Goal: Task Accomplishment & Management: Complete application form

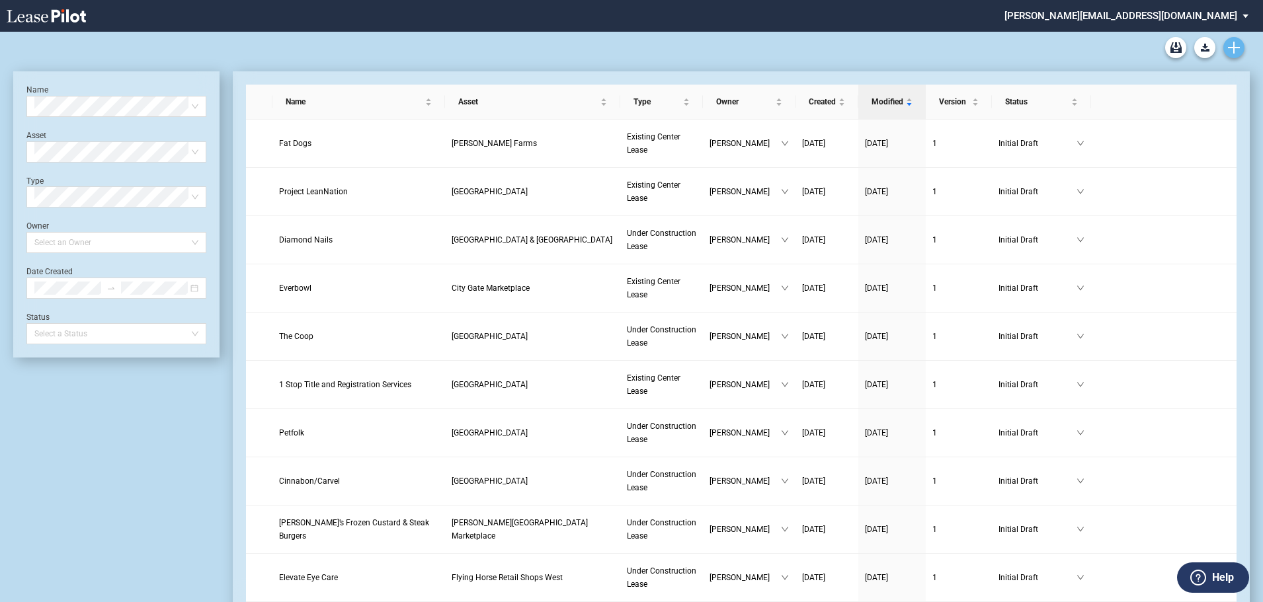
click at [1236, 48] on use "Create new document" at bounding box center [1234, 48] width 12 height 12
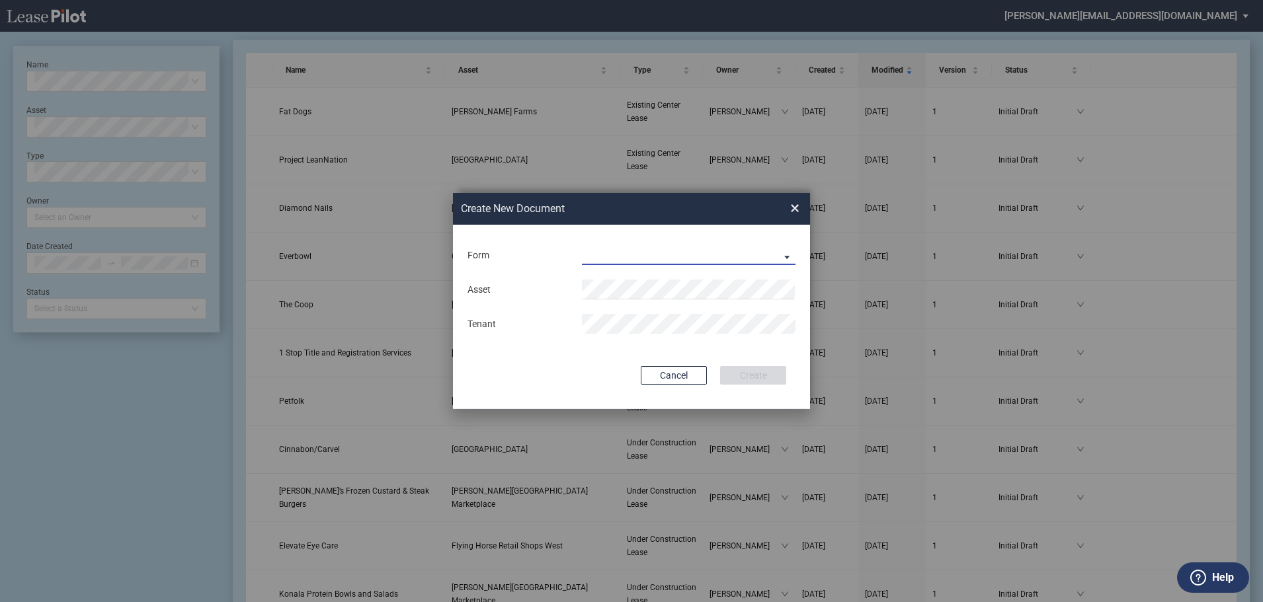
click at [785, 257] on md-select "Existing Center Lease Under Construction Lease" at bounding box center [689, 255] width 214 height 20
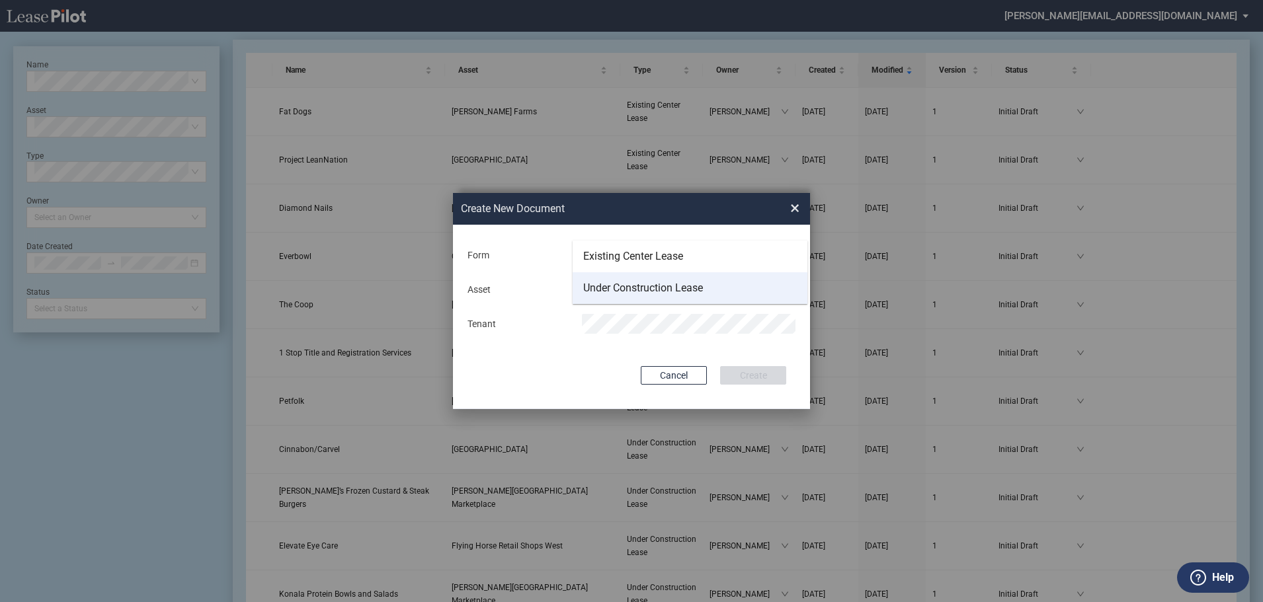
click at [615, 285] on div "Under Construction Lease" at bounding box center [643, 288] width 120 height 15
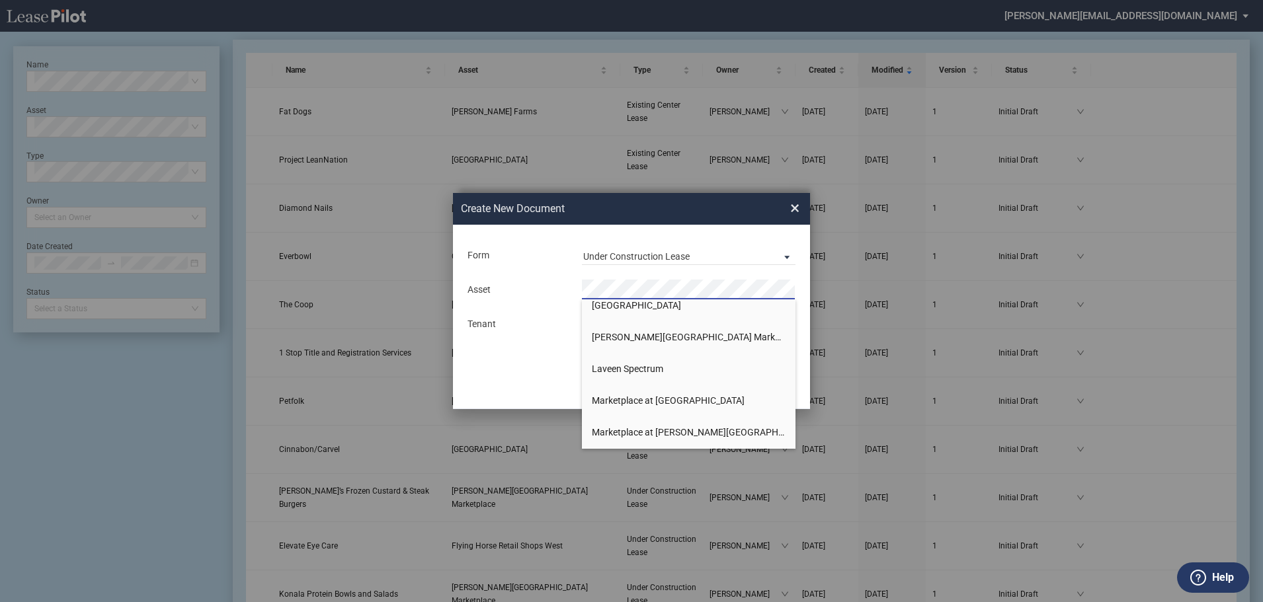
scroll to position [264, 0]
click at [621, 303] on span "[PERSON_NAME][GEOGRAPHIC_DATA] Marketplace" at bounding box center [698, 304] width 213 height 11
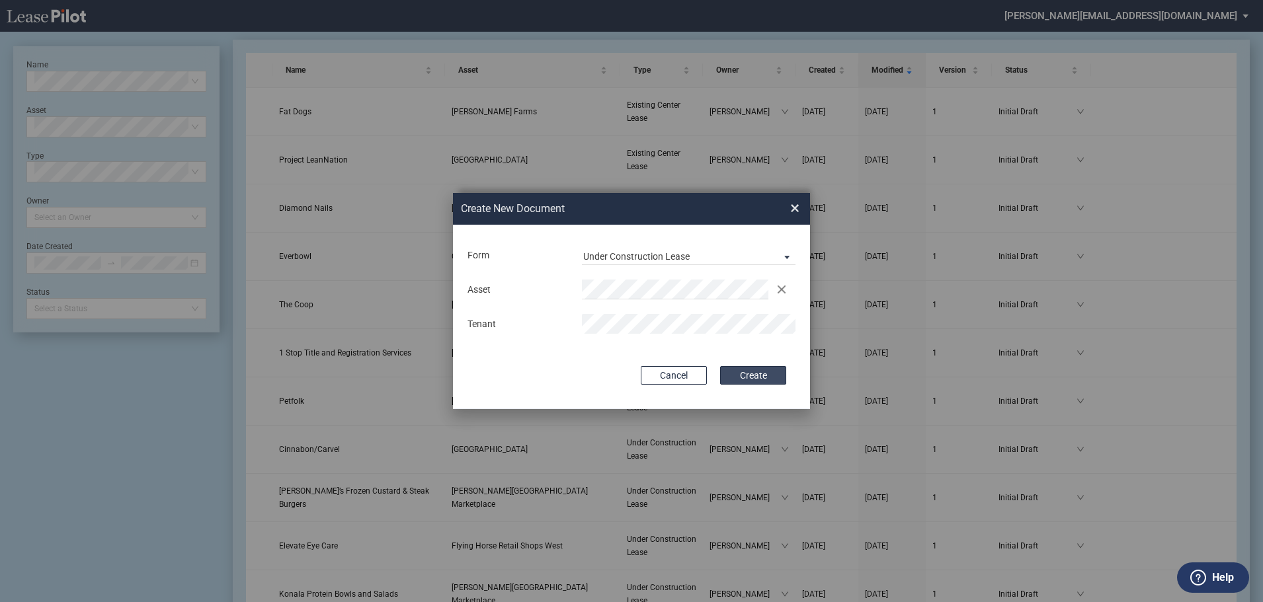
click at [748, 374] on button "Create" at bounding box center [753, 375] width 66 height 19
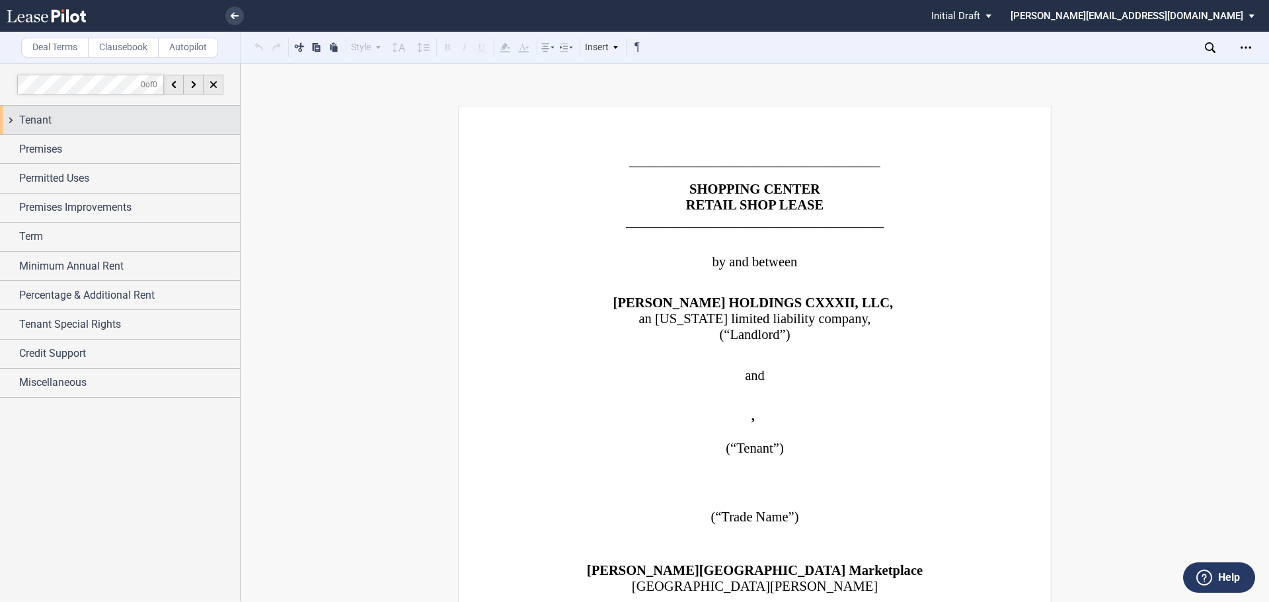
click at [58, 119] on div "Tenant" at bounding box center [129, 120] width 221 height 16
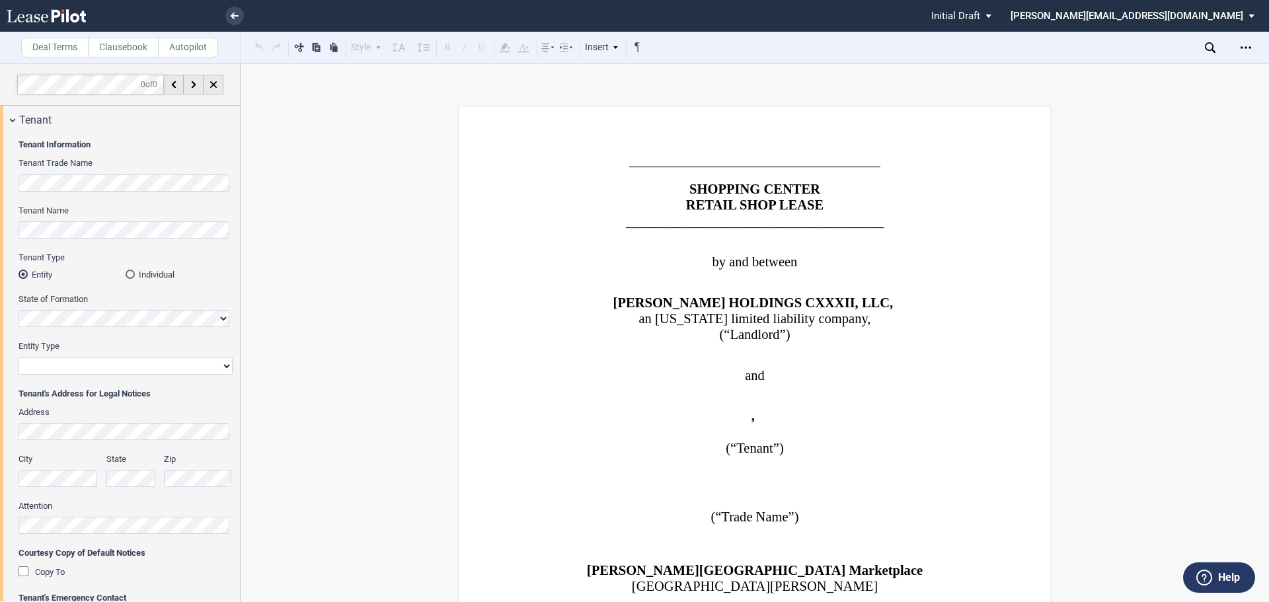
click at [0, 175] on html ".bocls-1{fill:#26354a;fill-rule:evenodd} Loading... × Pending... Pending... Ini…" at bounding box center [634, 301] width 1269 height 602
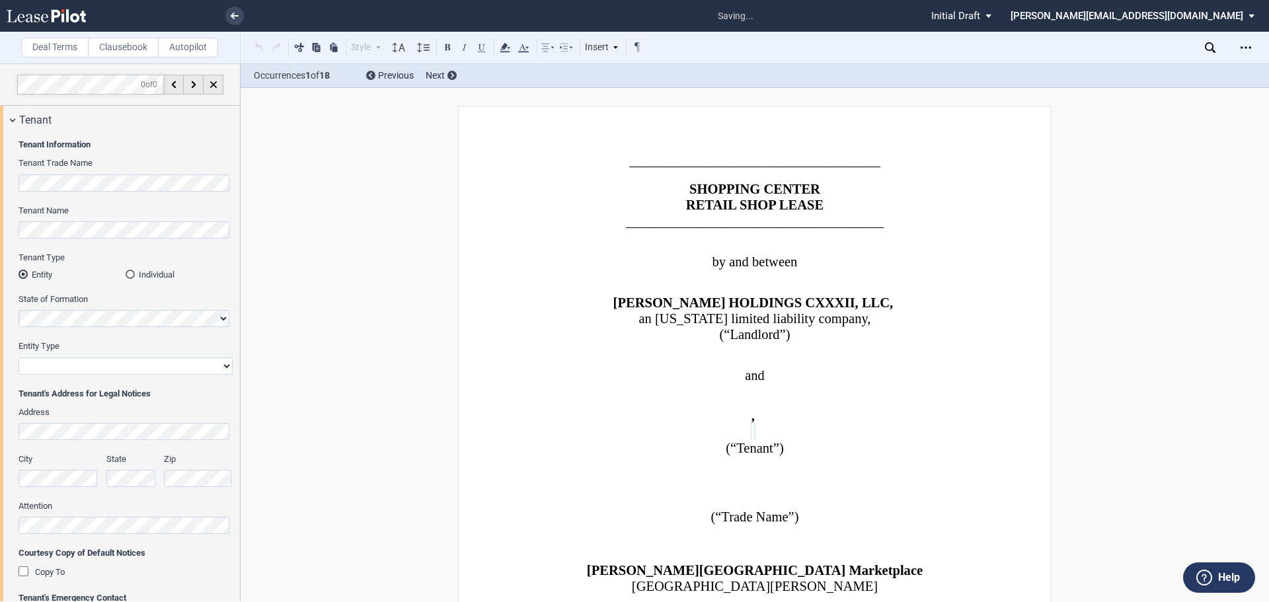
click at [34, 366] on select "Corporation Limited Liability Company General Partnership Limited Partnership O…" at bounding box center [126, 366] width 214 height 17
select select "limited liability company"
click at [19, 358] on select "Corporation Limited Liability Company General Partnership Limited Partnership O…" at bounding box center [126, 366] width 214 height 17
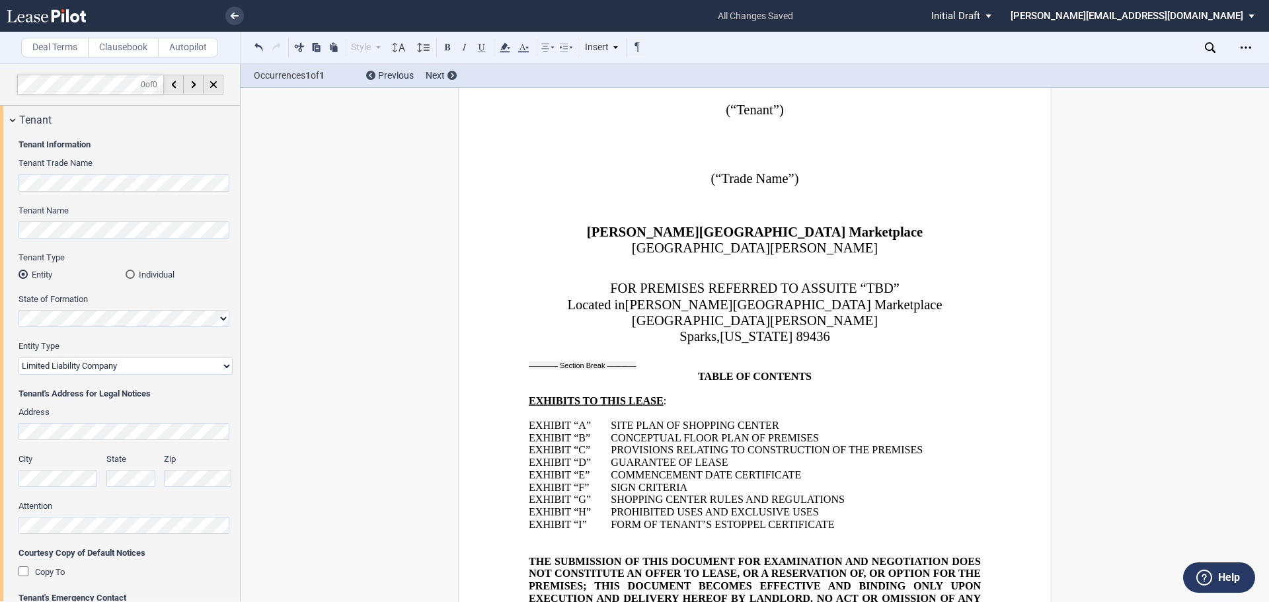
scroll to position [1459, 0]
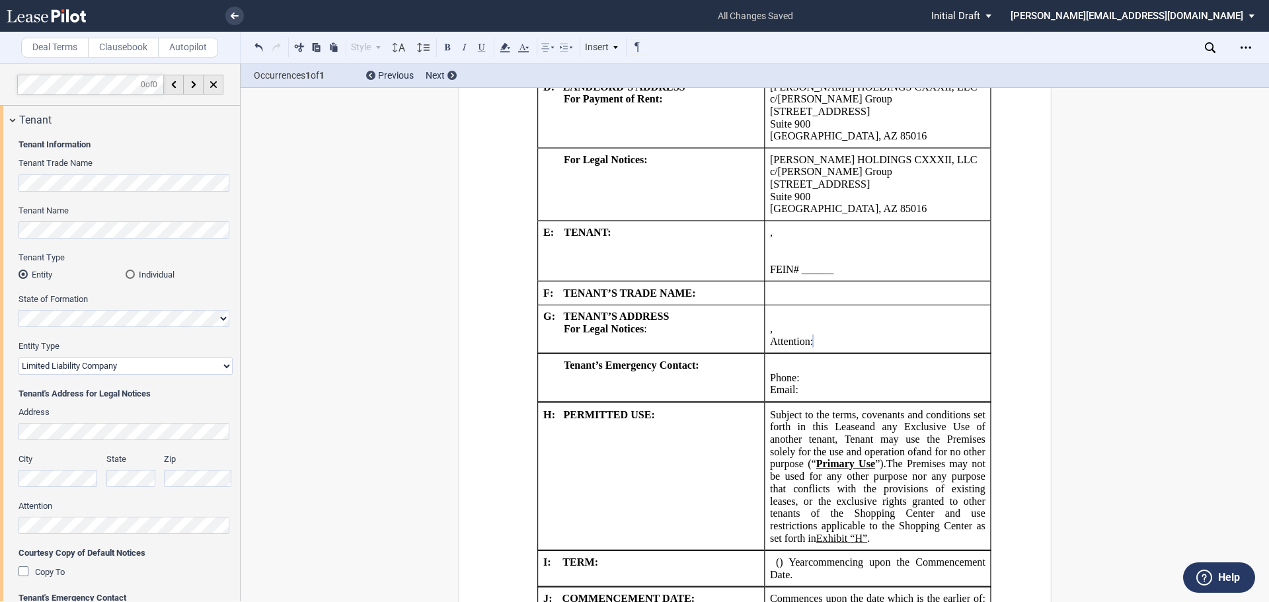
click at [24, 572] on div "Copy To" at bounding box center [25, 573] width 13 height 13
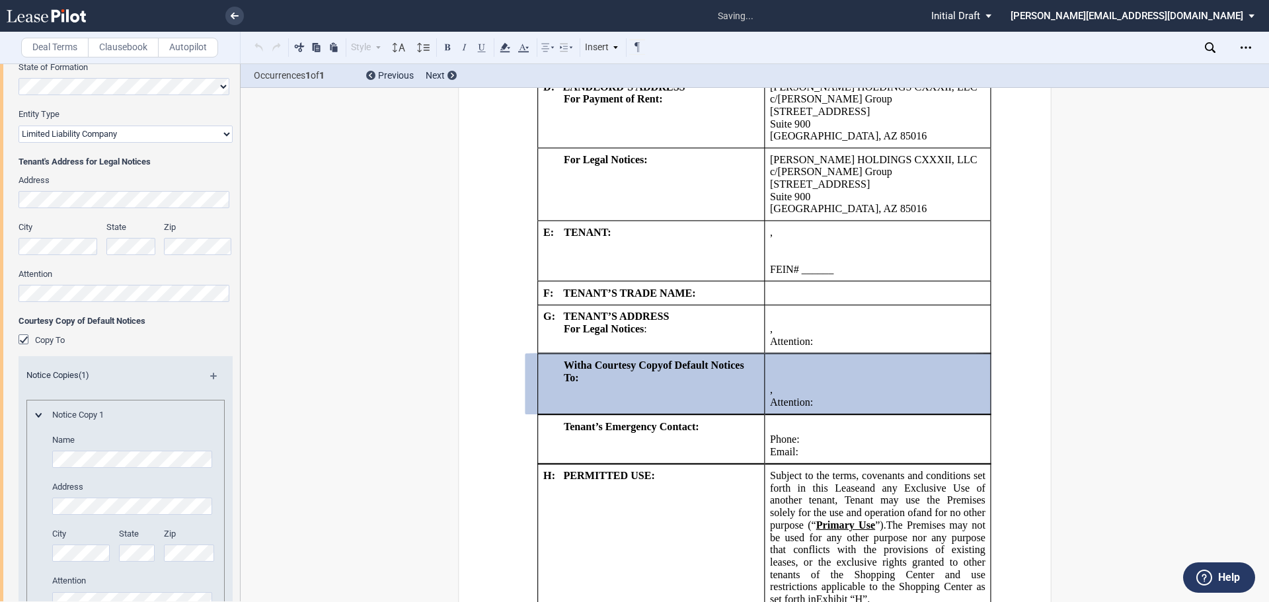
scroll to position [264, 0]
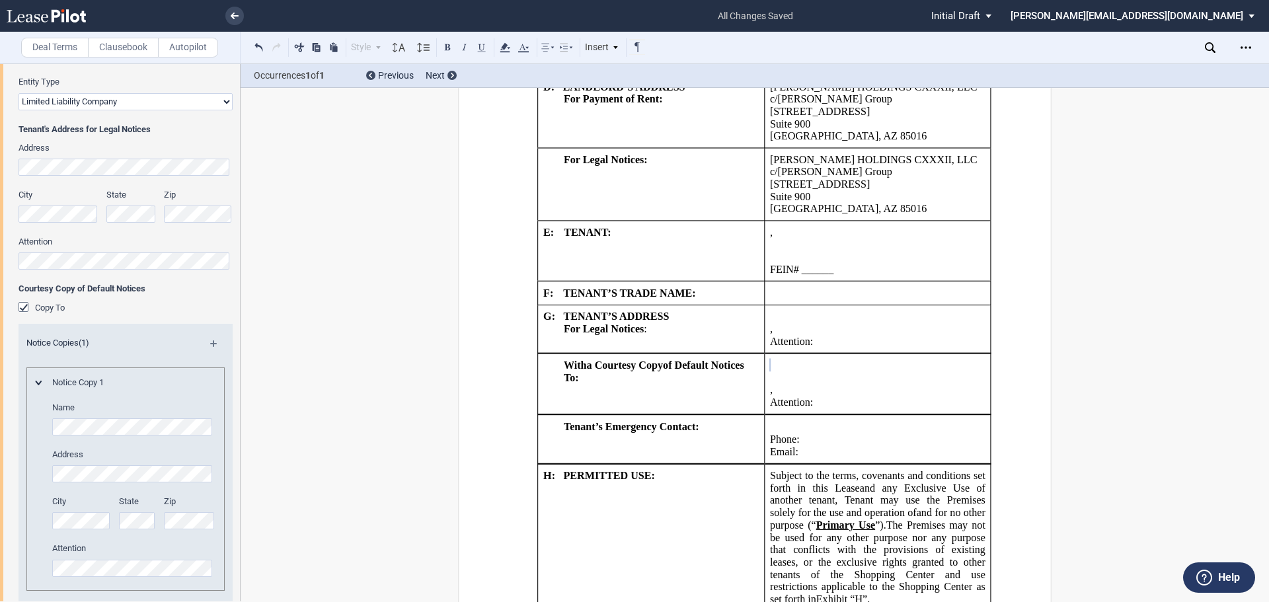
click at [37, 381] on md-icon at bounding box center [37, 383] width 7 height 5
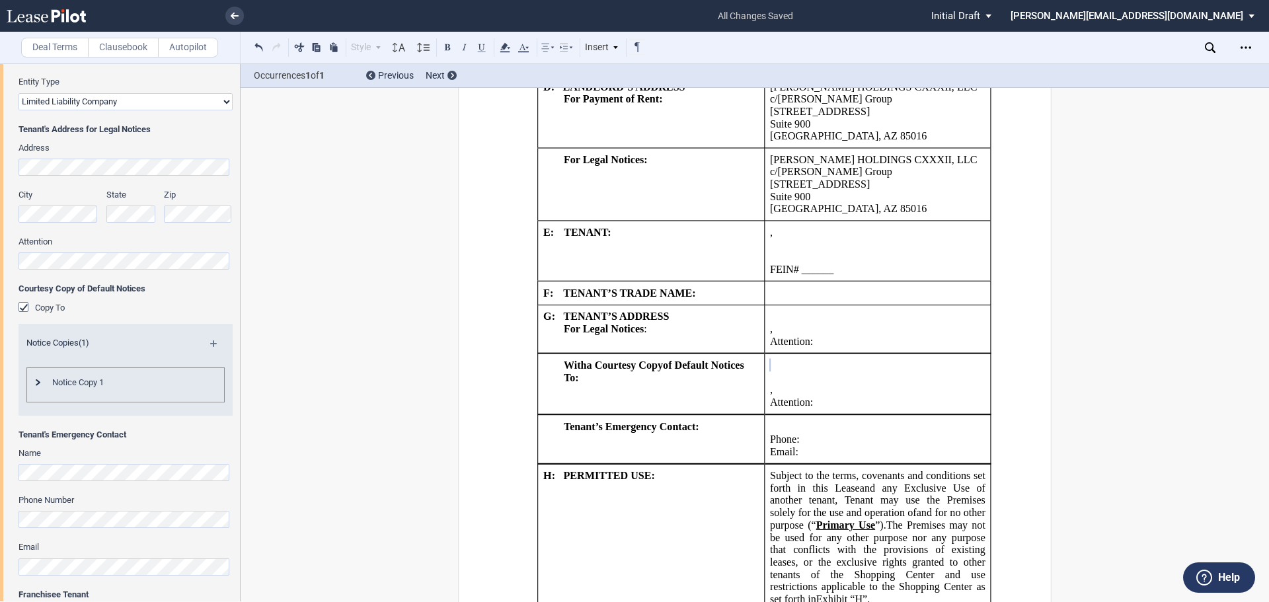
click at [26, 303] on div "Copy To" at bounding box center [25, 308] width 13 height 13
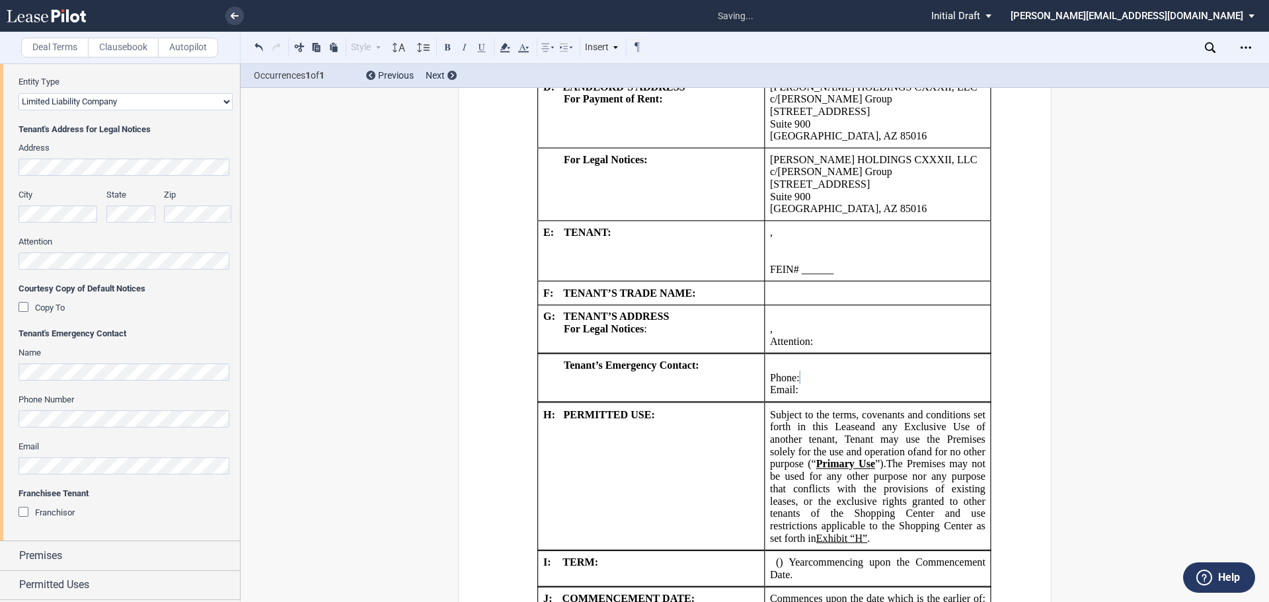
click at [157, 503] on div "Franchisee Tenant Franchisor Franchisor Name Entity Type (Other) Address City" at bounding box center [126, 510] width 214 height 45
click at [883, 384] on p "Email: ﻿ ﻿" at bounding box center [878, 390] width 216 height 13
drag, startPoint x: 883, startPoint y: 365, endPoint x: 770, endPoint y: 358, distance: 113.2
click at [764, 363] on td "﻿ ﻿ Phone: ﻿ ﻿ Email: ﻿ ﻿" at bounding box center [877, 378] width 227 height 48
click at [902, 360] on p "﻿ ﻿" at bounding box center [878, 366] width 216 height 13
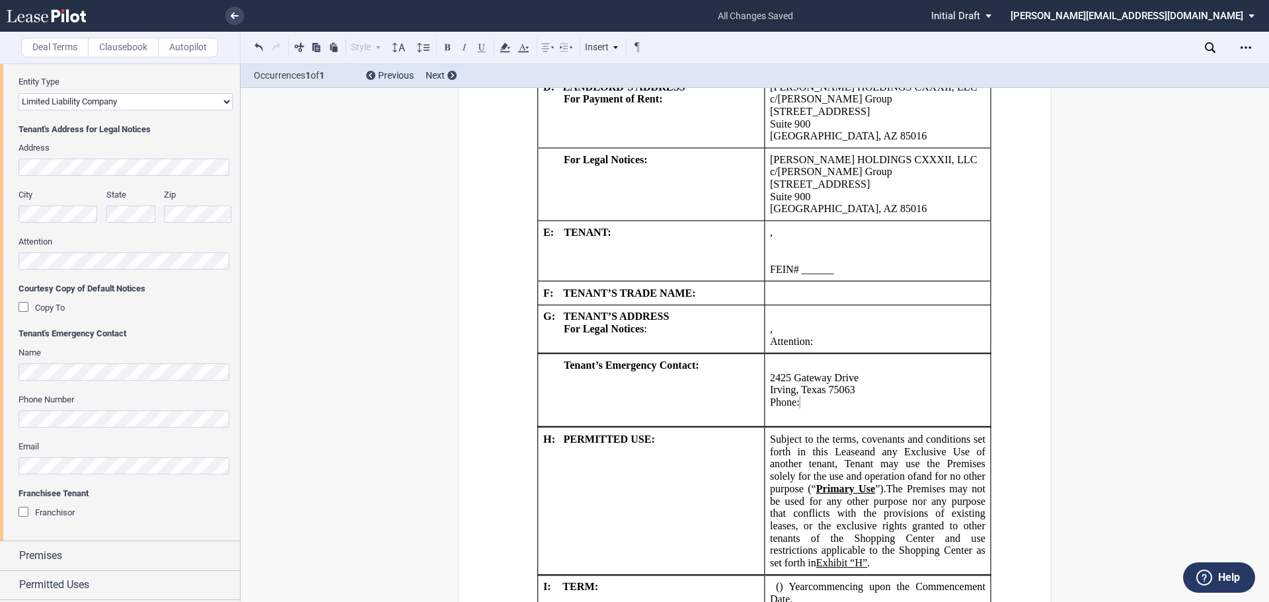
click at [821, 409] on p "﻿ ﻿ ﻿" at bounding box center [878, 415] width 216 height 13
click at [867, 372] on p "﻿2425 Gateway Drive" at bounding box center [878, 378] width 216 height 13
click at [853, 384] on p "﻿Irving, Texas 75063" at bounding box center [878, 390] width 216 height 13
click at [854, 384] on p "﻿Irving, Texas 75063" at bounding box center [878, 390] width 216 height 13
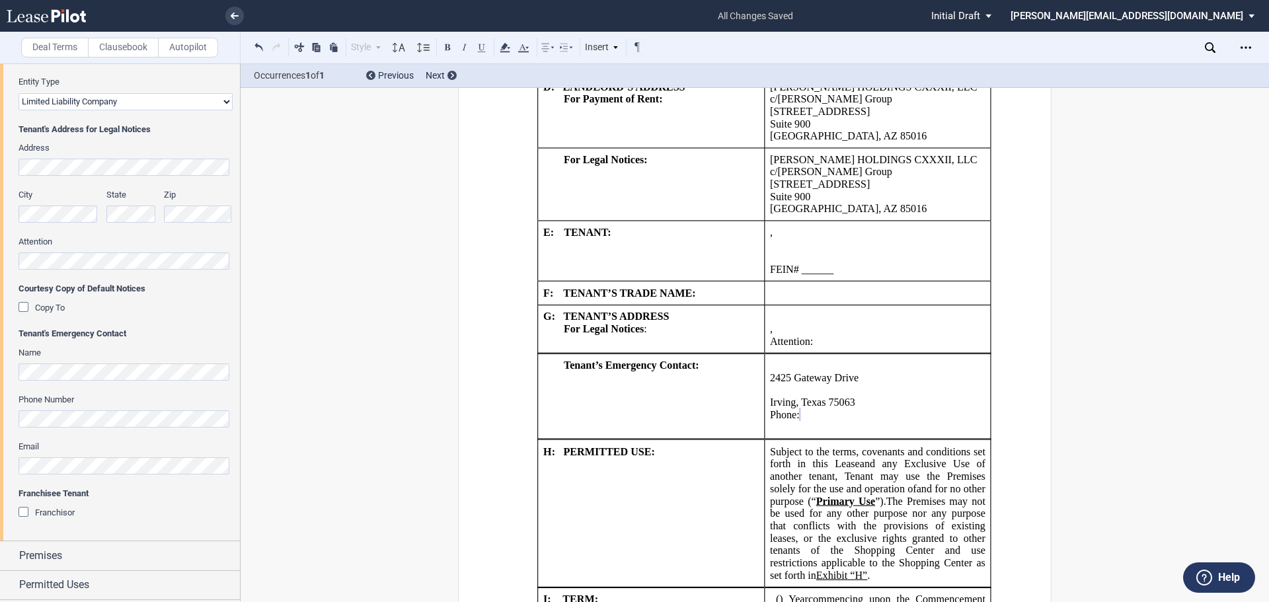
scroll to position [1471, 0]
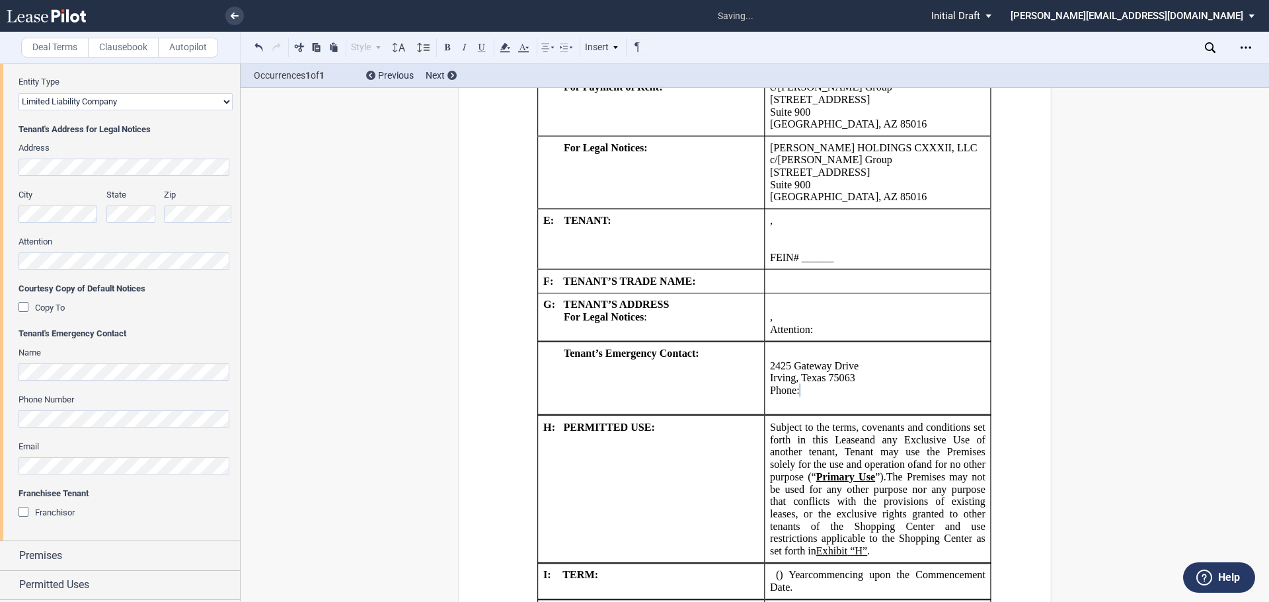
click at [855, 372] on p "﻿[GEOGRAPHIC_DATA], [US_STATE] 75063" at bounding box center [878, 378] width 216 height 13
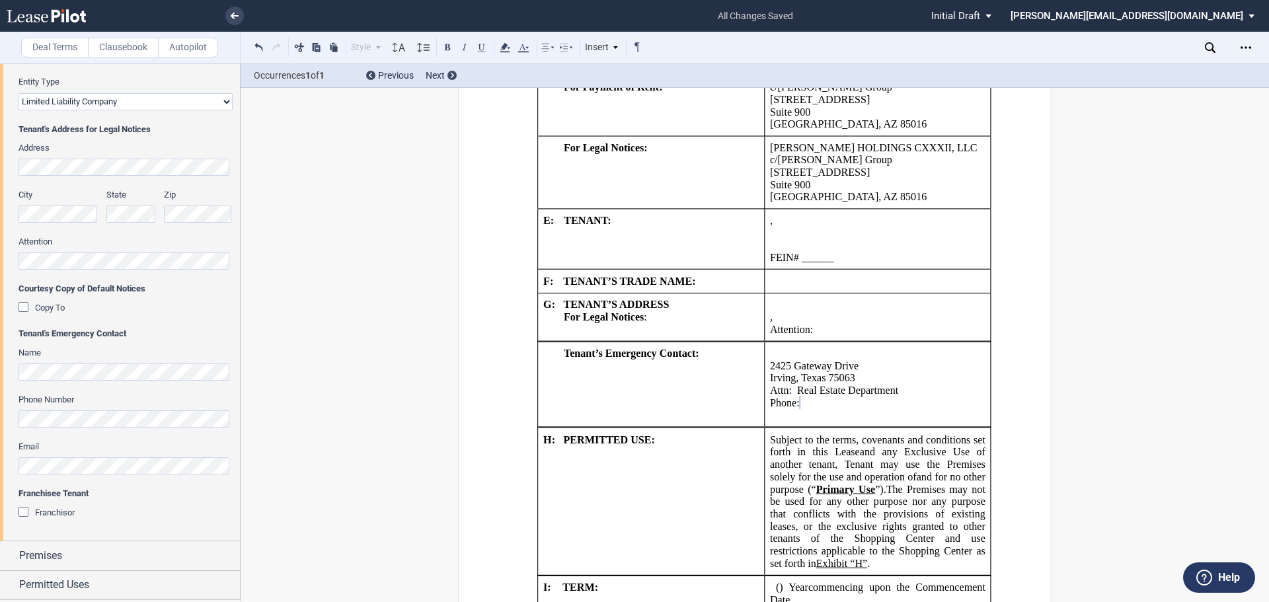
click at [871, 409] on p "﻿ ﻿ ﻿" at bounding box center [878, 415] width 216 height 13
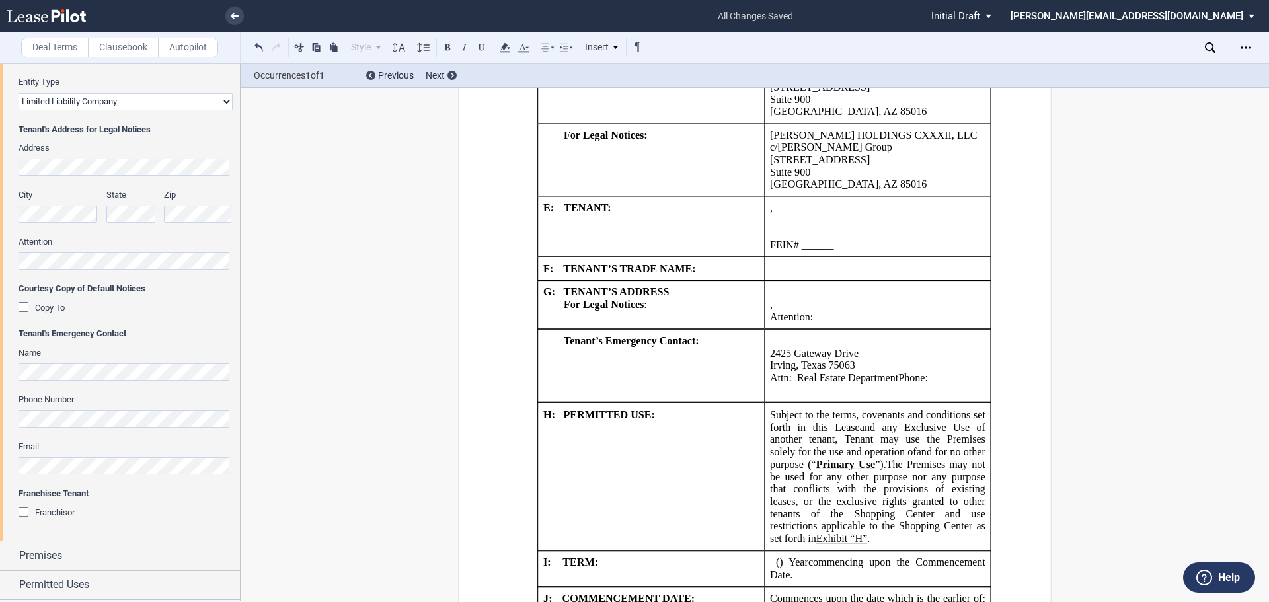
click at [894, 372] on span "﻿Attn: Real Estate Department" at bounding box center [834, 378] width 128 height 12
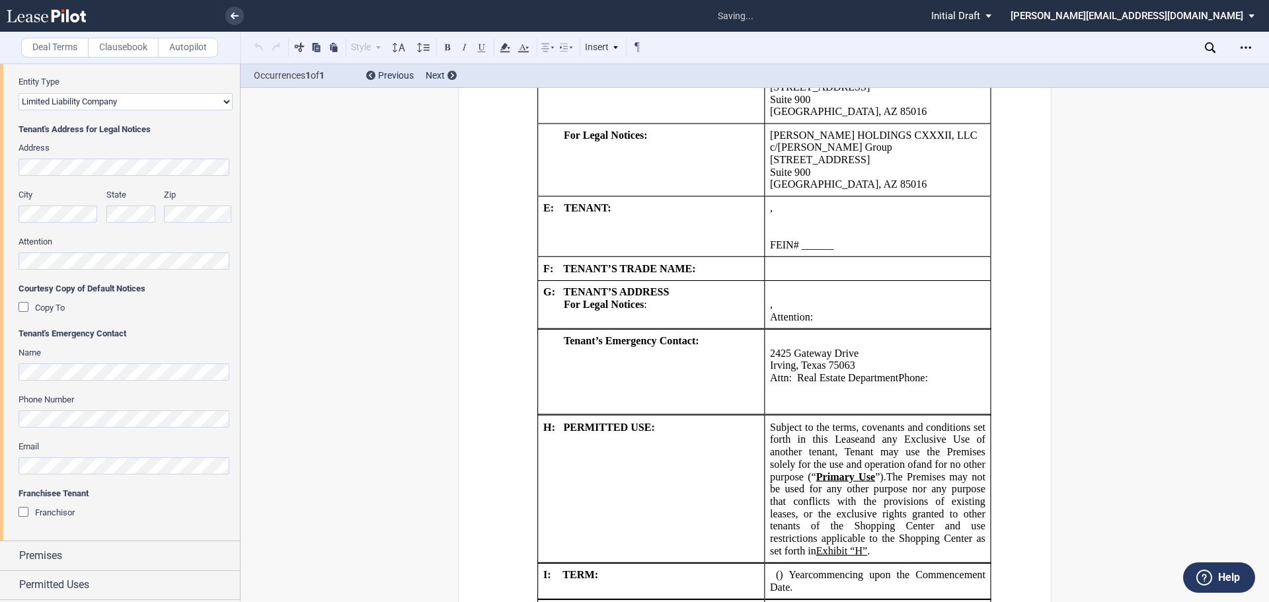
click at [894, 372] on span "﻿Attn: Real Estate Department" at bounding box center [834, 378] width 128 height 12
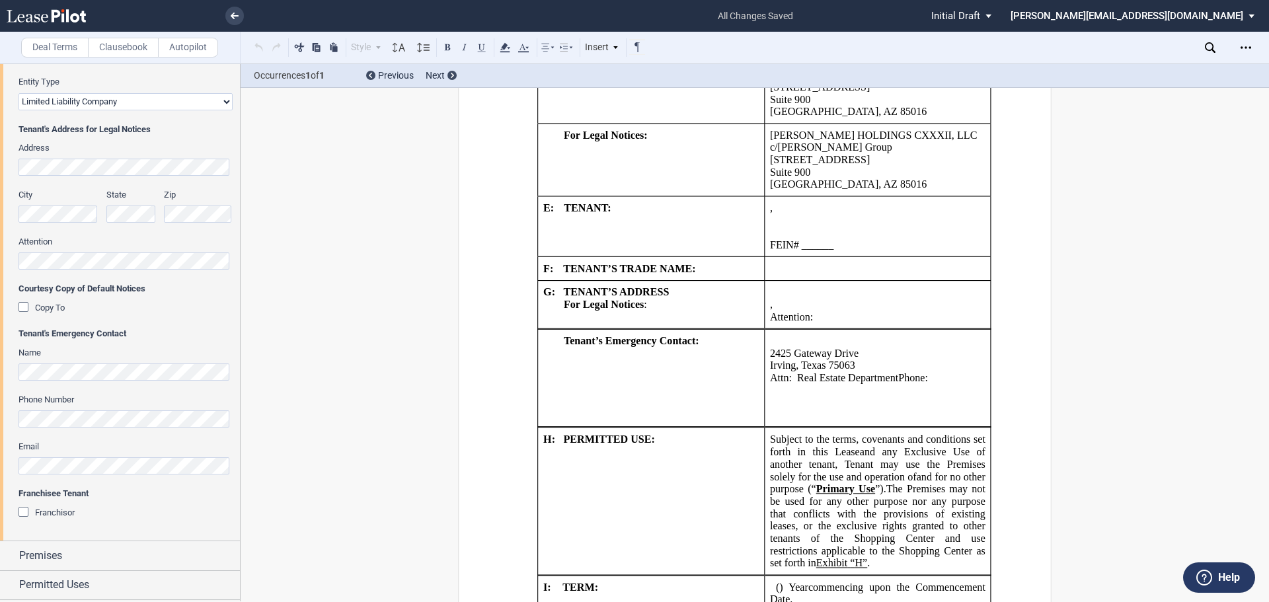
drag, startPoint x: 897, startPoint y: 354, endPoint x: 912, endPoint y: 354, distance: 15.2
click at [899, 372] on span "Phone:" at bounding box center [913, 378] width 30 height 12
click at [896, 385] on p "﻿" at bounding box center [878, 391] width 216 height 13
click at [894, 372] on span "﻿Attn: Real Estate Department" at bounding box center [834, 378] width 128 height 12
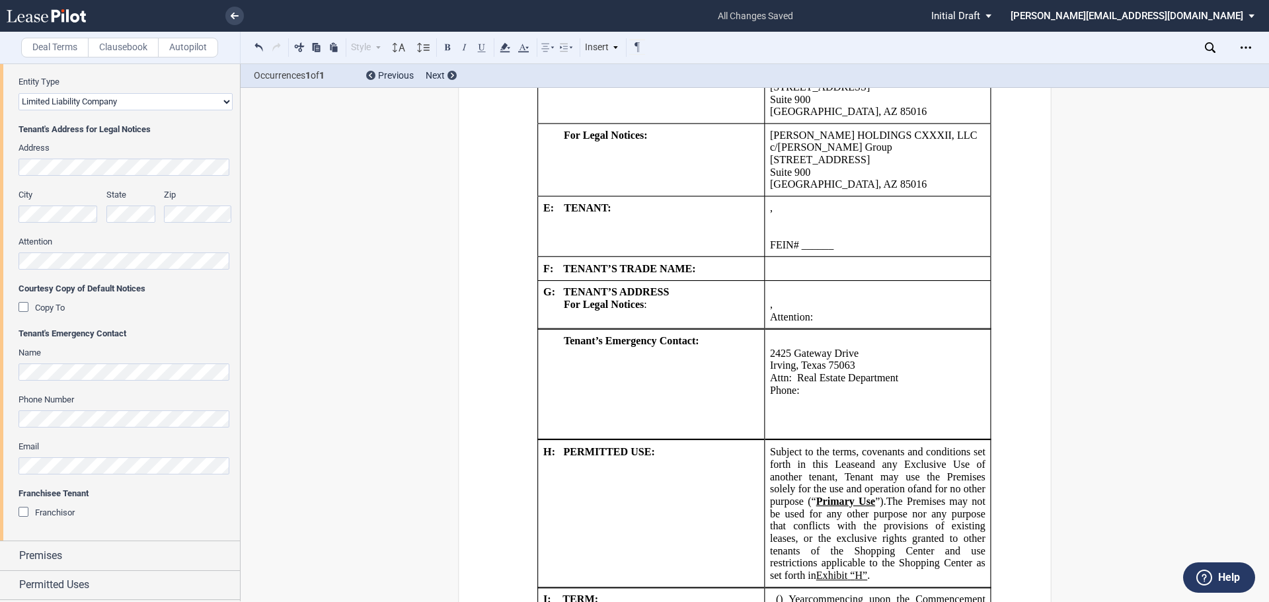
click at [827, 397] on p "﻿" at bounding box center [878, 403] width 216 height 13
drag, startPoint x: 826, startPoint y: 383, endPoint x: 822, endPoint y: 399, distance: 16.5
click at [822, 399] on td "﻿ ﻿ ﻿2425 Gateway Drive ﻿Irving, Texas 75063 ﻿ ﻿ ﻿Attn: Real Estate Department …" at bounding box center [877, 384] width 227 height 110
drag, startPoint x: 877, startPoint y: 371, endPoint x: 885, endPoint y: 401, distance: 31.4
click at [885, 401] on td "﻿ ﻿ ﻿2425 Gateway Drive ﻿Irving, Texas 75063 ﻿ ﻿ ﻿Attn: Real Estate Department …" at bounding box center [877, 384] width 227 height 110
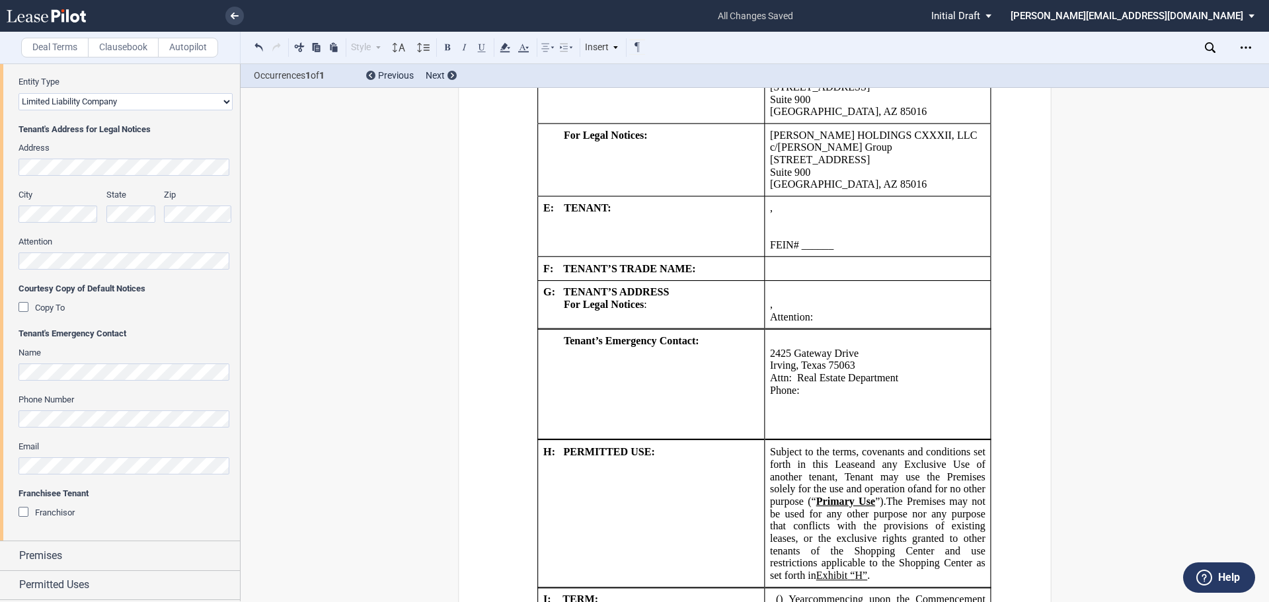
click at [885, 422] on p "﻿ ﻿ ﻿" at bounding box center [878, 428] width 216 height 13
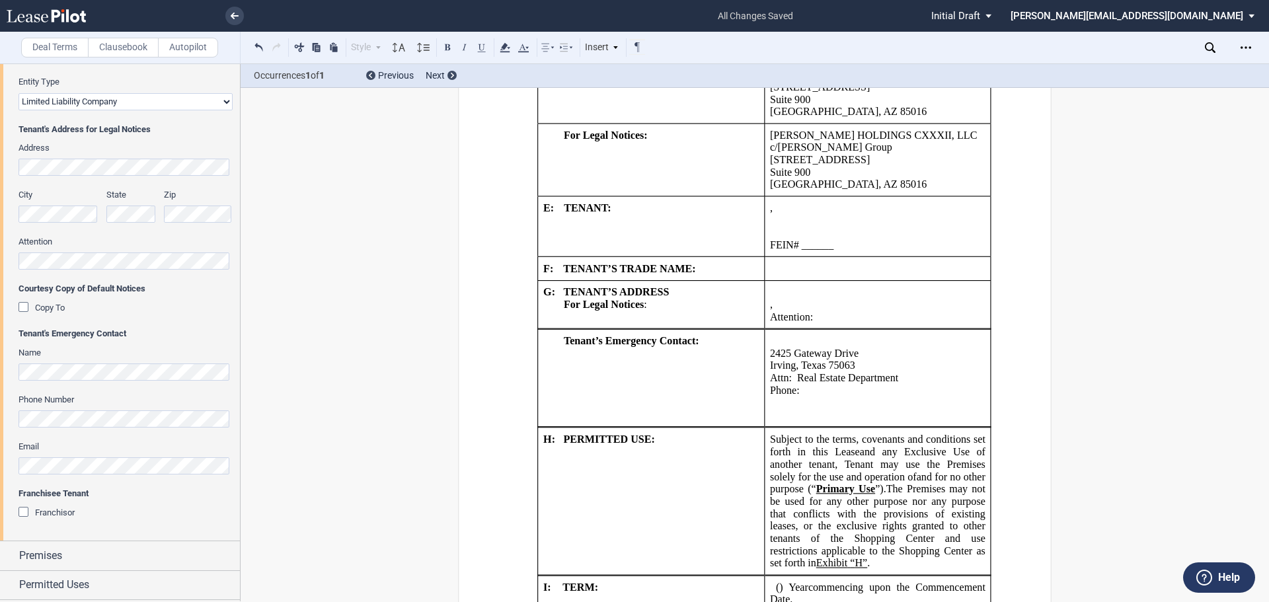
click at [774, 409] on p "﻿" at bounding box center [878, 415] width 216 height 13
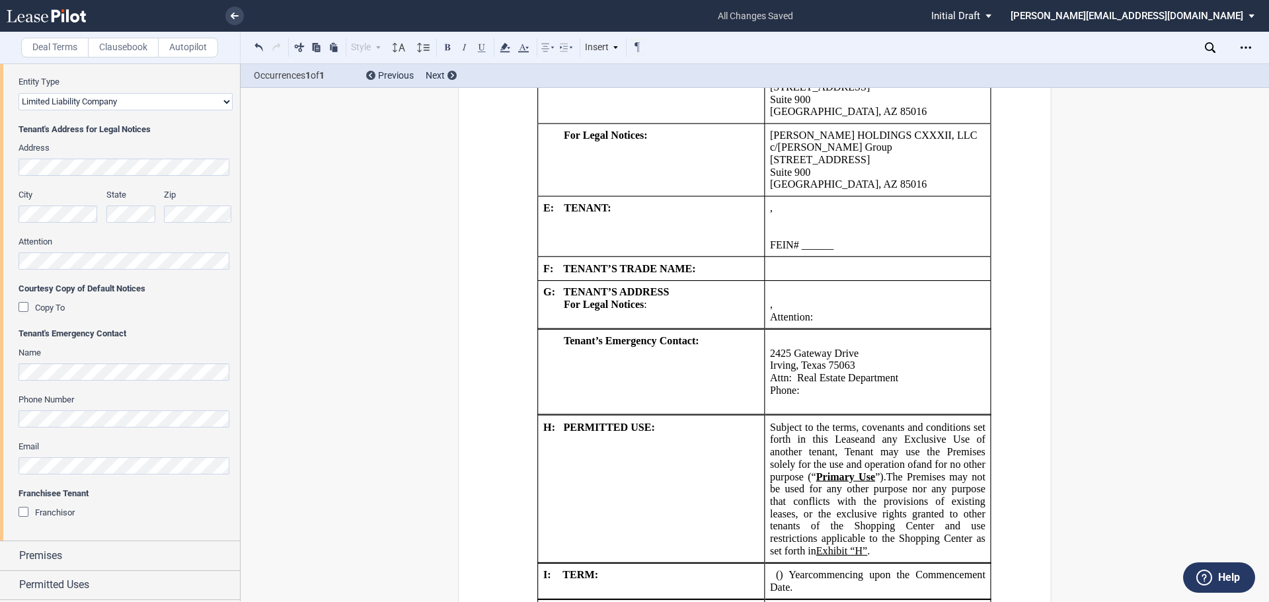
click at [777, 397] on p "﻿" at bounding box center [878, 403] width 216 height 13
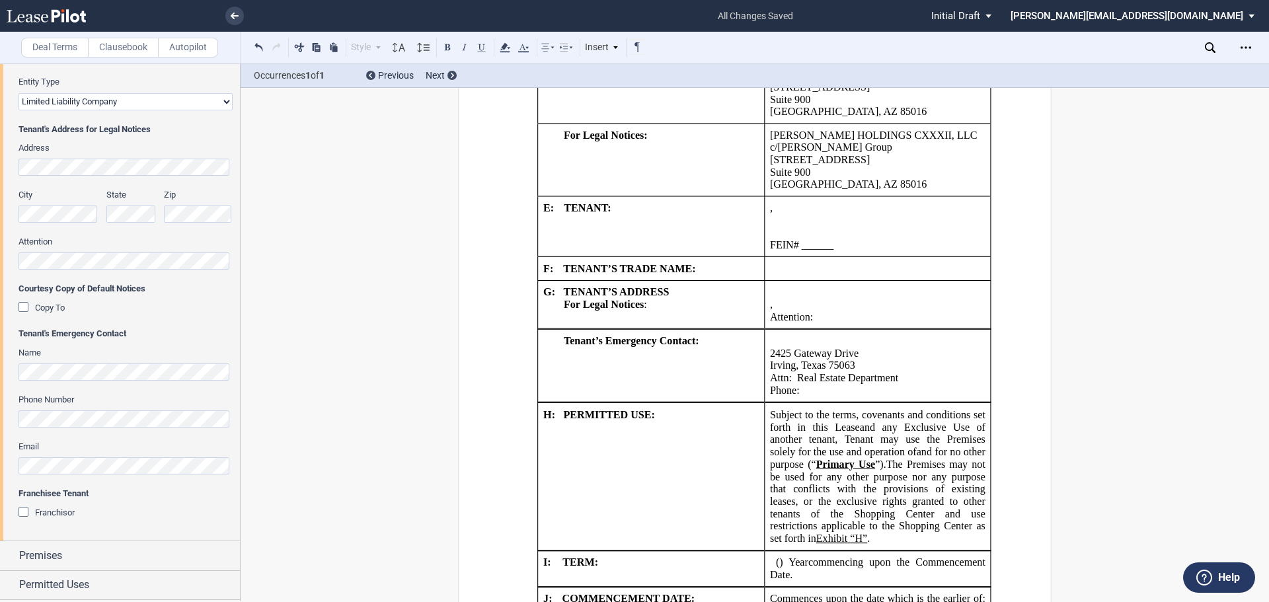
click at [847, 239] on p "FEIN# ______ SSN# _____" at bounding box center [878, 245] width 216 height 13
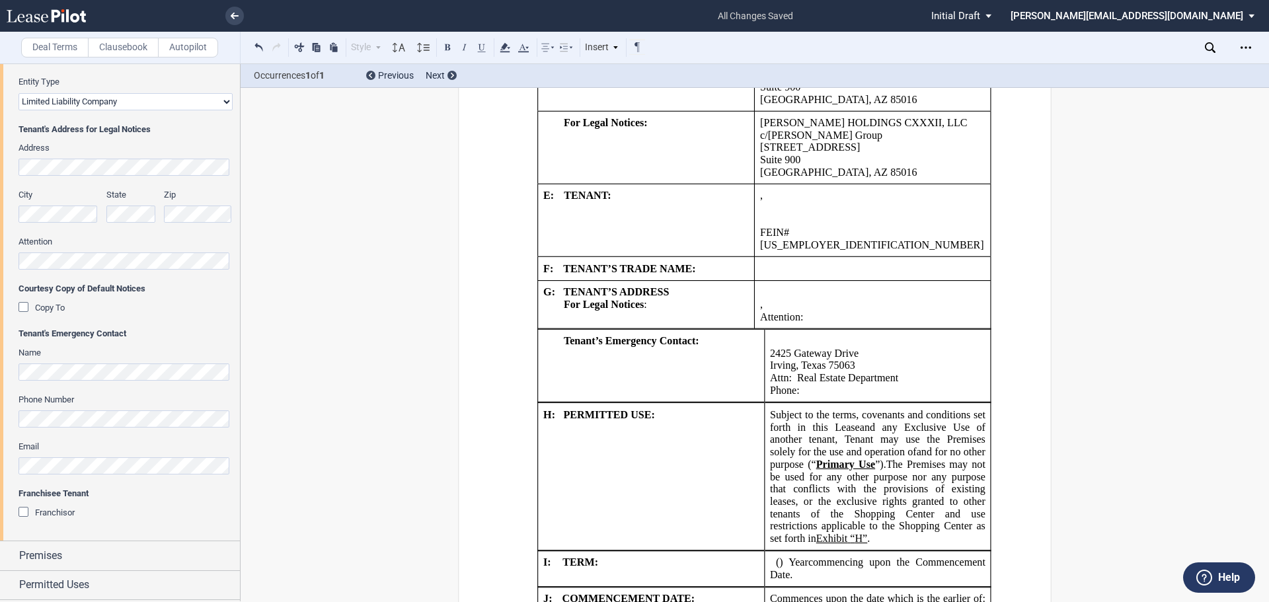
click at [823, 257] on td "﻿ ﻿" at bounding box center [873, 269] width 237 height 24
click at [816, 257] on td "﻿ ﻿" at bounding box center [873, 269] width 237 height 24
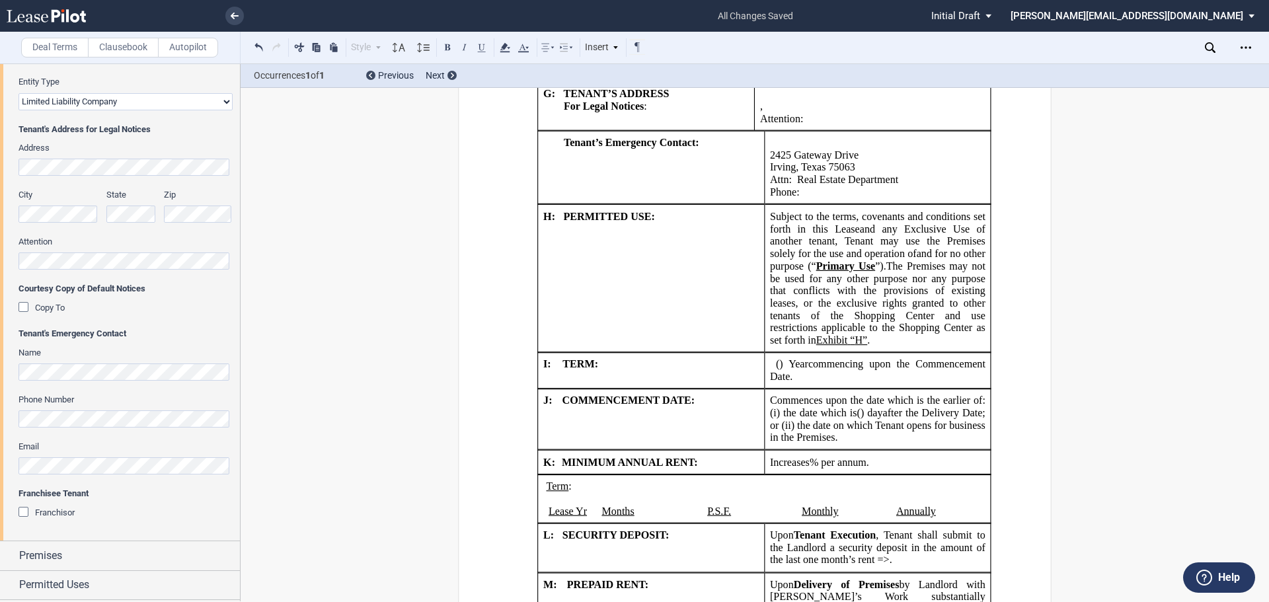
click at [815, 247] on span "and for no other purpose (“" at bounding box center [879, 259] width 218 height 24
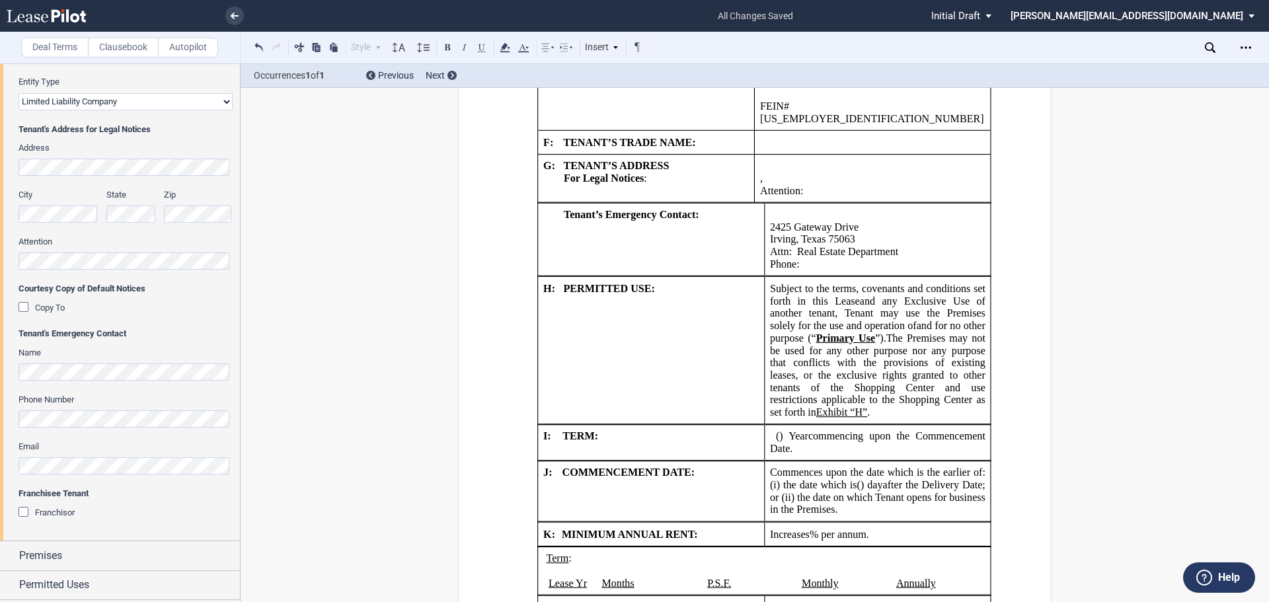
scroll to position [1484, 0]
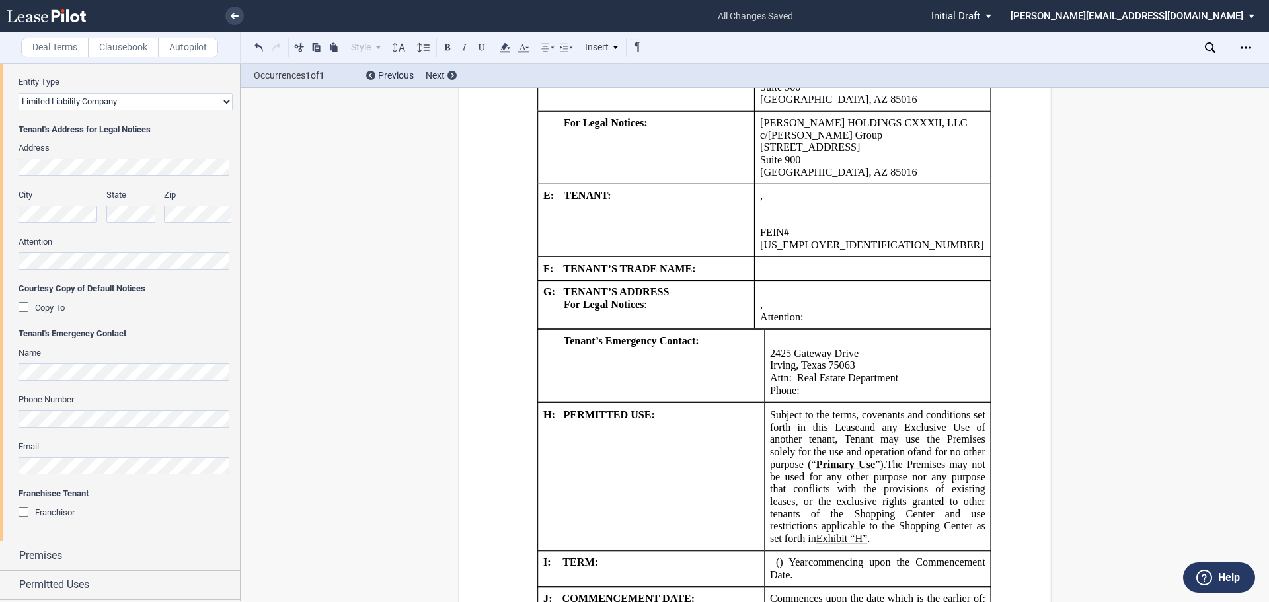
click at [848, 262] on p "﻿ ﻿" at bounding box center [872, 268] width 225 height 13
click at [803, 257] on td "To be selected by Tenant from time to time, provided such Trade Name is not mor…" at bounding box center [873, 269] width 237 height 24
click at [780, 257] on td "To be selected by Tenant from time to time, provided such Trade Name is not mor…" at bounding box center [873, 269] width 237 height 24
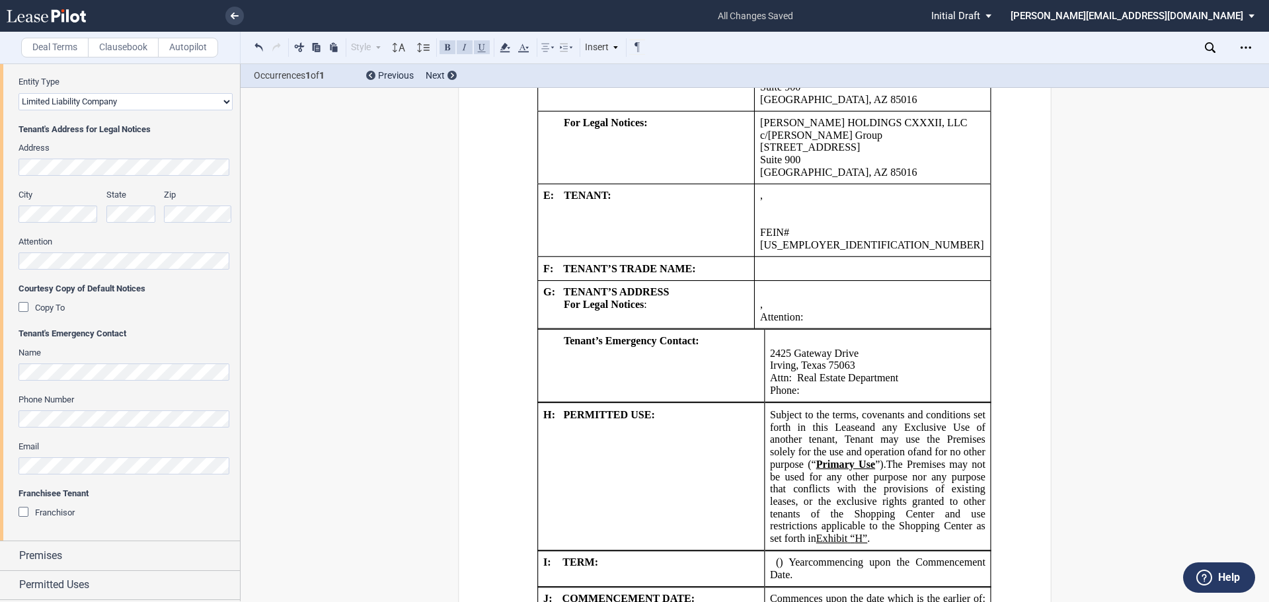
click at [780, 257] on td "To be selected by Tenant from time to time, provided such Trade Name is not mor…" at bounding box center [873, 269] width 237 height 24
click at [871, 227] on p "FEIN# 33-0681491 SSN# _____" at bounding box center [872, 239] width 225 height 24
click at [789, 257] on td "To be selected by Tenant from time to time, provided such Trade Name is not mor…" at bounding box center [873, 269] width 237 height 24
click at [717, 262] on p "F: TENANT’S TRADE NAME:" at bounding box center [646, 268] width 206 height 13
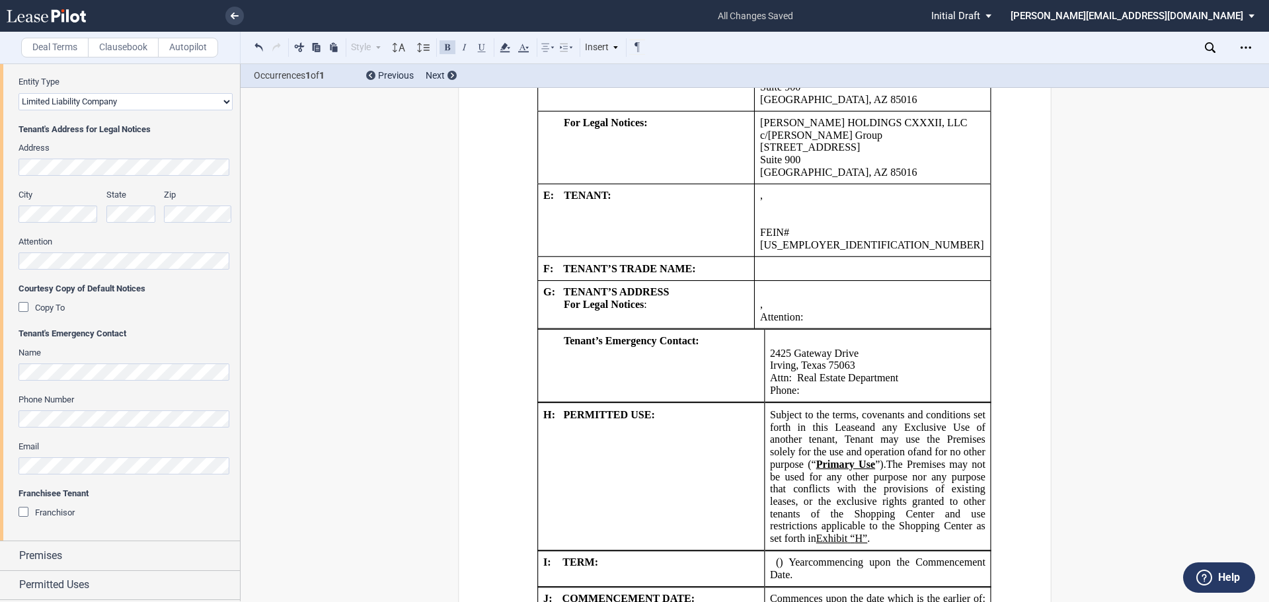
click at [802, 257] on td "To be selected by Tenant from time to time, provided such Trade Name is not mor…" at bounding box center [873, 269] width 237 height 24
click at [797, 257] on td "To be selected by Tenant from time to time, provided such Trade Name is not mor…" at bounding box center [873, 269] width 237 height 24
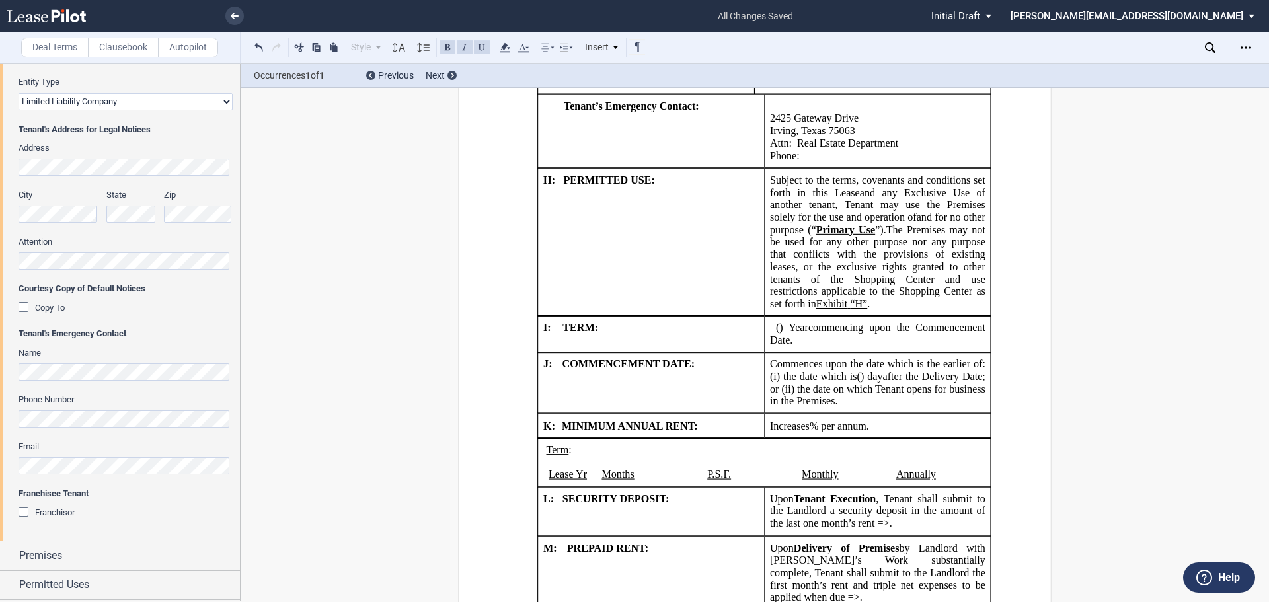
scroll to position [1814, 0]
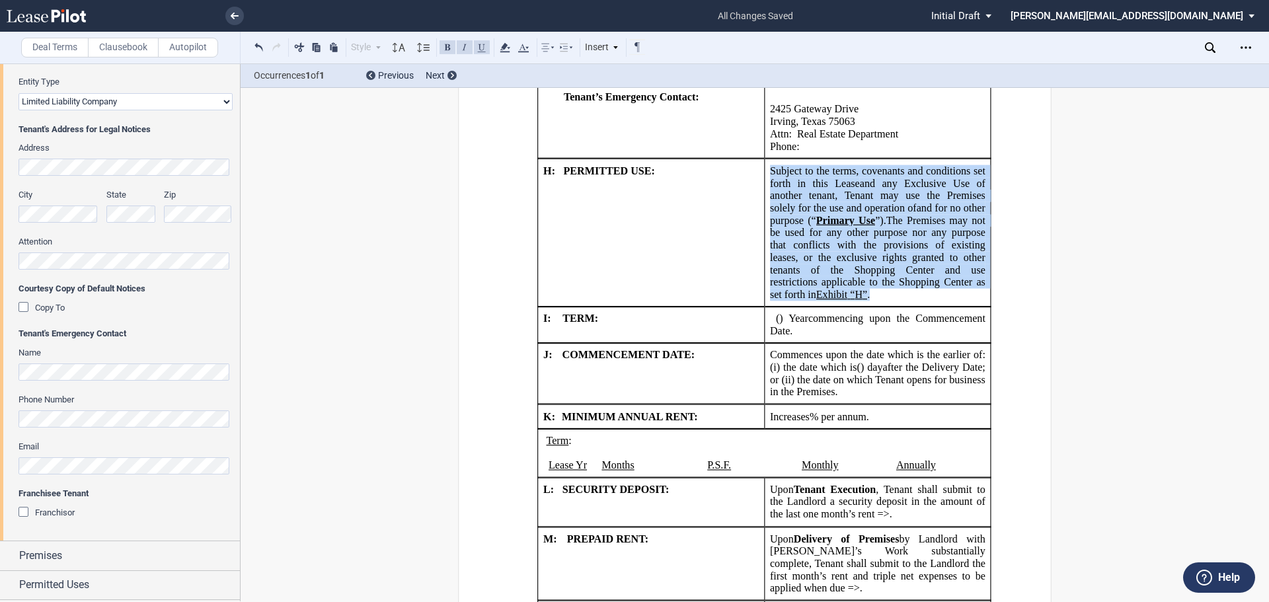
drag, startPoint x: 900, startPoint y: 270, endPoint x: 758, endPoint y: 154, distance: 183.2
click at [758, 159] on tr "!!SET_LEVEL_1!! !!SHOPLEASE_LEVEL2!! H: PERMITTED USE: Subject to the terms, co…" at bounding box center [765, 232] width 454 height 147
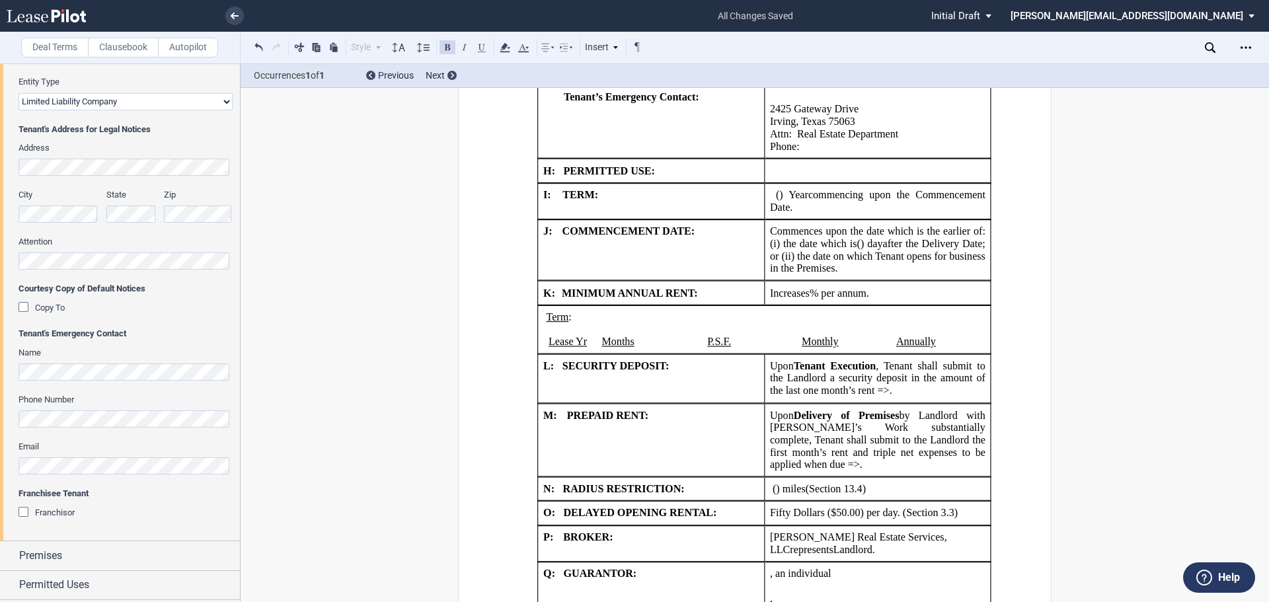
click at [783, 159] on td at bounding box center [877, 171] width 227 height 24
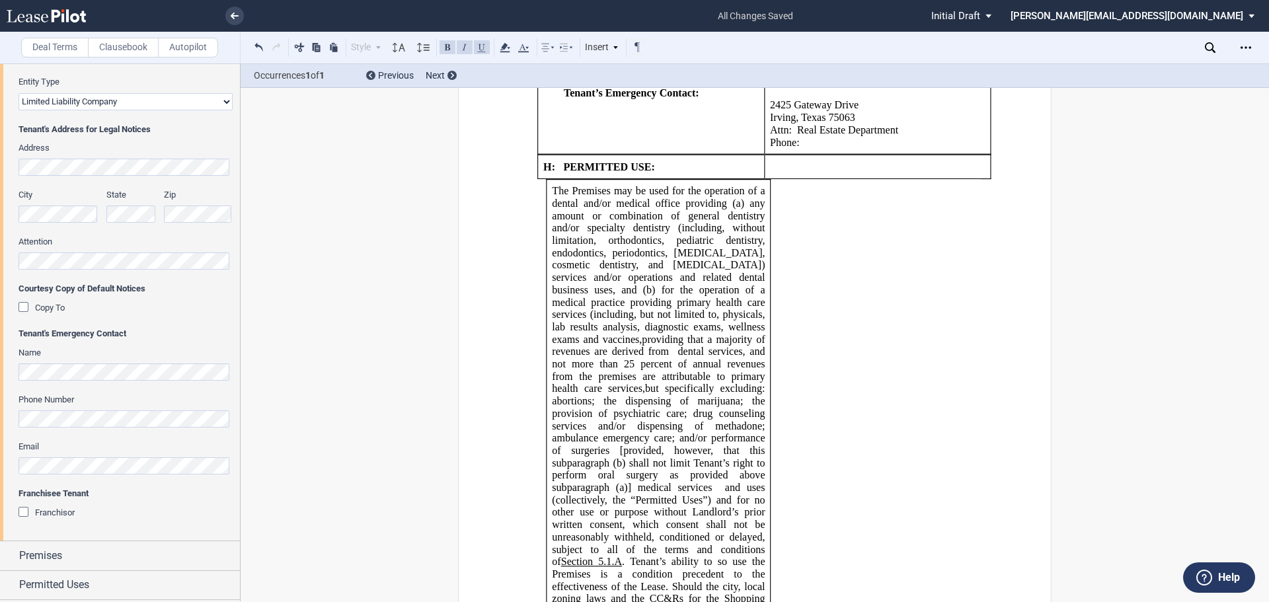
scroll to position [1682, 0]
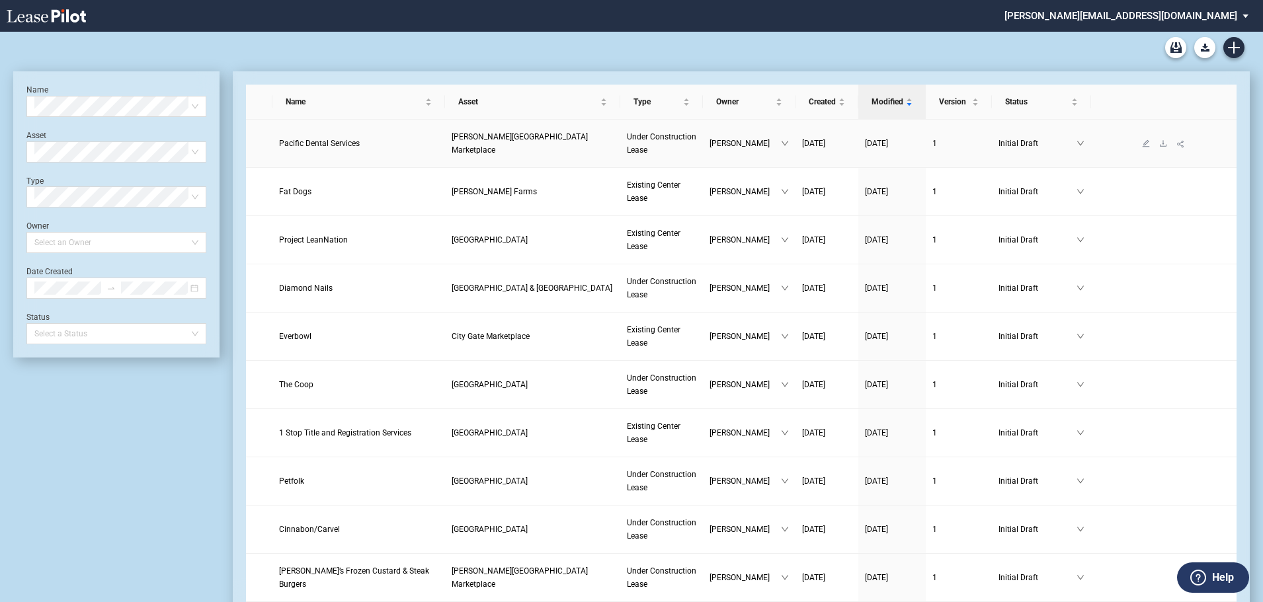
click at [496, 142] on span "[PERSON_NAME][GEOGRAPHIC_DATA] Marketplace" at bounding box center [520, 143] width 136 height 22
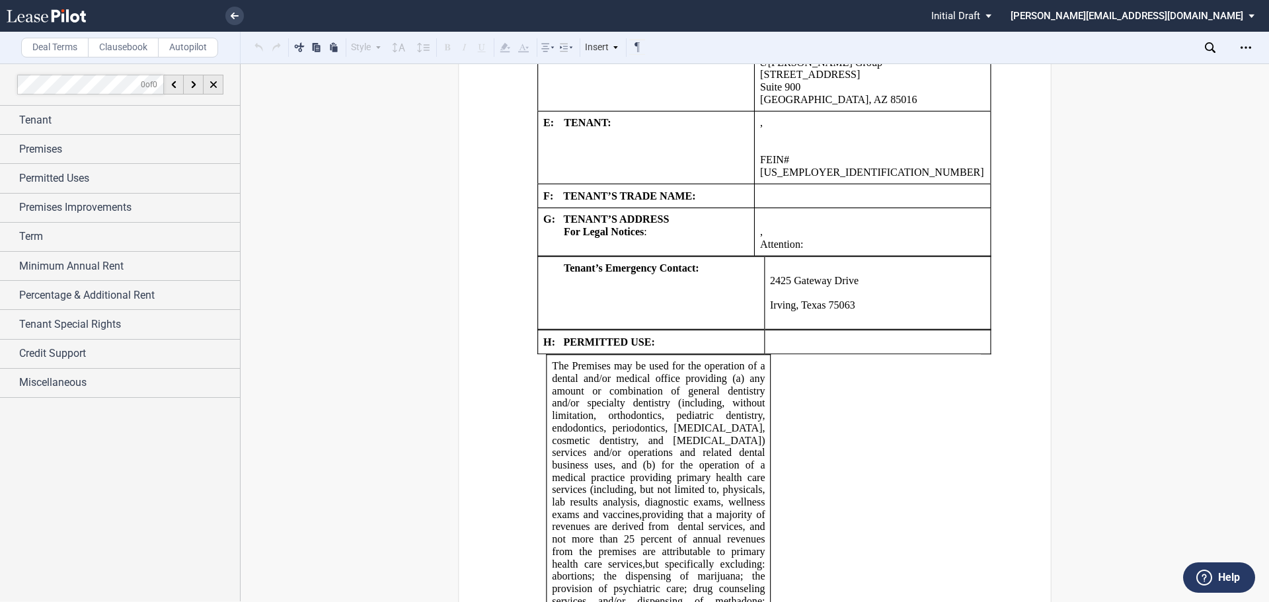
scroll to position [1653, 0]
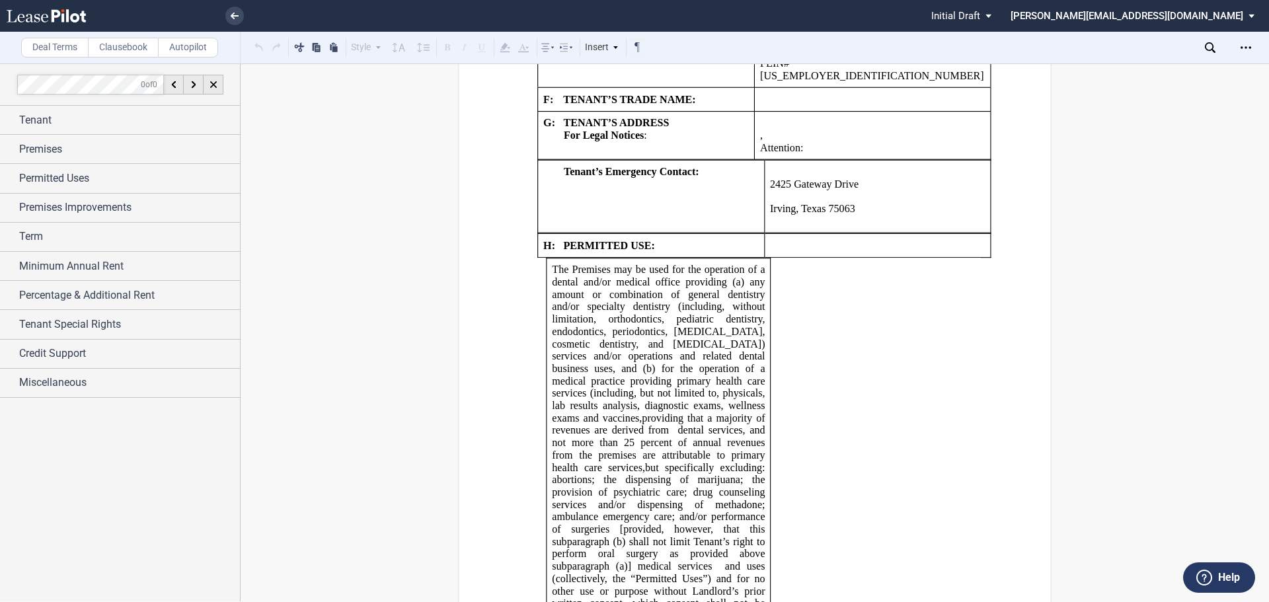
click at [670, 412] on span "providing that a majority of revenues are derived from" at bounding box center [660, 424] width 216 height 24
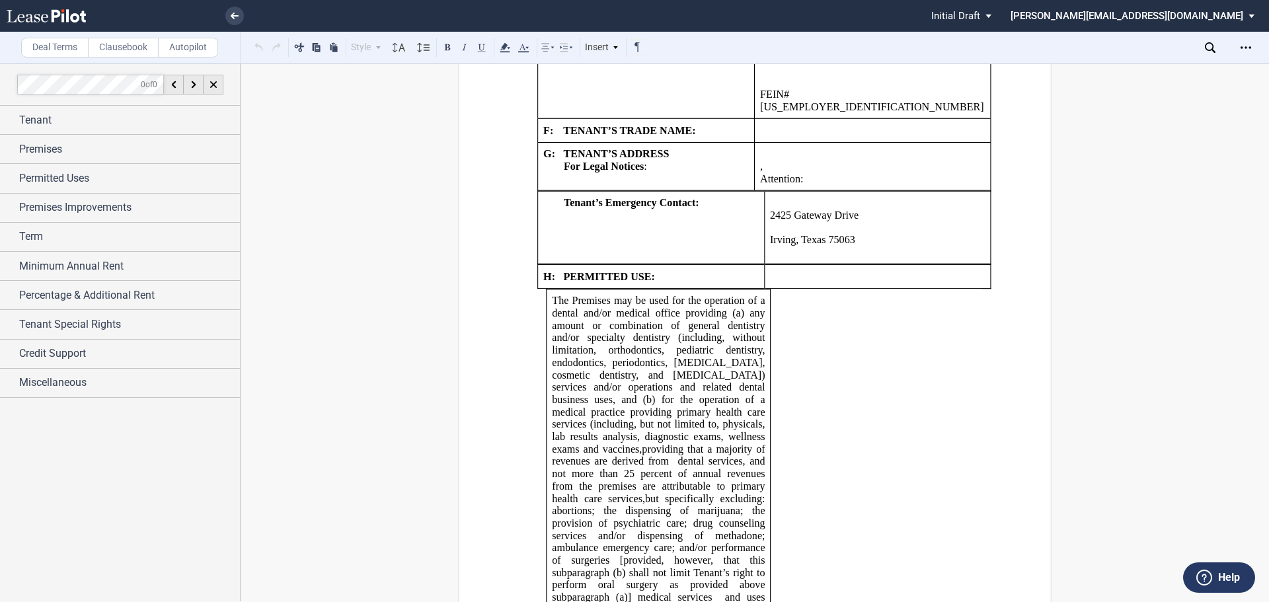
scroll to position [1741, 0]
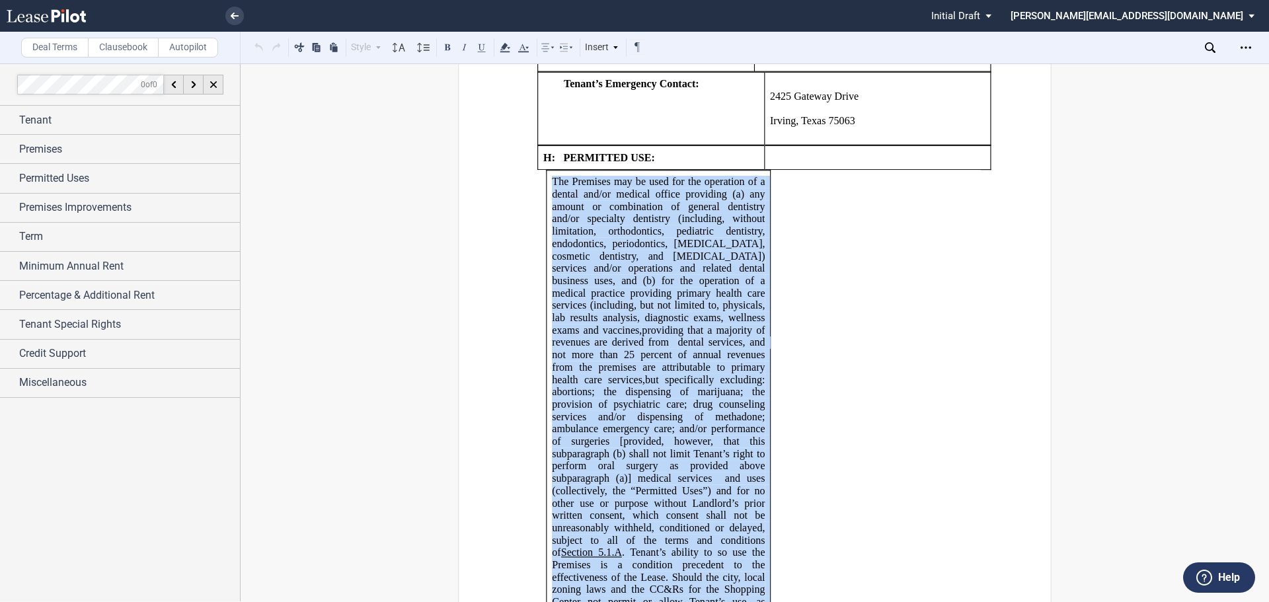
drag, startPoint x: 748, startPoint y: 263, endPoint x: 537, endPoint y: 177, distance: 227.1
click at [537, 177] on span "The Premises may be used for the operation of a dental and/or medical office pr…" at bounding box center [759, 460] width 444 height 580
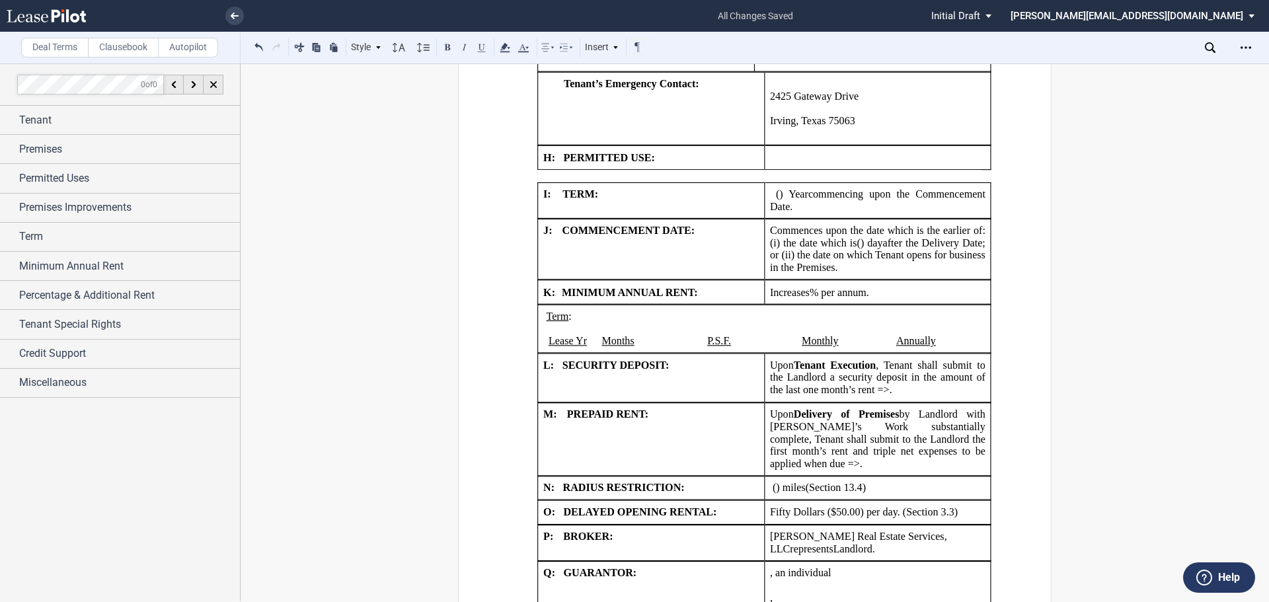
click at [604, 170] on p "﻿" at bounding box center [755, 176] width 452 height 13
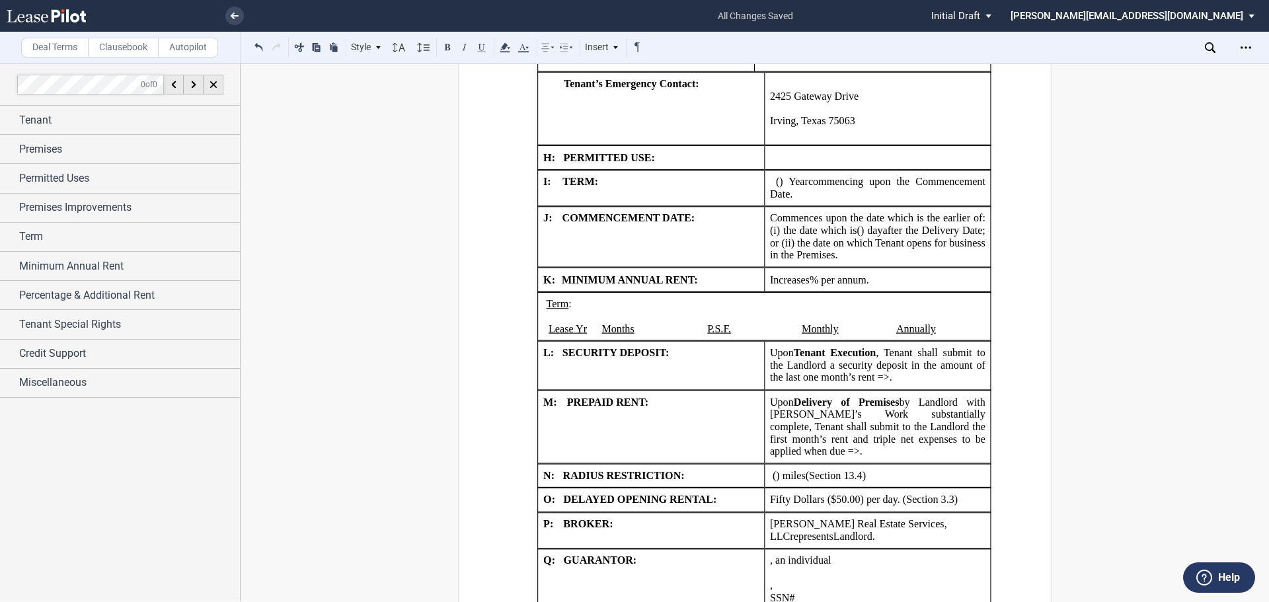
click at [775, 146] on td "﻿ ﻿ ﻿ ﻿" at bounding box center [877, 158] width 227 height 24
click at [776, 146] on td "﻿ ﻿ ﻿ ﻿" at bounding box center [877, 158] width 227 height 24
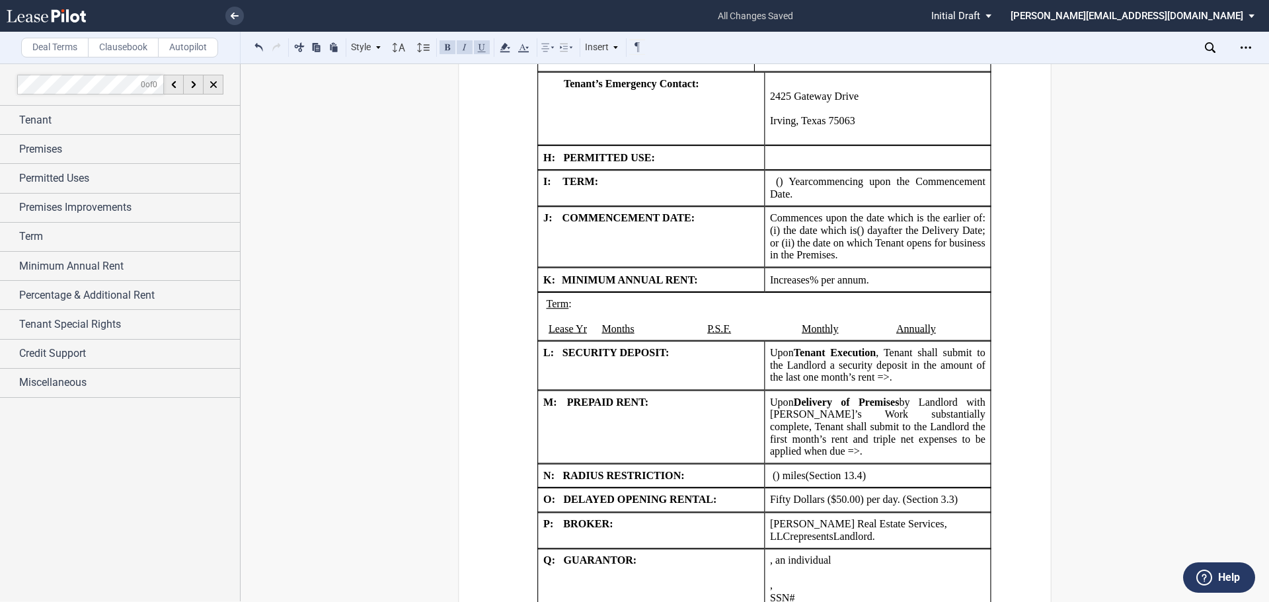
click at [662, 151] on p "H: PERMITTED USE:" at bounding box center [651, 157] width 216 height 13
click at [777, 146] on td "﻿ ﻿ ﻿ ﻿" at bounding box center [877, 158] width 227 height 24
drag, startPoint x: 777, startPoint y: 131, endPoint x: 775, endPoint y: 124, distance: 7.5
click at [775, 146] on td "﻿ ﻿ ﻿ ﻿" at bounding box center [877, 158] width 227 height 24
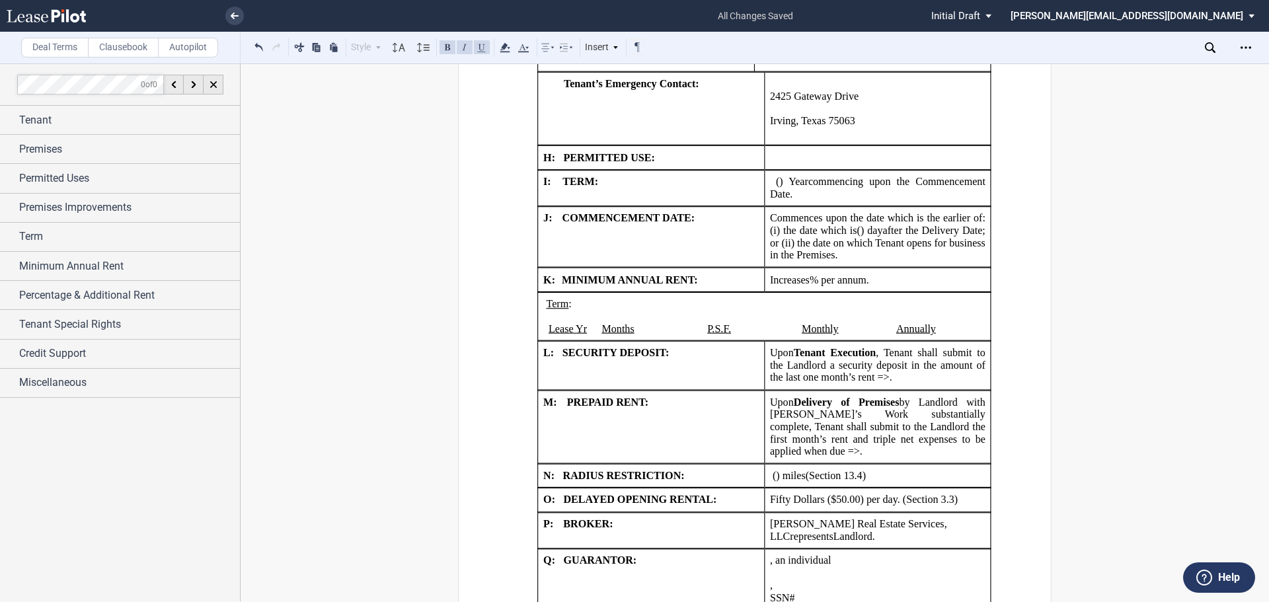
click at [776, 146] on td "﻿ ﻿ ﻿ ﻿" at bounding box center [877, 158] width 227 height 24
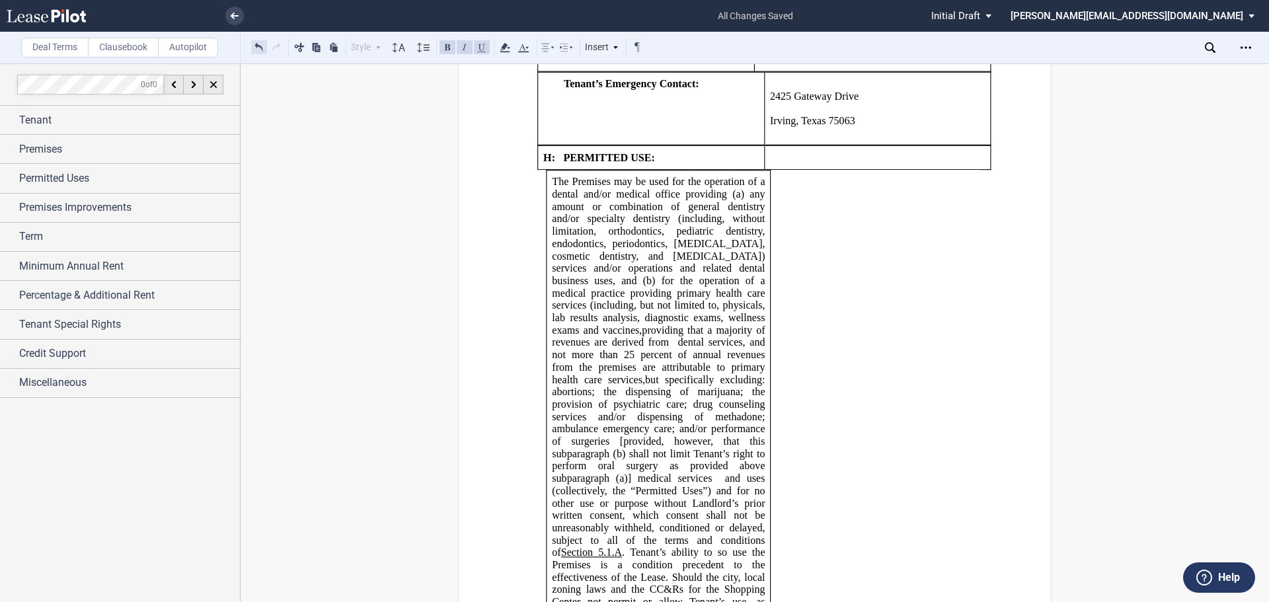
click at [255, 46] on button at bounding box center [259, 47] width 16 height 16
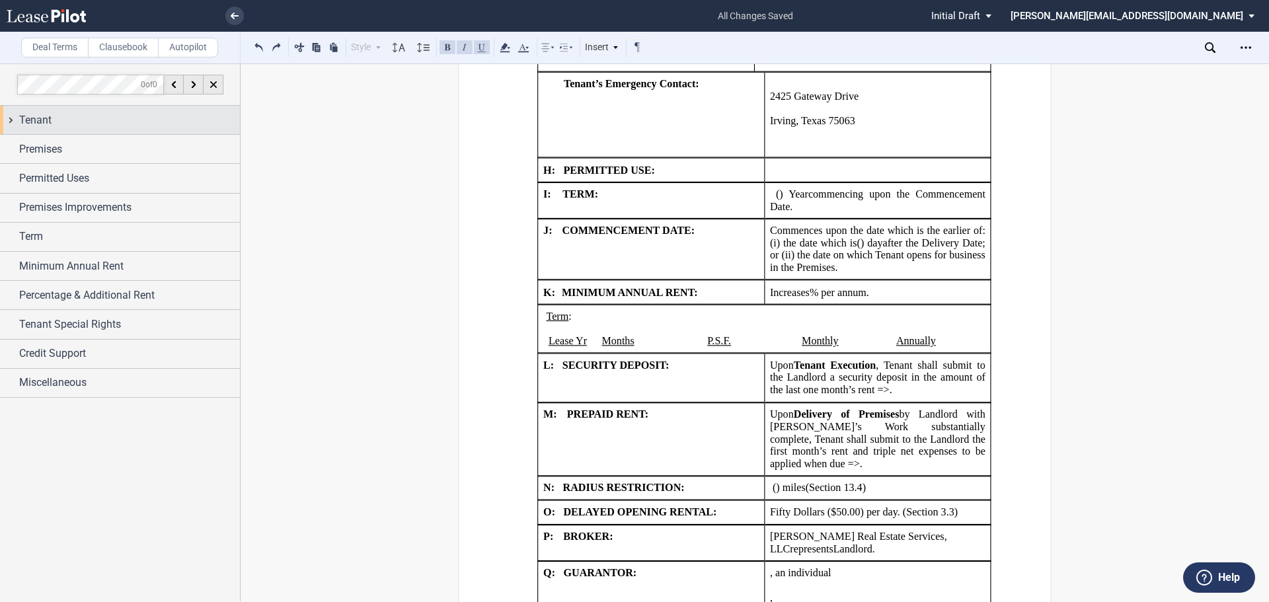
click at [2, 120] on div "Tenant" at bounding box center [120, 120] width 240 height 28
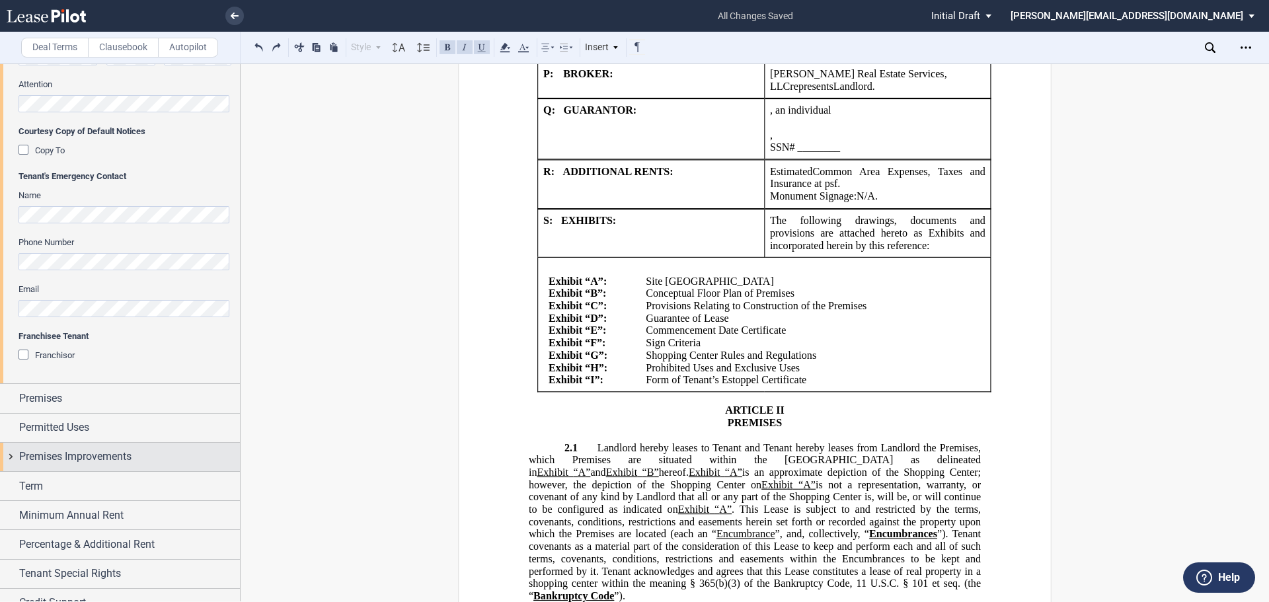
scroll to position [463, 0]
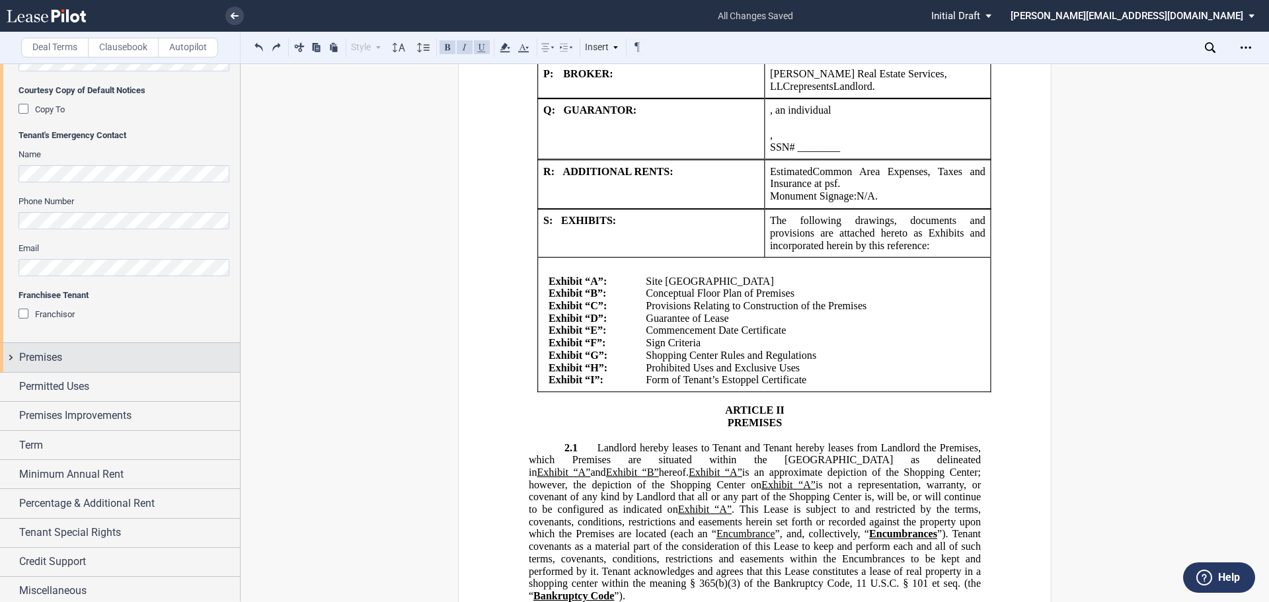
click at [11, 356] on div "Premises" at bounding box center [120, 357] width 240 height 28
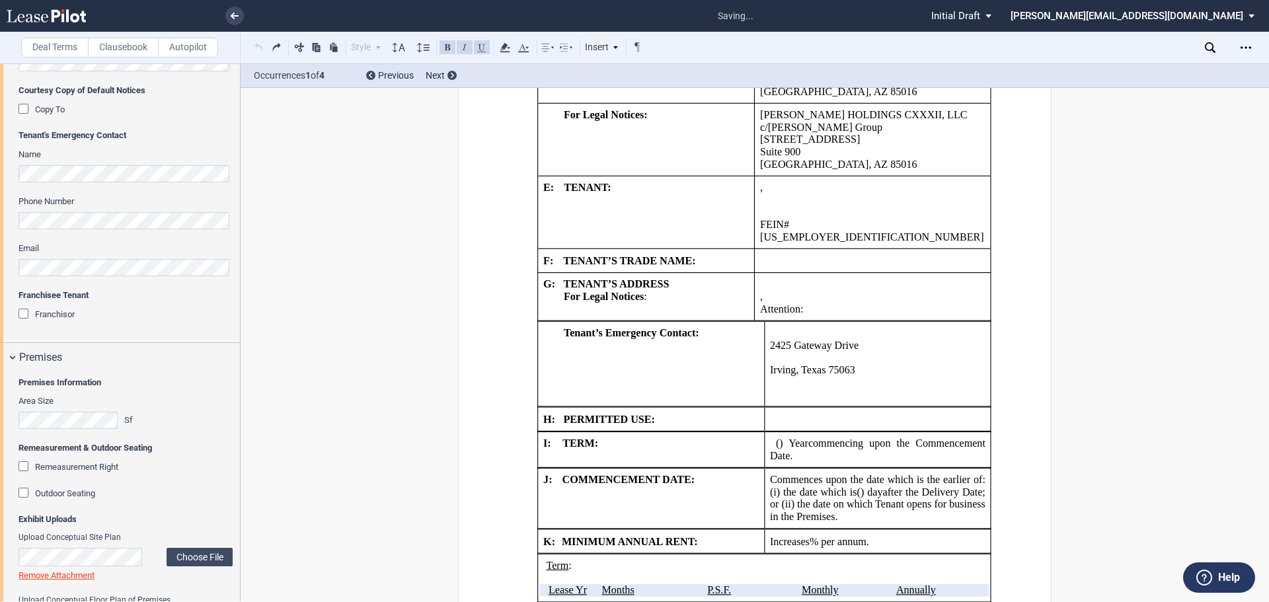
scroll to position [1158, 0]
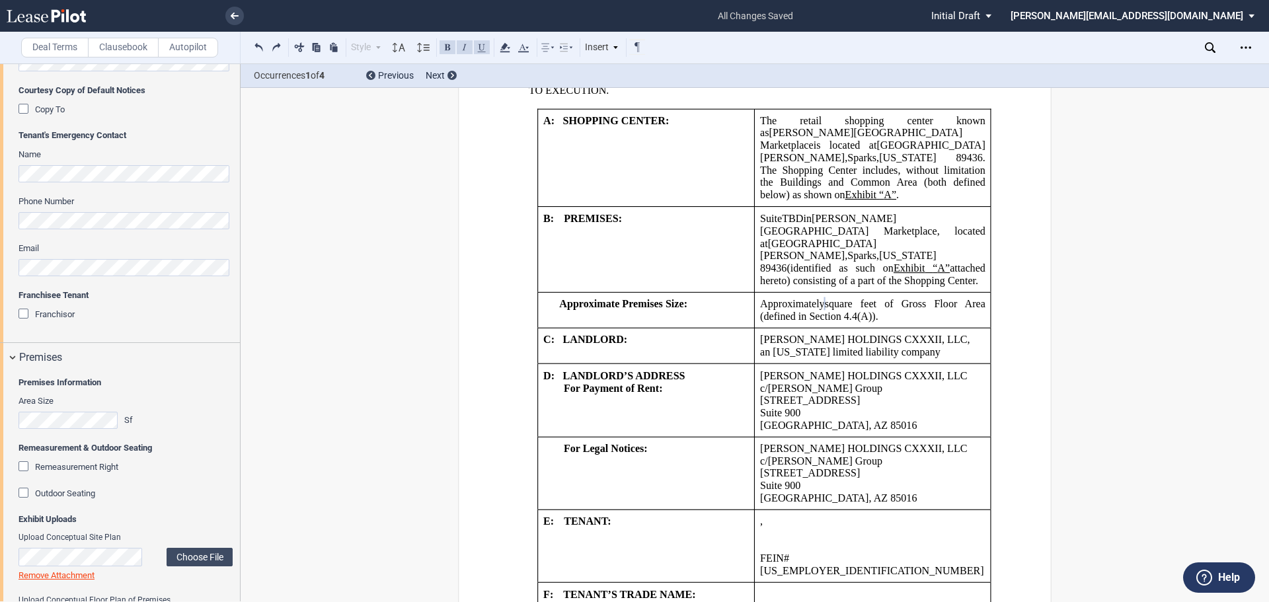
click at [23, 468] on div "Remeasurement Right" at bounding box center [25, 467] width 13 height 13
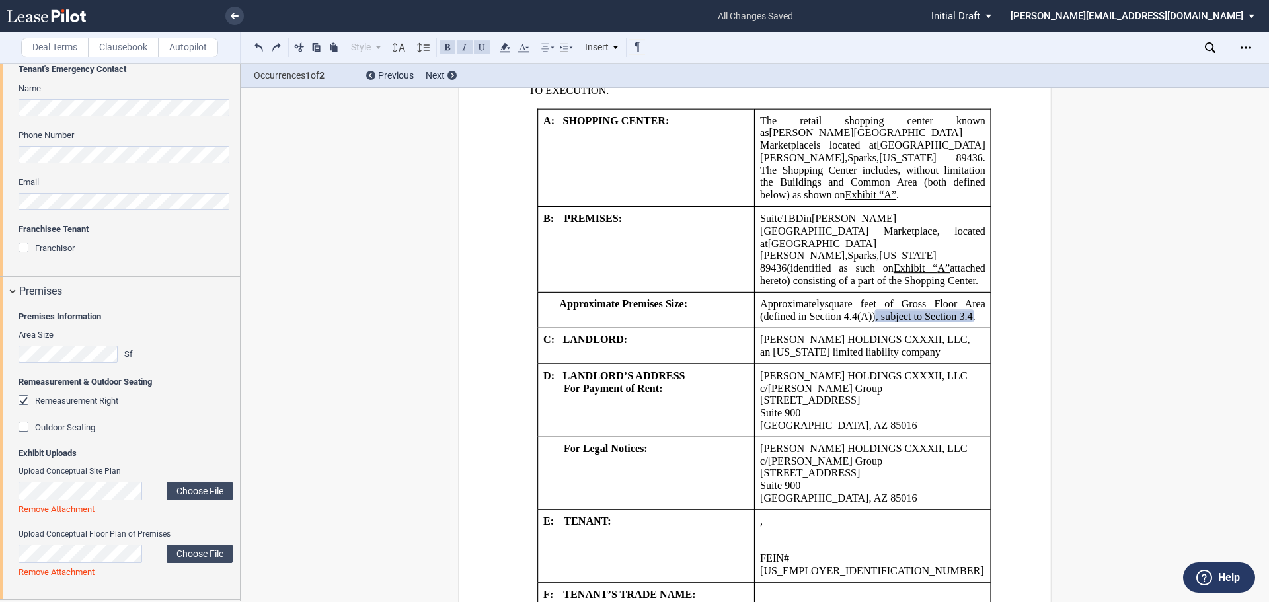
scroll to position [762, 0]
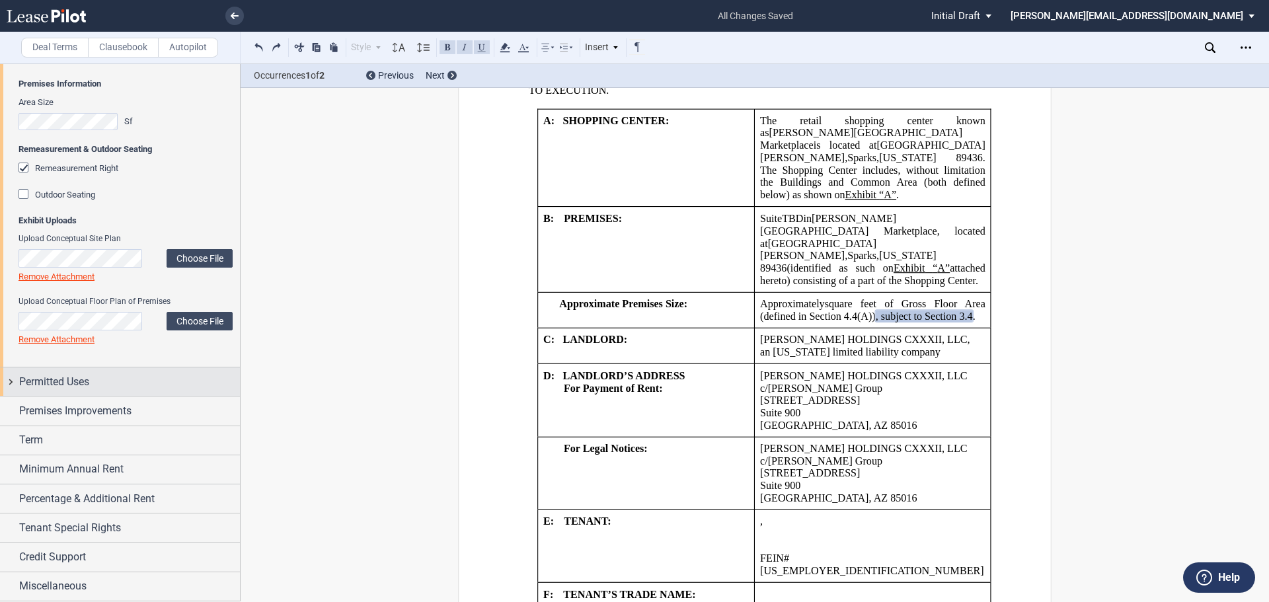
click at [14, 383] on div "Permitted Uses" at bounding box center [120, 382] width 240 height 28
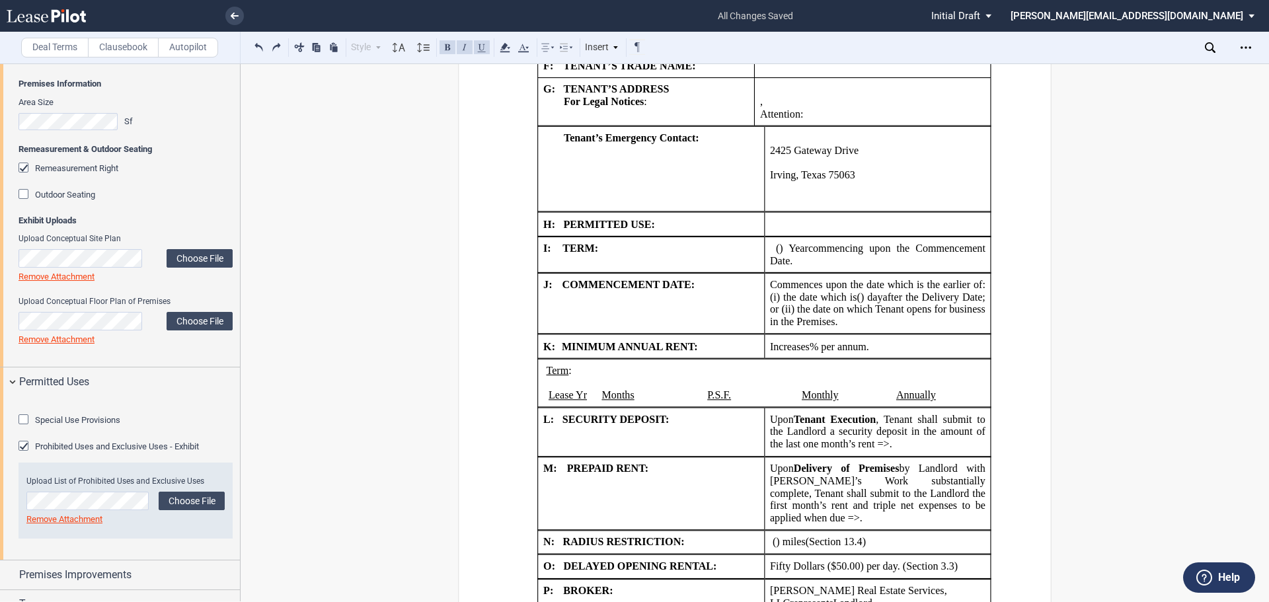
scroll to position [1488, 0]
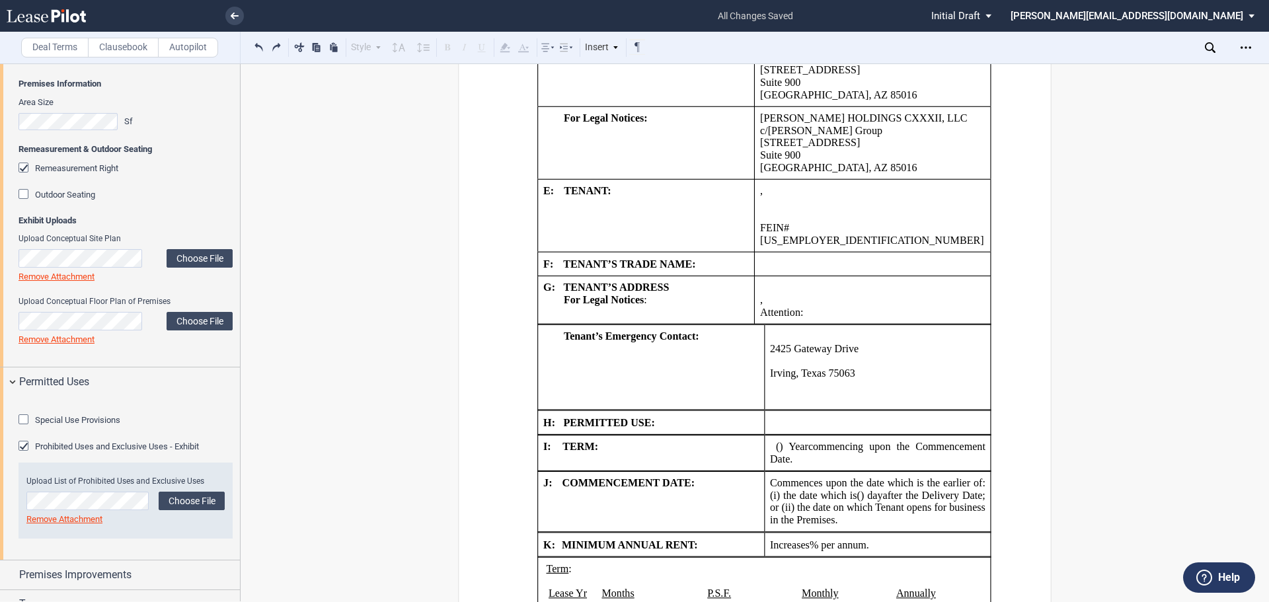
click at [0, 403] on html ".bocls-1{fill:#26354a;fill-rule:evenodd} Loading... × all changes saved Pending…" at bounding box center [634, 301] width 1269 height 602
click at [17, 411] on div "Special Use Provisions Restaurant (Grease Trap / Vent Hood) Restaurant (Grease …" at bounding box center [120, 478] width 240 height 164
click at [230, 17] on link at bounding box center [234, 16] width 19 height 19
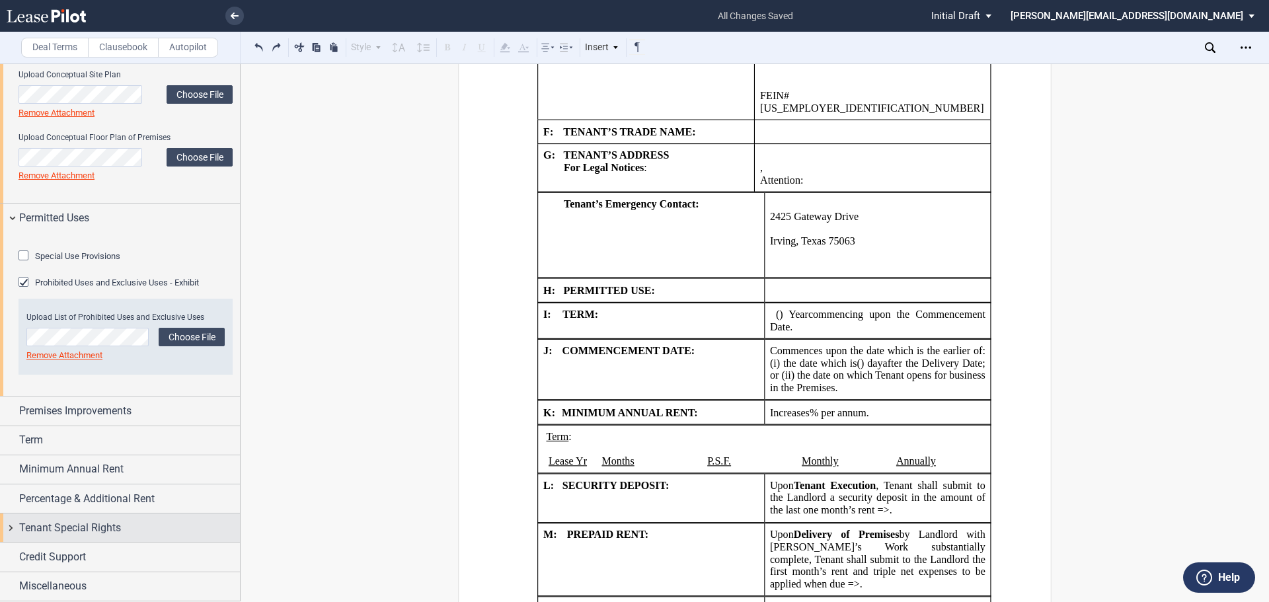
scroll to position [998, 0]
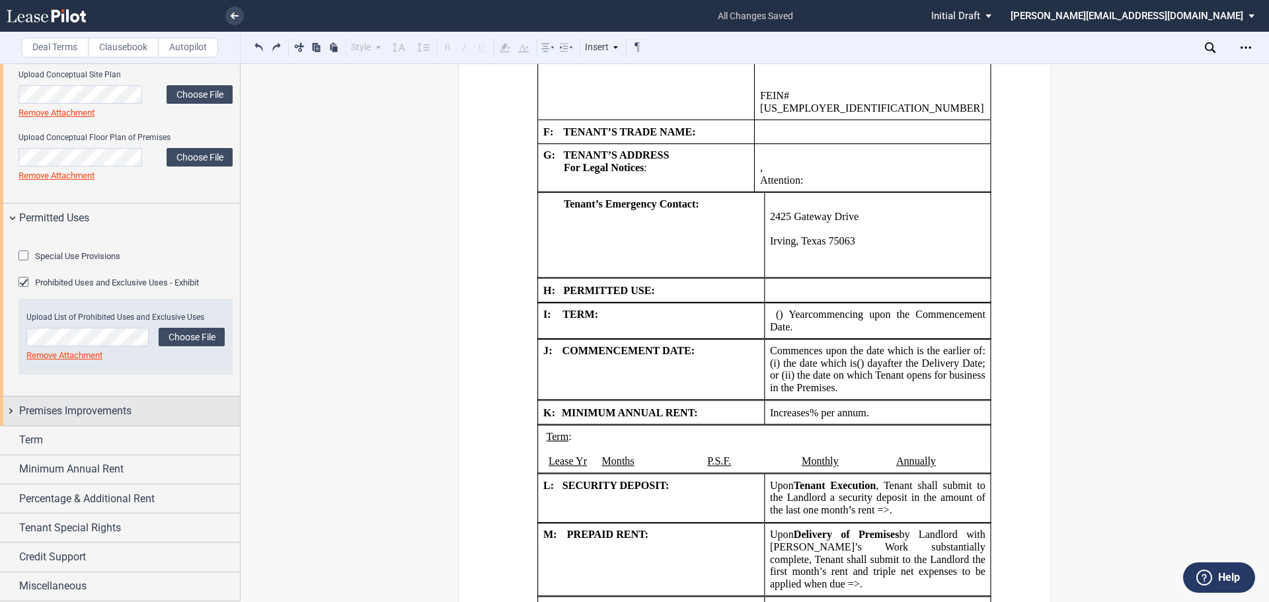
click at [11, 407] on div "Premises Improvements" at bounding box center [120, 411] width 240 height 28
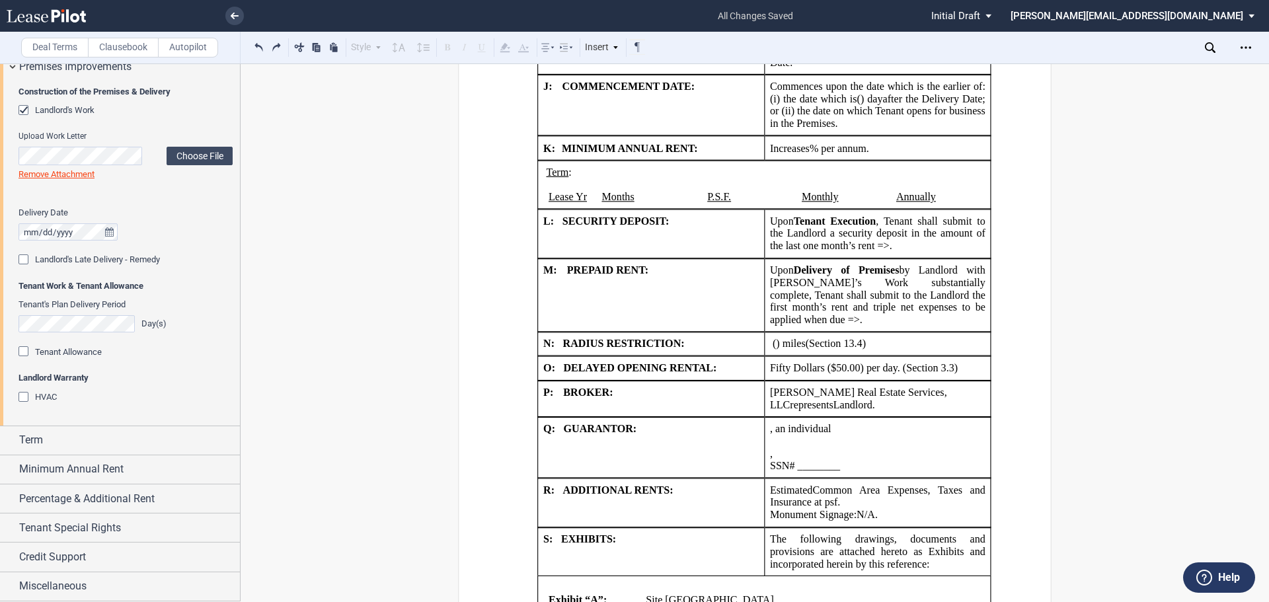
scroll to position [1343, 0]
click at [233, 15] on use at bounding box center [235, 16] width 8 height 7
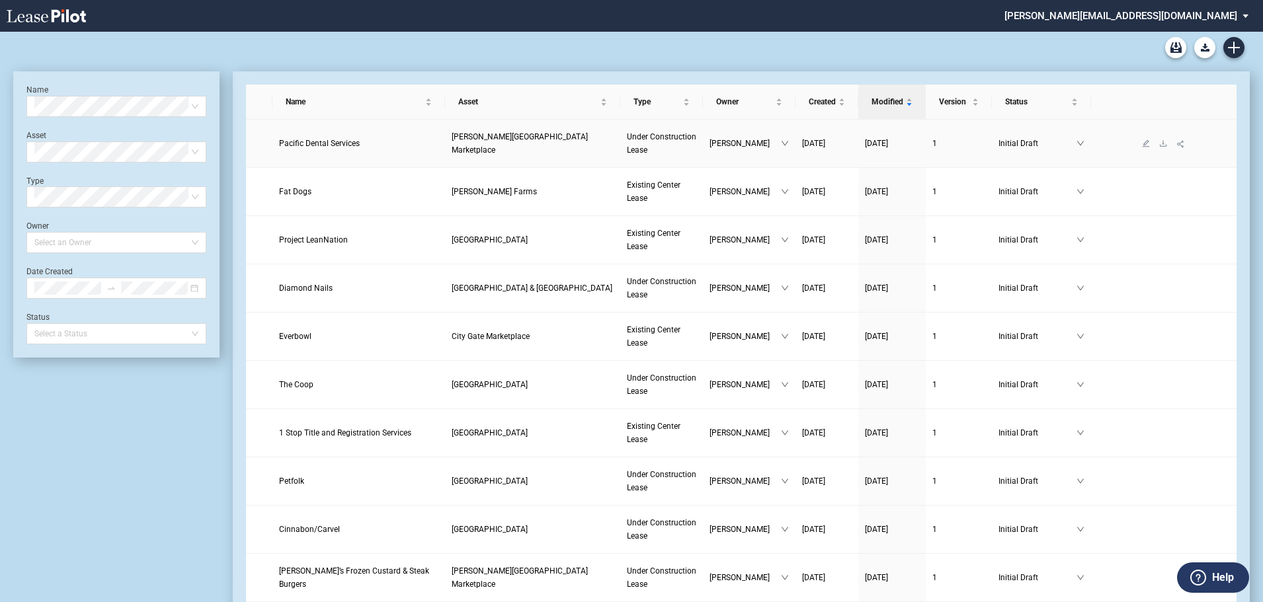
click at [495, 145] on span "[PERSON_NAME][GEOGRAPHIC_DATA] Marketplace" at bounding box center [520, 143] width 136 height 22
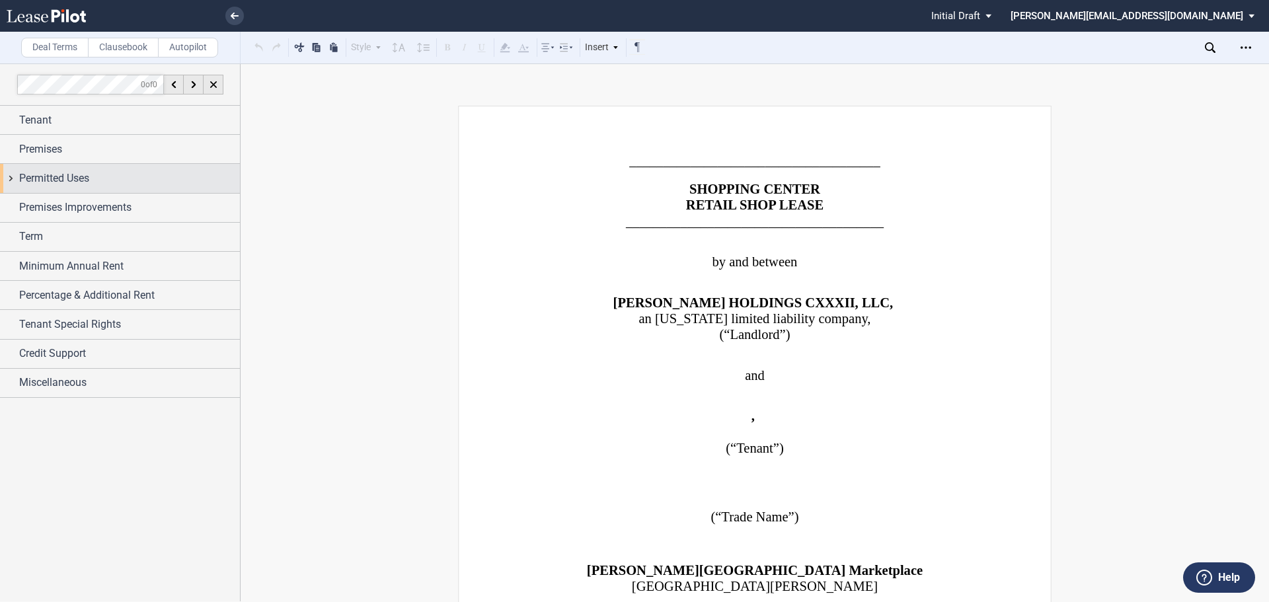
click at [14, 182] on div "Permitted Uses" at bounding box center [120, 178] width 240 height 28
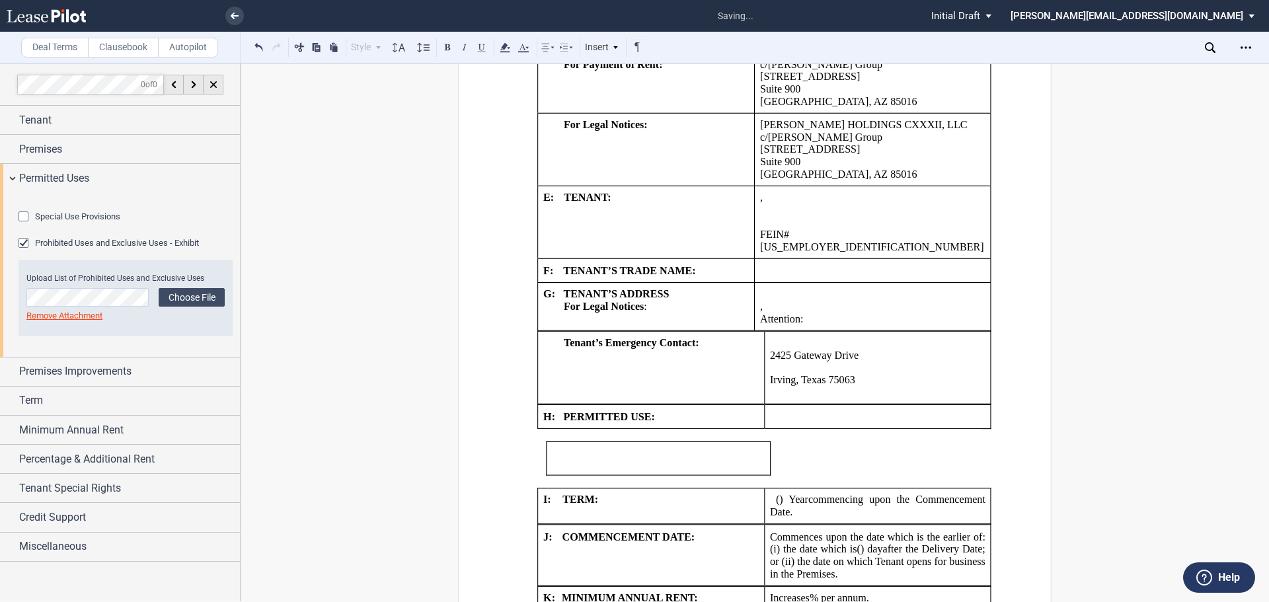
scroll to position [1587, 0]
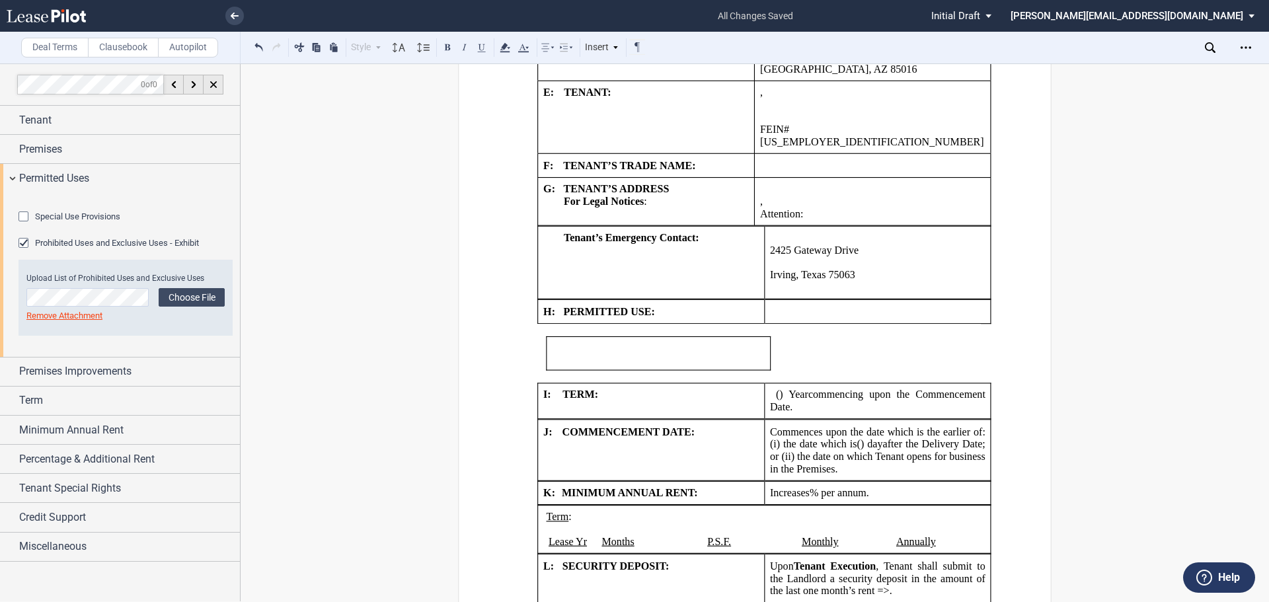
click at [654, 336] on table at bounding box center [658, 353] width 225 height 34
click at [656, 342] on p at bounding box center [658, 348] width 213 height 13
click at [258, 44] on button at bounding box center [259, 47] width 16 height 16
click at [748, 342] on p at bounding box center [658, 348] width 213 height 13
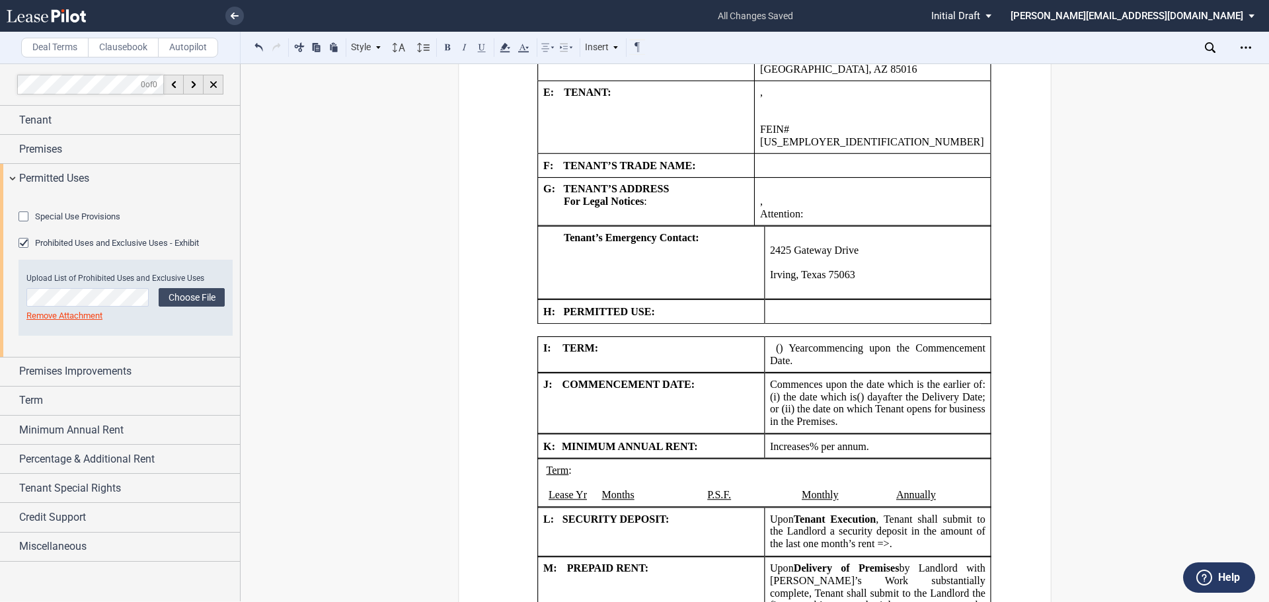
click at [750, 324] on p "﻿" at bounding box center [755, 330] width 452 height 13
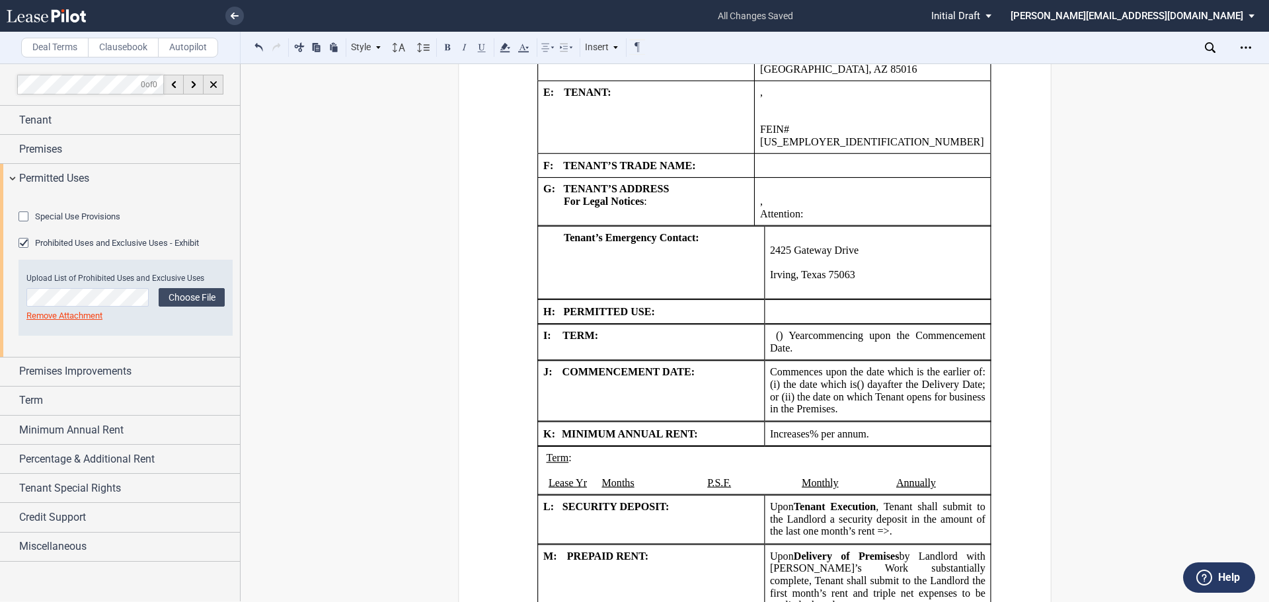
click at [779, 300] on td "﻿ ﻿ ﻿ ﻿" at bounding box center [877, 312] width 227 height 24
click at [834, 301] on td "﻿ ﻿ ﻿ ﻿" at bounding box center [877, 312] width 227 height 24
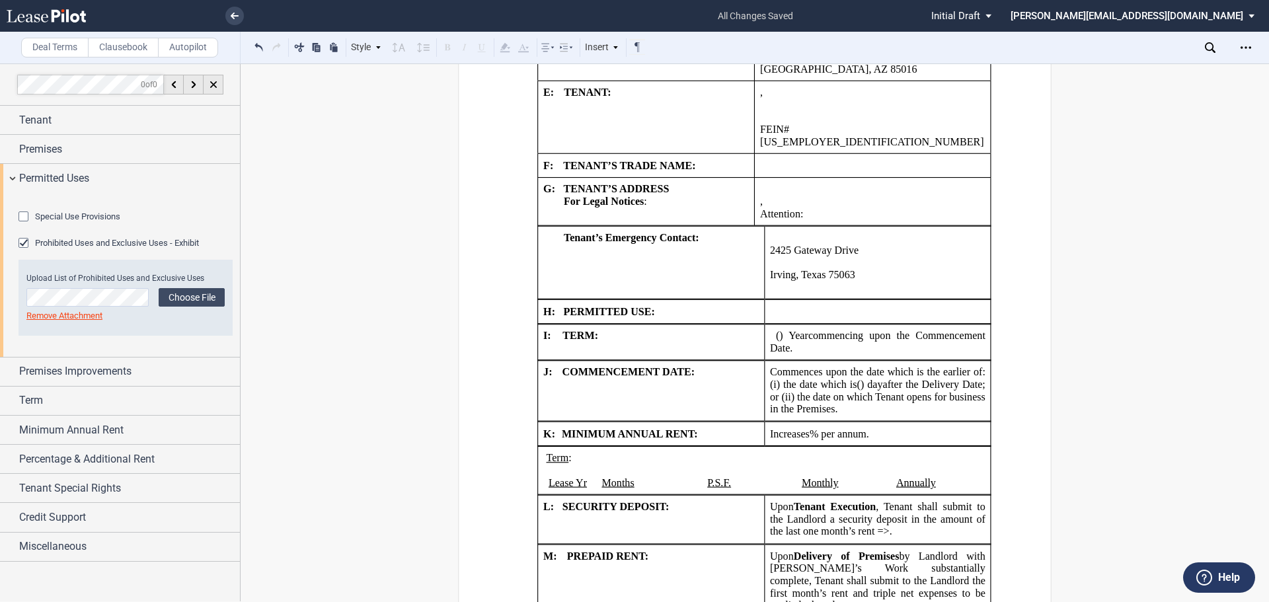
click at [875, 269] on p "﻿Irving, Texas 75063" at bounding box center [878, 275] width 216 height 13
click at [844, 300] on td "﻿ ﻿ ﻿ ﻿" at bounding box center [877, 312] width 227 height 24
click at [803, 300] on td "﻿ ﻿ ﻿ ﻿" at bounding box center [877, 312] width 227 height 24
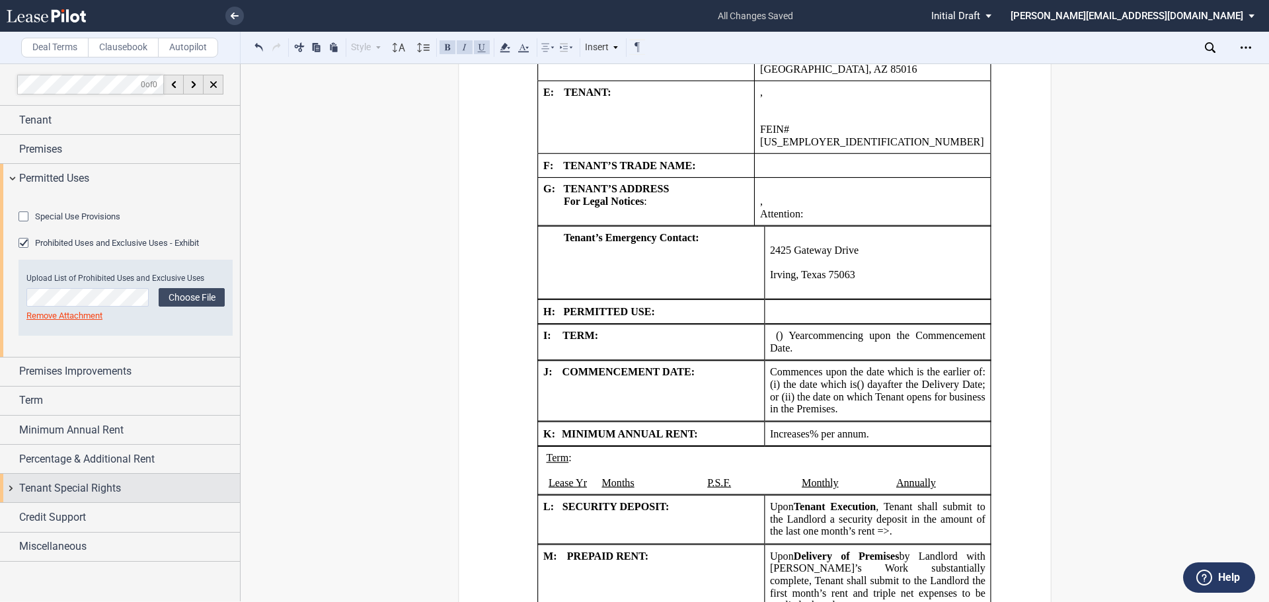
click at [12, 502] on div "Tenant Special Rights" at bounding box center [120, 488] width 240 height 28
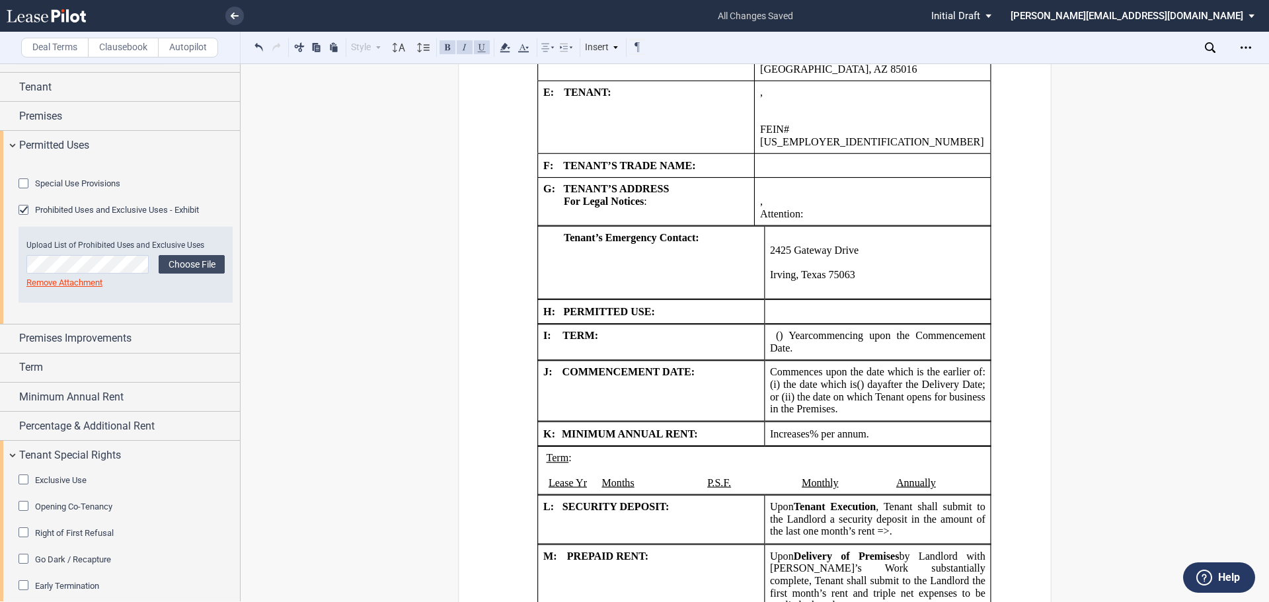
scroll to position [231, 0]
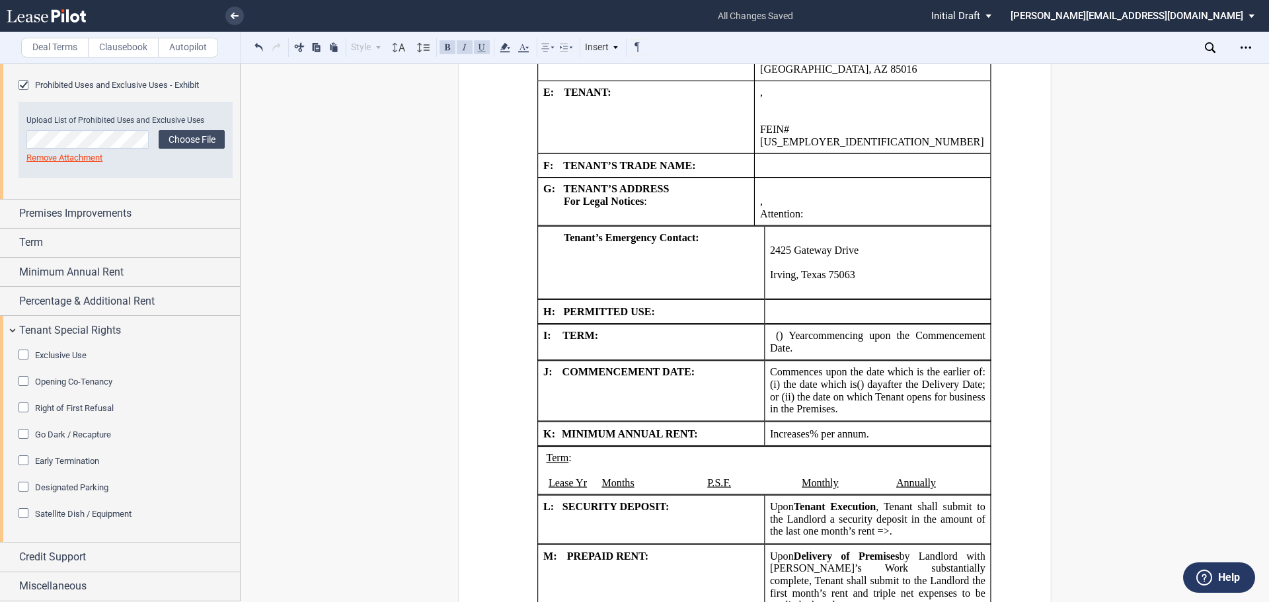
click at [26, 356] on div "Exclusive Use" at bounding box center [25, 356] width 13 height 13
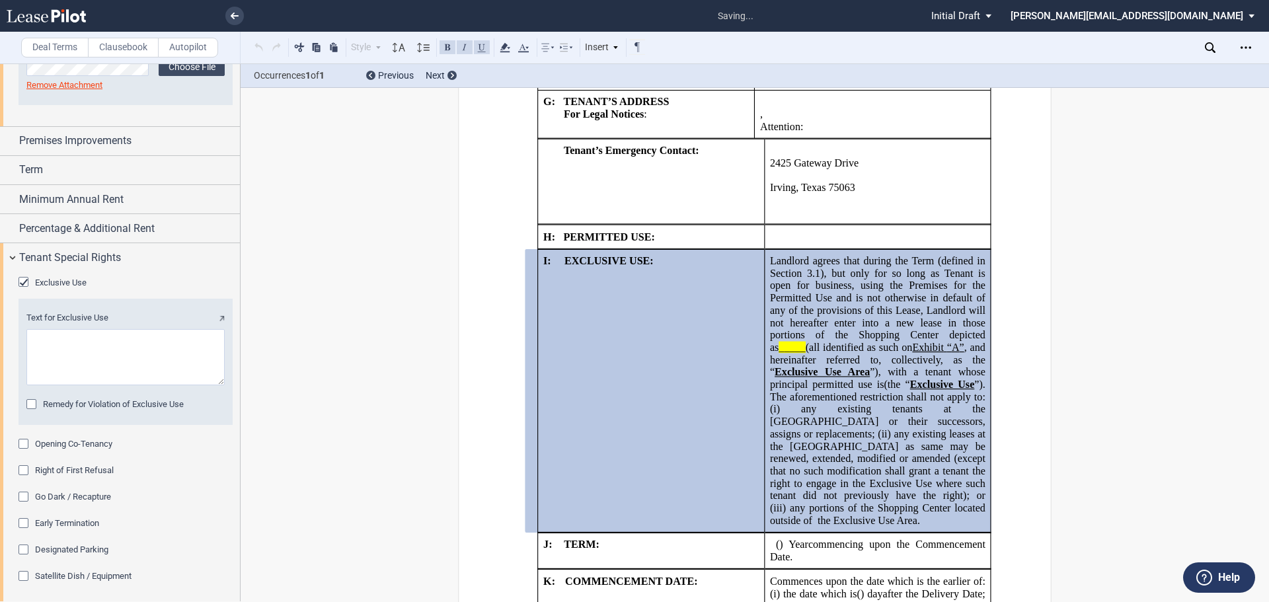
scroll to position [1736, 0]
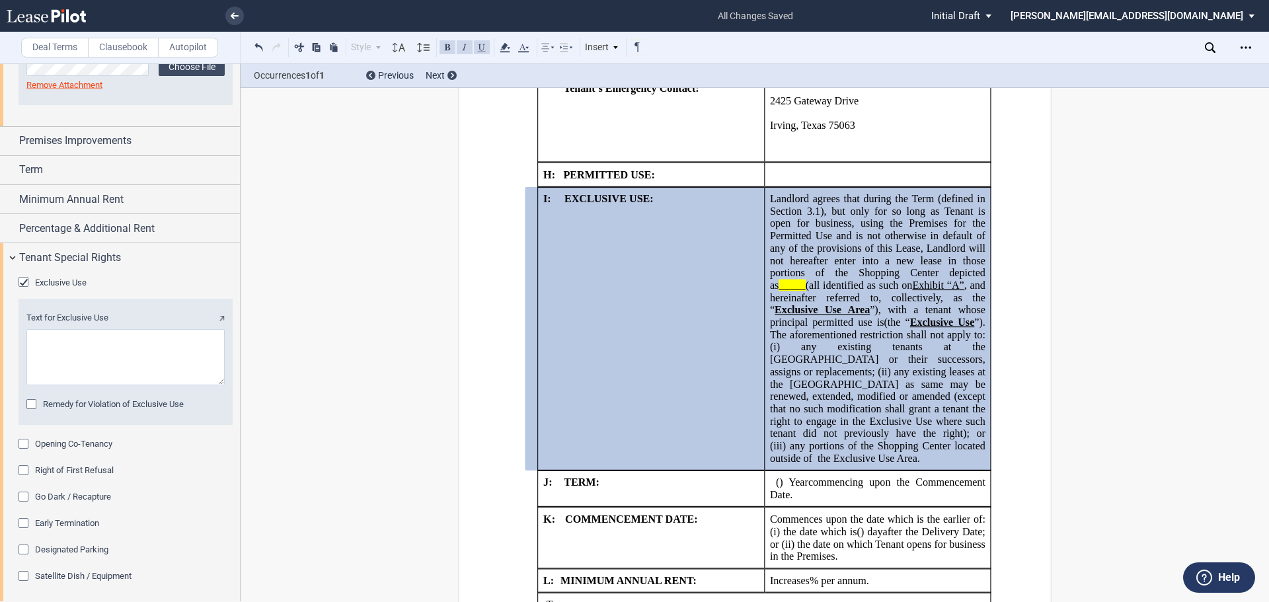
click at [725, 437] on td "!!SET_LEVEL_1!! !!SHOPLEASE_LEVEL2!! I: EXCLUSIVE USE:" at bounding box center [651, 328] width 227 height 283
drag, startPoint x: 918, startPoint y: 451, endPoint x: 878, endPoint y: 447, distance: 39.9
click at [916, 450] on p "Landlord agrees that during the Term (defined in Section ﻿ 3.1 ﻿ ), but only fo…" at bounding box center [878, 329] width 216 height 272
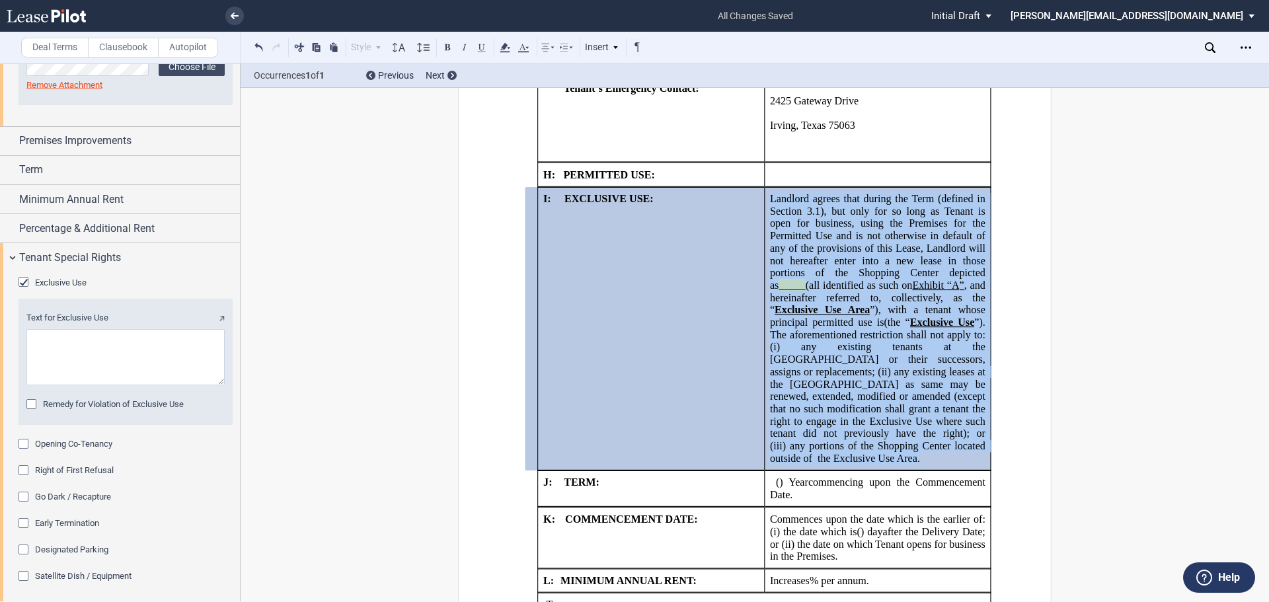
drag, startPoint x: 877, startPoint y: 446, endPoint x: 768, endPoint y: 188, distance: 280.6
click at [770, 193] on p "Landlord agrees that during the Term (defined in Section ﻿ 3.1 ﻿ ), but only fo…" at bounding box center [878, 329] width 216 height 272
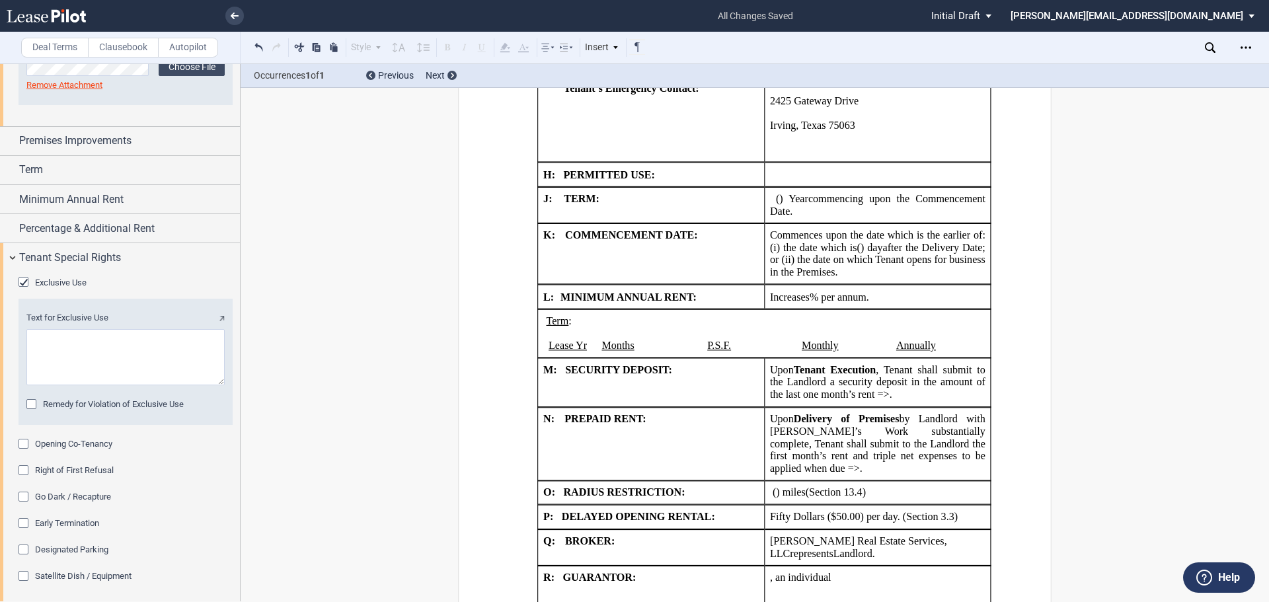
click at [113, 385] on textarea "Text for Exclusive Use" at bounding box center [125, 357] width 198 height 56
paste textarea "Landlord agrees that during the Term, and any extension of same, but only for s…"
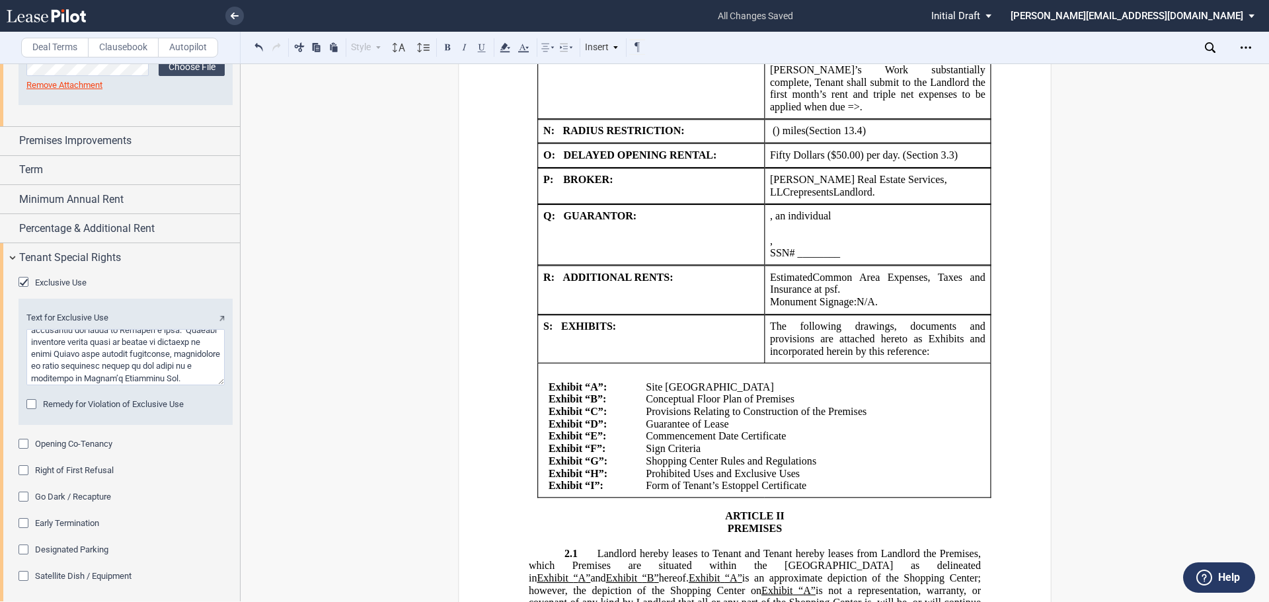
scroll to position [2133, 0]
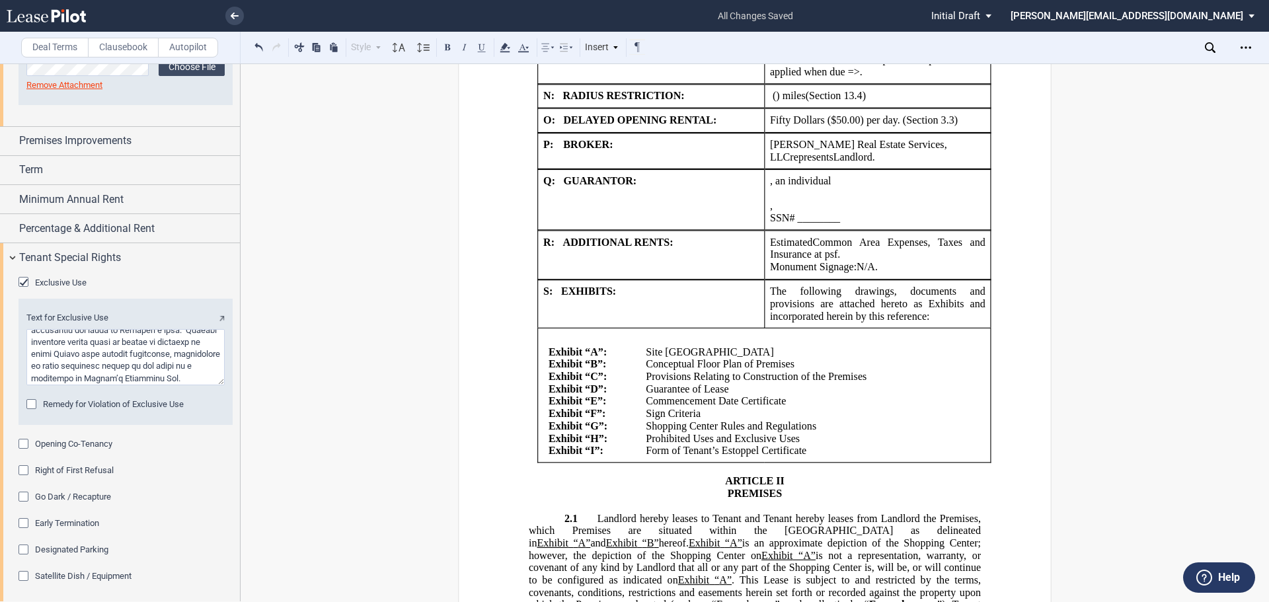
type textarea "Landlord agrees that during the Term, and any extension of same, but only for s…"
click at [192, 424] on div "Text for Exclusive Use Remedy for Violation of Exclusive Use" at bounding box center [126, 362] width 214 height 126
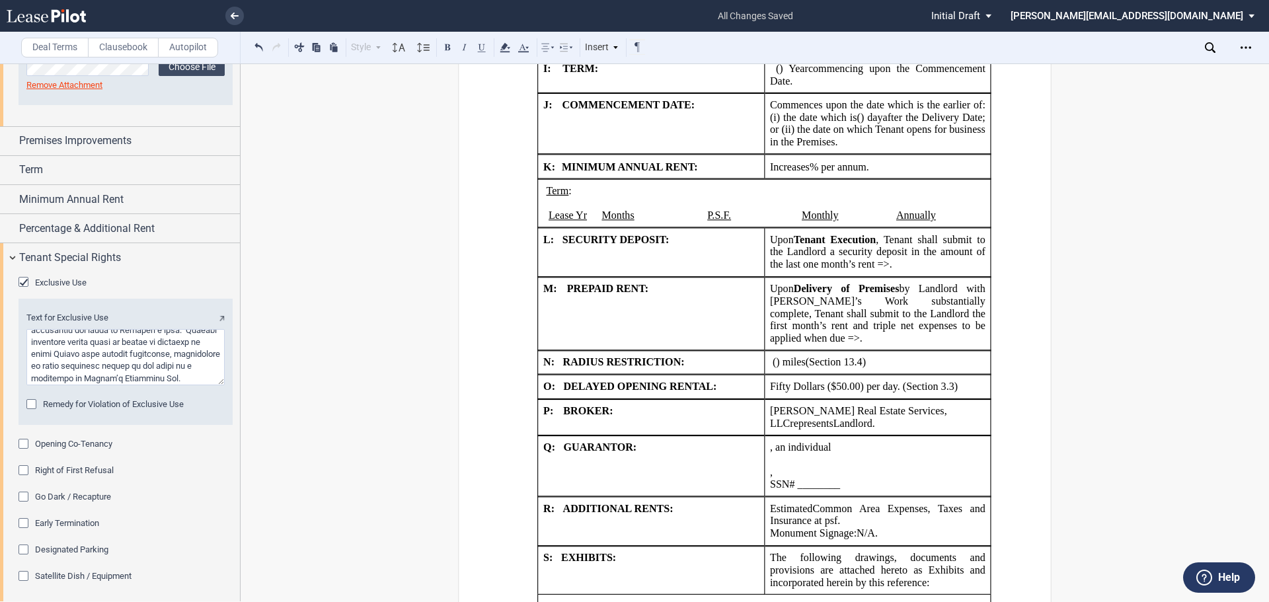
scroll to position [1868, 0]
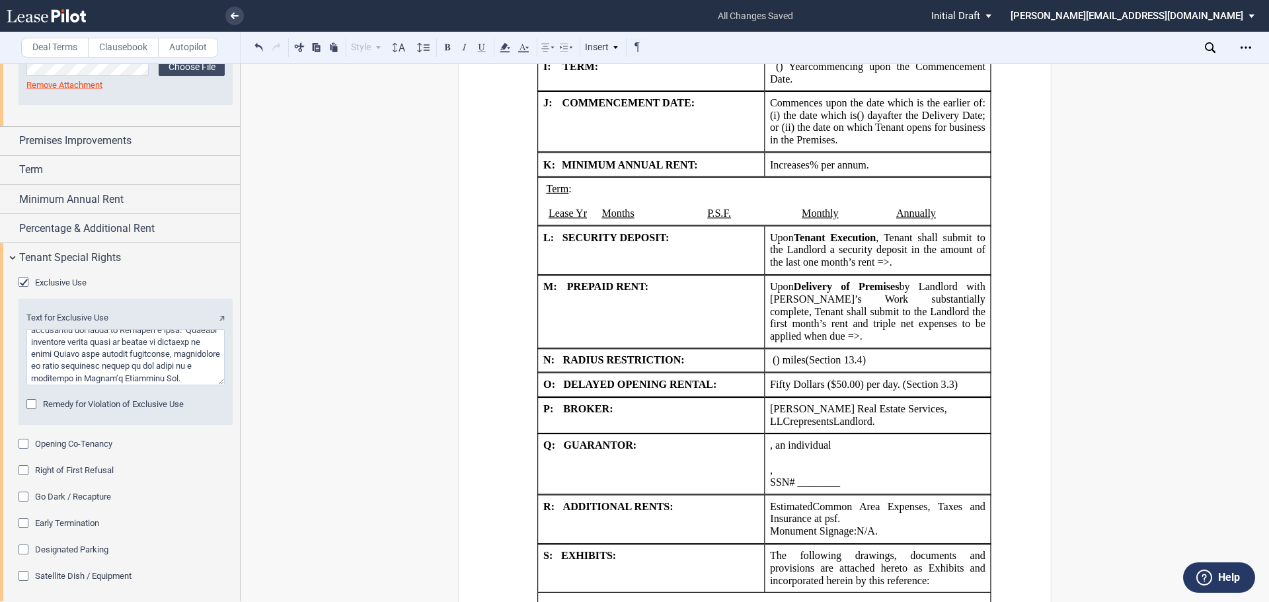
click at [19, 290] on div "Exclusive Use" at bounding box center [25, 283] width 13 height 13
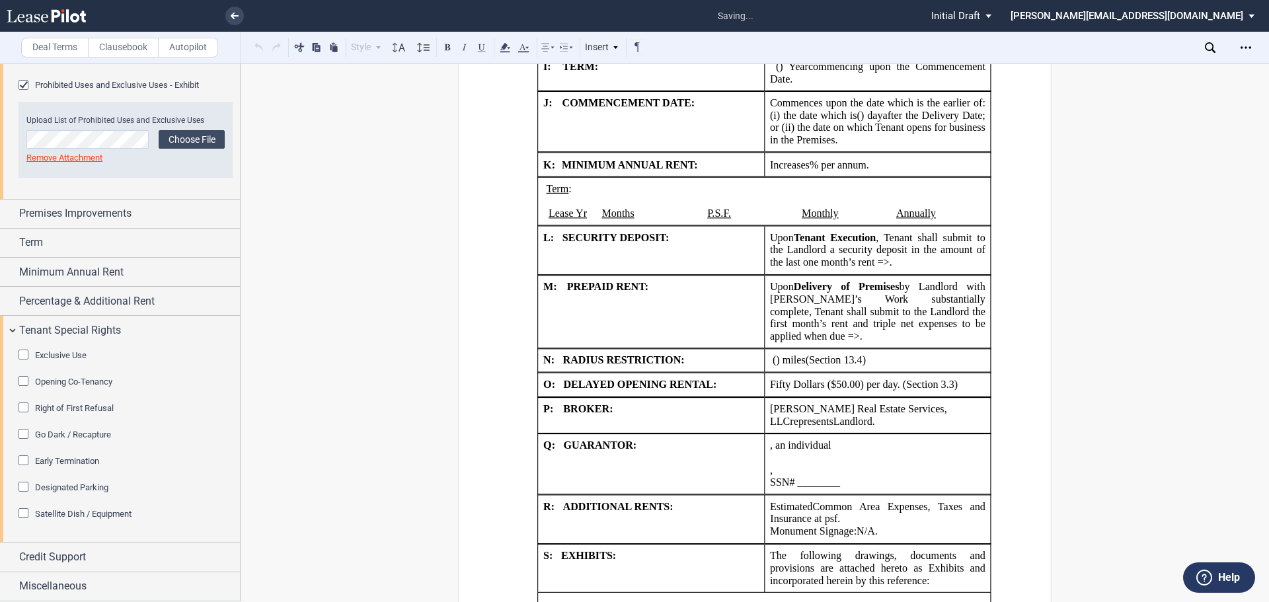
click at [22, 356] on div "Exclusive Use" at bounding box center [25, 356] width 13 height 13
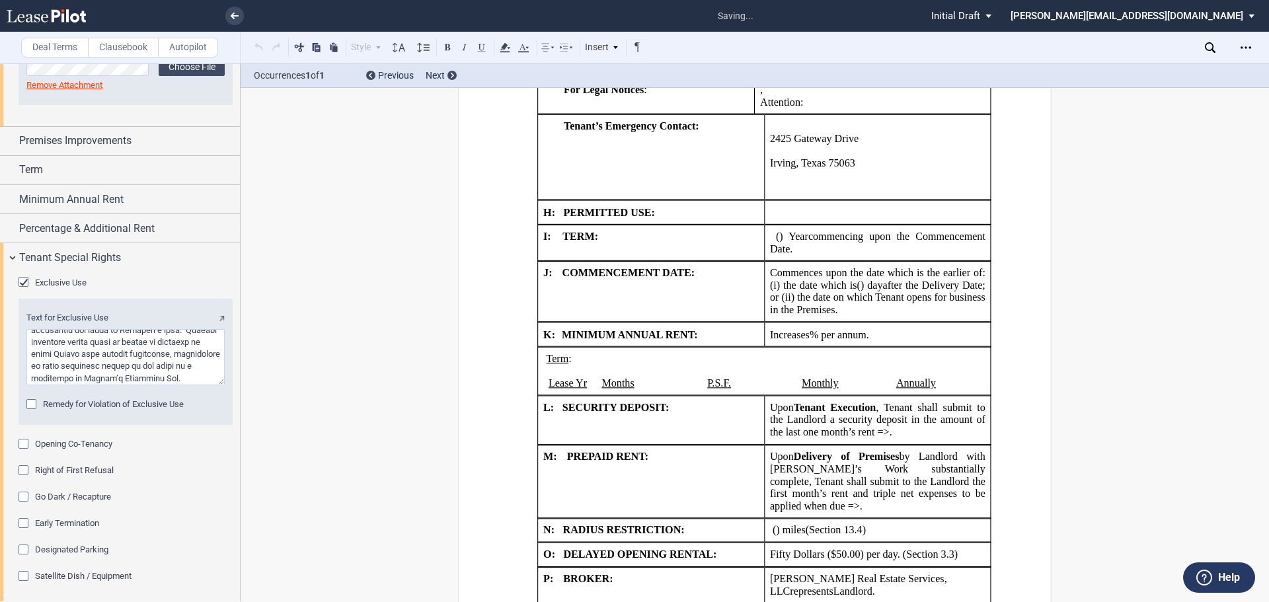
scroll to position [1620, 0]
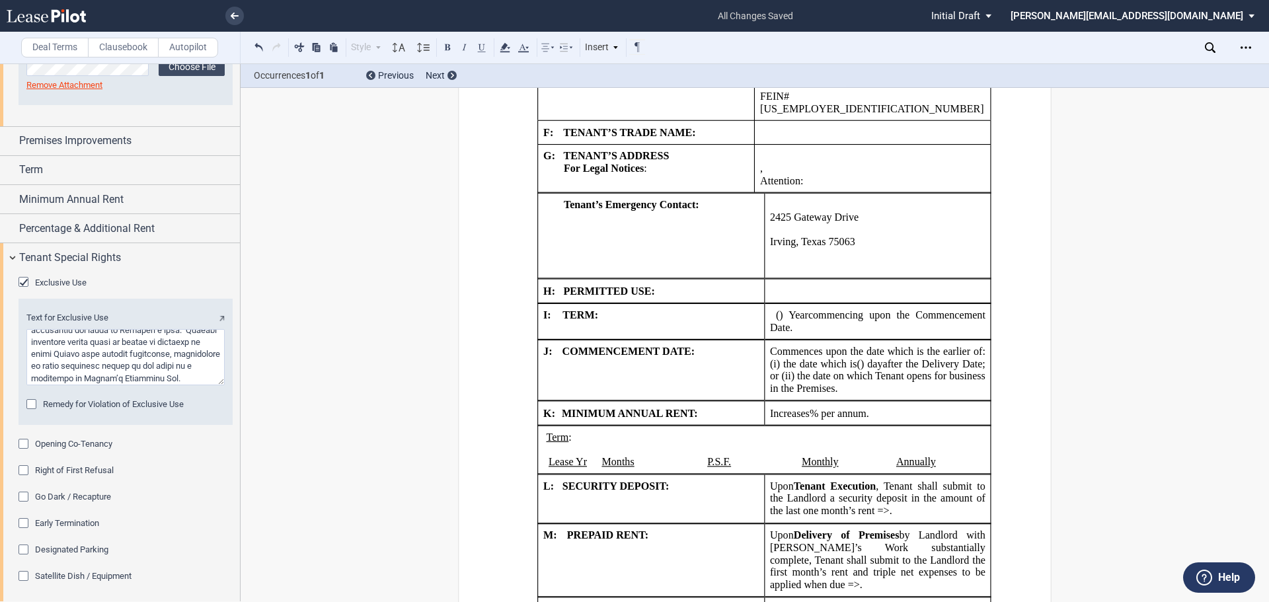
click at [22, 290] on div "Exclusive Use" at bounding box center [25, 283] width 13 height 13
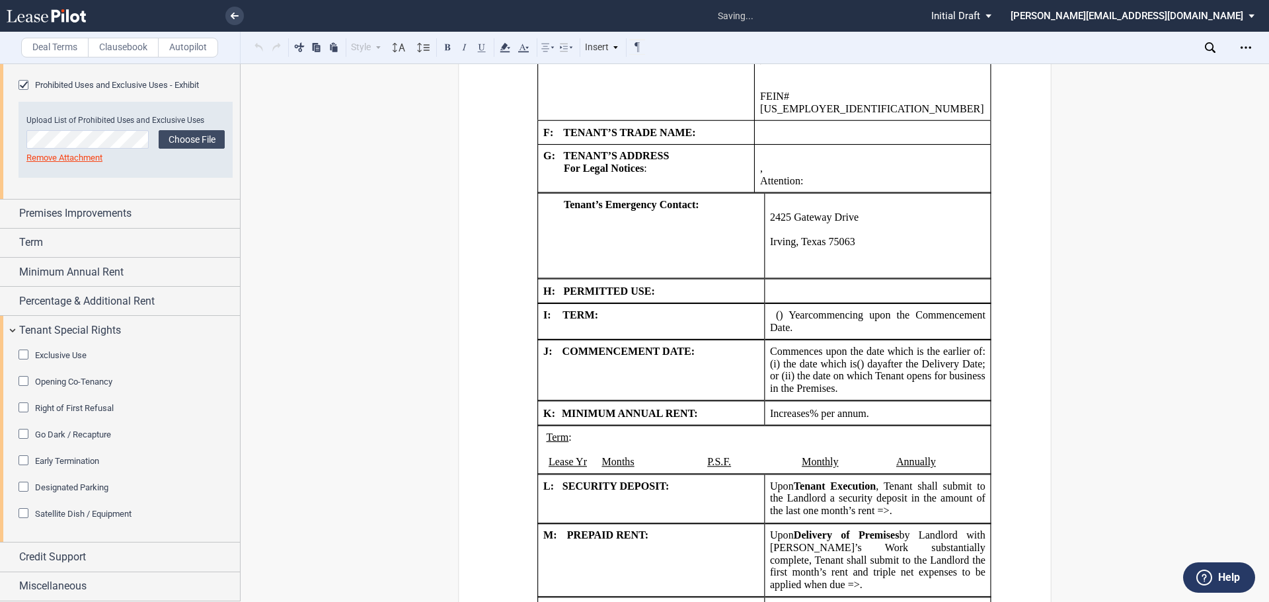
click at [22, 356] on div "Exclusive Use" at bounding box center [25, 356] width 13 height 13
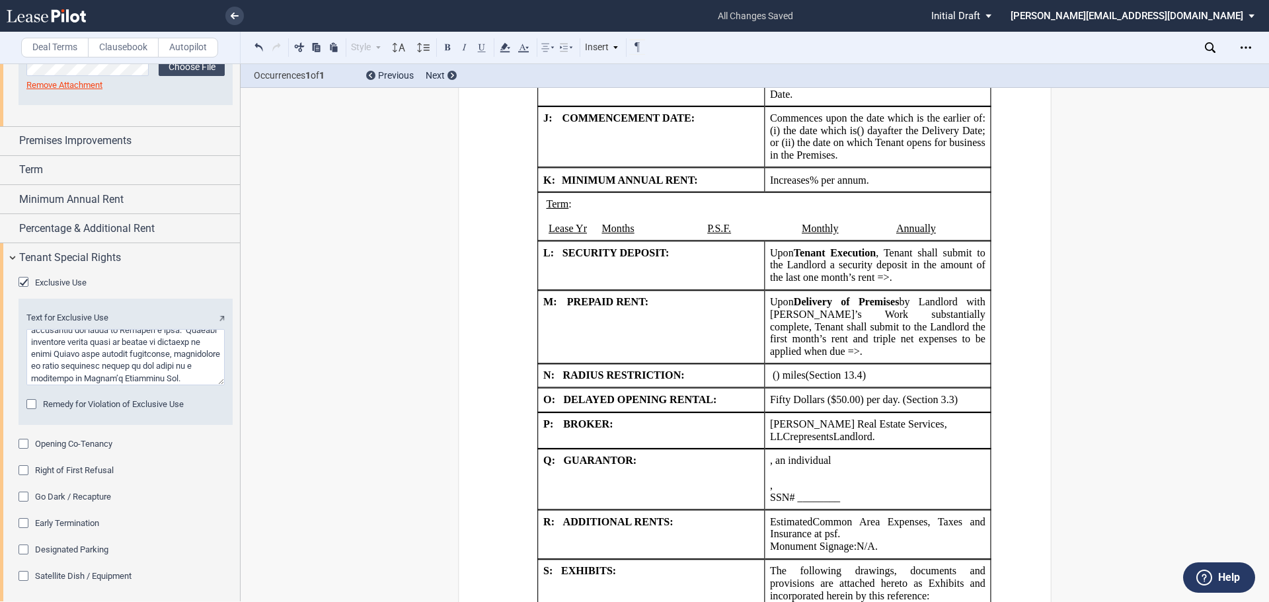
scroll to position [1884, 0]
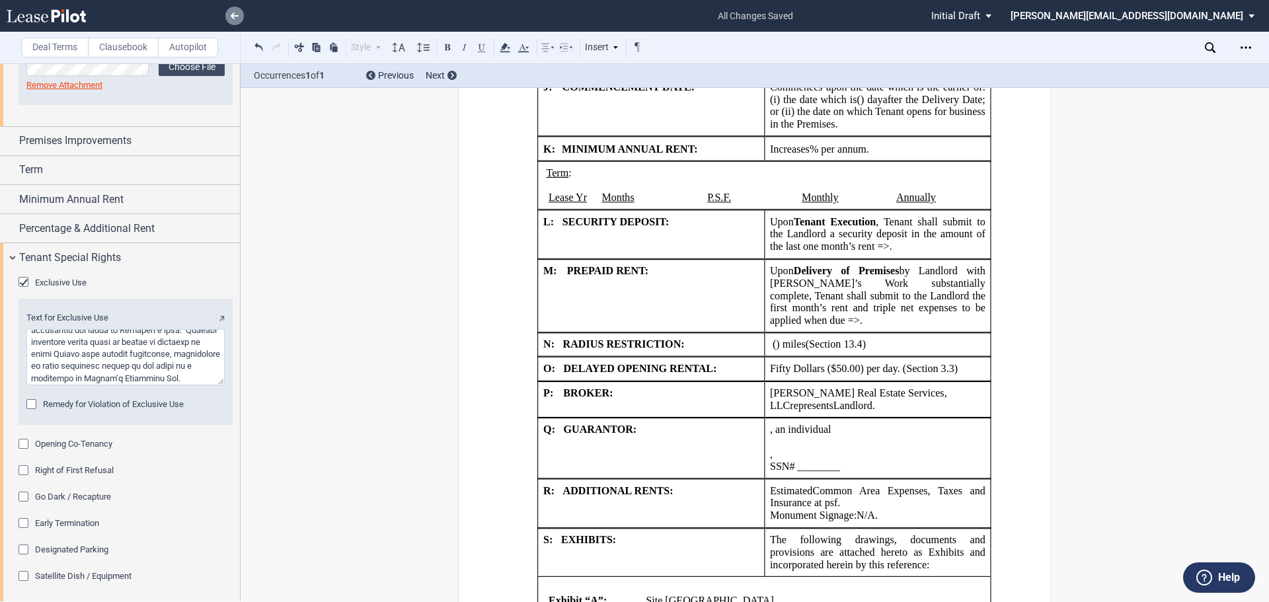
click at [233, 11] on link at bounding box center [234, 16] width 19 height 19
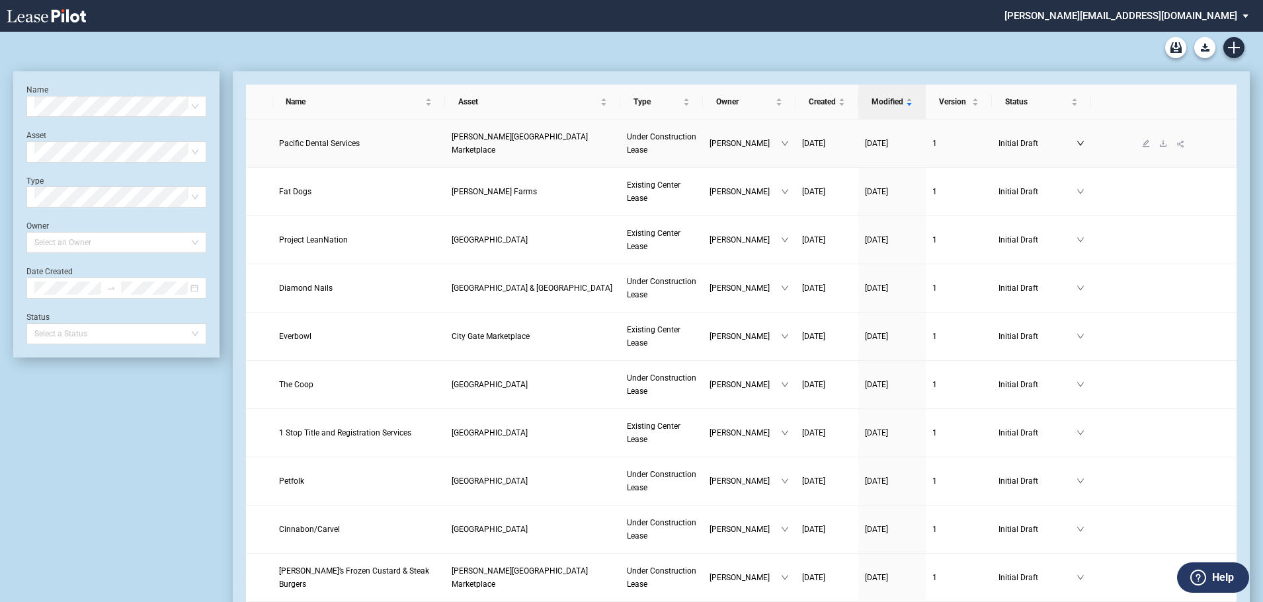
click at [1078, 139] on icon "down" at bounding box center [1080, 143] width 8 height 8
click at [304, 143] on span "Pacific Dental Services" at bounding box center [319, 143] width 81 height 9
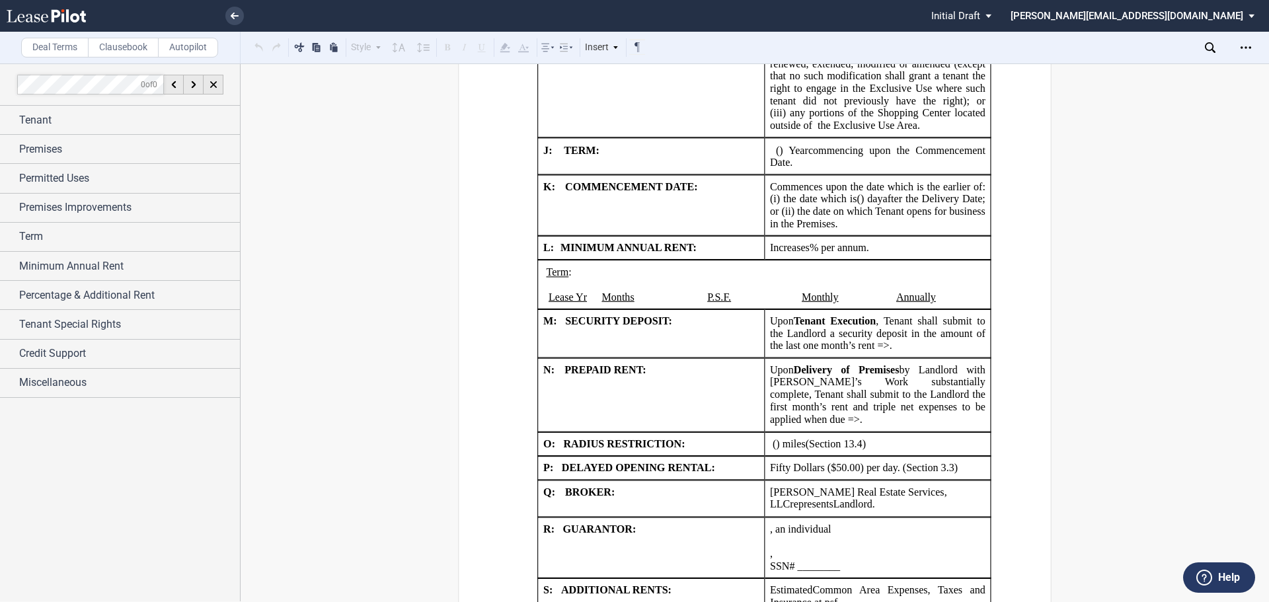
scroll to position [2446, 0]
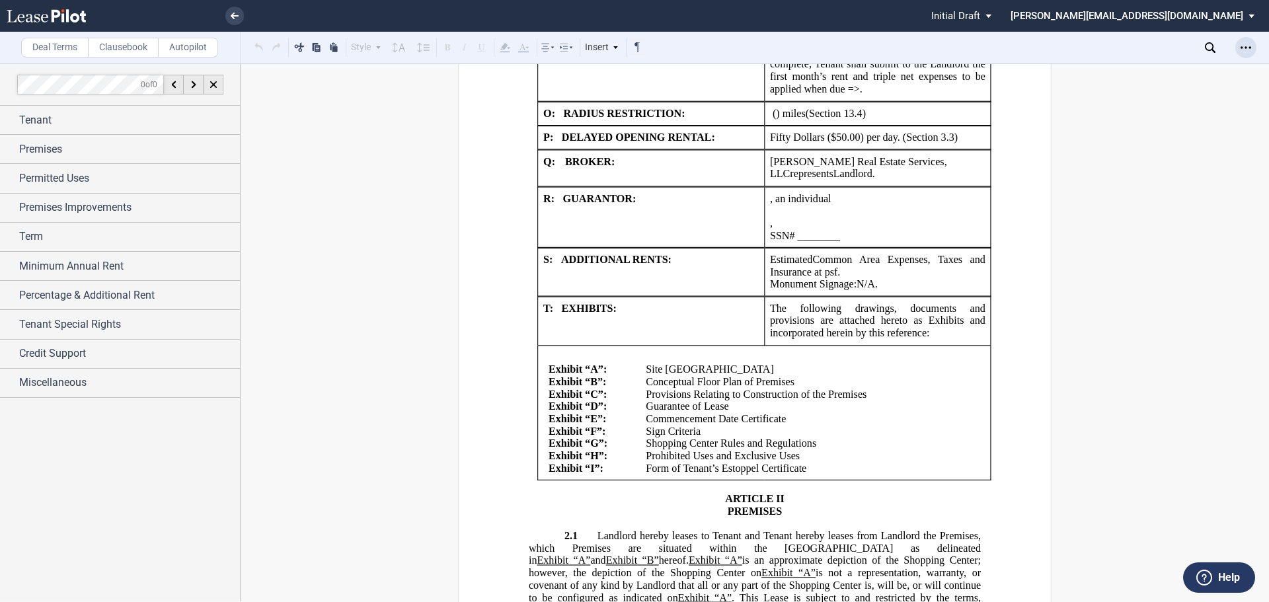
click at [1244, 44] on icon "Open Lease options menu" at bounding box center [1246, 47] width 11 height 11
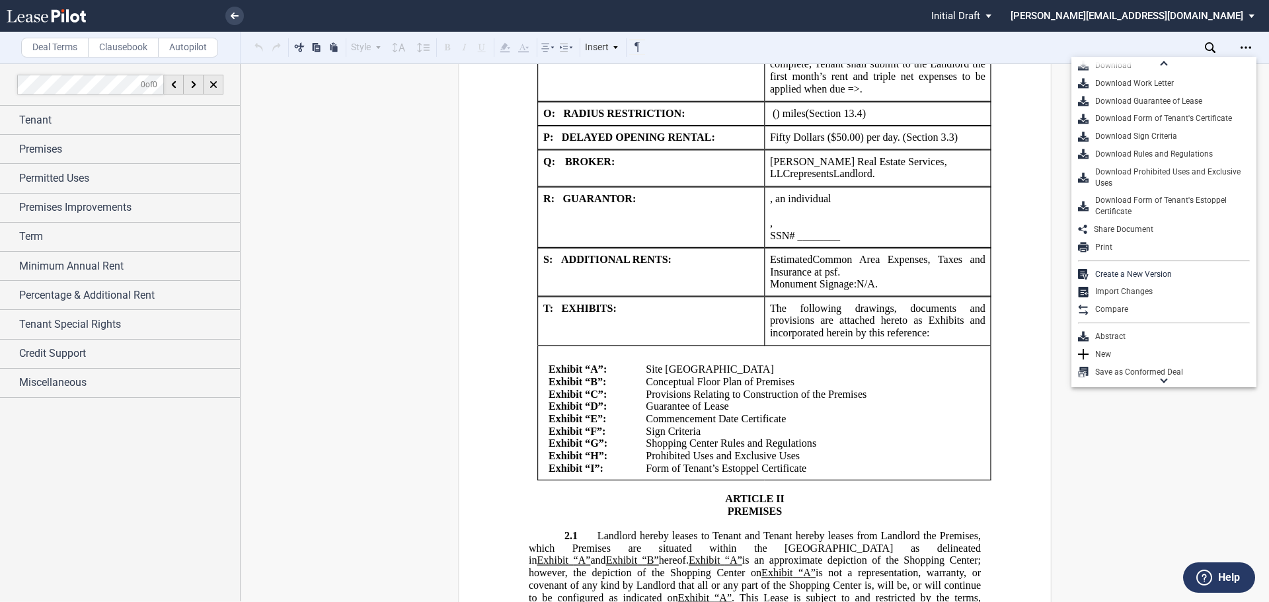
scroll to position [0, 0]
click at [232, 14] on icon at bounding box center [235, 16] width 8 height 7
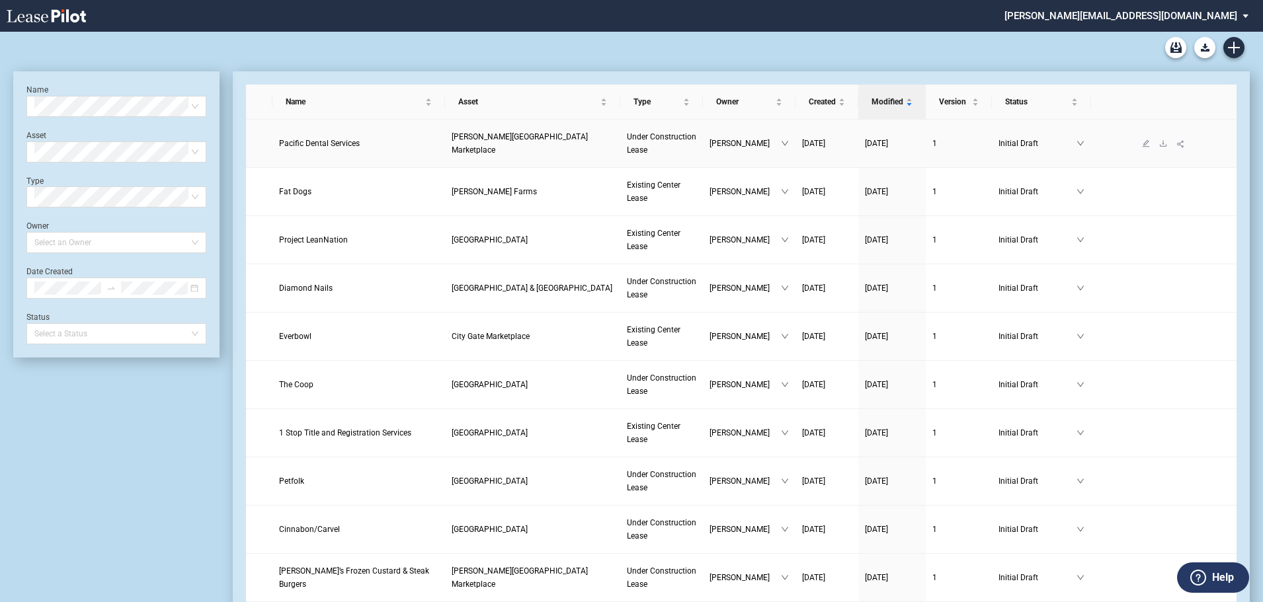
drag, startPoint x: 1077, startPoint y: 141, endPoint x: 319, endPoint y: 144, distance: 758.3
click at [319, 144] on span "Pacific Dental Services" at bounding box center [319, 143] width 81 height 9
click at [1144, 143] on icon "edit" at bounding box center [1145, 142] width 7 height 7
click at [1162, 146] on icon "download" at bounding box center [1163, 143] width 7 height 6
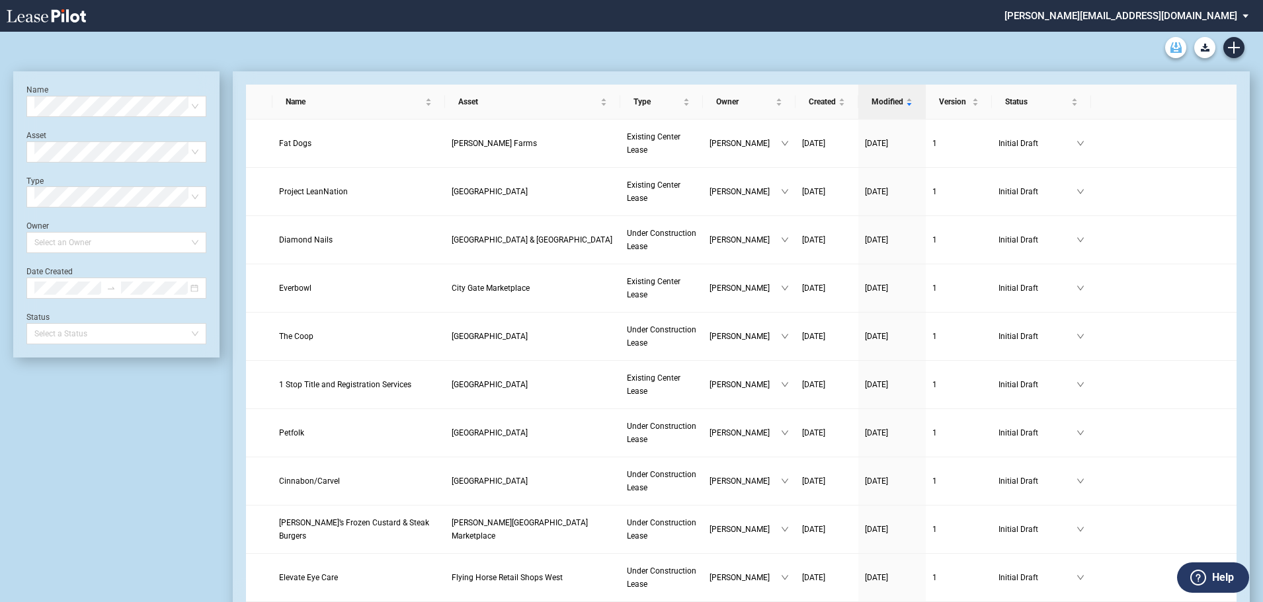
click at [1170, 47] on use "Archive" at bounding box center [1175, 47] width 11 height 11
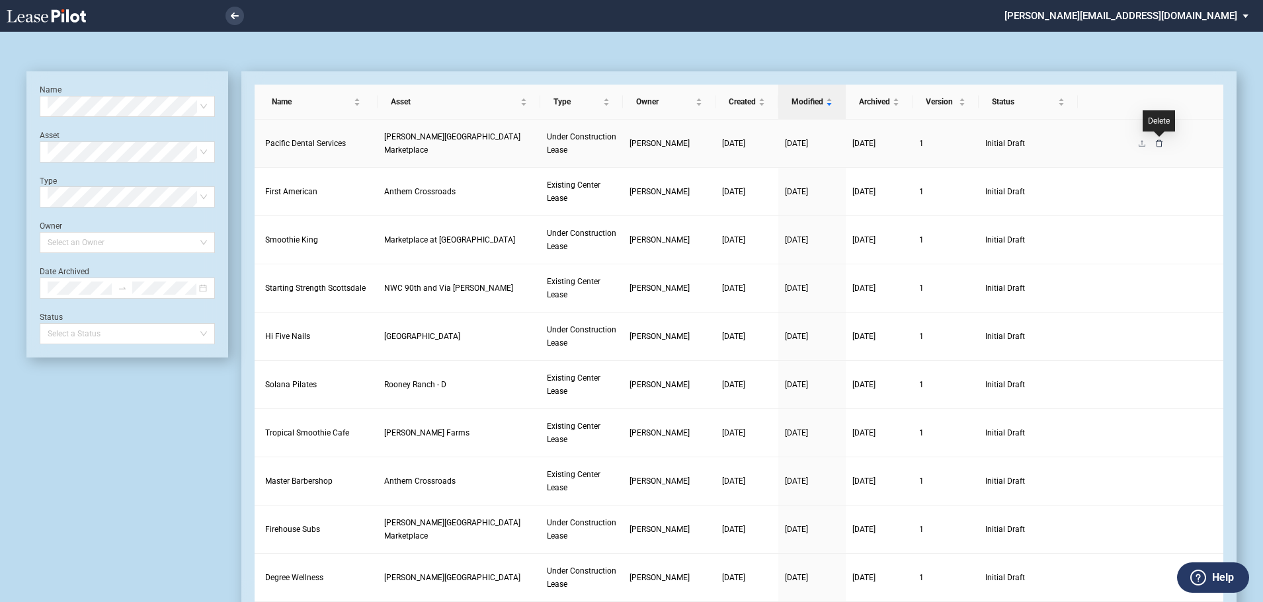
click at [1160, 145] on icon "delete" at bounding box center [1159, 143] width 8 height 8
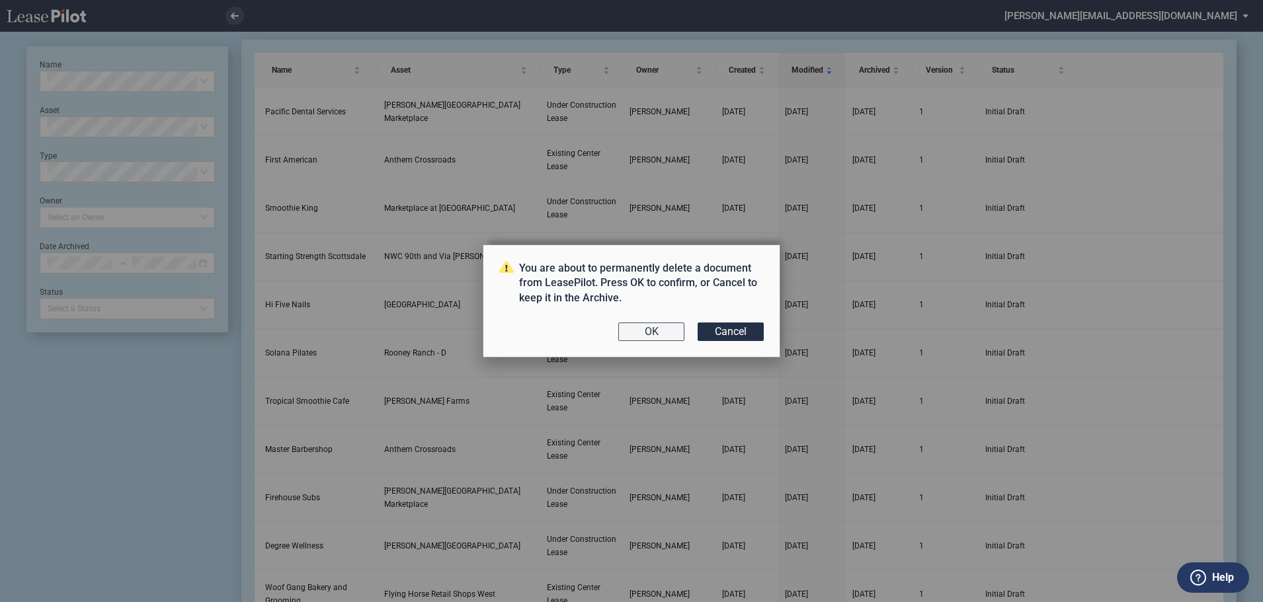
click at [661, 335] on button "OK" at bounding box center [651, 332] width 66 height 19
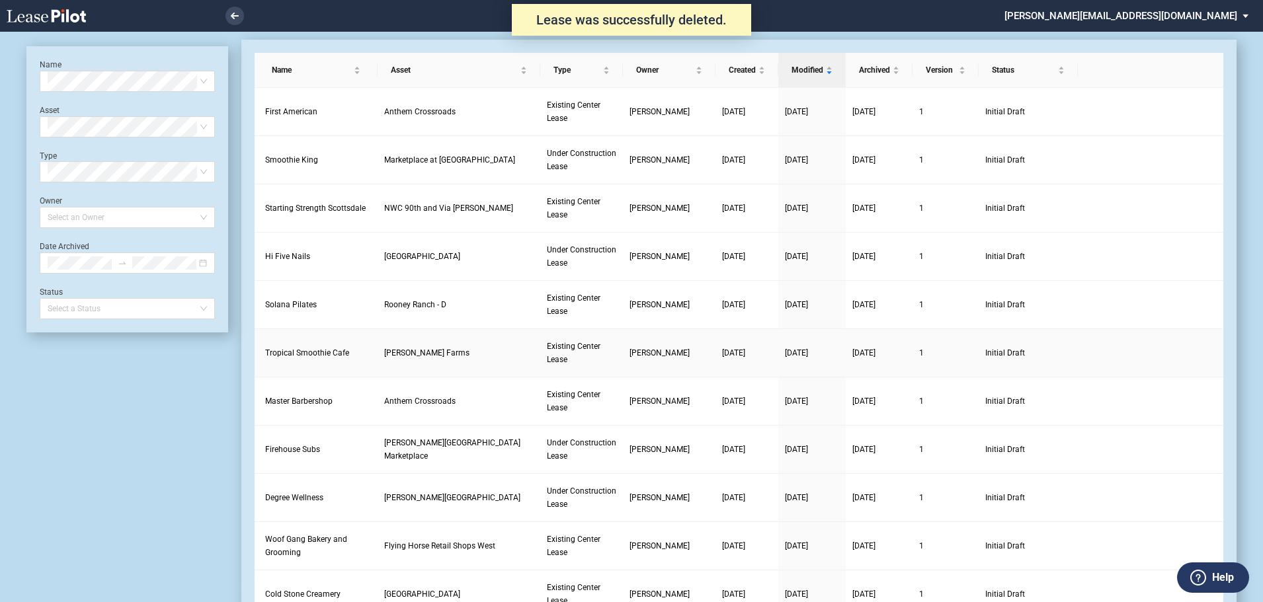
scroll to position [32, 0]
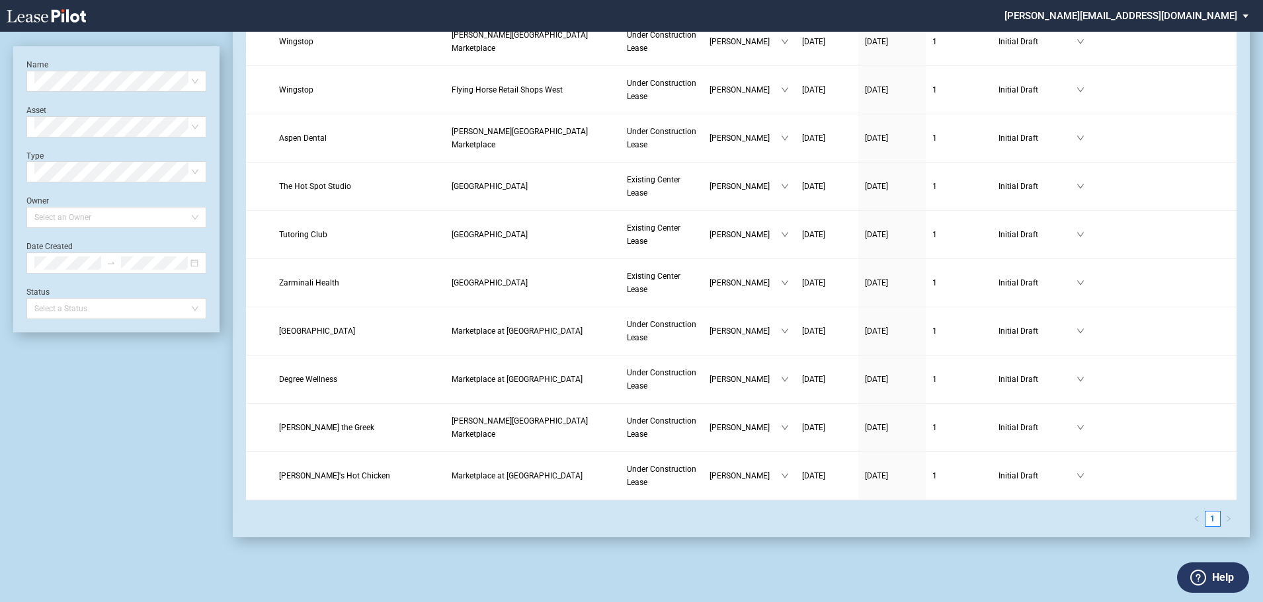
scroll to position [972, 0]
click at [1163, 476] on icon "download" at bounding box center [1163, 474] width 7 height 6
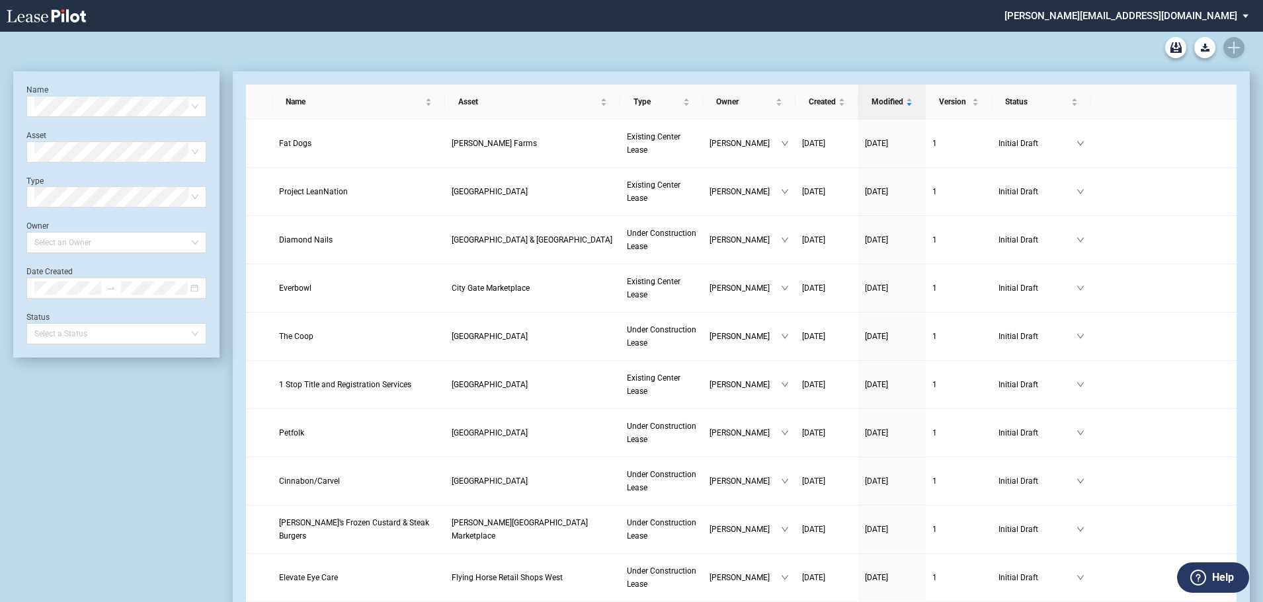
scroll to position [924, 0]
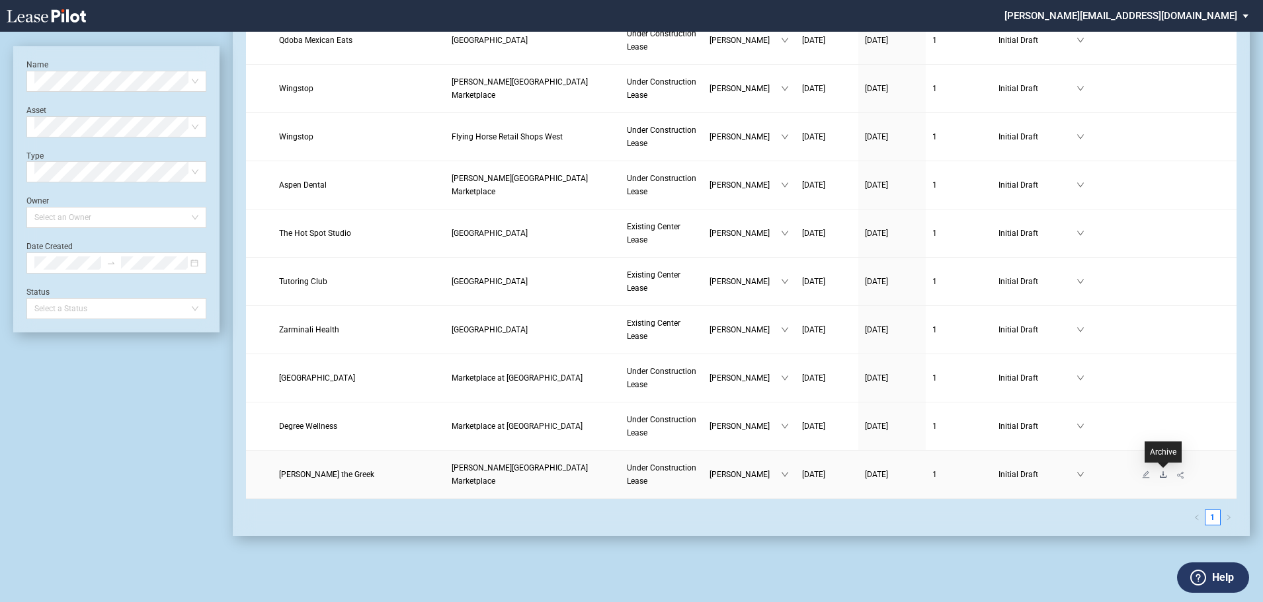
click at [1162, 474] on icon "download" at bounding box center [1163, 475] width 8 height 8
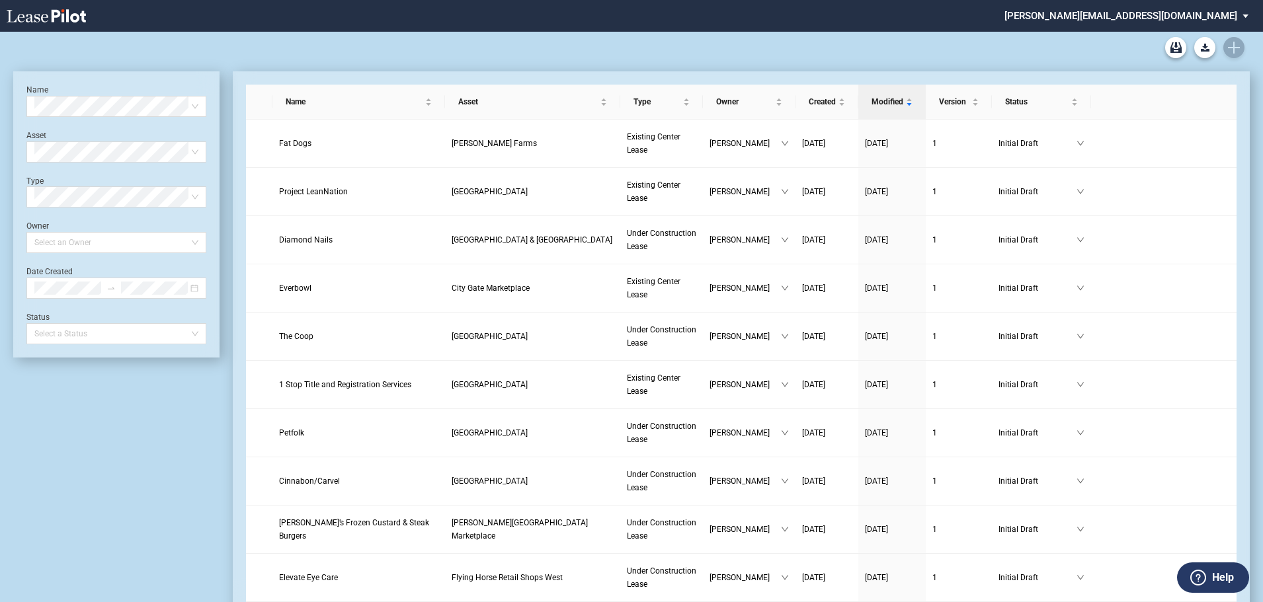
scroll to position [875, 0]
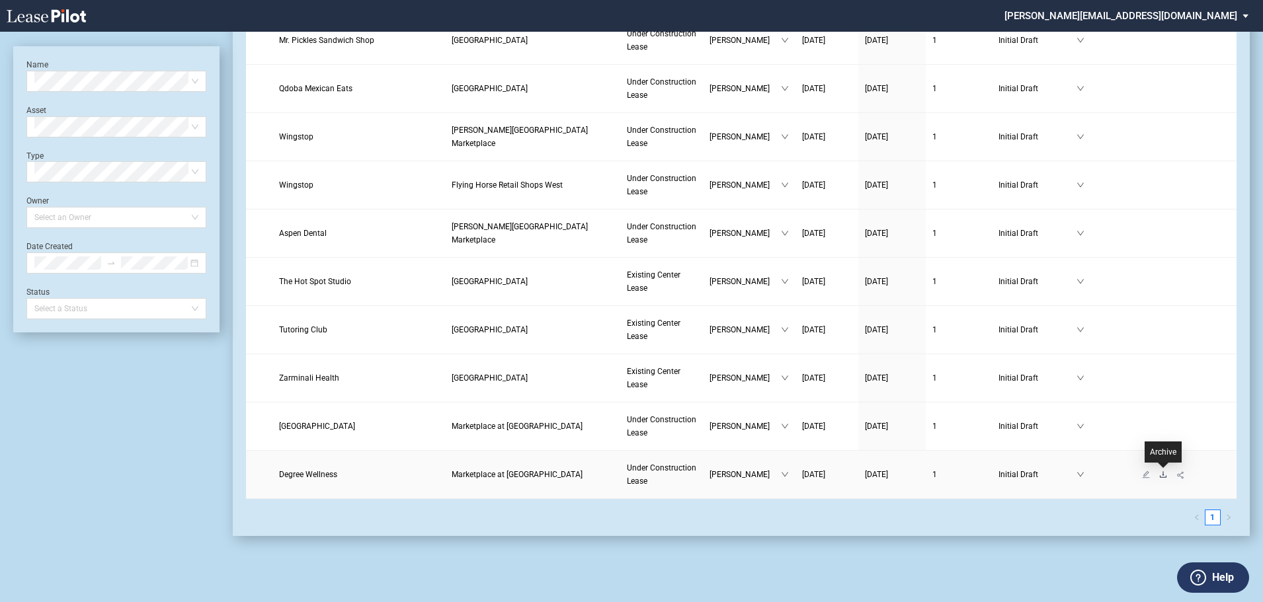
click at [1160, 474] on icon "download" at bounding box center [1163, 475] width 8 height 8
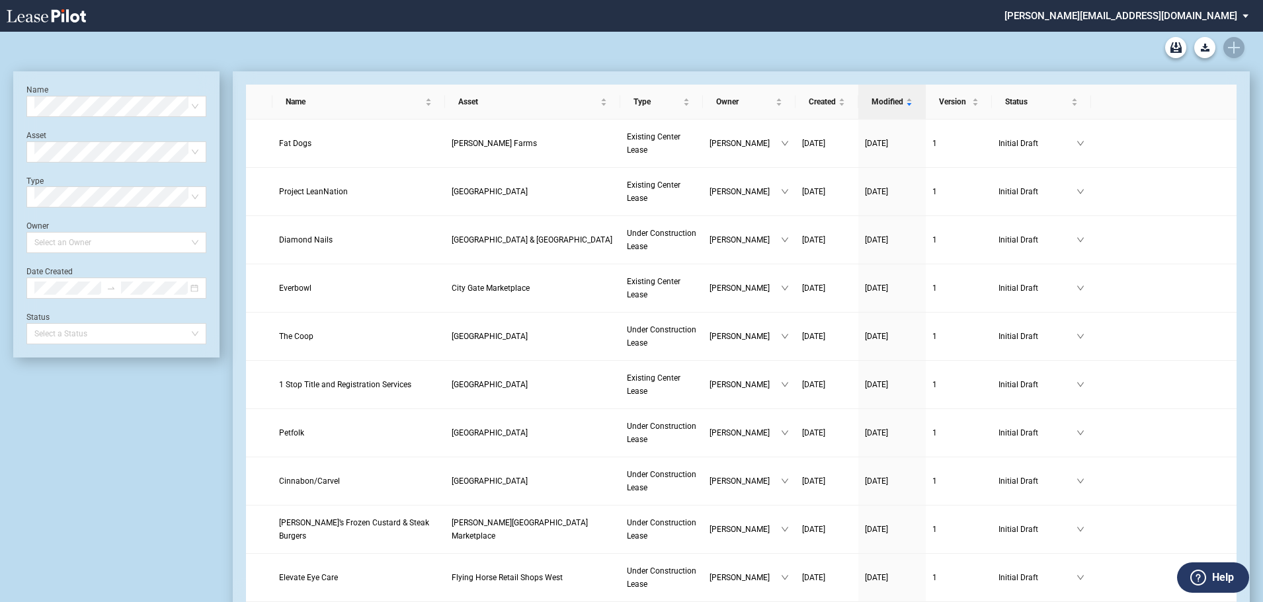
scroll to position [827, 0]
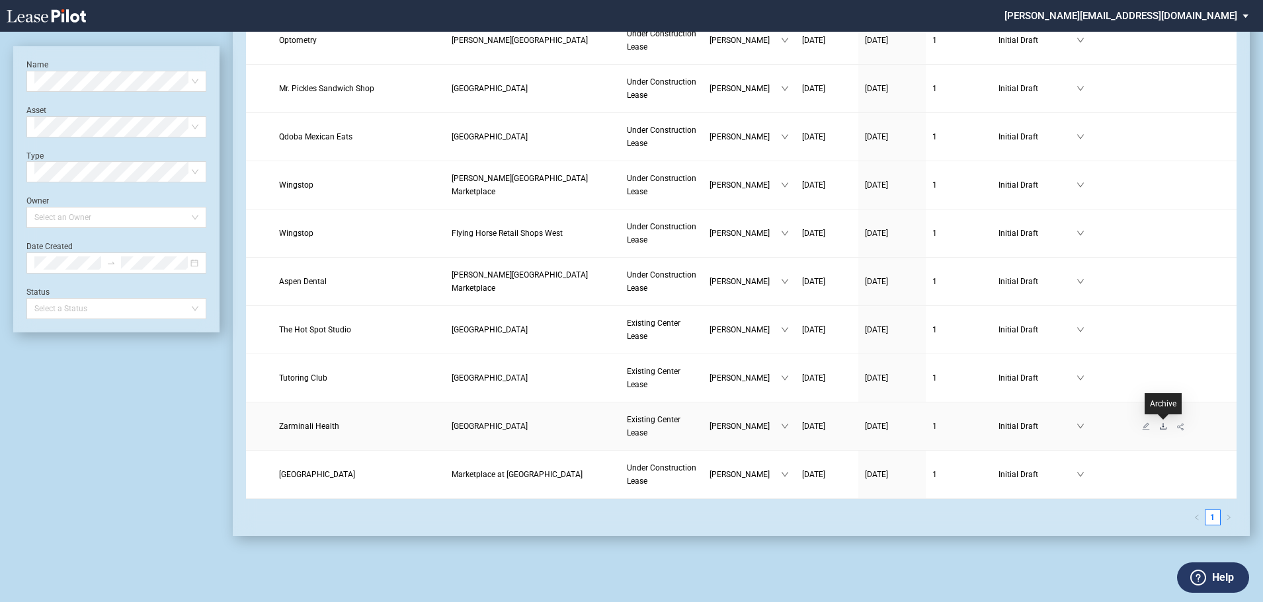
click at [1162, 428] on icon "download" at bounding box center [1163, 426] width 8 height 8
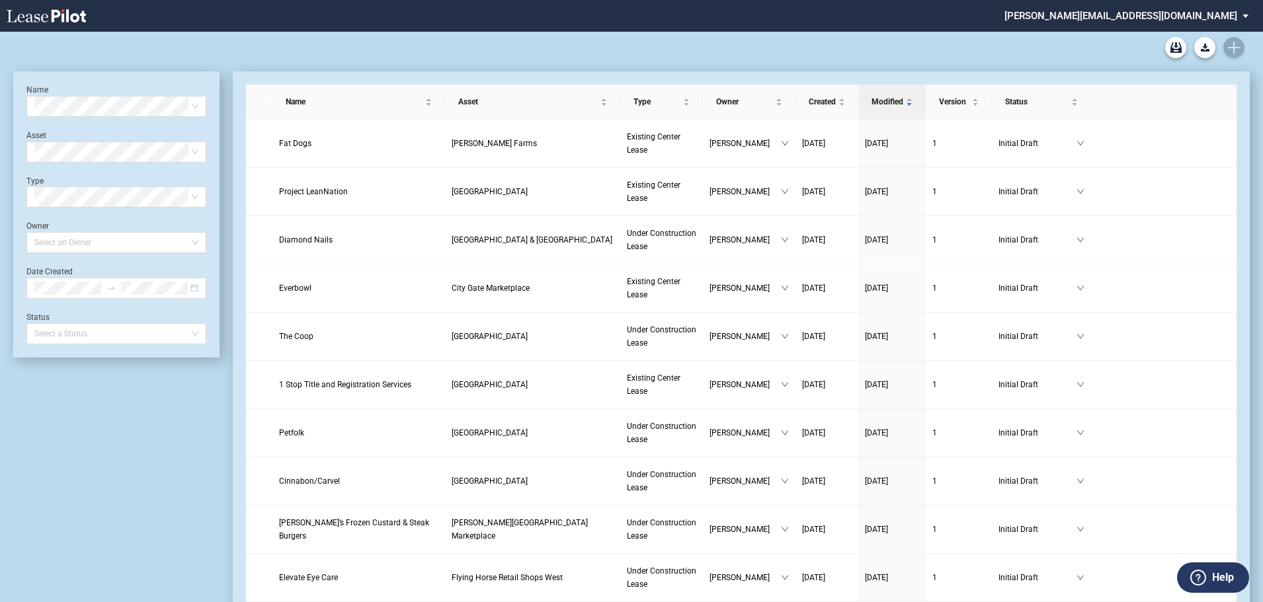
scroll to position [779, 0]
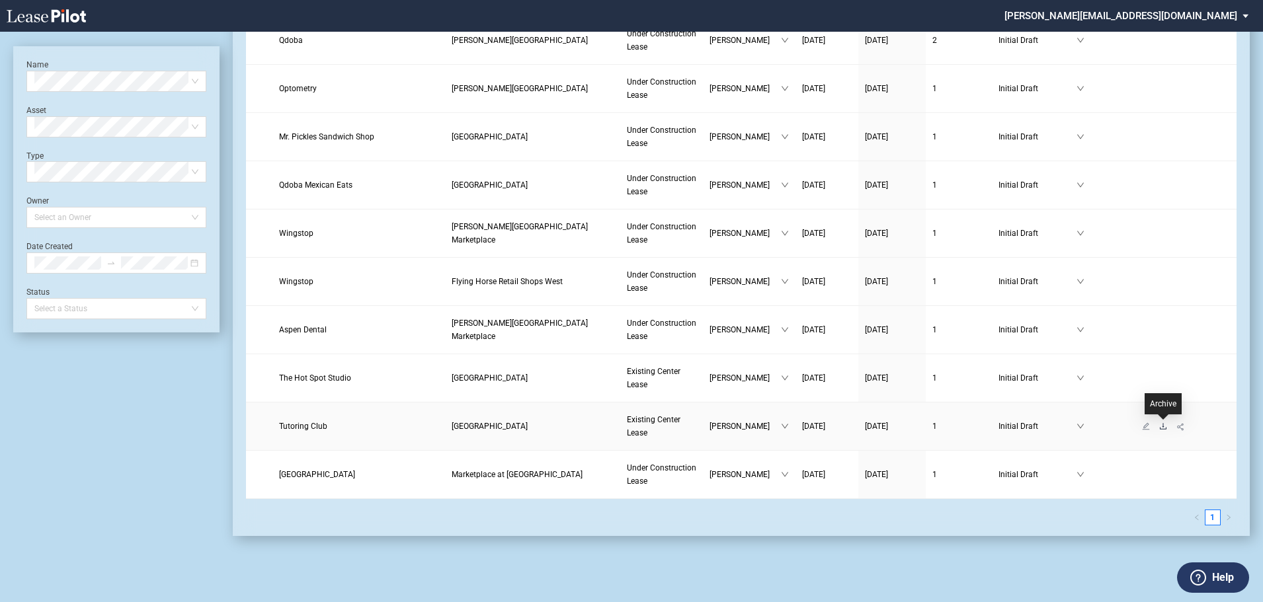
click at [1159, 428] on icon "download" at bounding box center [1163, 426] width 8 height 8
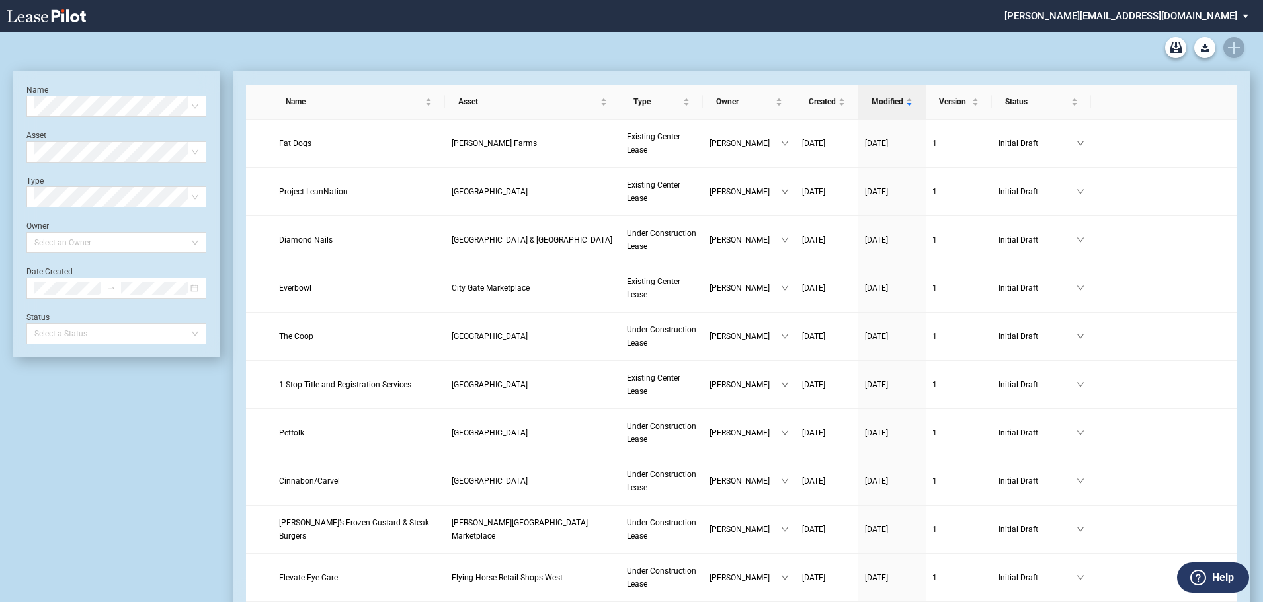
scroll to position [731, 0]
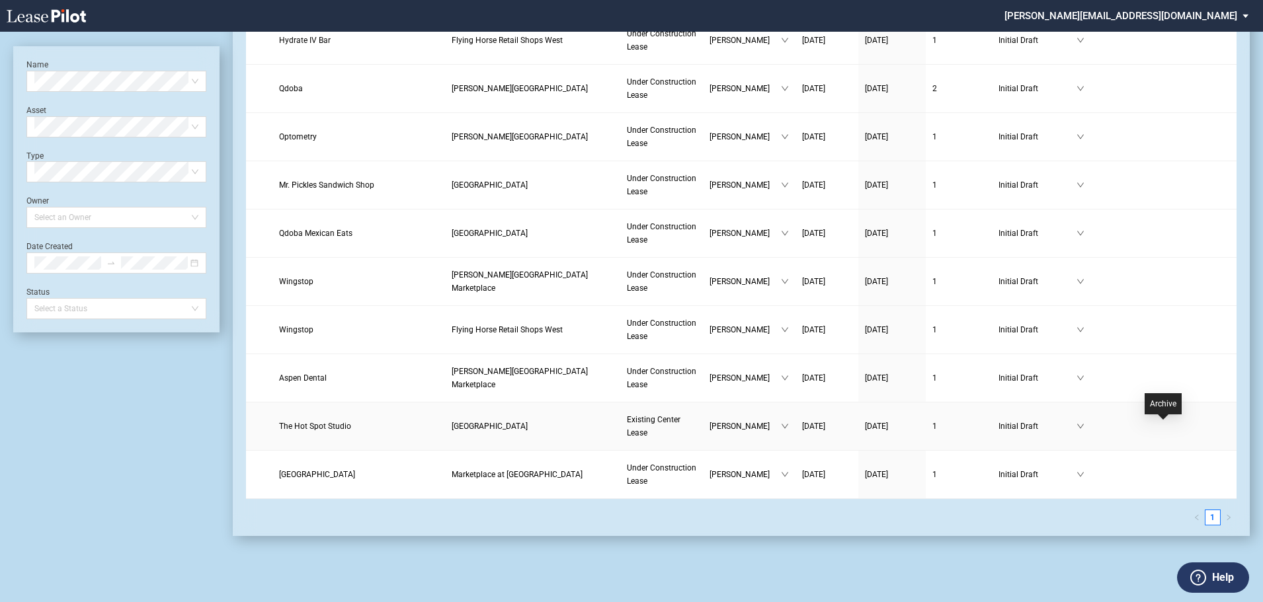
click at [1159, 428] on icon "download" at bounding box center [1163, 426] width 8 height 8
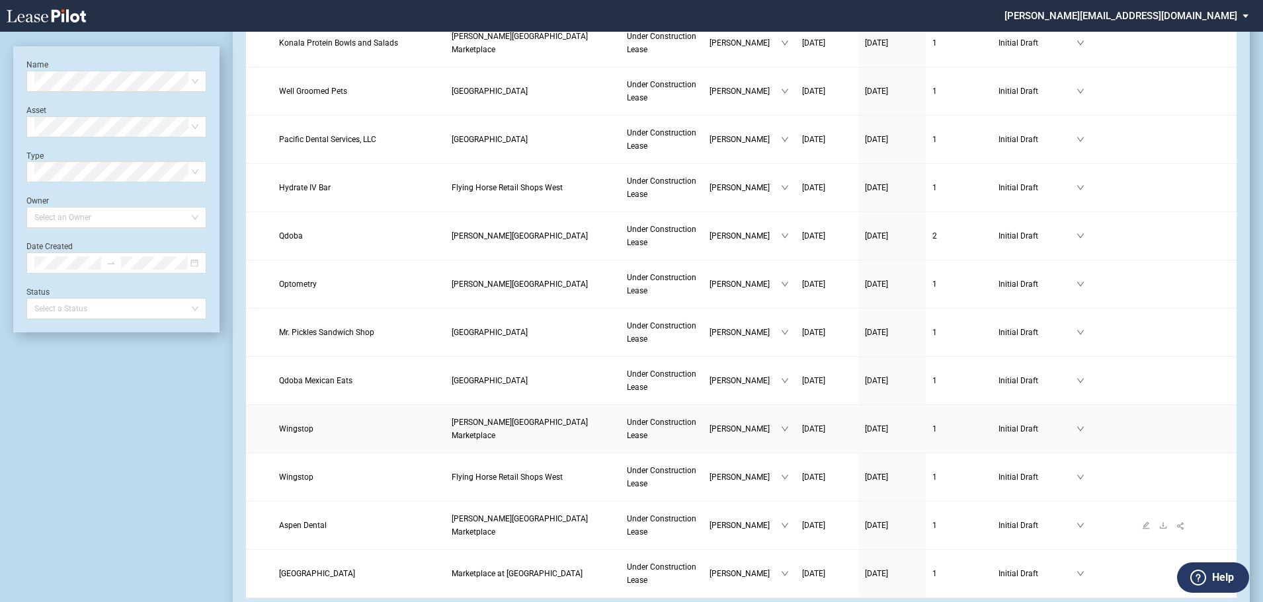
scroll to position [550, 0]
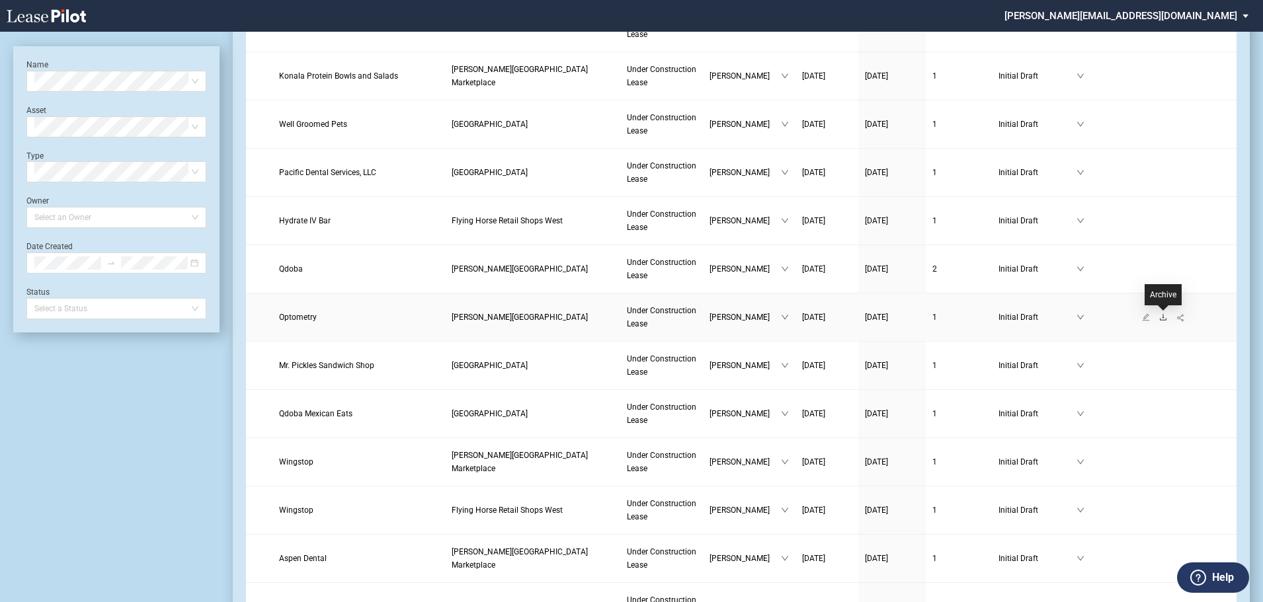
click at [1166, 319] on icon "download" at bounding box center [1163, 317] width 8 height 8
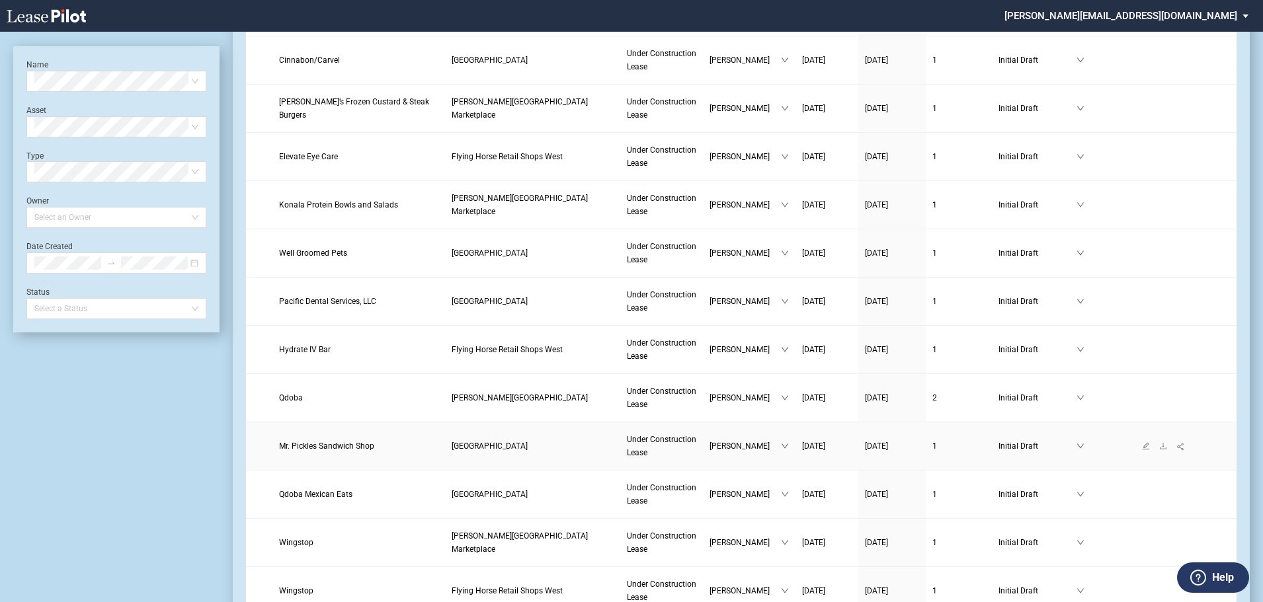
scroll to position [418, 0]
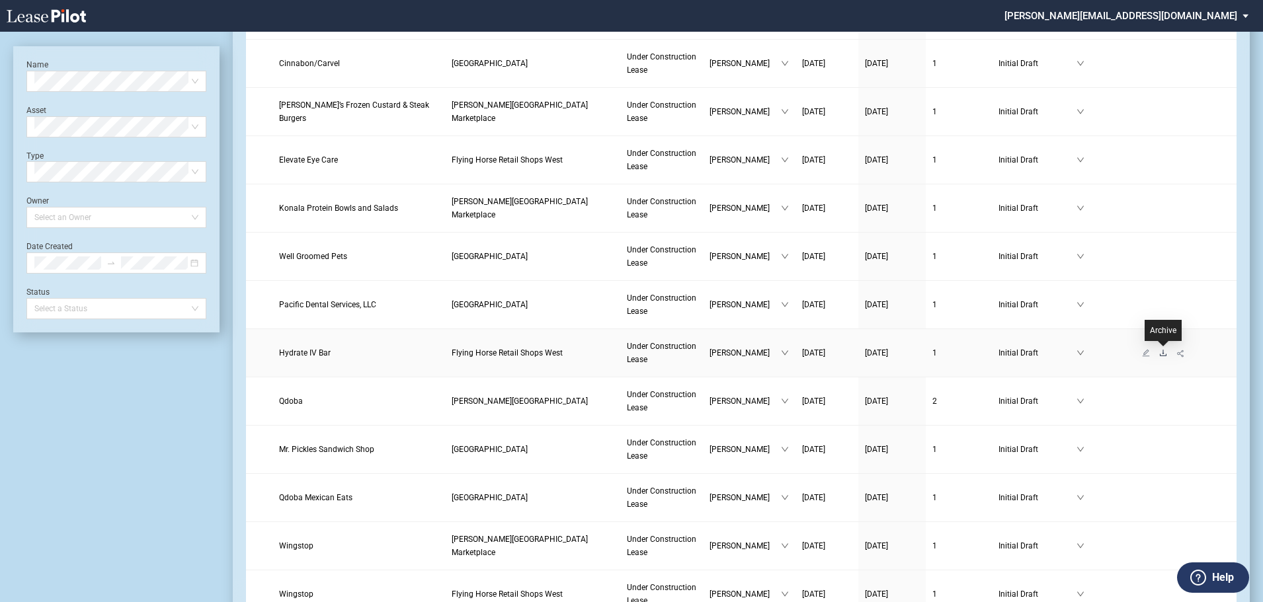
click at [1162, 353] on icon "download" at bounding box center [1163, 353] width 8 height 8
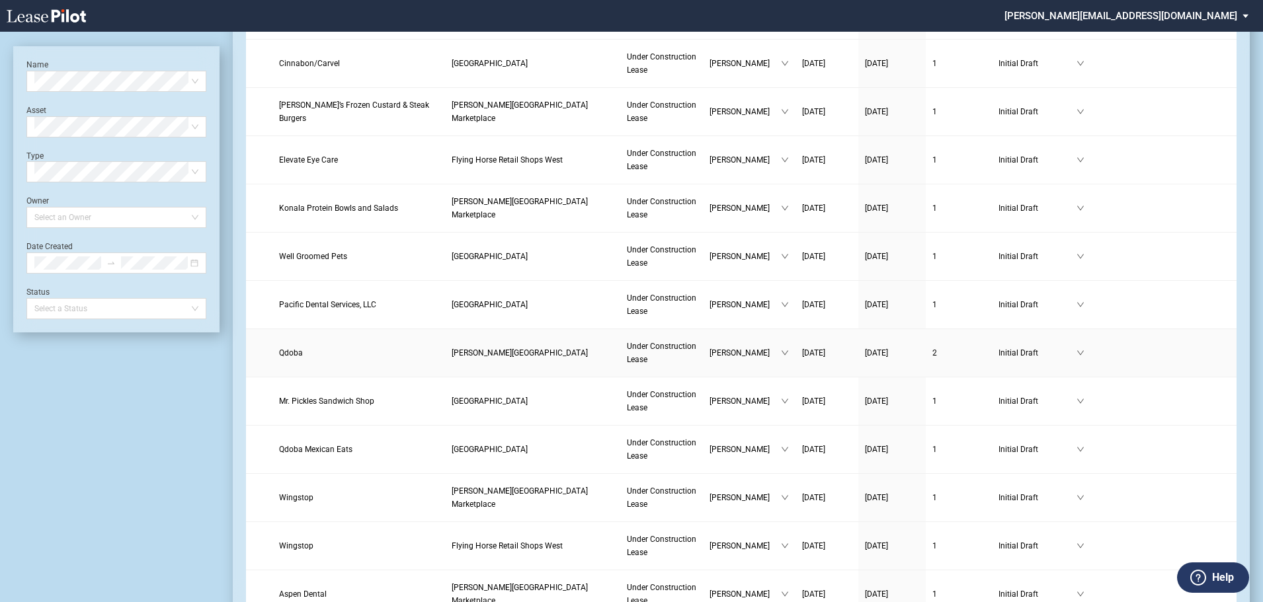
scroll to position [418, 0]
click at [1161, 257] on icon "download" at bounding box center [1163, 257] width 8 height 8
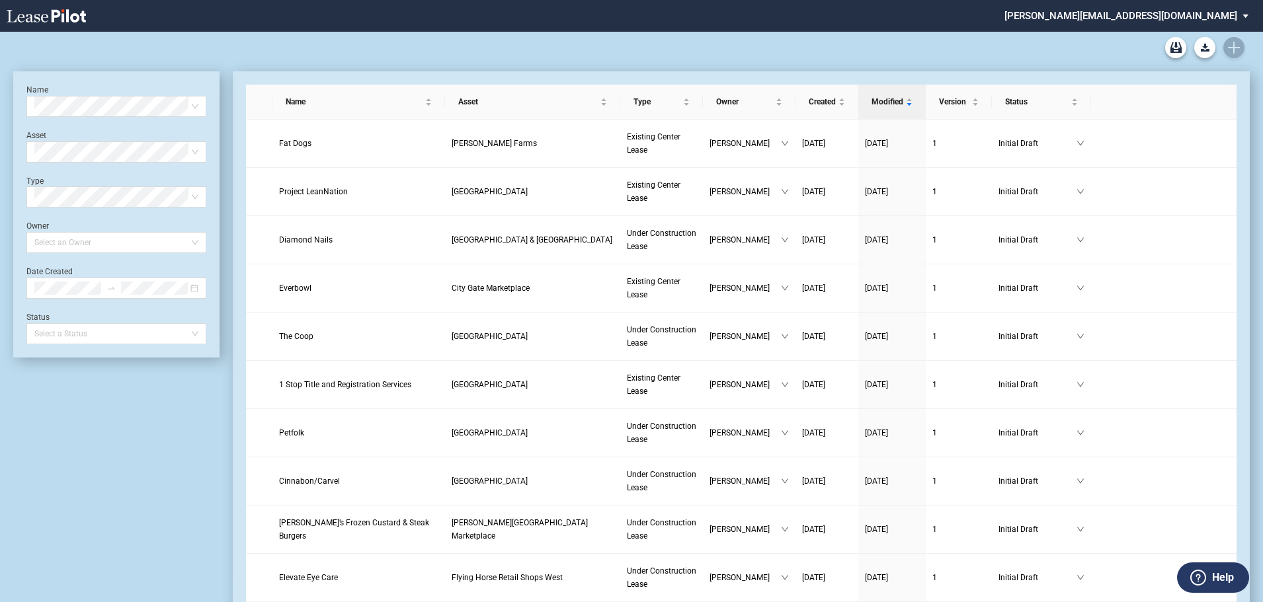
scroll to position [418, 0]
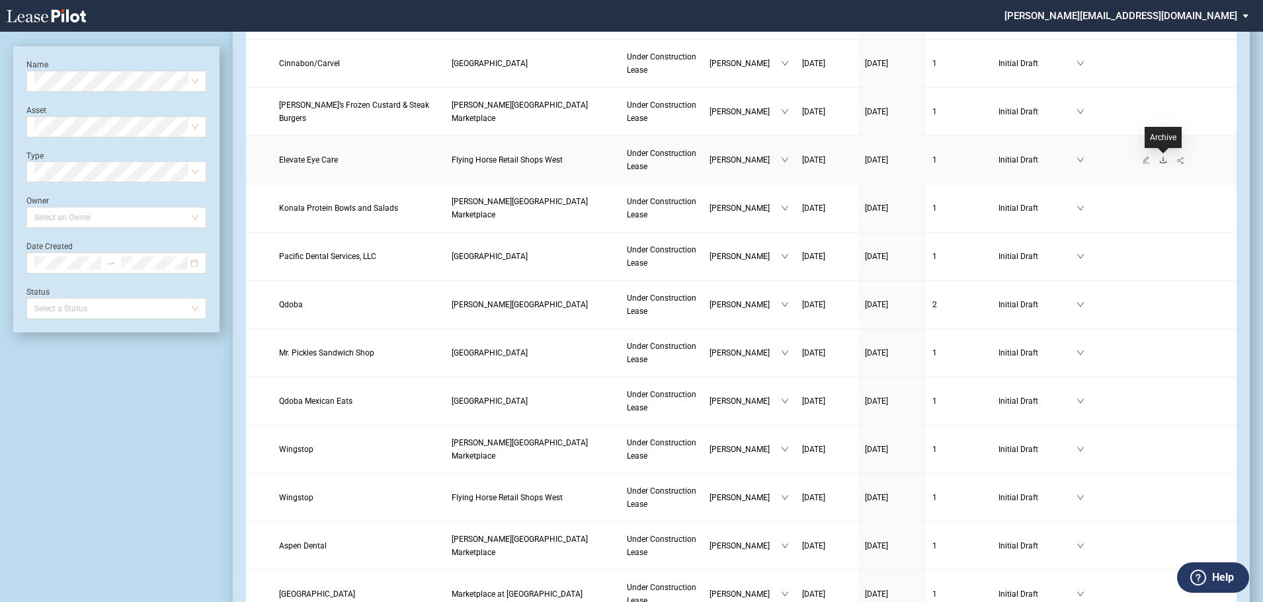
click at [1165, 159] on icon "download" at bounding box center [1163, 160] width 8 height 8
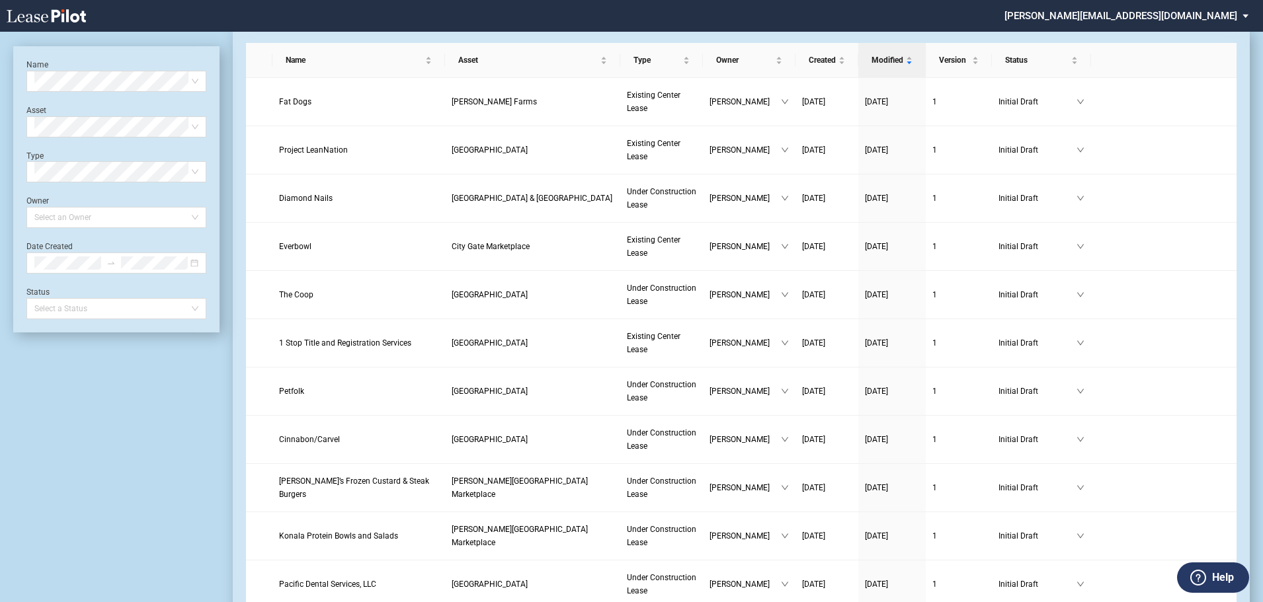
scroll to position [21, 0]
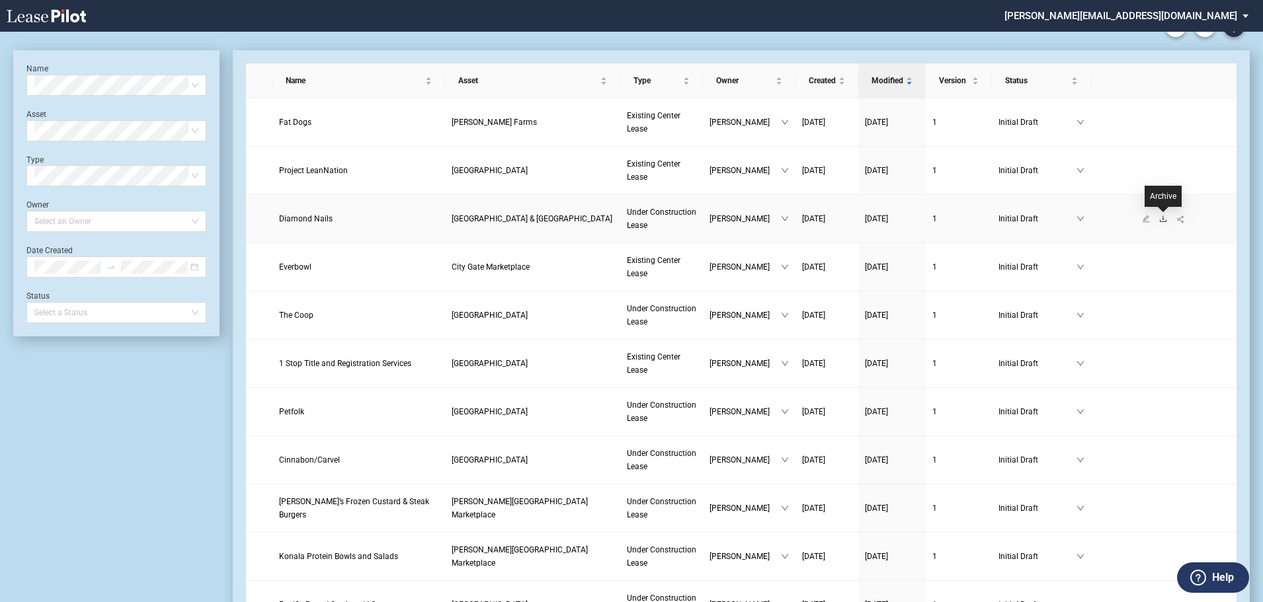
click at [1163, 221] on icon "download" at bounding box center [1163, 219] width 8 height 8
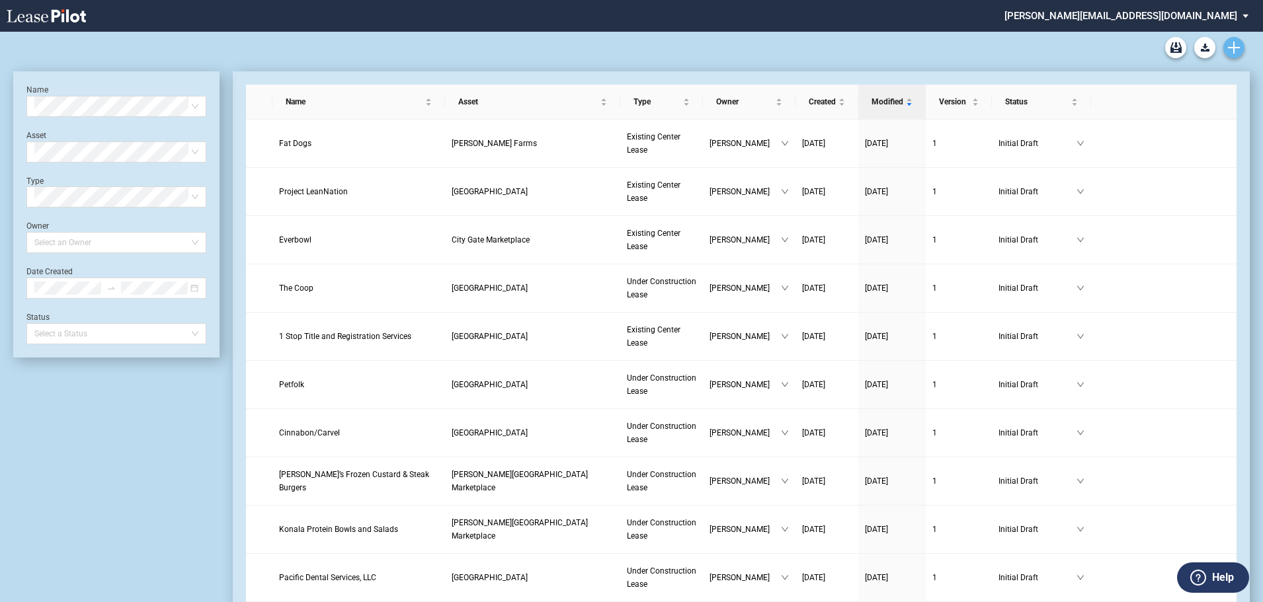
click at [1233, 48] on use "Create new document" at bounding box center [1234, 48] width 12 height 12
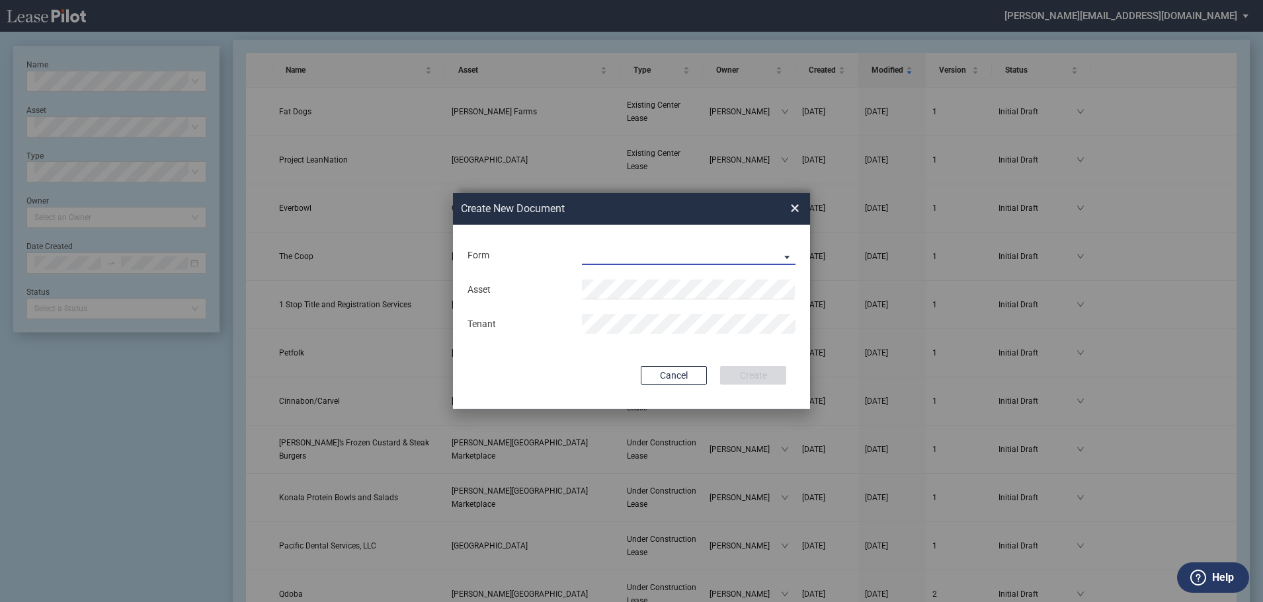
click at [787, 254] on md-select "Existing Center Lease Under Construction Lease" at bounding box center [689, 255] width 214 height 20
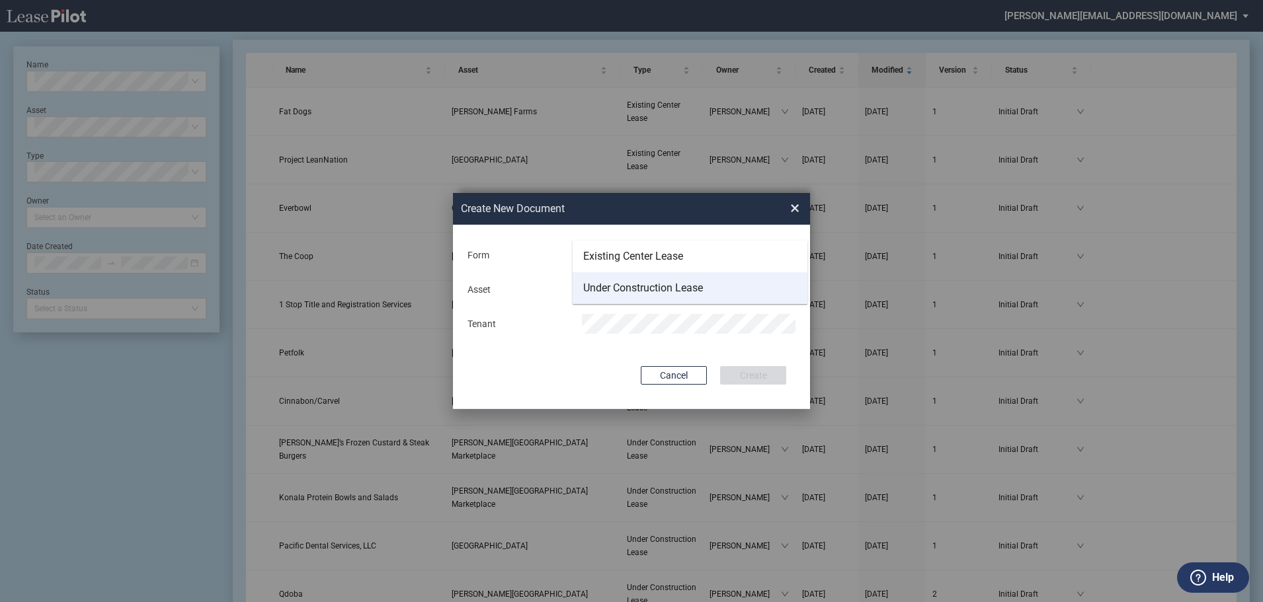
click at [612, 284] on div "Under Construction Lease" at bounding box center [643, 288] width 120 height 15
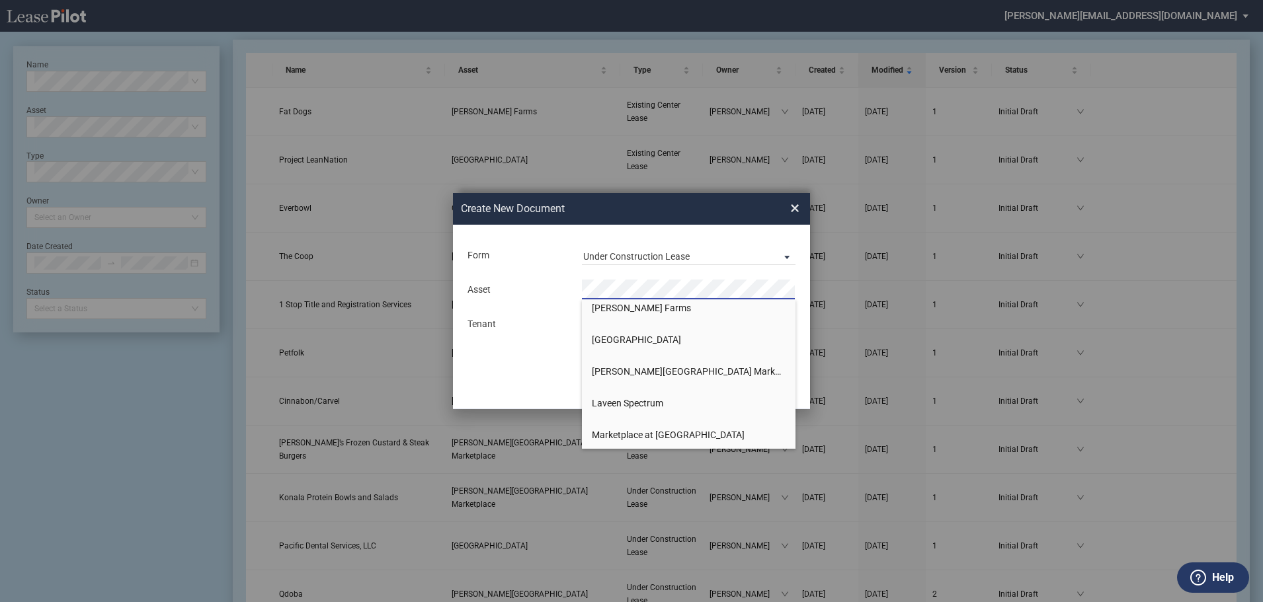
scroll to position [198, 0]
click at [621, 370] on span "[PERSON_NAME][GEOGRAPHIC_DATA] Marketplace" at bounding box center [698, 371] width 213 height 11
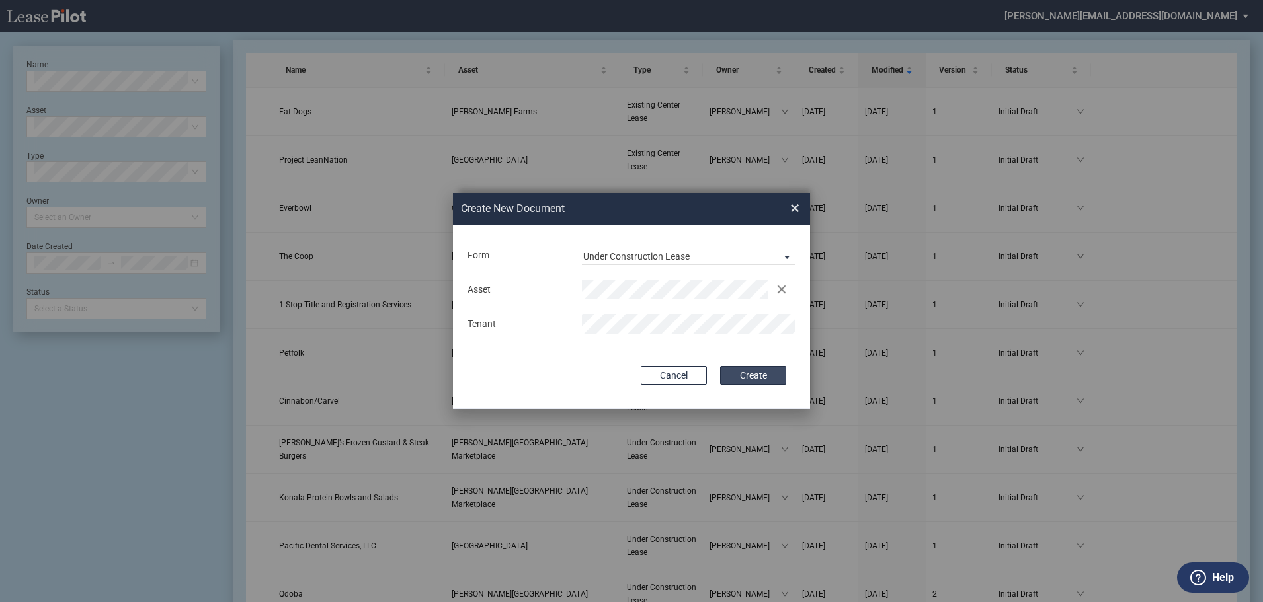
click at [750, 375] on button "Create" at bounding box center [753, 375] width 66 height 19
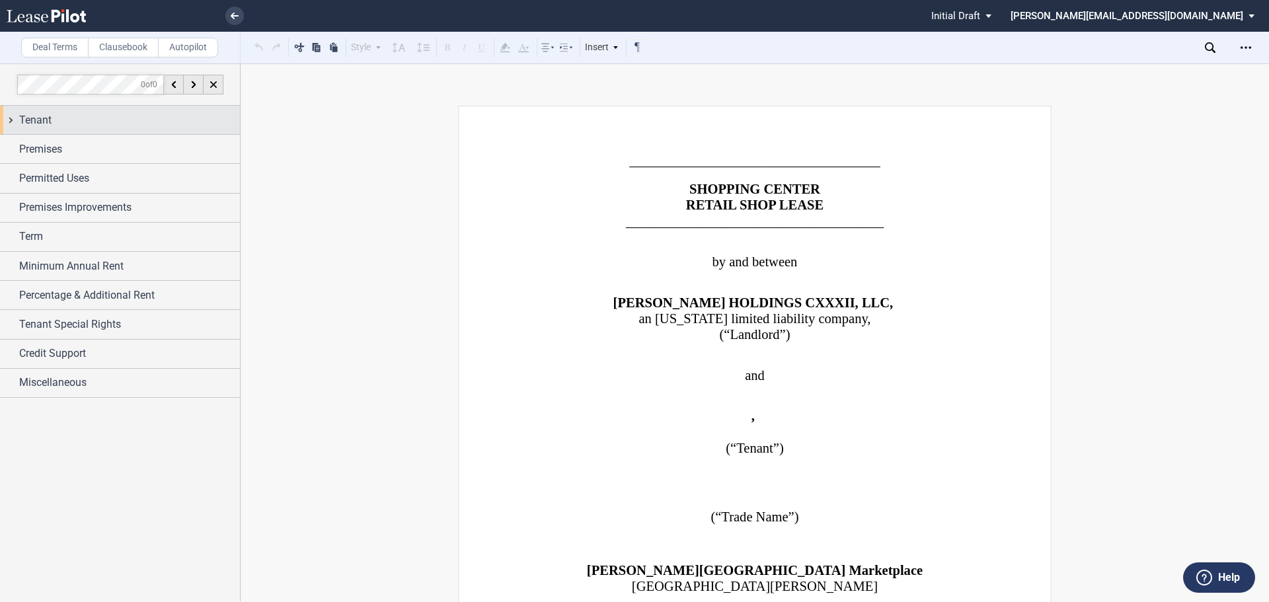
click at [9, 120] on div "Tenant" at bounding box center [120, 120] width 240 height 28
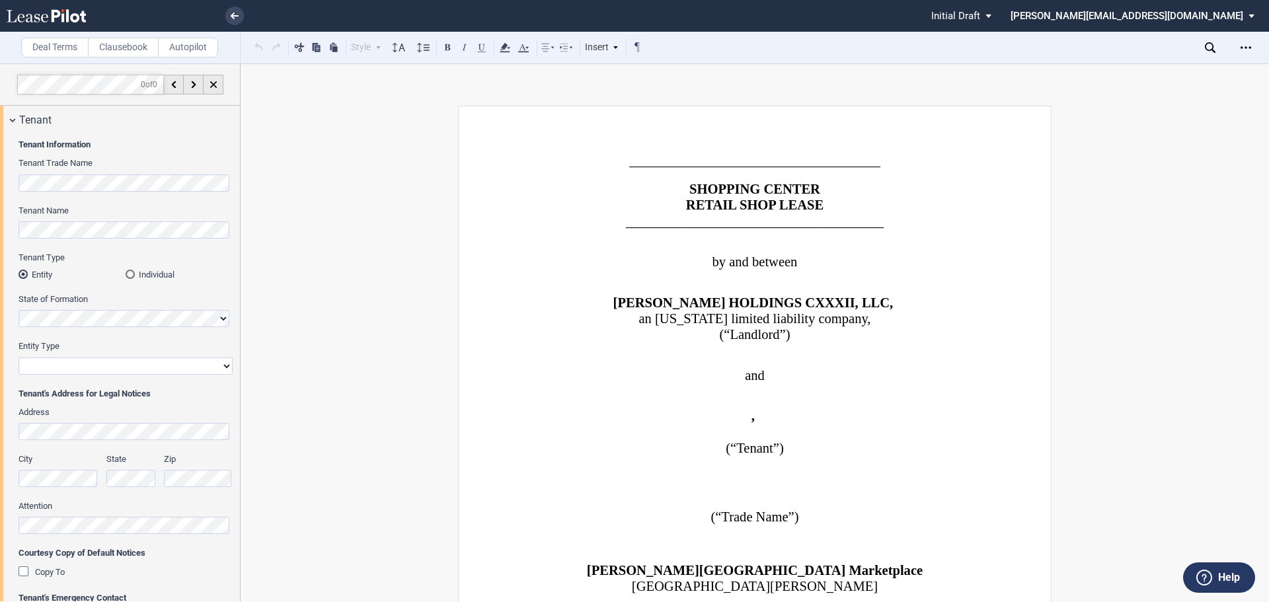
click at [0, 175] on html ".bocls-1{fill:#26354a;fill-rule:evenodd} Loading... × Pending... Pending... Ini…" at bounding box center [634, 301] width 1269 height 602
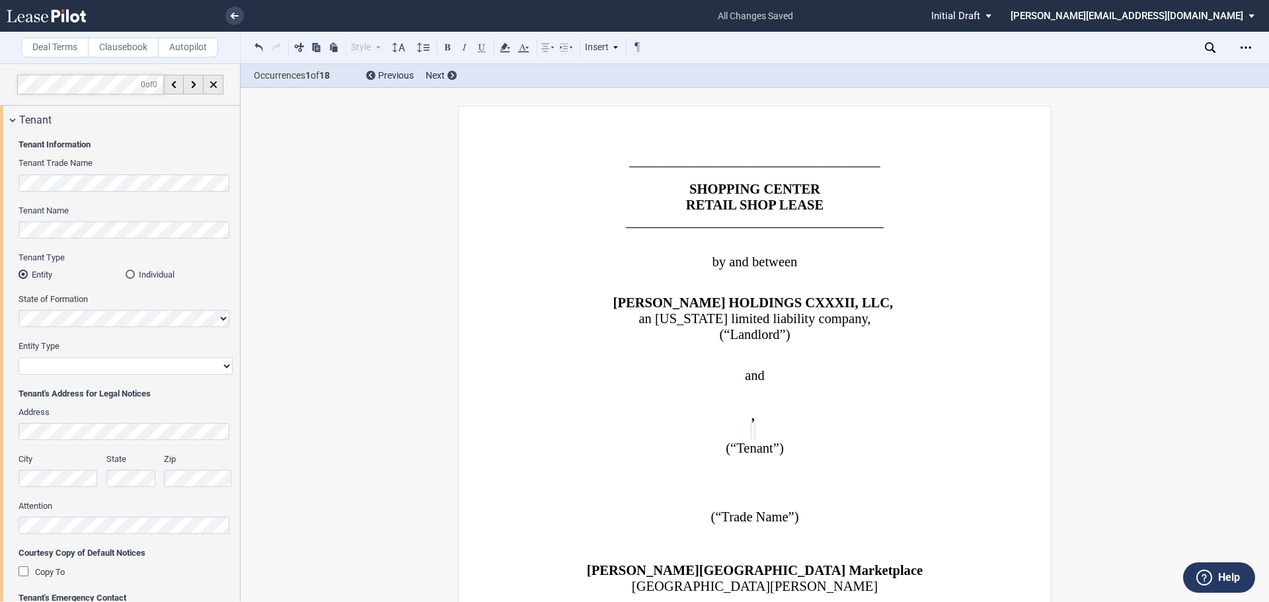
click at [28, 364] on select "Corporation Limited Liability Company General Partnership Limited Partnership O…" at bounding box center [126, 366] width 214 height 17
select select "limited liability company"
click at [19, 358] on select "Corporation Limited Liability Company General Partnership Limited Partnership O…" at bounding box center [126, 366] width 214 height 17
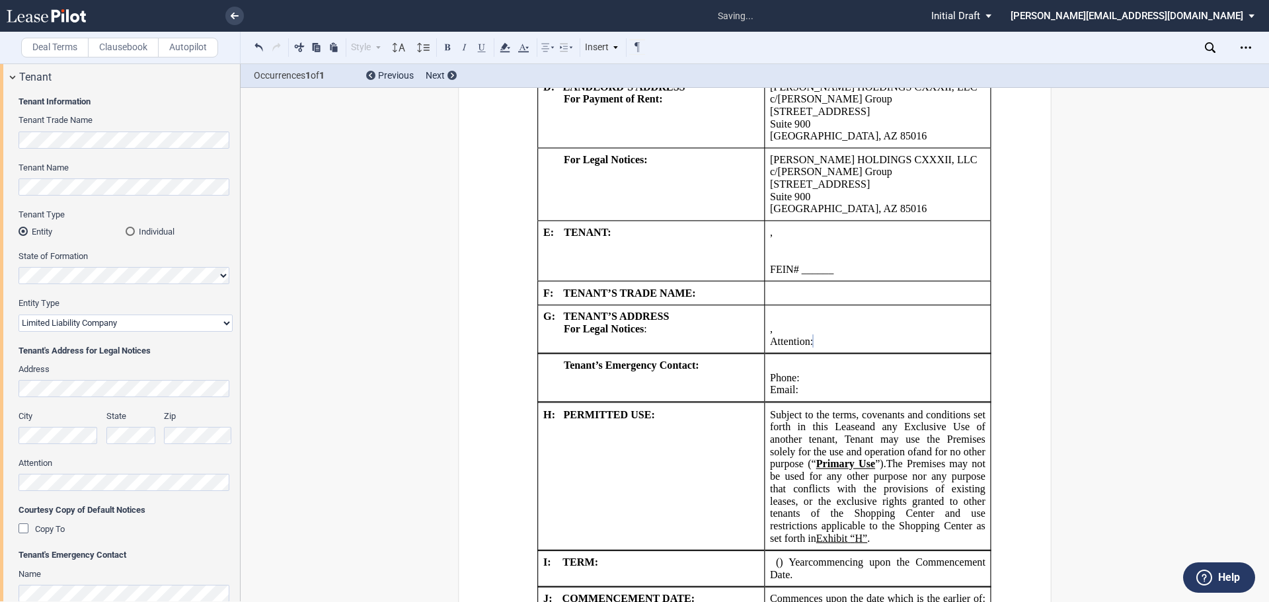
scroll to position [66, 0]
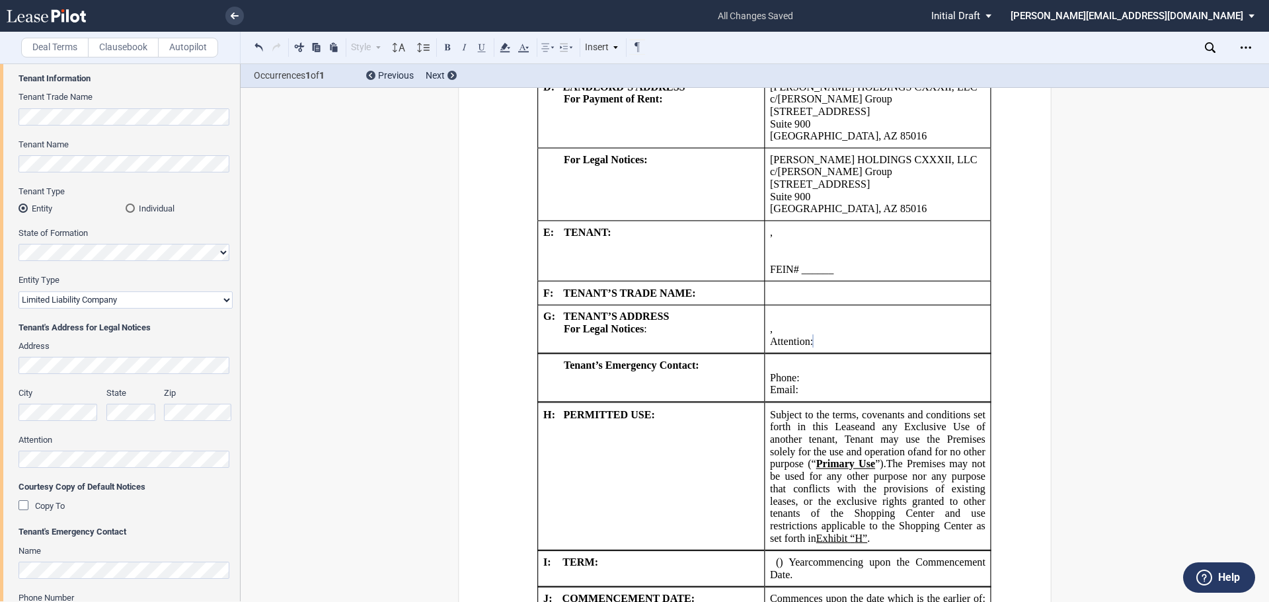
click at [943, 335] on p "Attention: ﻿ ﻿" at bounding box center [878, 341] width 216 height 13
click at [930, 335] on p "Attention: ﻿ ﻿" at bounding box center [878, 341] width 216 height 13
click at [915, 335] on p "Attention: ﻿ ﻿" at bounding box center [878, 341] width 216 height 13
click at [865, 323] on p "﻿ ﻿ , ﻿ ﻿ ﻿ ﻿" at bounding box center [878, 329] width 216 height 13
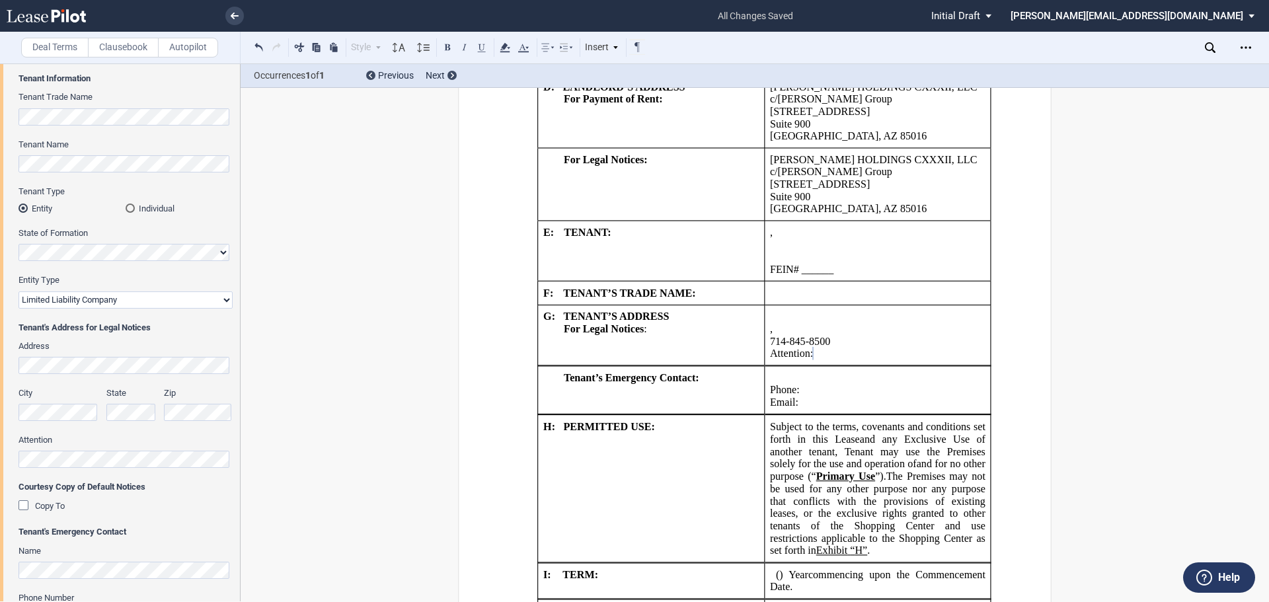
click at [930, 348] on p "Attention: ﻿ ﻿" at bounding box center [878, 354] width 216 height 13
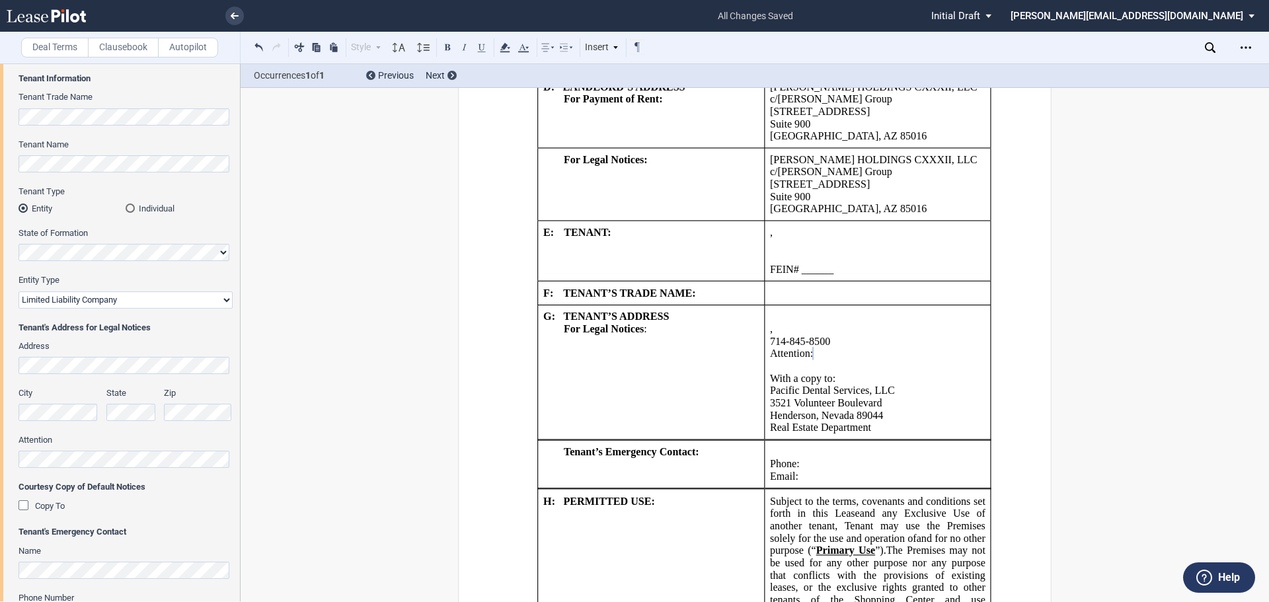
click at [928, 422] on p "﻿Real Estate Department" at bounding box center [878, 428] width 216 height 13
click at [885, 446] on p "﻿ ﻿" at bounding box center [878, 452] width 216 height 13
click at [768, 440] on td "﻿ ﻿ Phone: ﻿ ﻿ Email: ﻿ ﻿" at bounding box center [877, 464] width 227 height 48
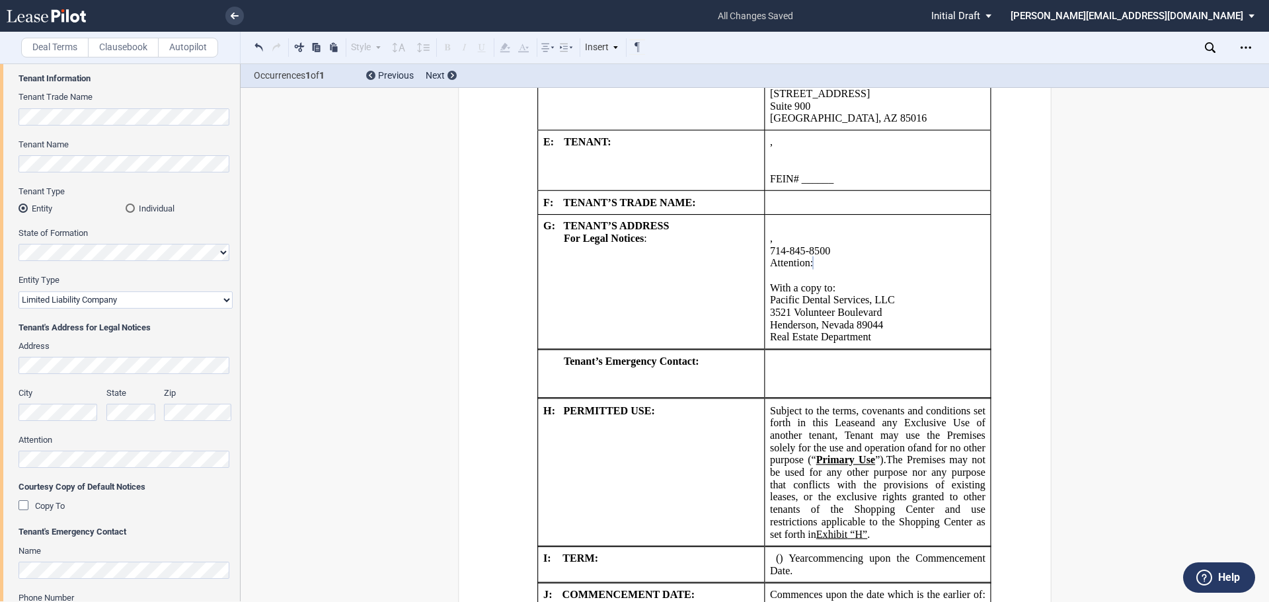
scroll to position [1542, 0]
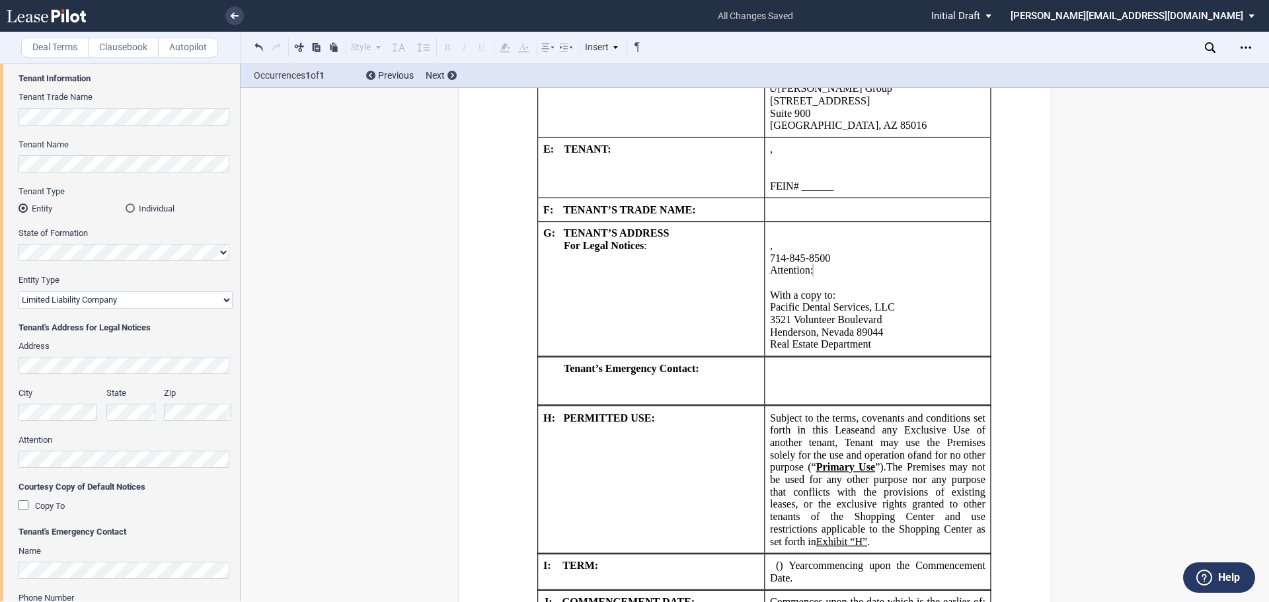
click at [790, 375] on p "﻿ ﻿" at bounding box center [878, 381] width 216 height 13
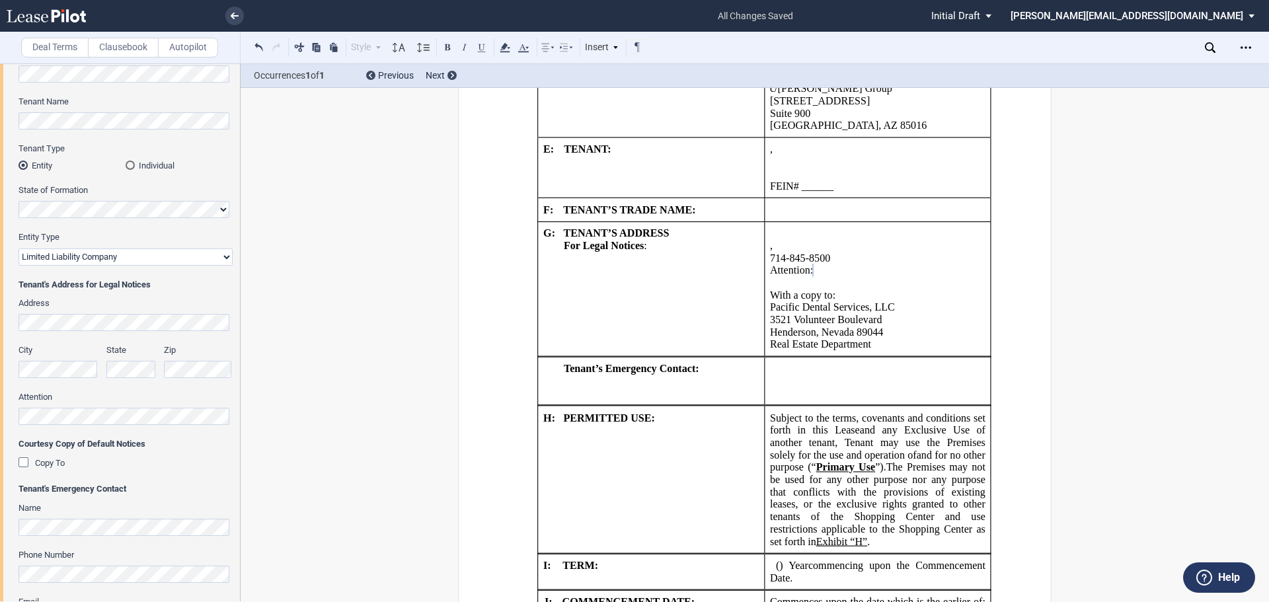
scroll to position [132, 0]
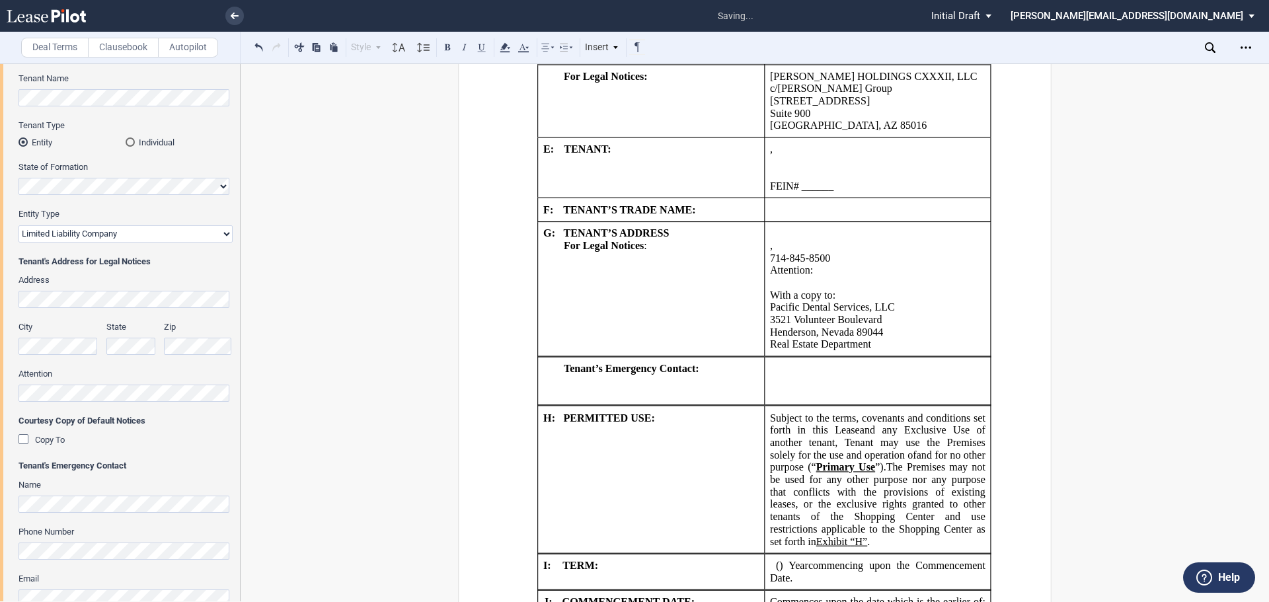
click at [808, 375] on p "﻿ ﻿ ﻿" at bounding box center [878, 381] width 216 height 13
click at [789, 375] on p "﻿ ﻿ ﻿" at bounding box center [878, 381] width 216 height 13
click at [772, 363] on p "﻿ ﻿ ﻿" at bounding box center [878, 369] width 216 height 13
click at [853, 387] on p "﻿ ﻿" at bounding box center [878, 393] width 216 height 13
click at [879, 363] on p "﻿ ﻿ ﻿P ﻿acific Dental Services" at bounding box center [878, 369] width 216 height 13
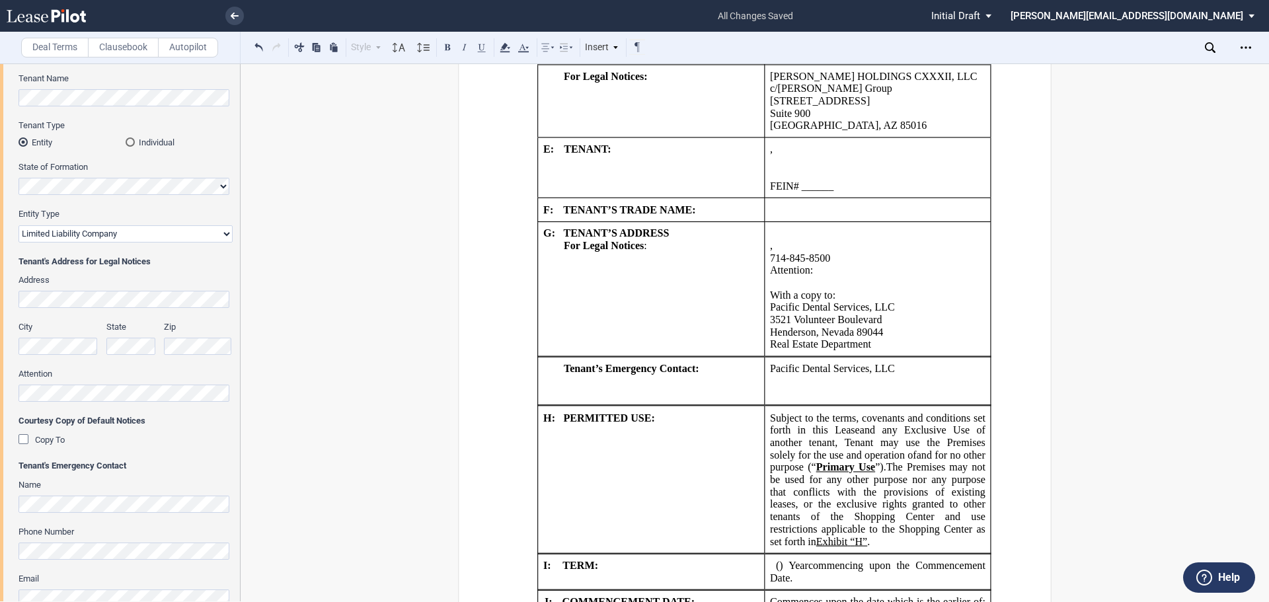
drag, startPoint x: 784, startPoint y: 344, endPoint x: 784, endPoint y: 373, distance: 28.4
click at [784, 387] on p "﻿ ﻿ ﻿" at bounding box center [878, 393] width 216 height 13
click at [904, 363] on p "﻿ ﻿ ﻿P ﻿acific Dental Services, LLC" at bounding box center [878, 369] width 216 height 13
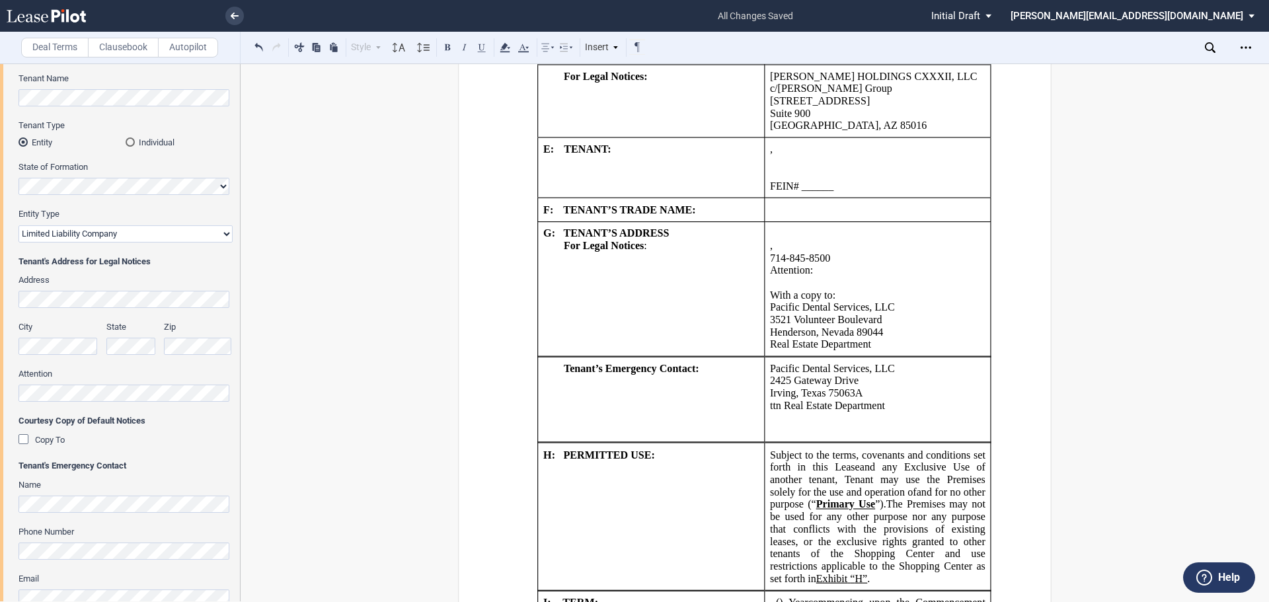
click at [770, 400] on p "﻿ttn Real Estate Department" at bounding box center [878, 406] width 216 height 13
click at [807, 424] on p "﻿ ﻿ ﻿" at bounding box center [878, 430] width 216 height 13
click at [904, 400] on p "﻿Attn Real Estate Department" at bounding box center [878, 406] width 216 height 13
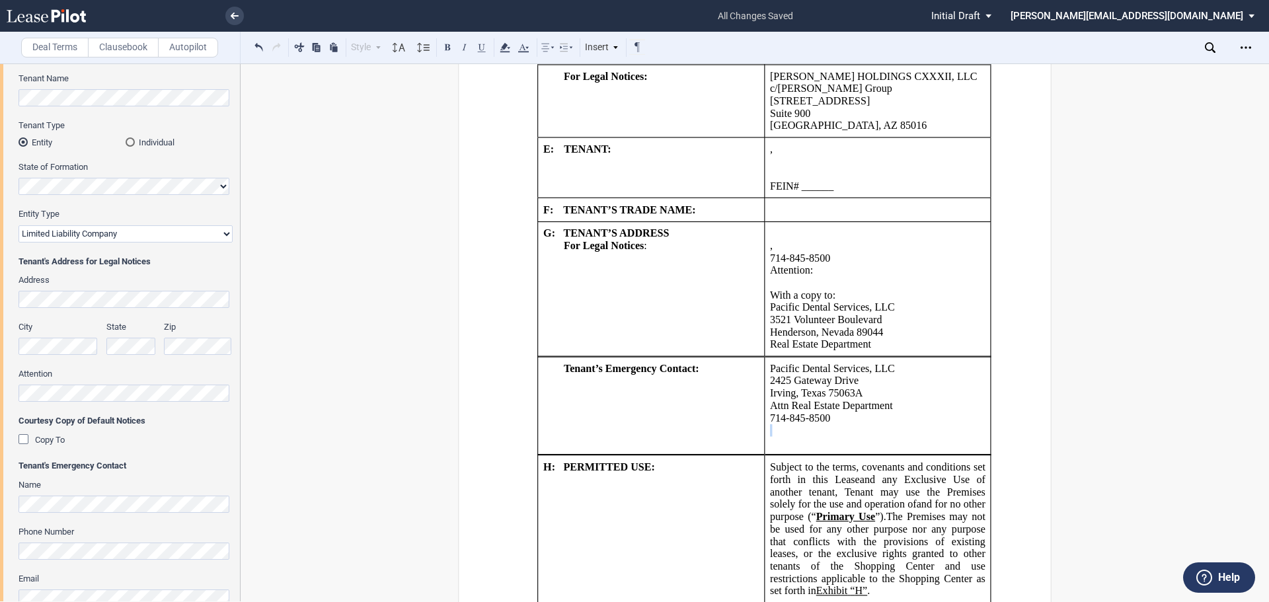
drag, startPoint x: 786, startPoint y: 411, endPoint x: 785, endPoint y: 418, distance: 8.0
click at [785, 418] on td "﻿ ﻿ ﻿P ﻿acific Dental Services, LLC ﻿2425 Gateway Drive ﻿Irving, Texas 75063A ﻿…" at bounding box center [877, 406] width 227 height 98
click at [783, 437] on p "﻿ ﻿ ﻿" at bounding box center [878, 443] width 216 height 13
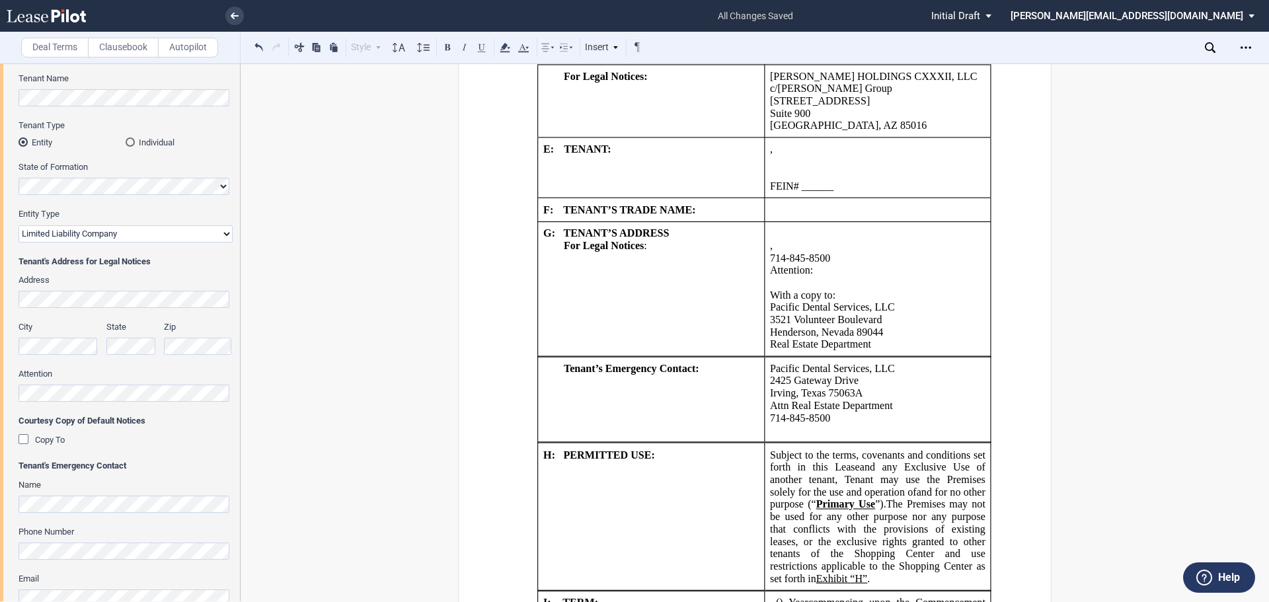
click at [787, 424] on p "﻿ ﻿ ﻿" at bounding box center [878, 430] width 216 height 13
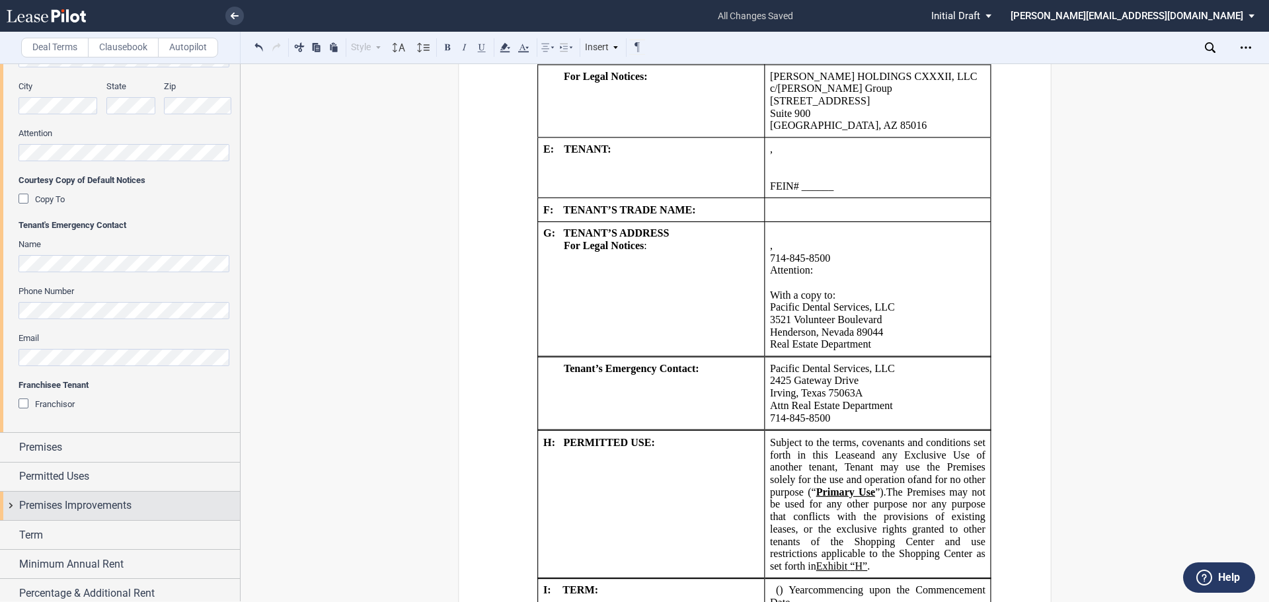
scroll to position [397, 0]
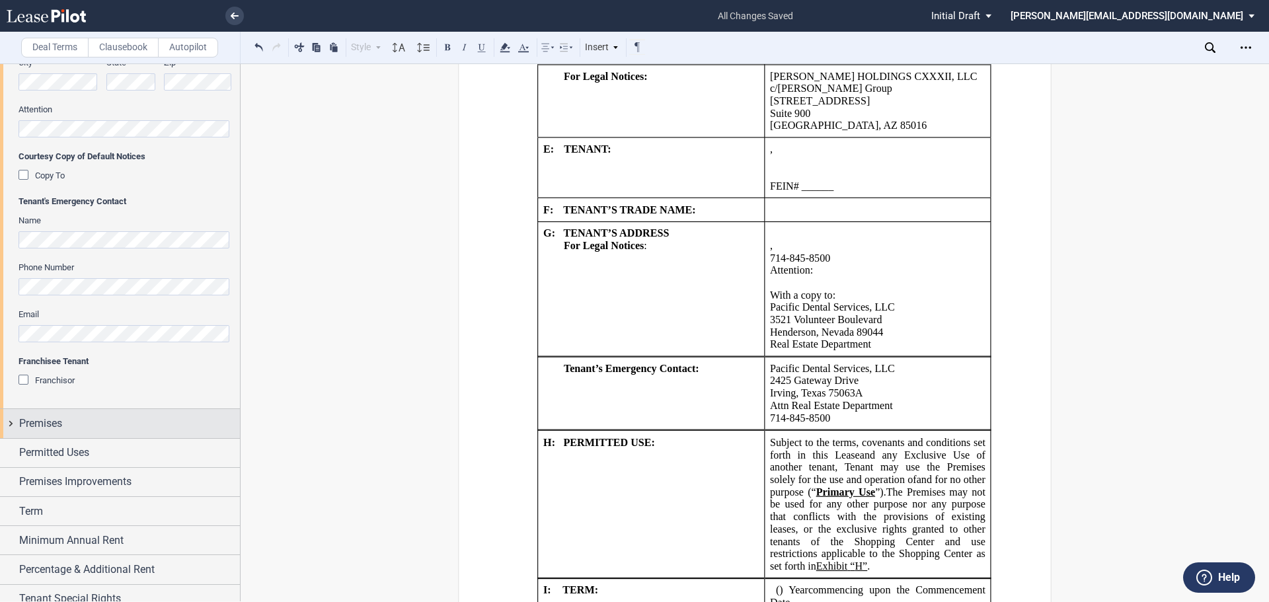
click at [13, 424] on div "Premises" at bounding box center [120, 423] width 240 height 28
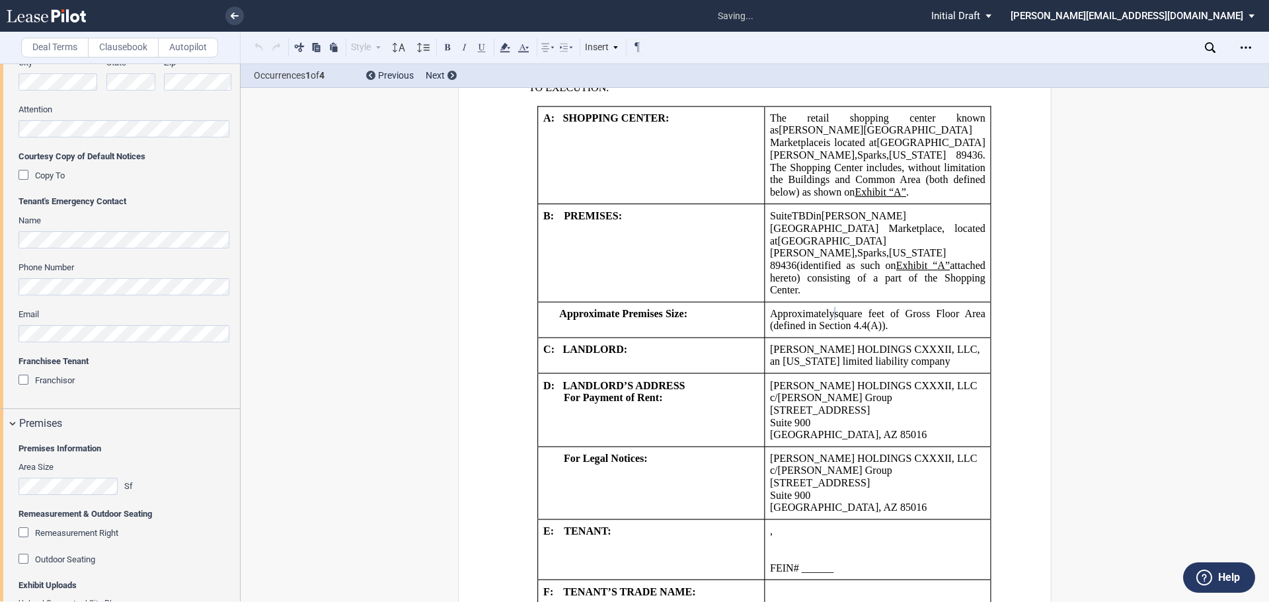
scroll to position [1158, 0]
click at [24, 529] on div "Remeasurement Right" at bounding box center [25, 534] width 13 height 13
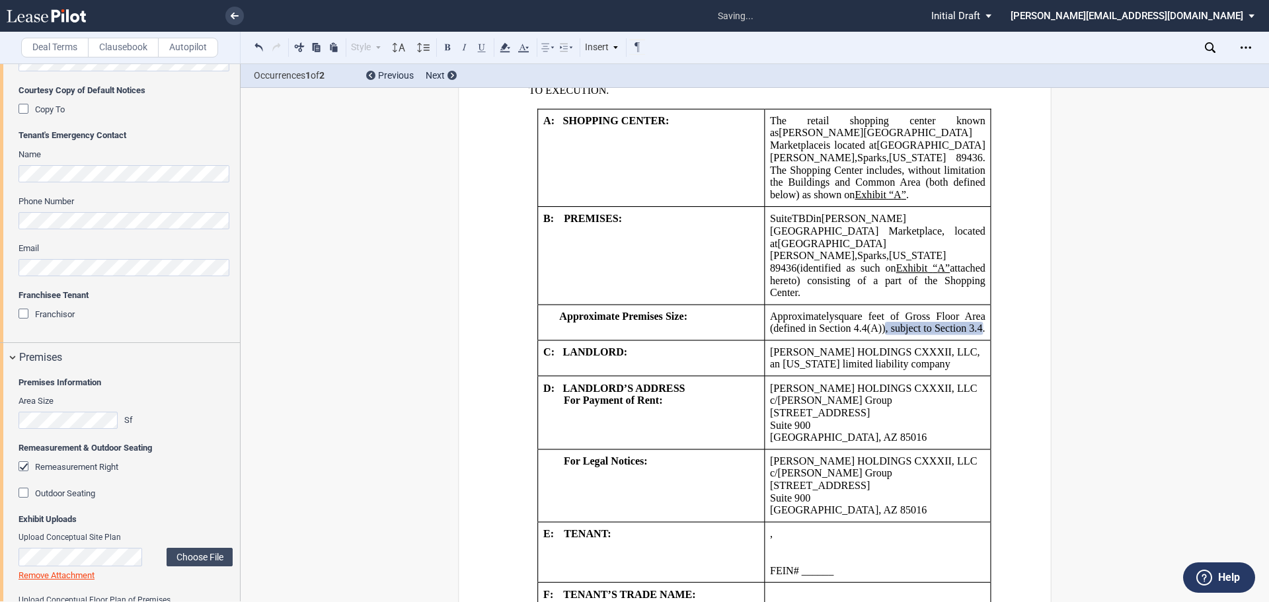
scroll to position [661, 0]
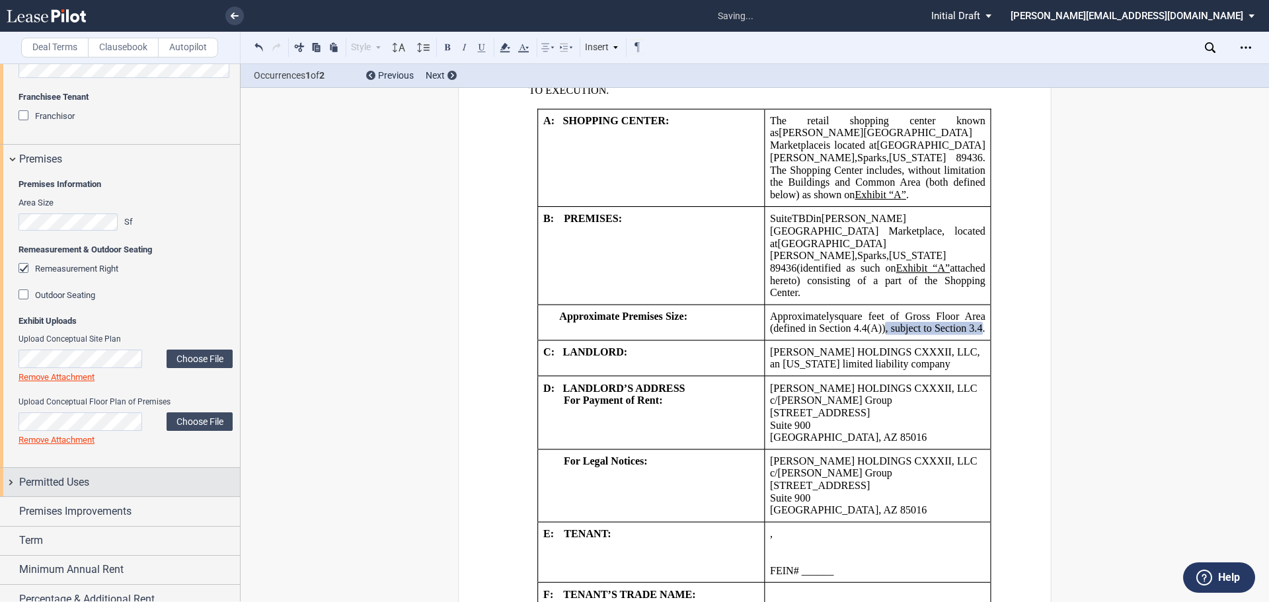
click at [7, 481] on div "Permitted Uses" at bounding box center [120, 482] width 240 height 28
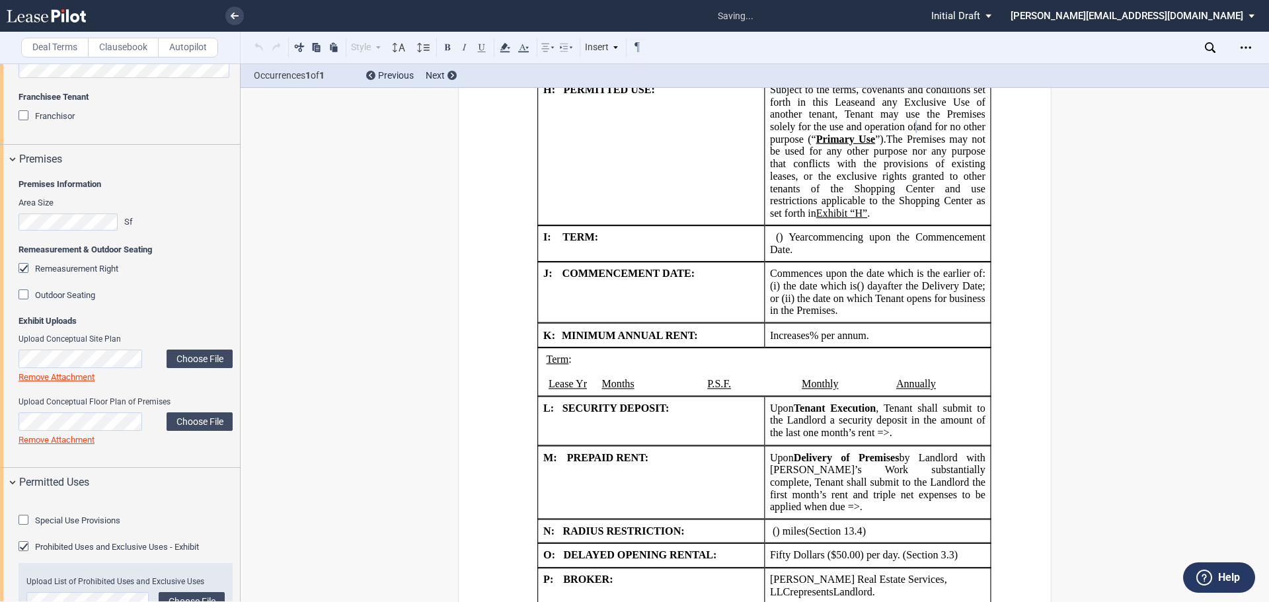
scroll to position [1940, 0]
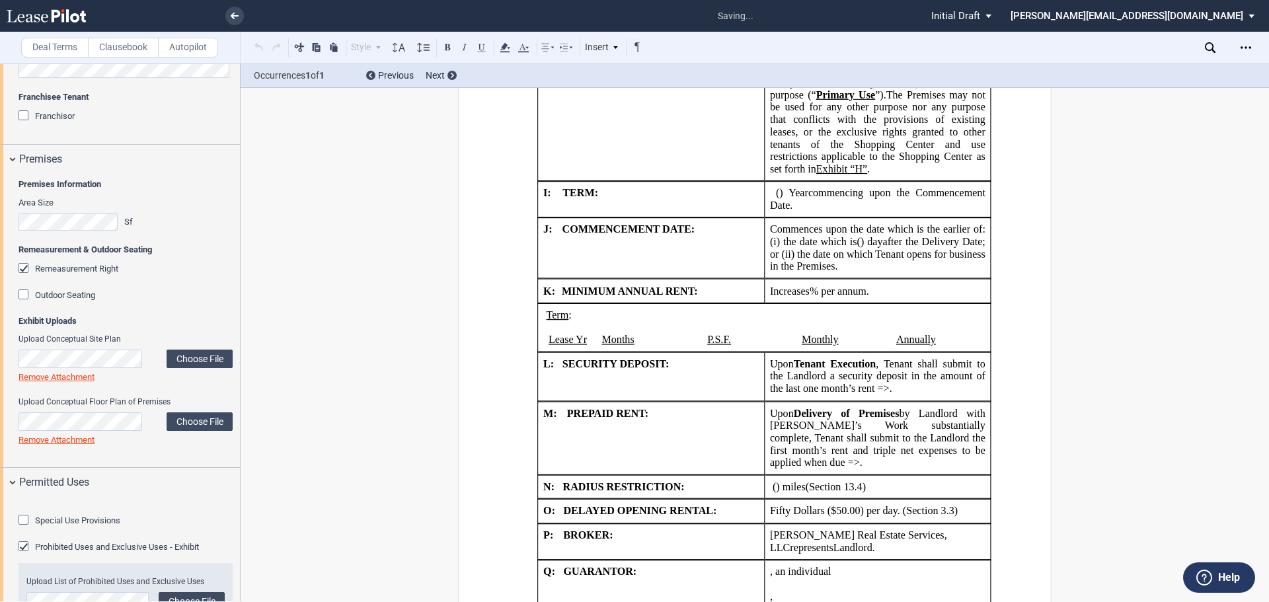
drag, startPoint x: 1132, startPoint y: 434, endPoint x: 1103, endPoint y: 404, distance: 41.1
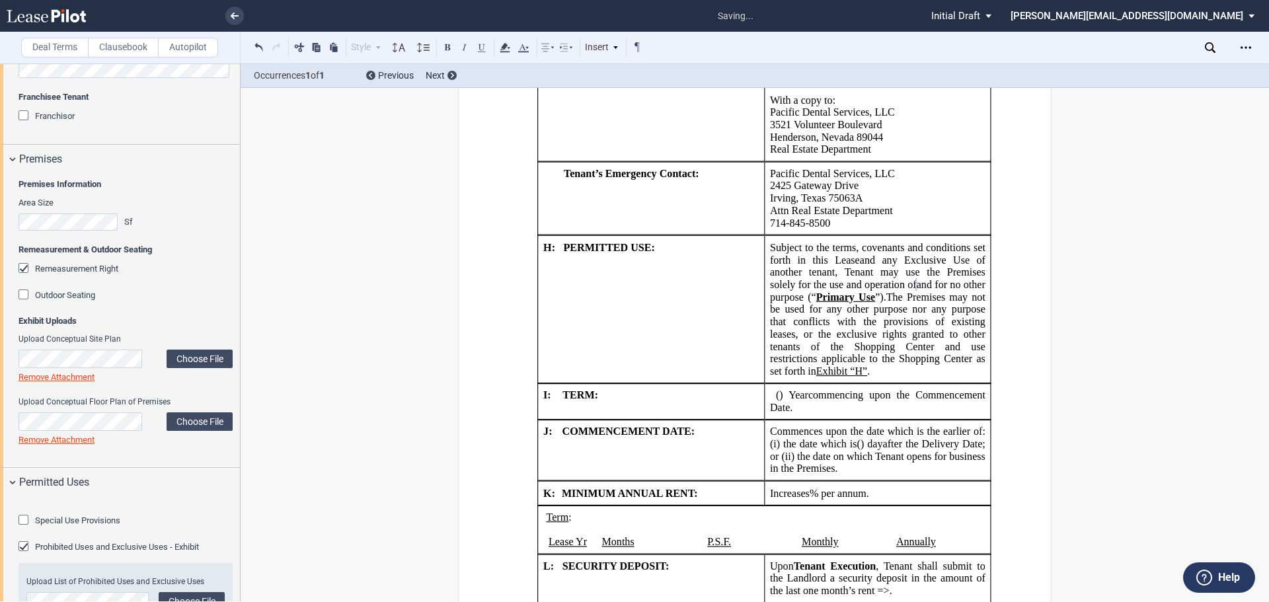
scroll to position [1609, 0]
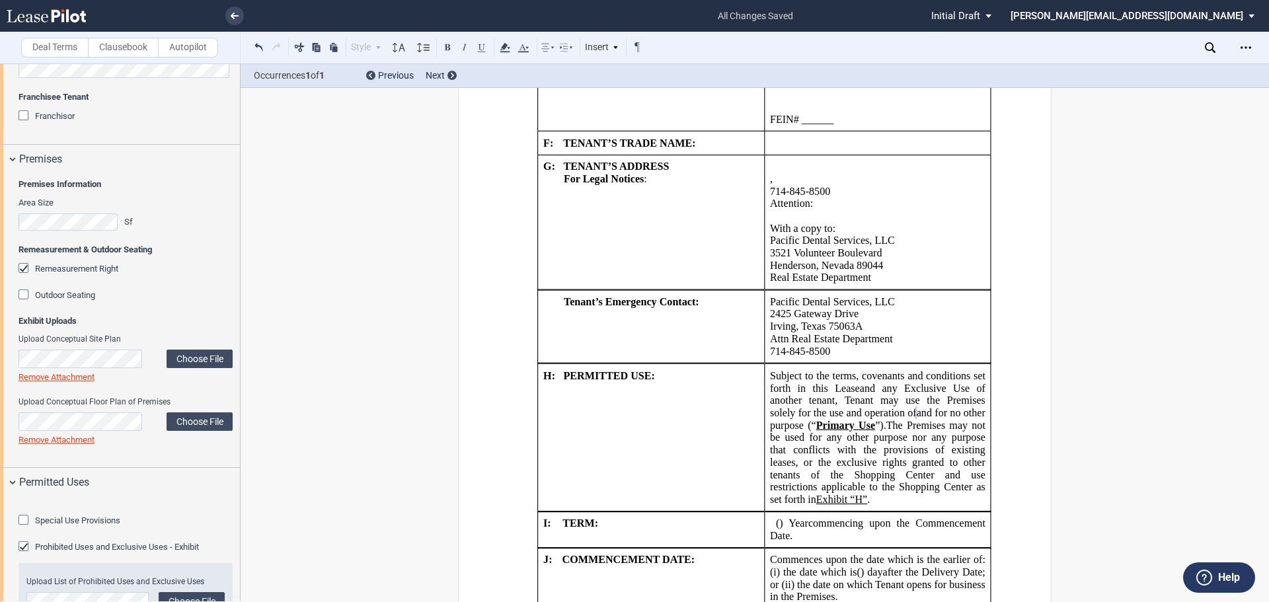
click at [894, 382] on span "and any Exclusive Use of another tenant" at bounding box center [879, 394] width 218 height 24
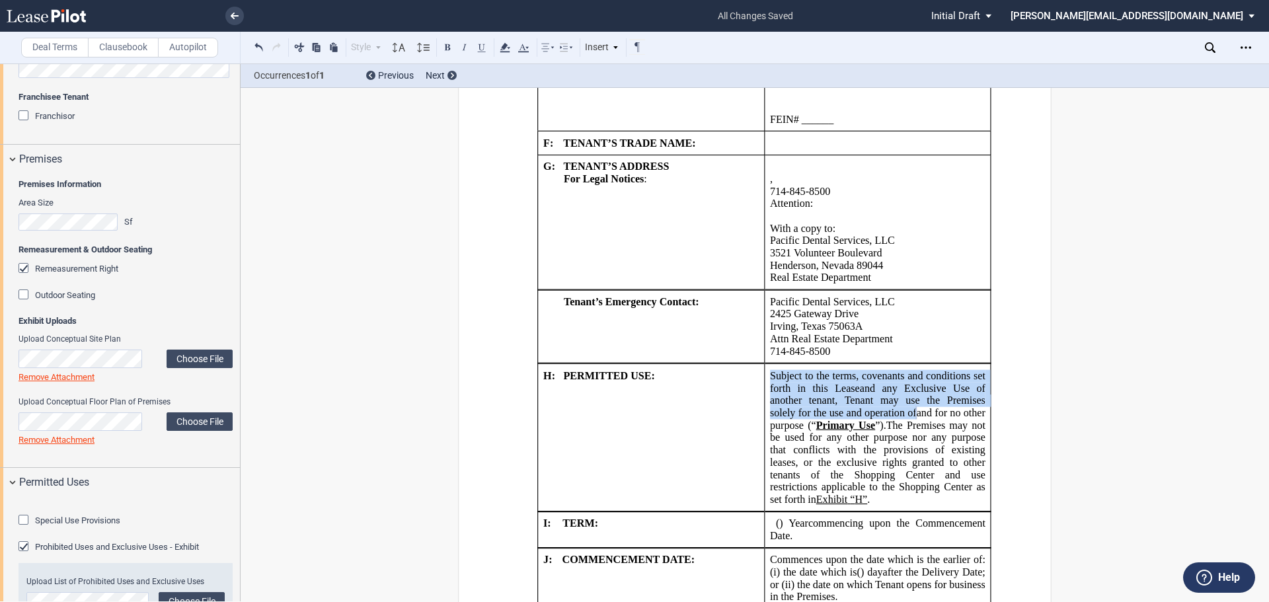
drag, startPoint x: 921, startPoint y: 401, endPoint x: 722, endPoint y: 362, distance: 202.7
click at [755, 364] on tr "!!SET_LEVEL_1!! !!SHOPLEASE_LEVEL2!! H: PERMITTED USE: Subject to the terms, co…" at bounding box center [765, 437] width 454 height 147
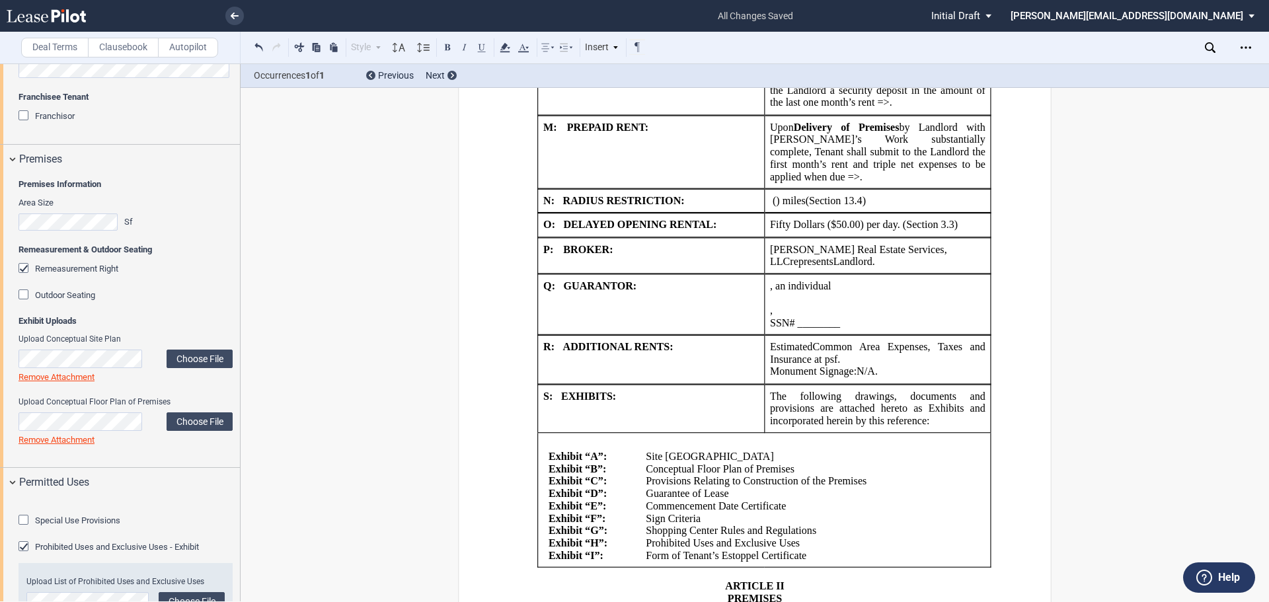
scroll to position [2204, 0]
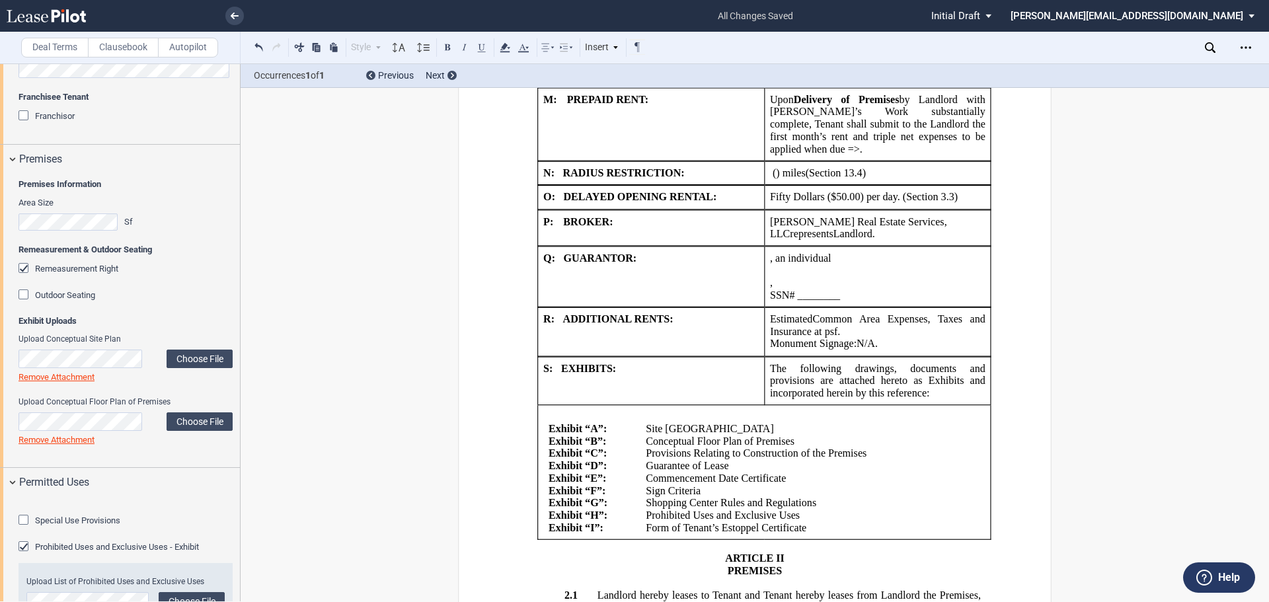
drag, startPoint x: 965, startPoint y: 298, endPoint x: 953, endPoint y: 389, distance: 91.4
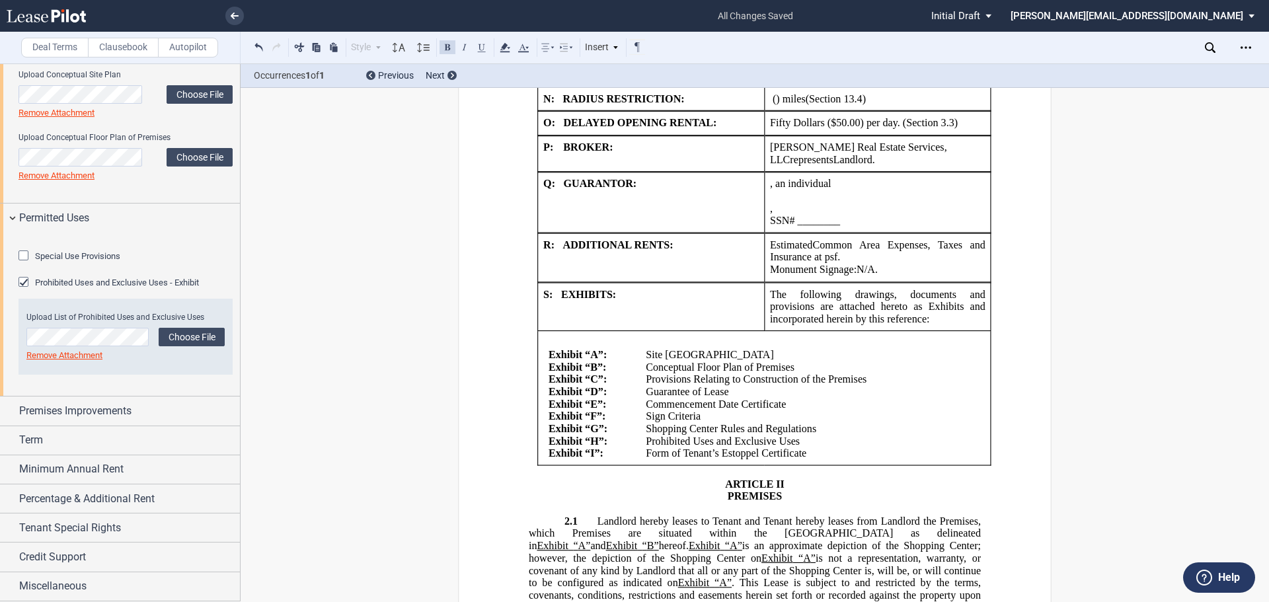
scroll to position [992, 0]
click at [9, 417] on div "Premises Improvements" at bounding box center [120, 411] width 240 height 28
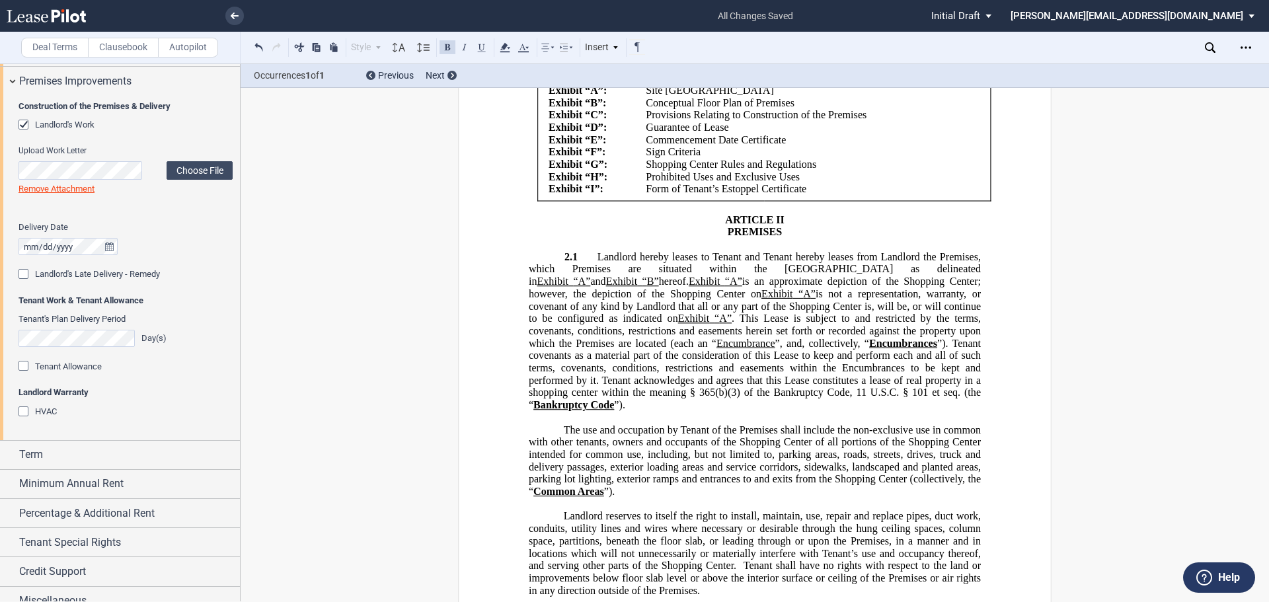
scroll to position [1322, 0]
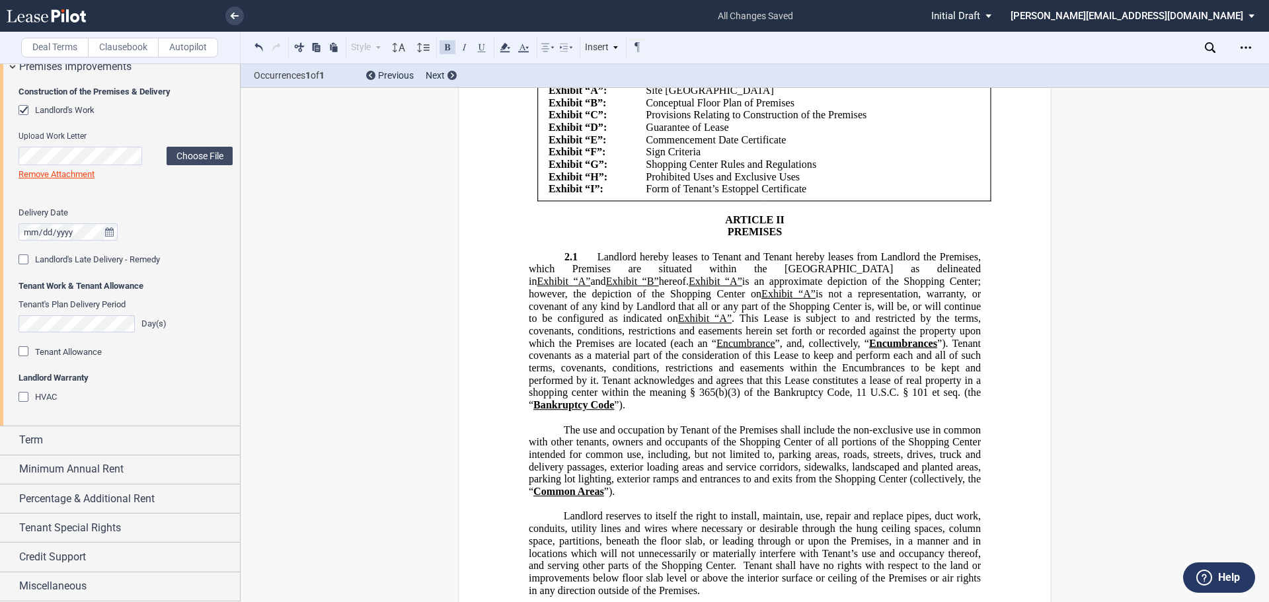
click at [24, 360] on div "Tenant Allowance" at bounding box center [25, 352] width 13 height 13
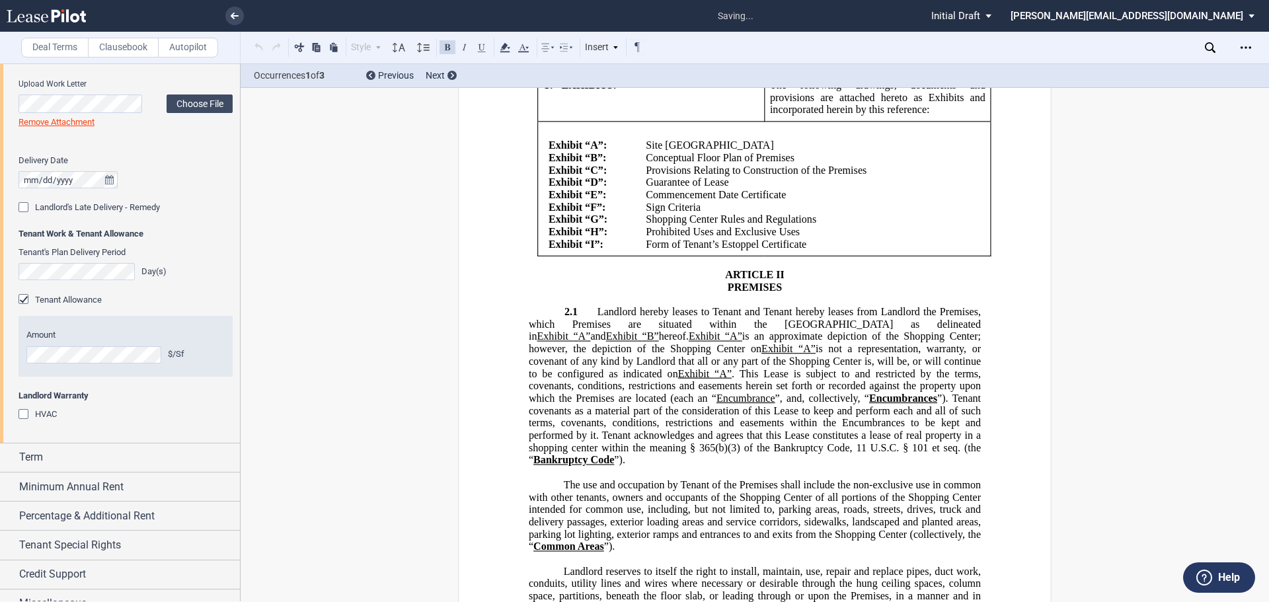
scroll to position [2733, 0]
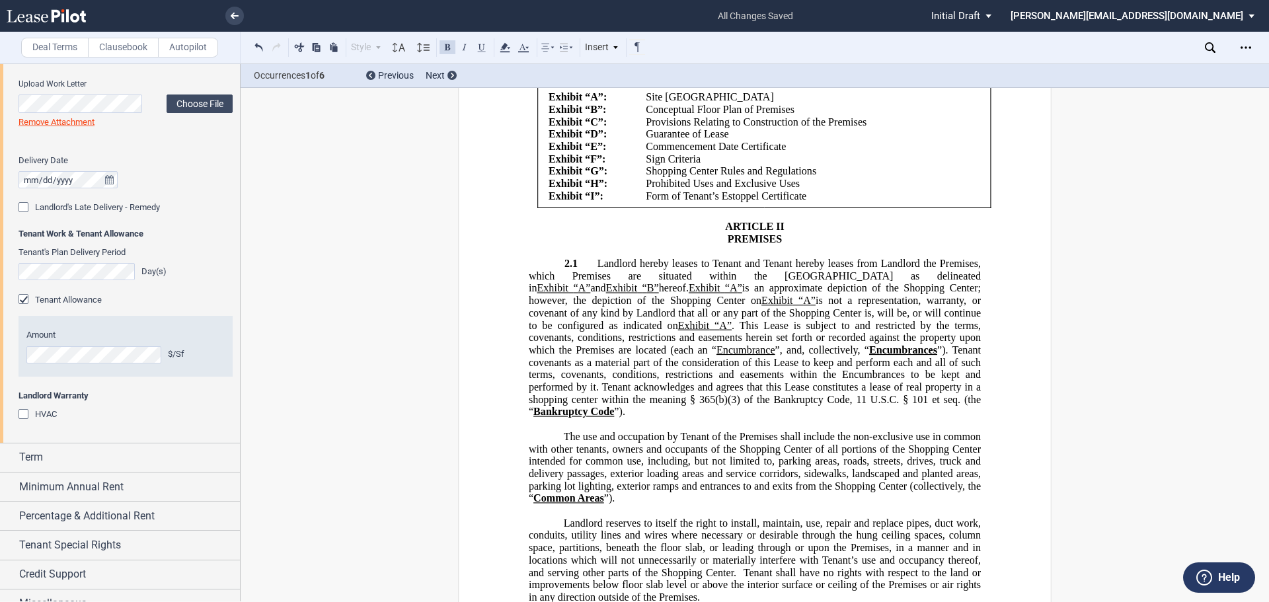
drag, startPoint x: 983, startPoint y: 184, endPoint x: 760, endPoint y: 165, distance: 224.2
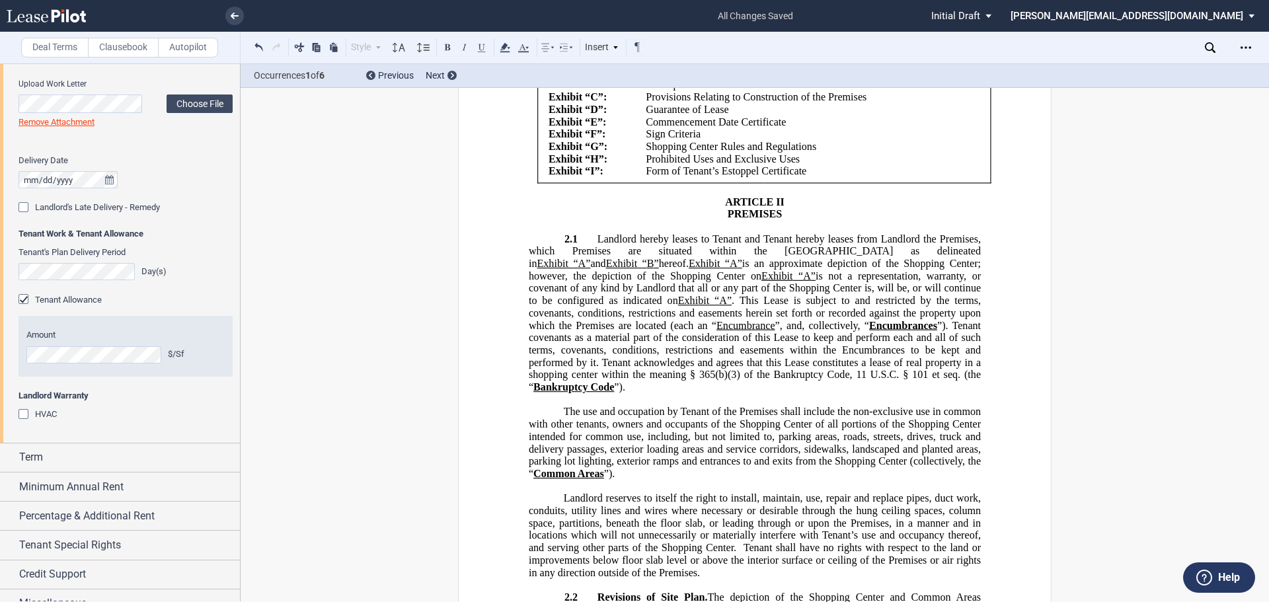
drag, startPoint x: 825, startPoint y: 421, endPoint x: 876, endPoint y: 349, distance: 88.2
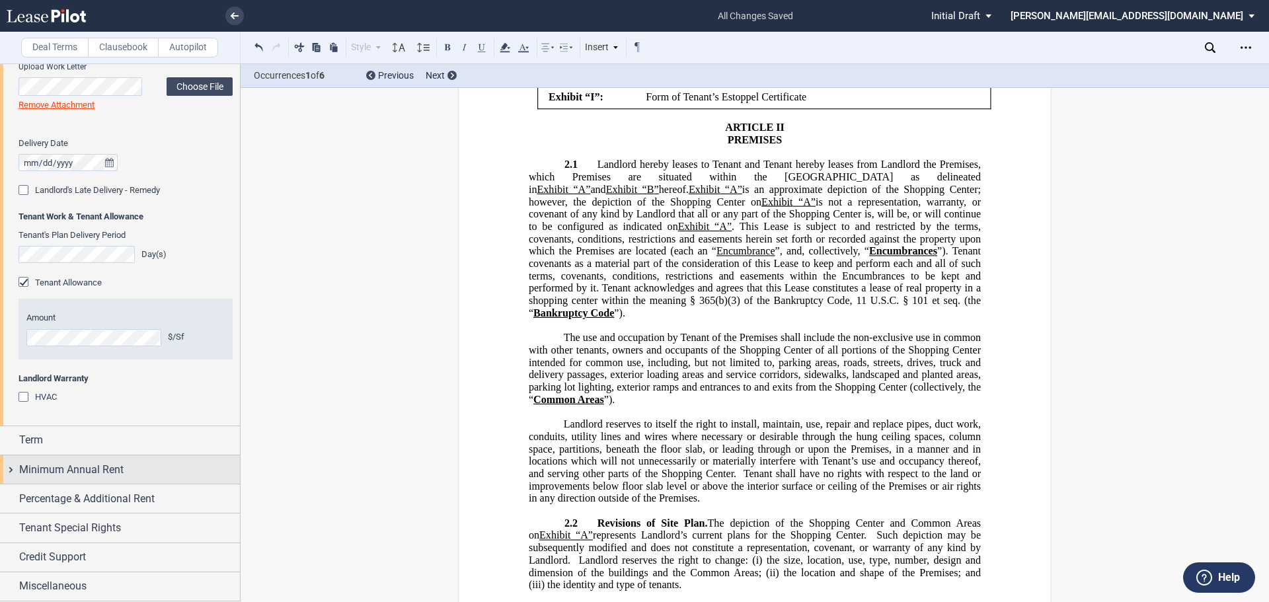
scroll to position [1412, 0]
click at [10, 441] on div "Term" at bounding box center [120, 440] width 240 height 28
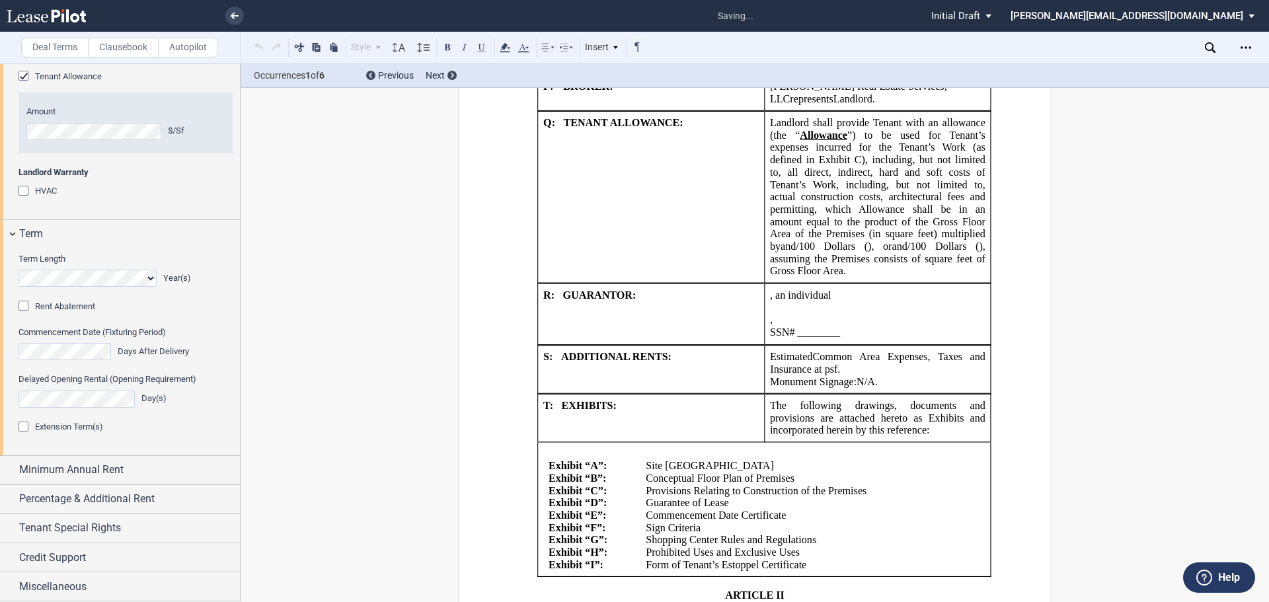
scroll to position [2236, 0]
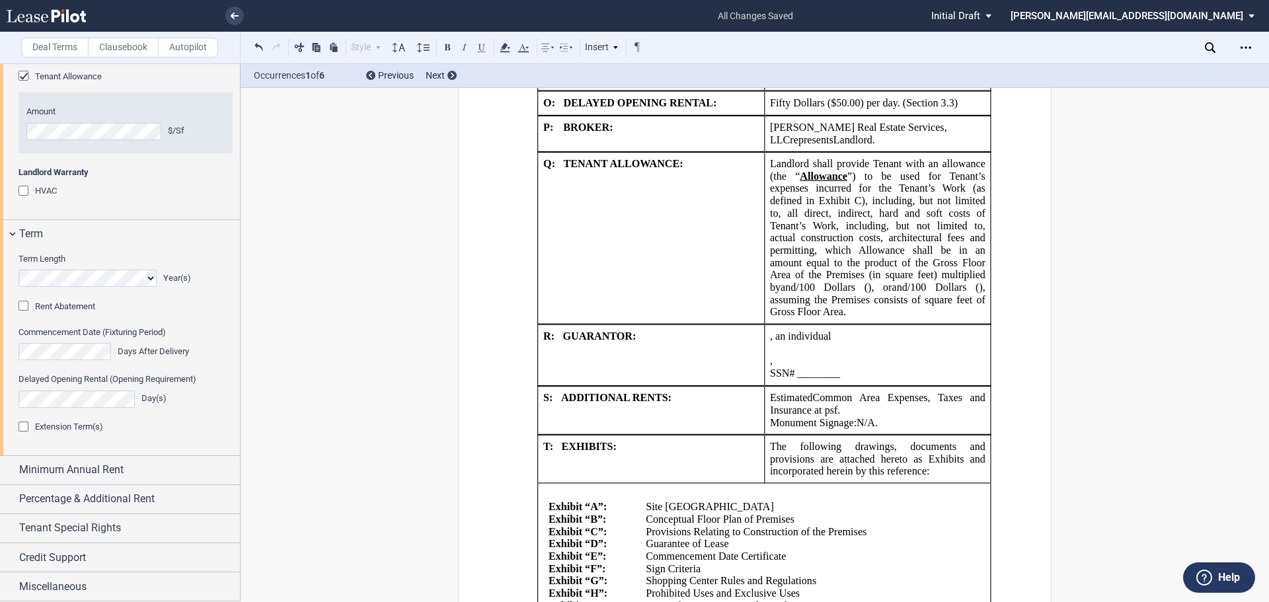
click at [24, 435] on div "Extension Term(s)" at bounding box center [25, 428] width 13 height 13
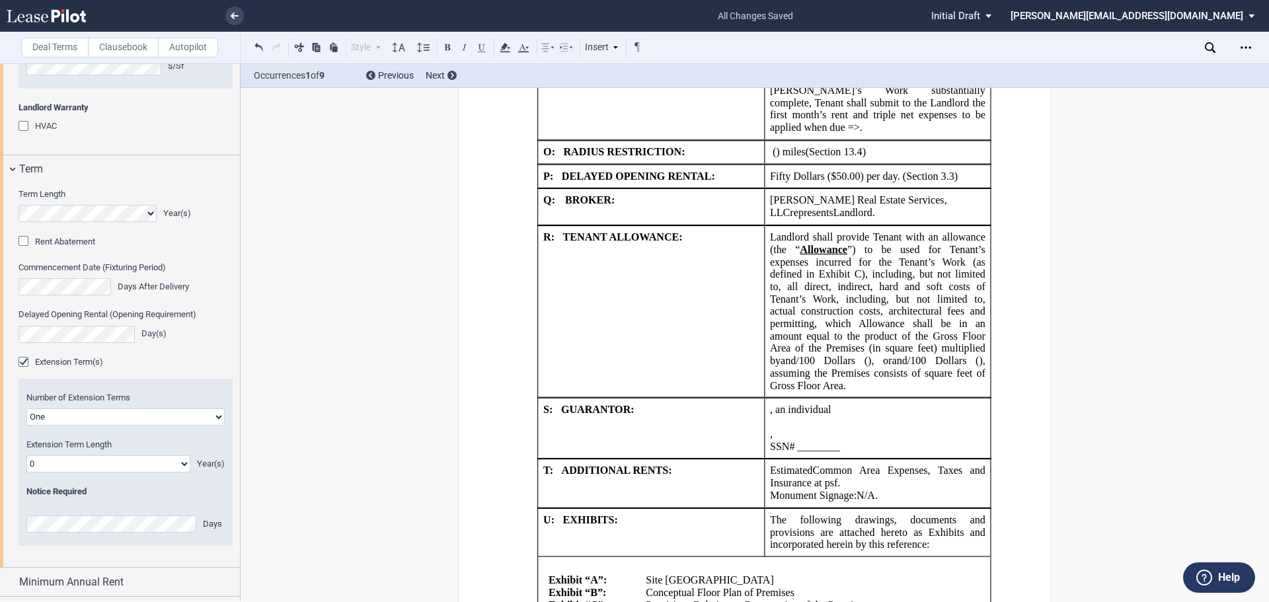
click at [85, 426] on select "One Two" at bounding box center [125, 417] width 198 height 17
select select "2"
click at [26, 426] on select "One Two" at bounding box center [125, 417] width 198 height 17
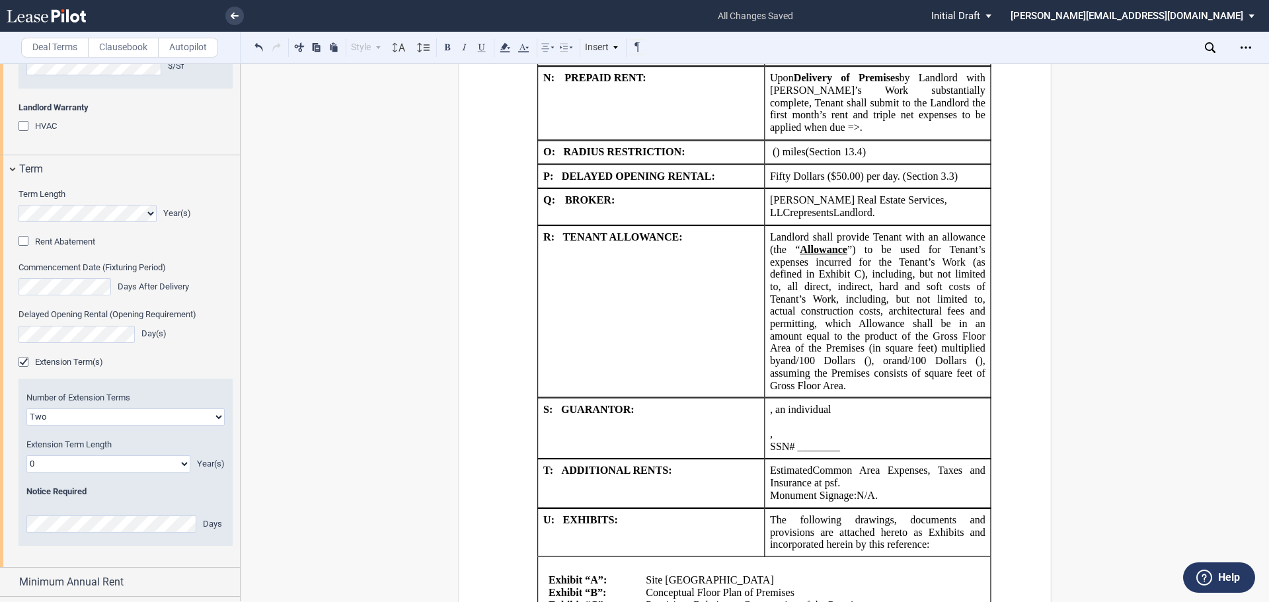
click at [172, 473] on select "0 1 2 3 4 5 6 7 8 9 10 11 12 13 14 15 16 17 18 19 20" at bounding box center [108, 463] width 164 height 17
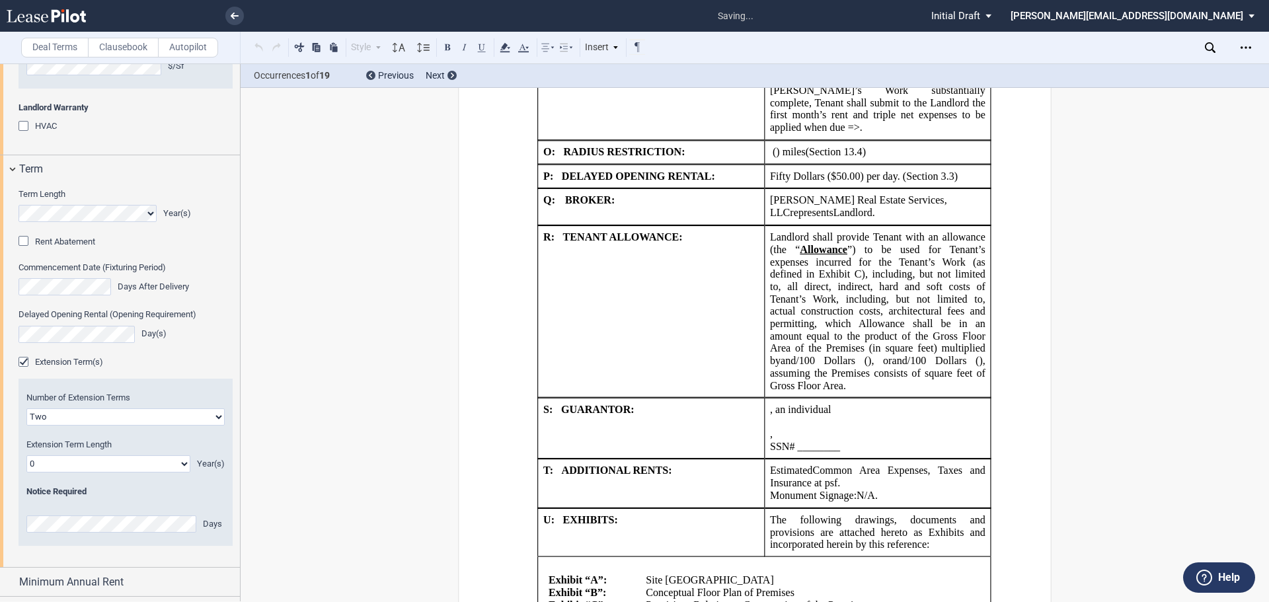
select select "number:5"
click at [26, 473] on select "0 1 2 3 4 5 6 7 8 9 10 11 12 13 14 15 16 17 18 19 20" at bounding box center [108, 463] width 164 height 17
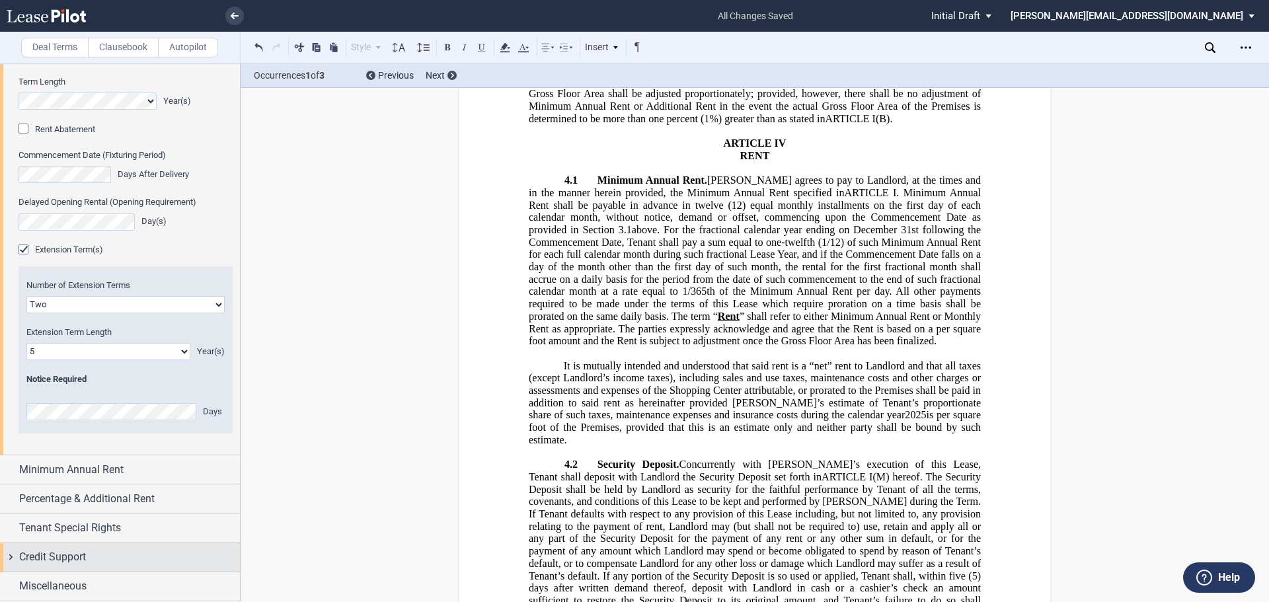
scroll to position [1796, 0]
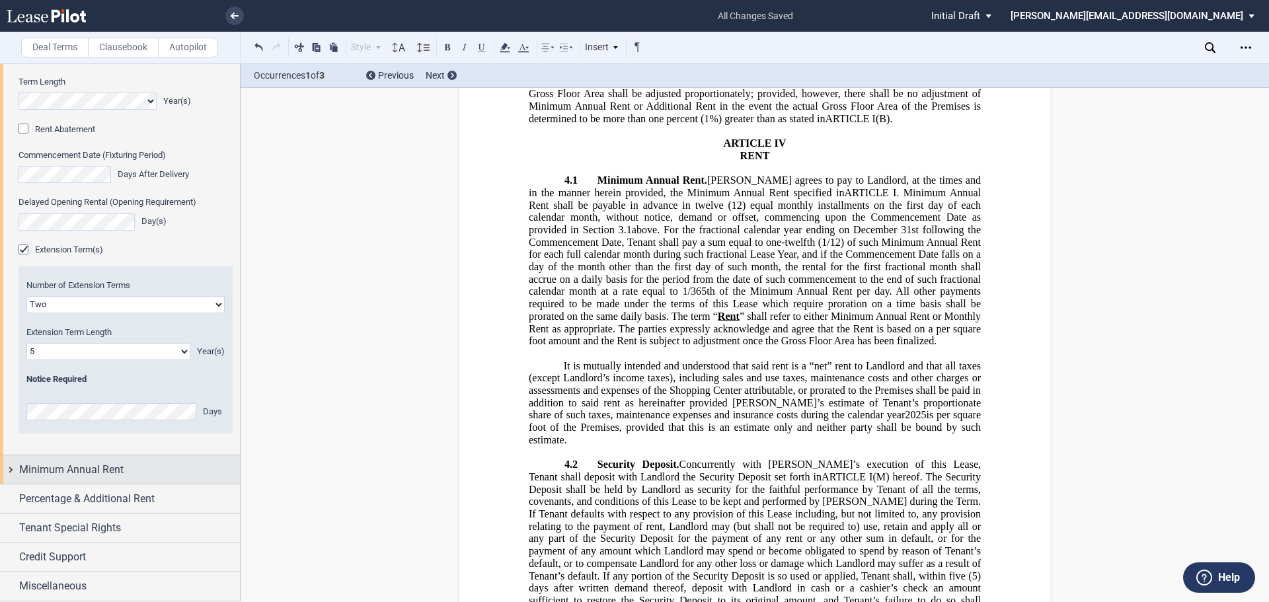
click at [5, 467] on div "Minimum Annual Rent" at bounding box center [120, 469] width 240 height 28
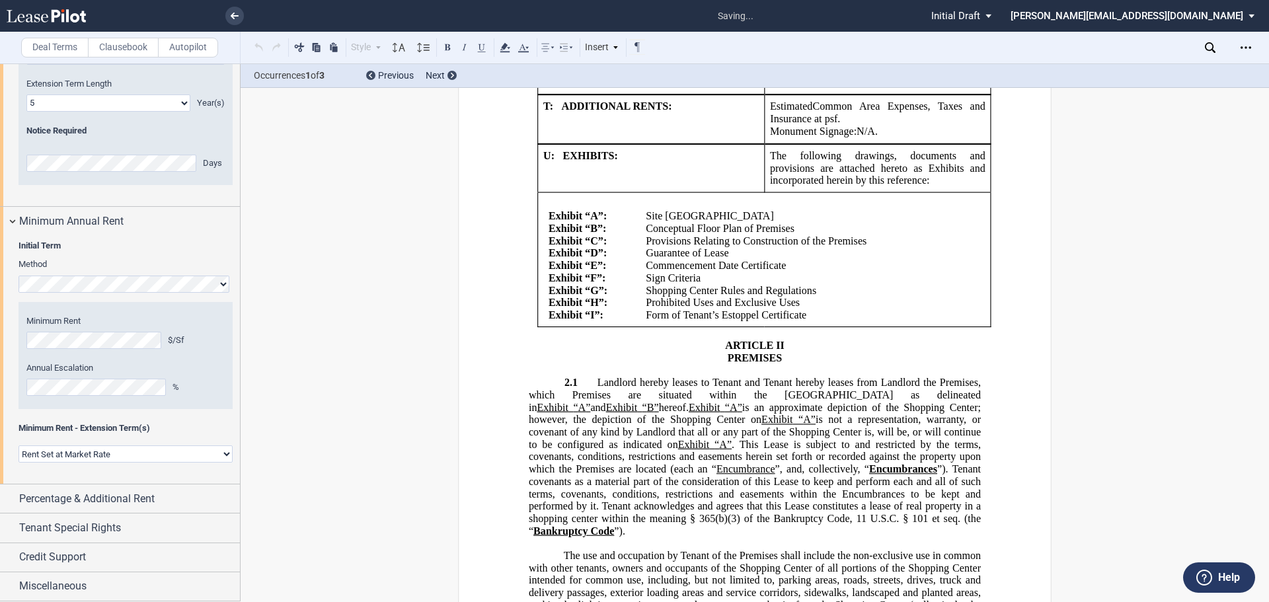
scroll to position [2426, 0]
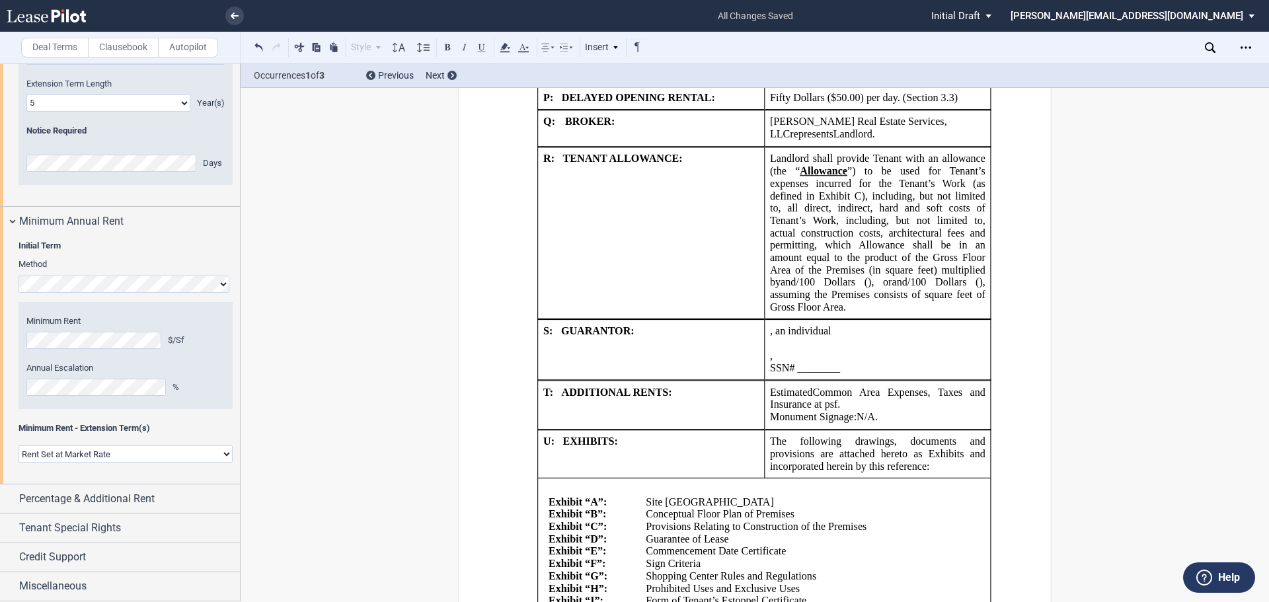
drag, startPoint x: 951, startPoint y: 411, endPoint x: 555, endPoint y: 303, distance: 410.4
drag, startPoint x: 595, startPoint y: 323, endPoint x: 580, endPoint y: 376, distance: 55.7
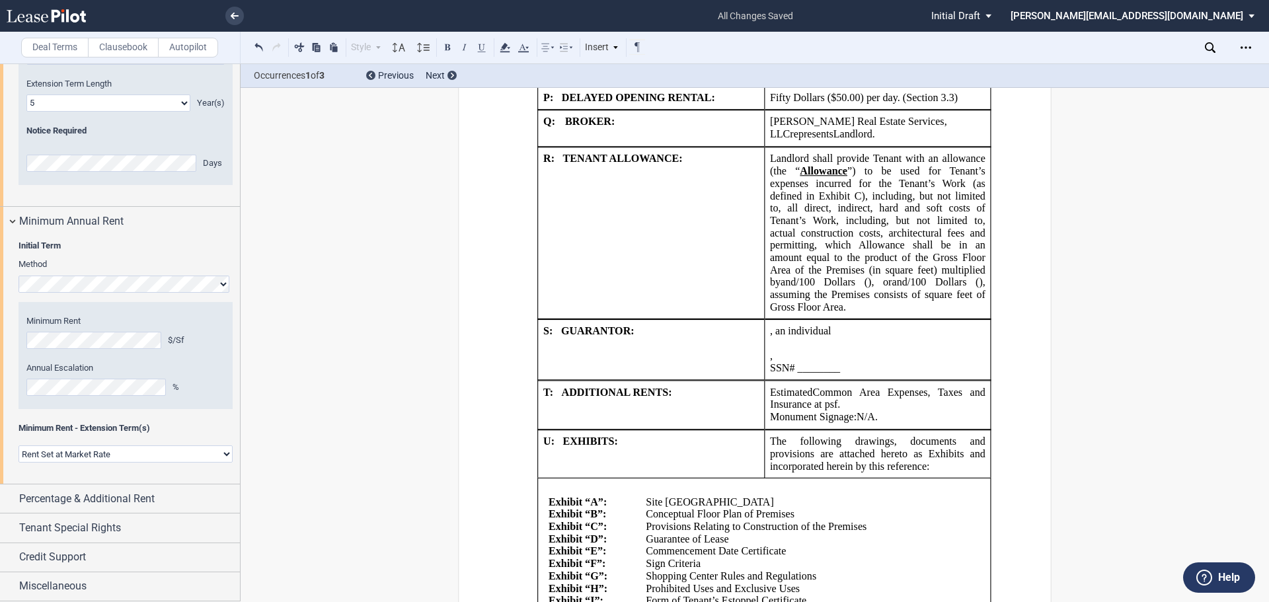
drag, startPoint x: 559, startPoint y: 401, endPoint x: 965, endPoint y: 404, distance: 405.9
drag, startPoint x: 899, startPoint y: 395, endPoint x: 604, endPoint y: 348, distance: 298.5
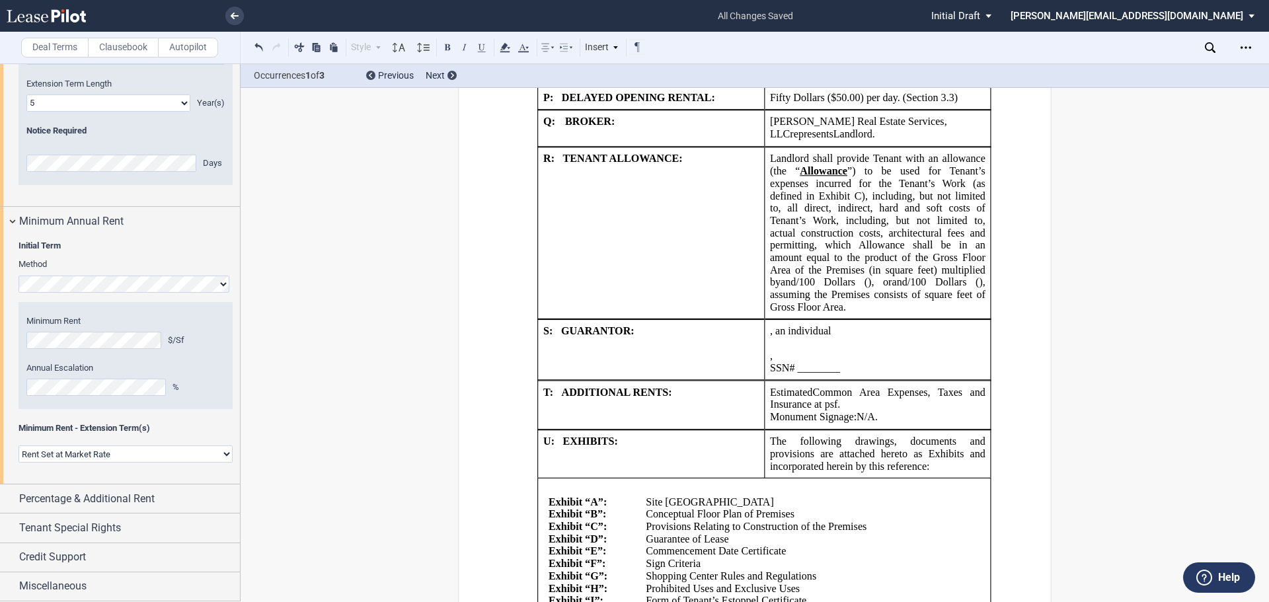
drag, startPoint x: 580, startPoint y: 331, endPoint x: 833, endPoint y: 379, distance: 257.0
drag, startPoint x: 674, startPoint y: 369, endPoint x: 884, endPoint y: 376, distance: 209.7
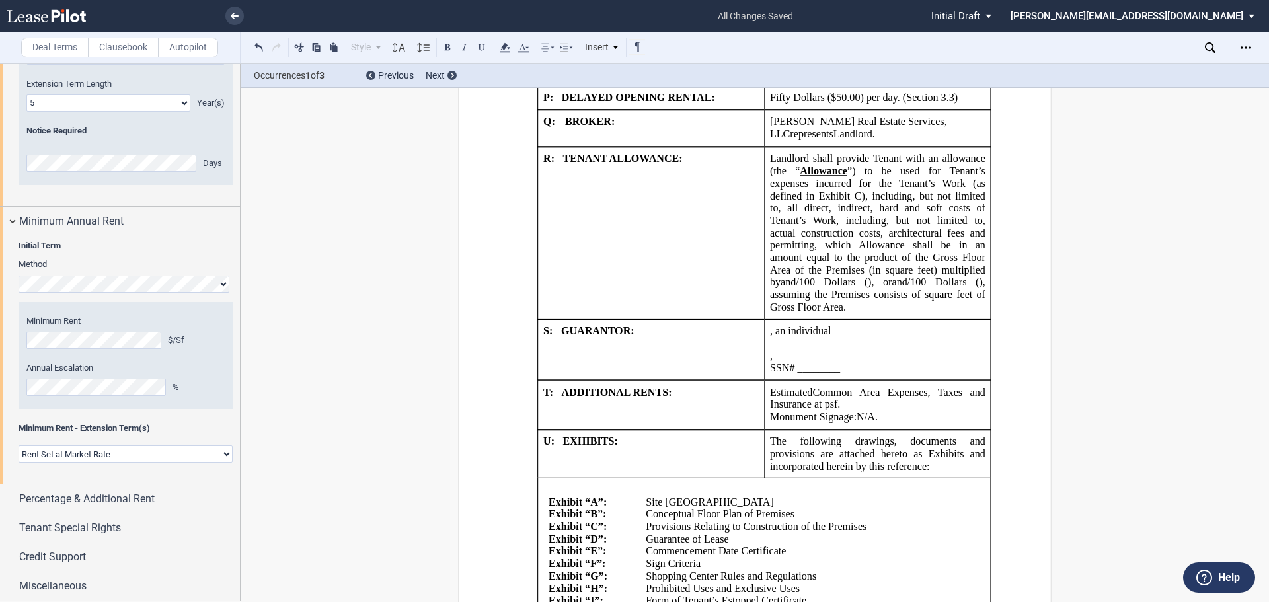
drag, startPoint x: 668, startPoint y: 340, endPoint x: 927, endPoint y: 307, distance: 261.3
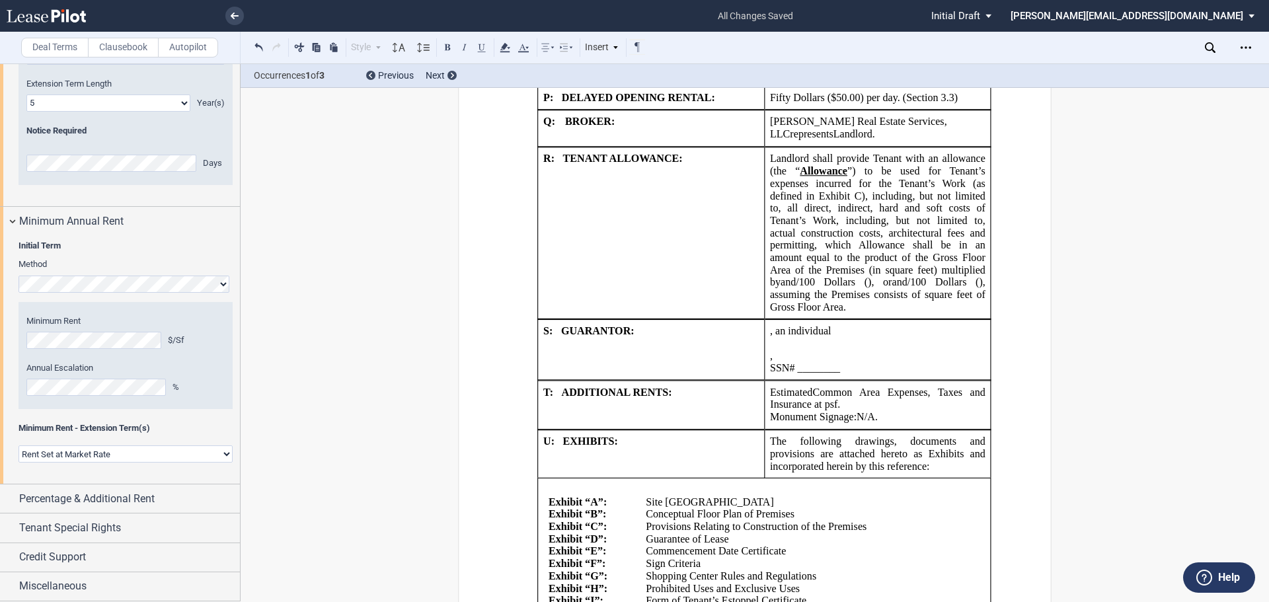
drag, startPoint x: 590, startPoint y: 367, endPoint x: 658, endPoint y: 369, distance: 68.1
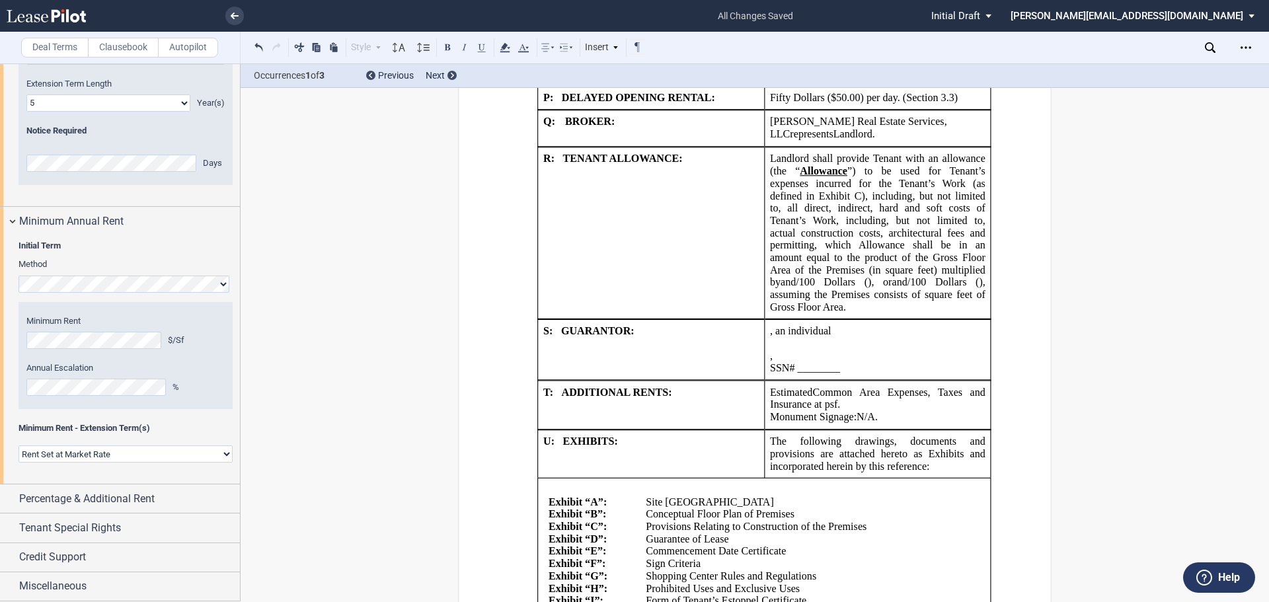
click at [127, 455] on select "Rent Set at Market Rate Rent Specified in Lease" at bounding box center [126, 454] width 214 height 17
select select "fixed"
click at [19, 446] on select "Rent Set at Market Rate Rent Specified in Lease" at bounding box center [126, 454] width 214 height 17
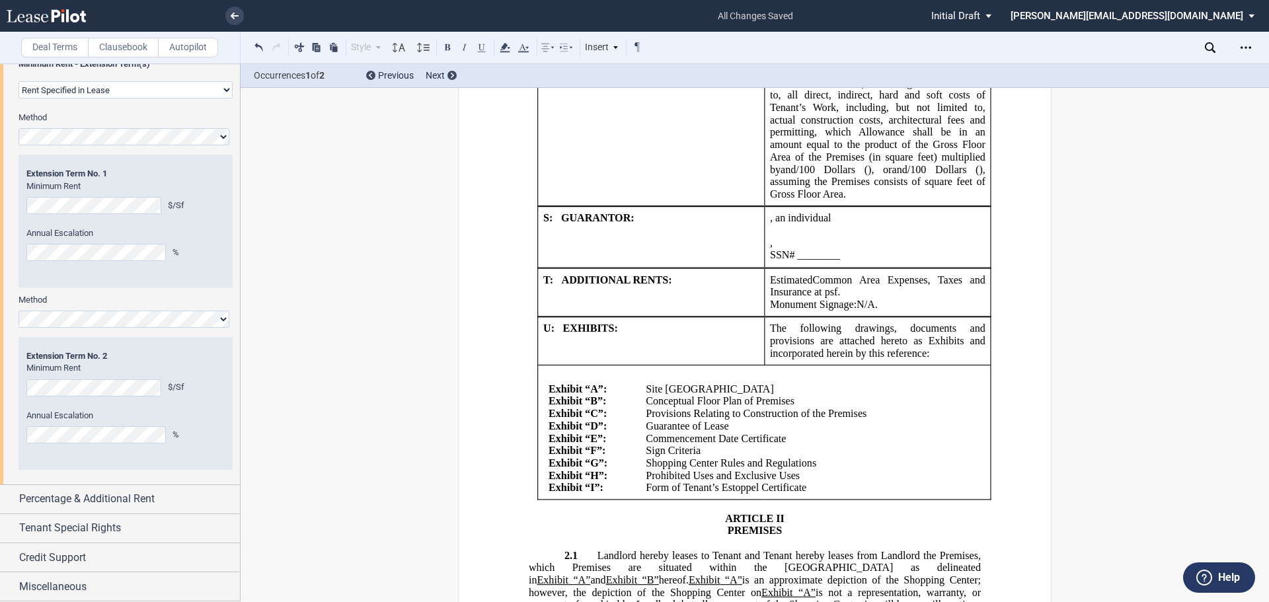
scroll to position [2435, 0]
click at [9, 497] on div "Percentage & Additional Rent" at bounding box center [120, 499] width 240 height 28
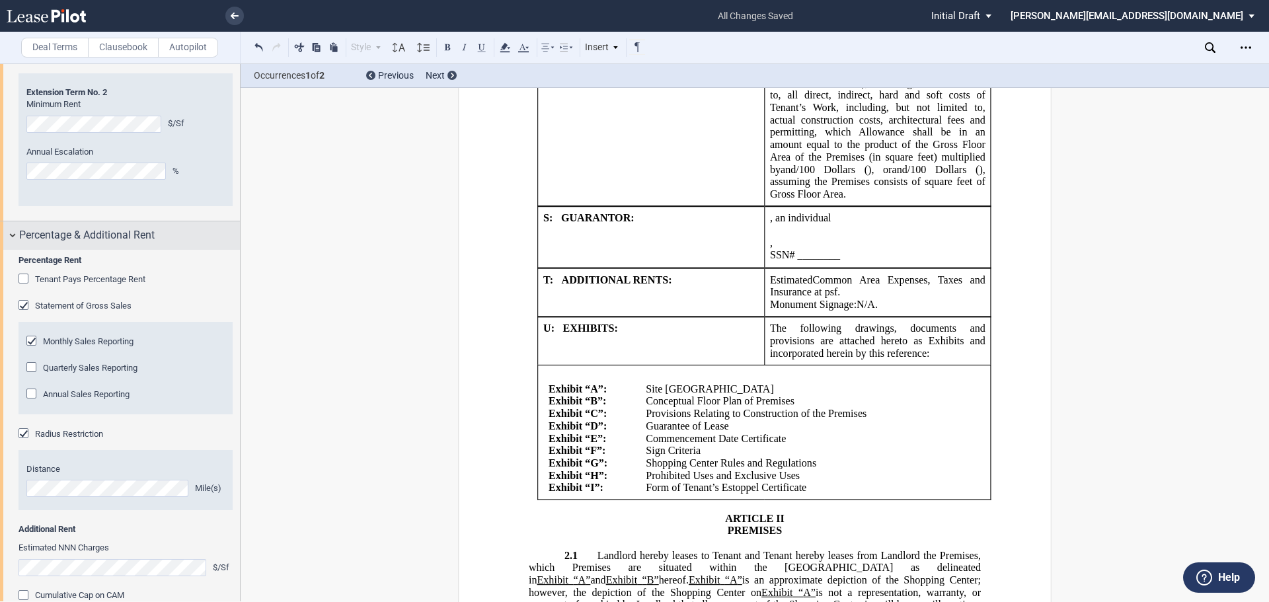
scroll to position [2700, 0]
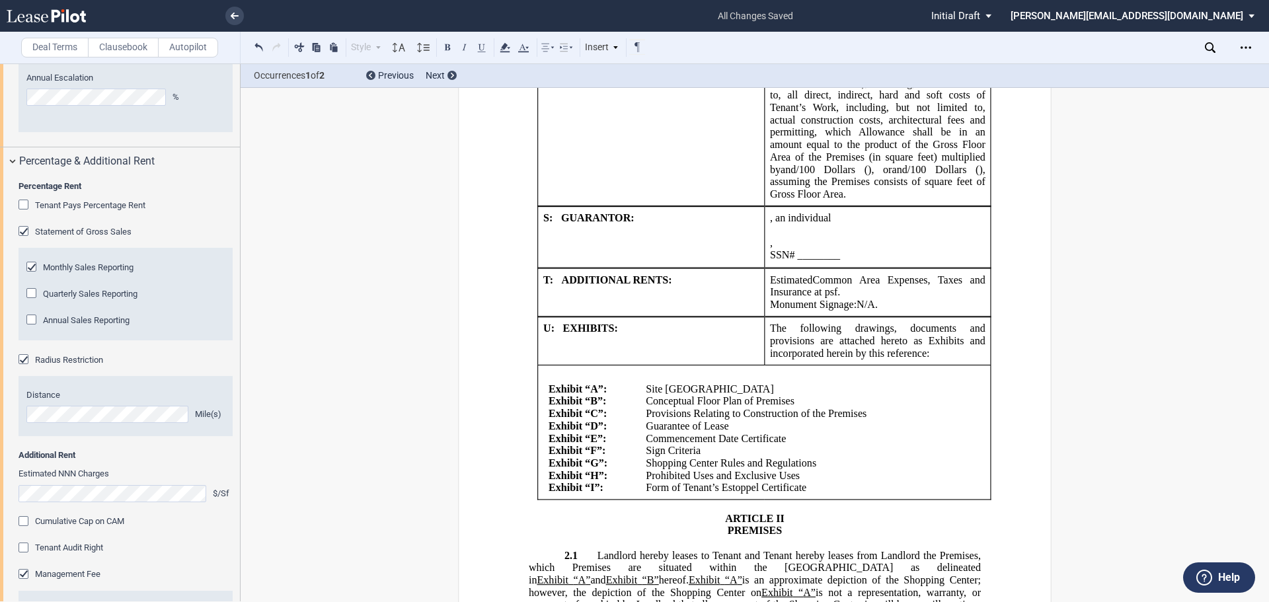
click at [25, 239] on div "Statement of Gross Sales" at bounding box center [25, 232] width 13 height 13
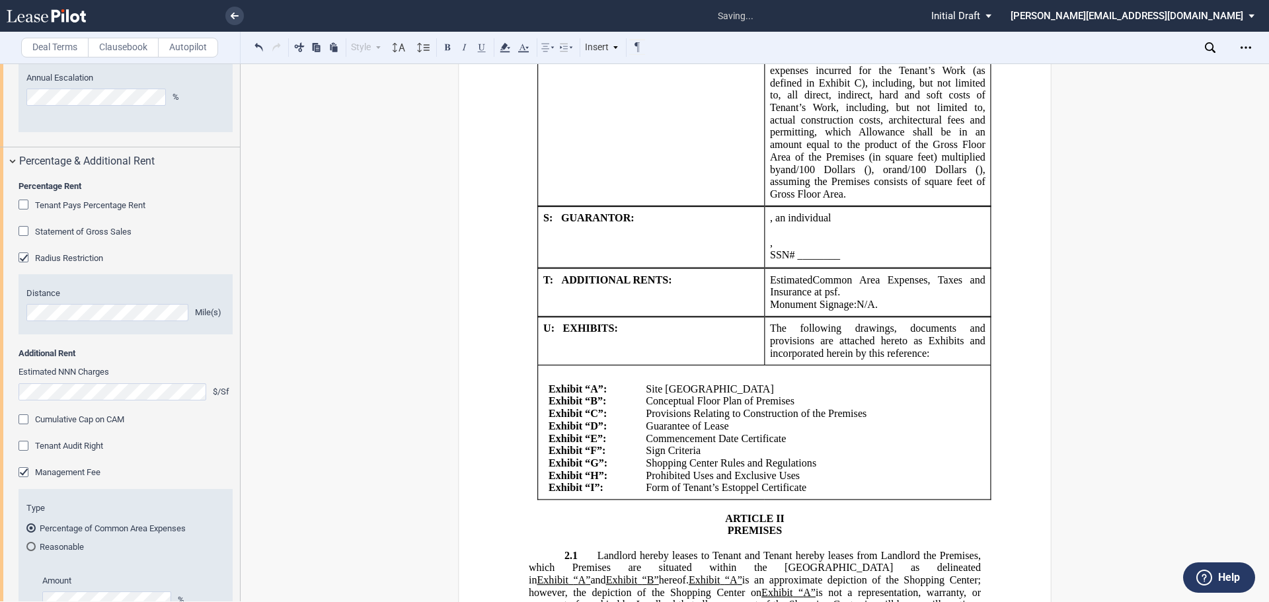
drag, startPoint x: 26, startPoint y: 326, endPoint x: 292, endPoint y: 344, distance: 267.1
click at [292, 344] on div "Deal Terms Clausebook Autopilot Style Article I Section A: 1.1 Subsection A. Su…" at bounding box center [634, 332] width 1269 height 539
click at [25, 266] on div "Radius Restriction" at bounding box center [25, 259] width 13 height 13
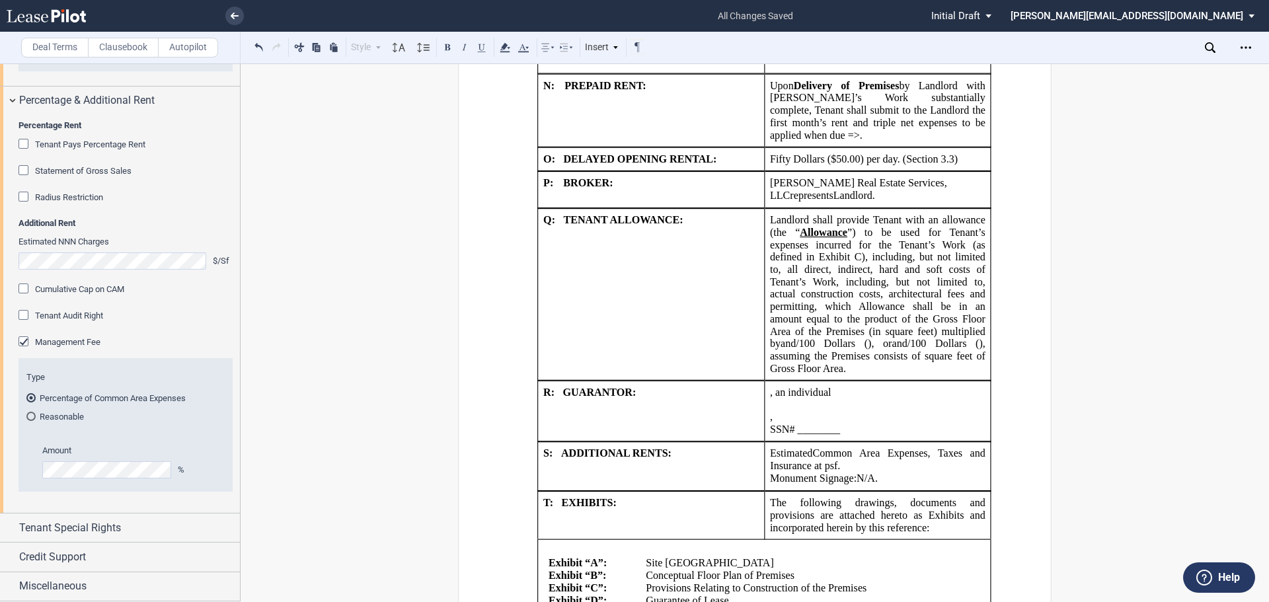
scroll to position [2833, 0]
click at [9, 530] on div "Tenant Special Rights" at bounding box center [120, 528] width 240 height 28
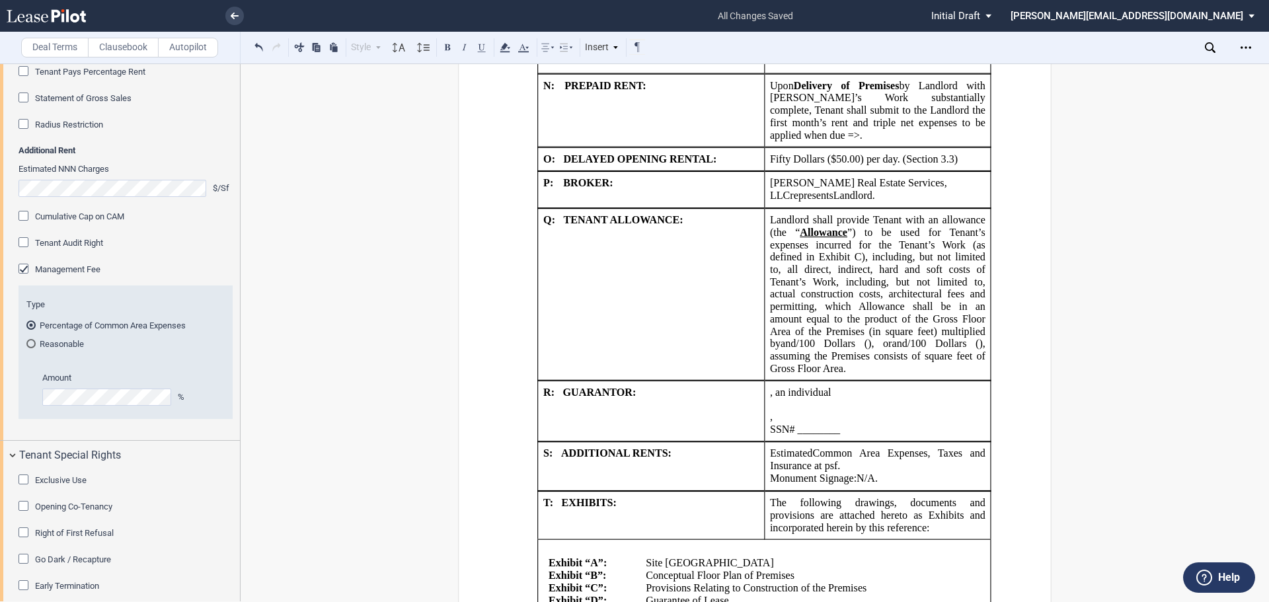
scroll to position [3031, 0]
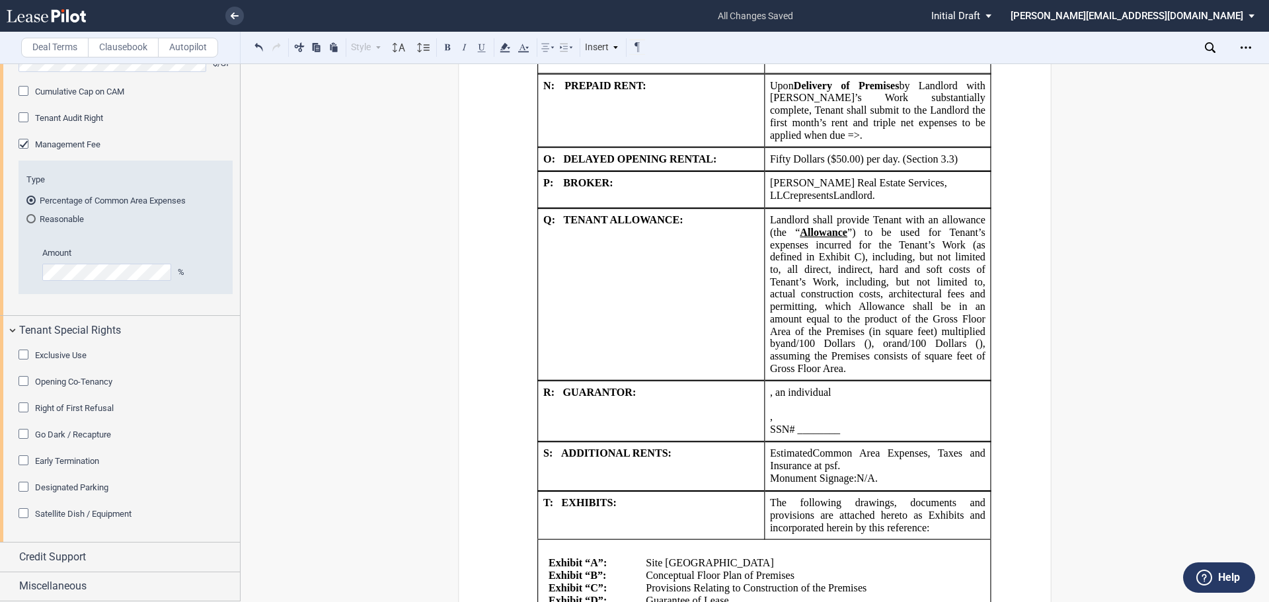
click at [20, 514] on div "Satellite Dish / Equipment" at bounding box center [25, 514] width 13 height 13
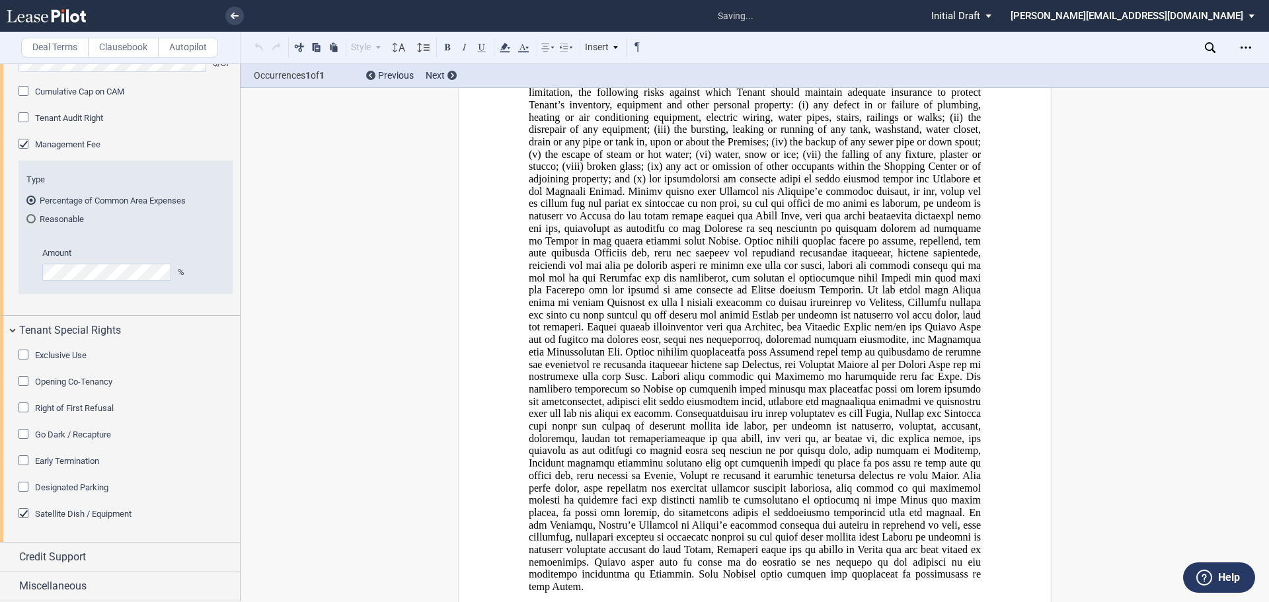
scroll to position [9910, 0]
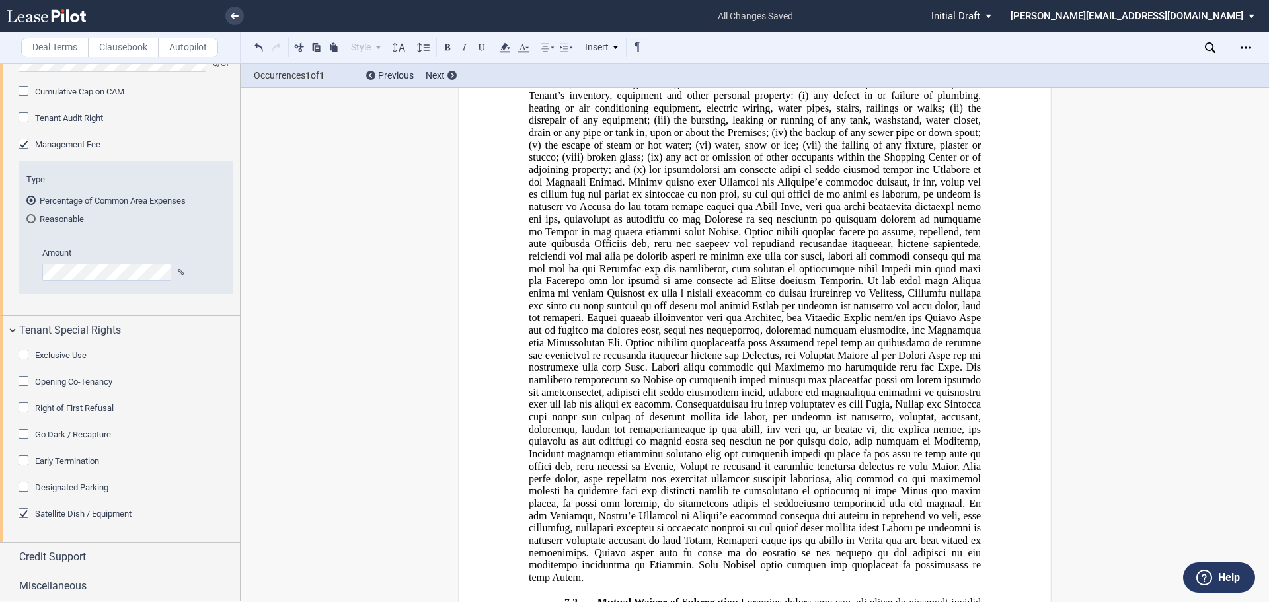
click at [22, 461] on div "Early Termination" at bounding box center [25, 461] width 13 height 13
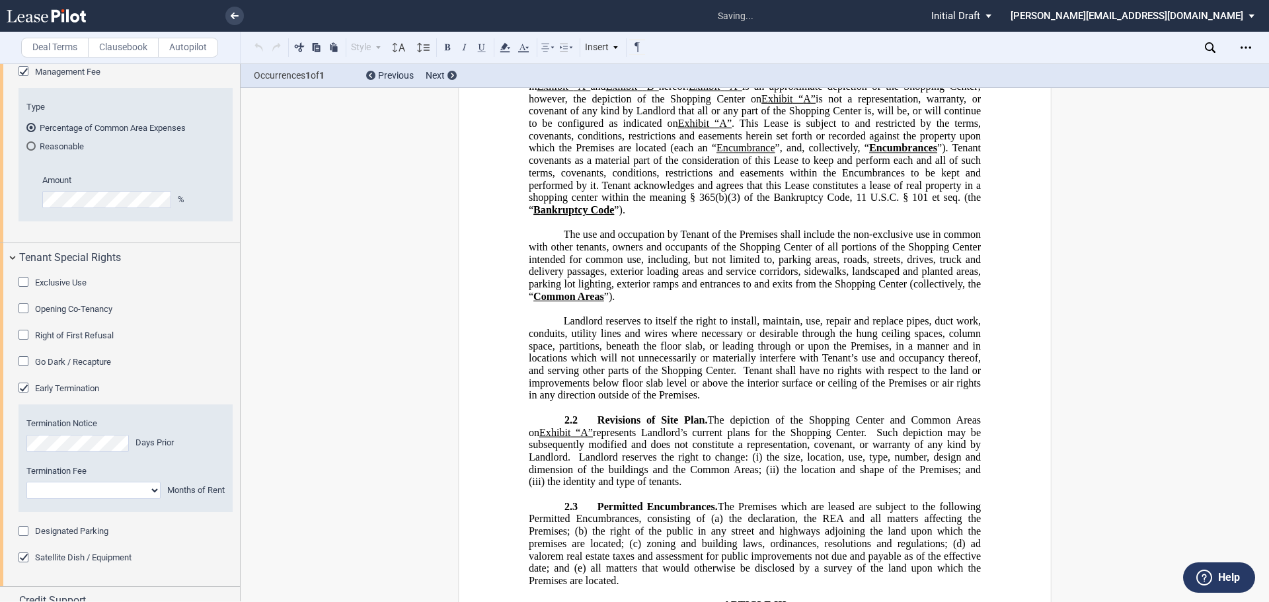
scroll to position [2876, 0]
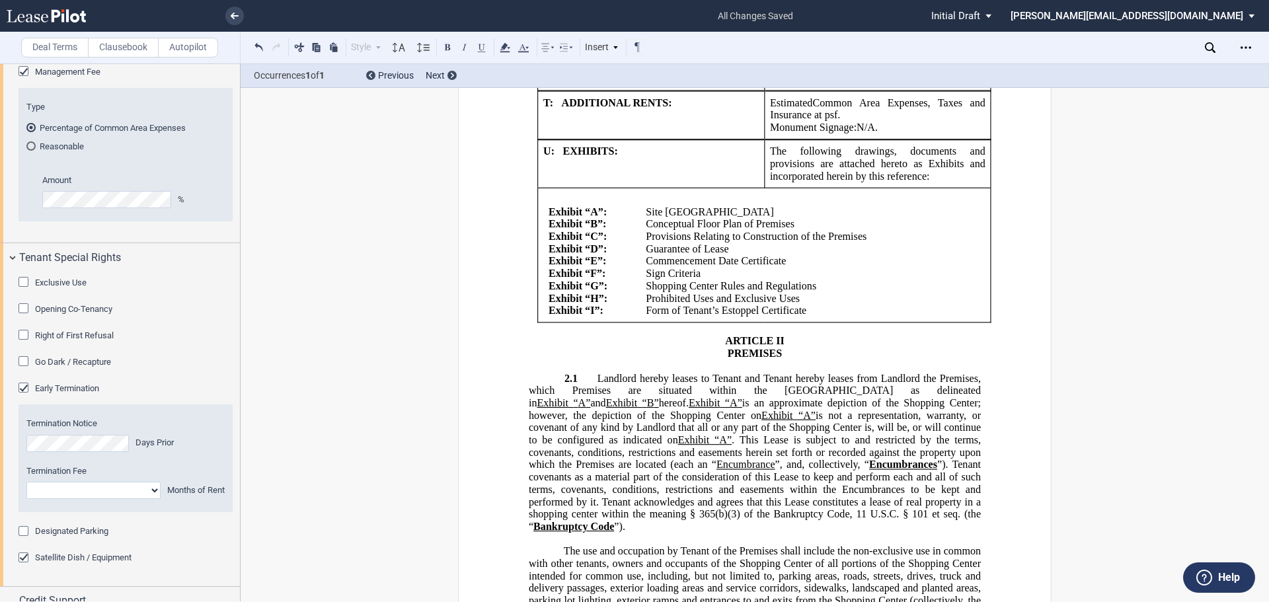
click at [25, 317] on div "Opening Co-Tenancy" at bounding box center [25, 309] width 13 height 13
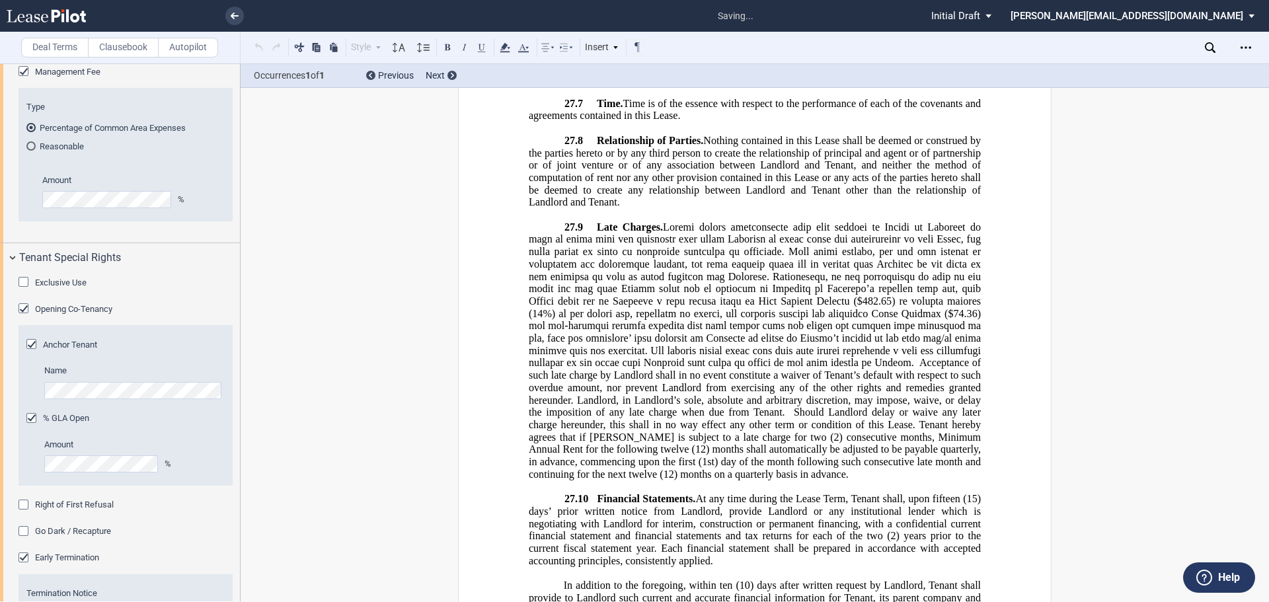
click at [27, 290] on div "Exclusive Use" at bounding box center [25, 283] width 13 height 13
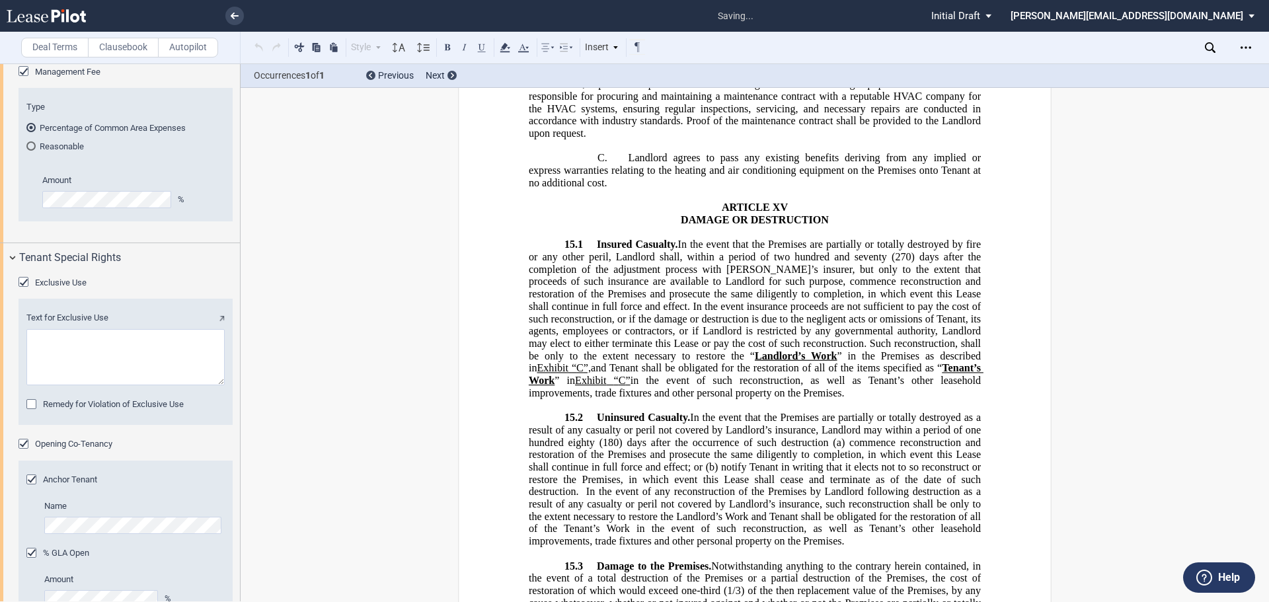
scroll to position [2354, 0]
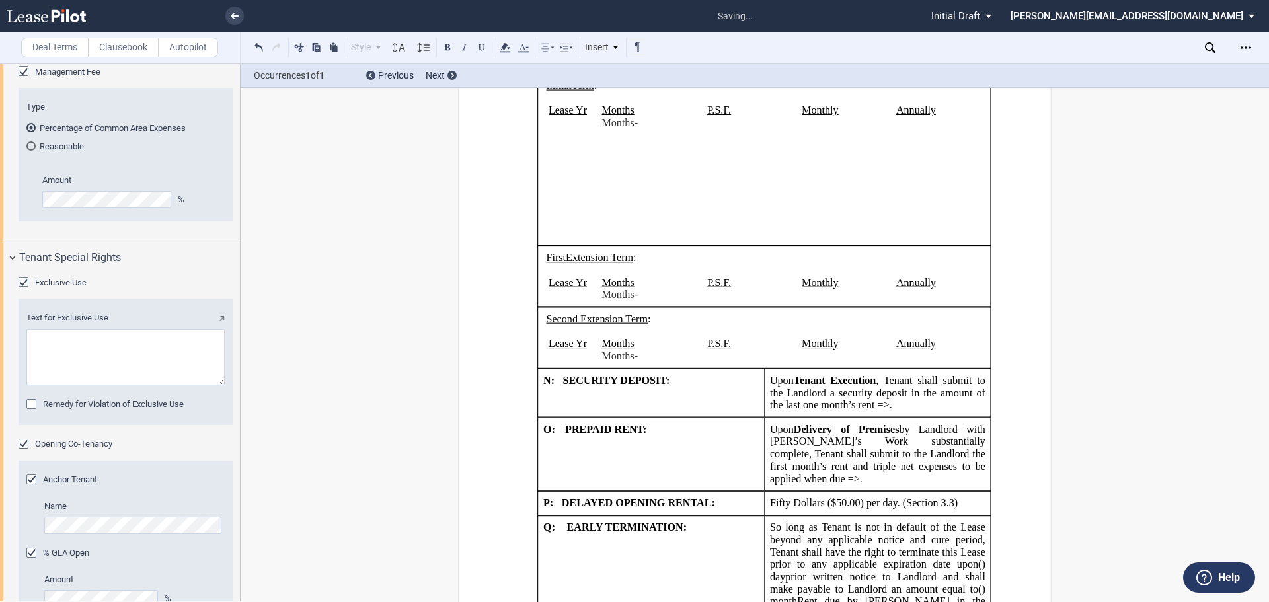
click at [46, 385] on textarea "Text for Exclusive Use" at bounding box center [125, 357] width 198 height 56
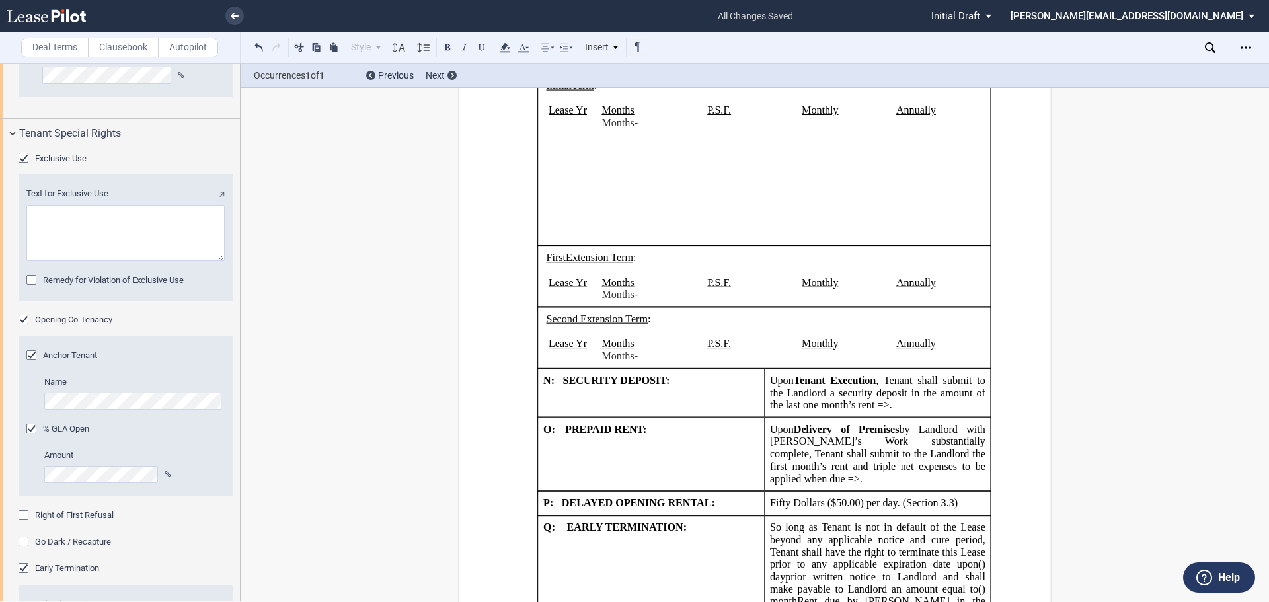
scroll to position [3163, 0]
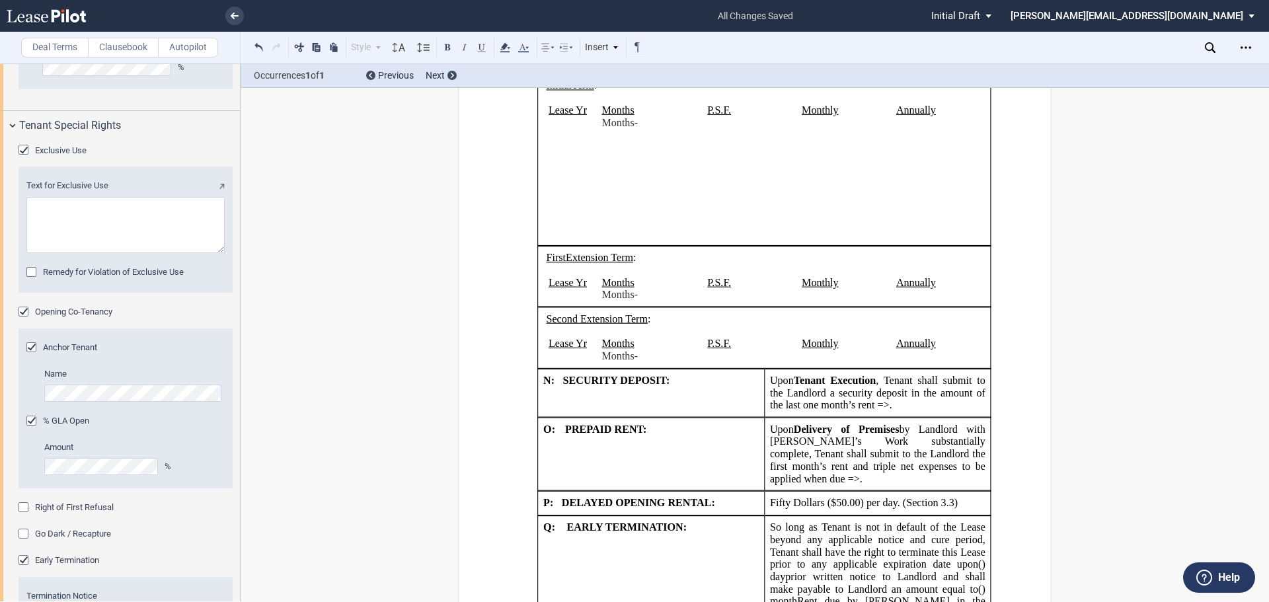
click at [31, 356] on div "Anchor Tenant" at bounding box center [32, 348] width 13 height 13
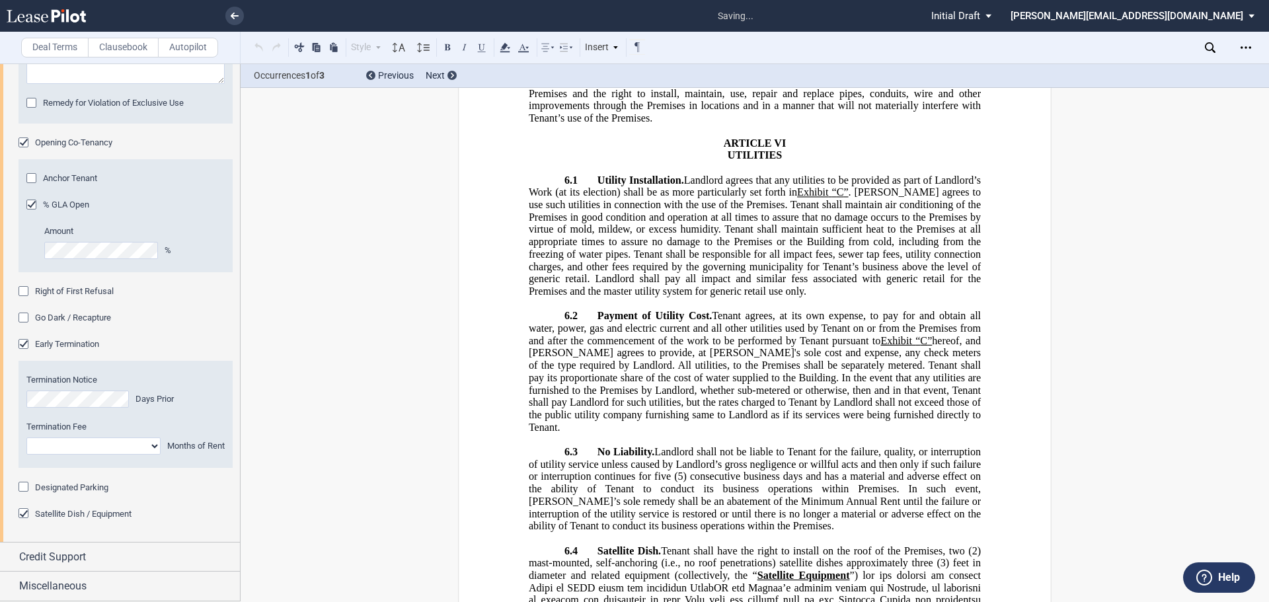
scroll to position [3164, 0]
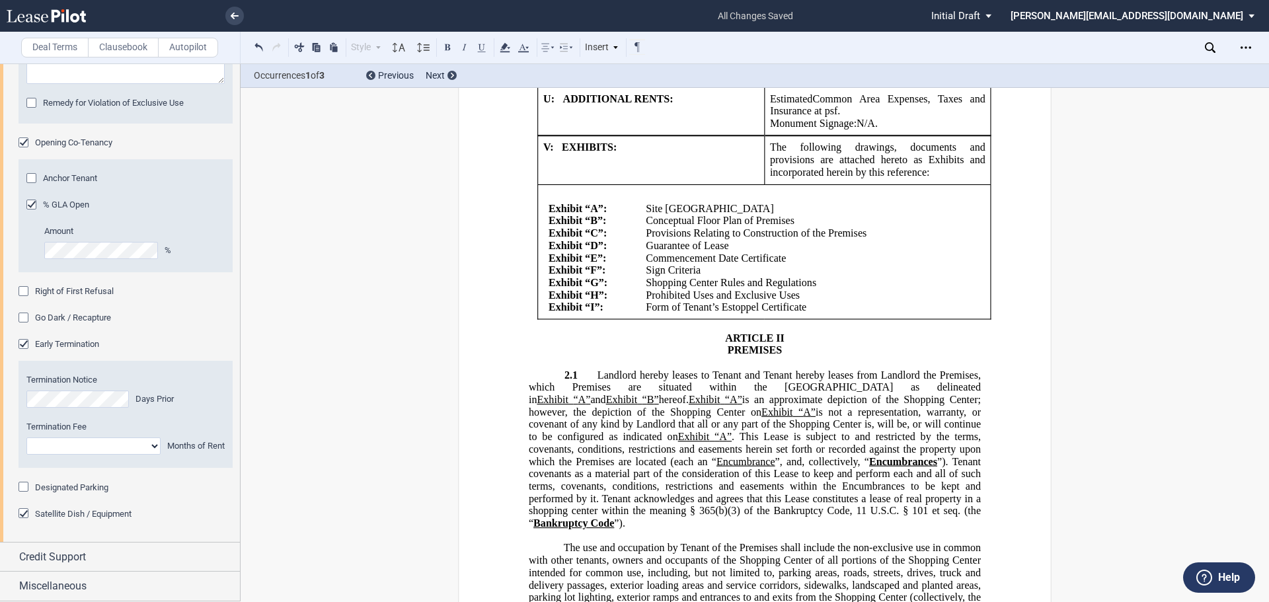
click at [145, 455] on select "0 1 2 3 4 5 6 7 8 9 10 11 12 13 14 15 16 17 18 19 20 21 22 23 24" at bounding box center [93, 446] width 134 height 17
click at [175, 481] on div "Termination Date Termination Notice Days Prior Termination Fee 0 1 2 3 4 5 6 7 …" at bounding box center [126, 423] width 214 height 116
click at [27, 488] on div "Designated Parking" at bounding box center [25, 488] width 13 height 13
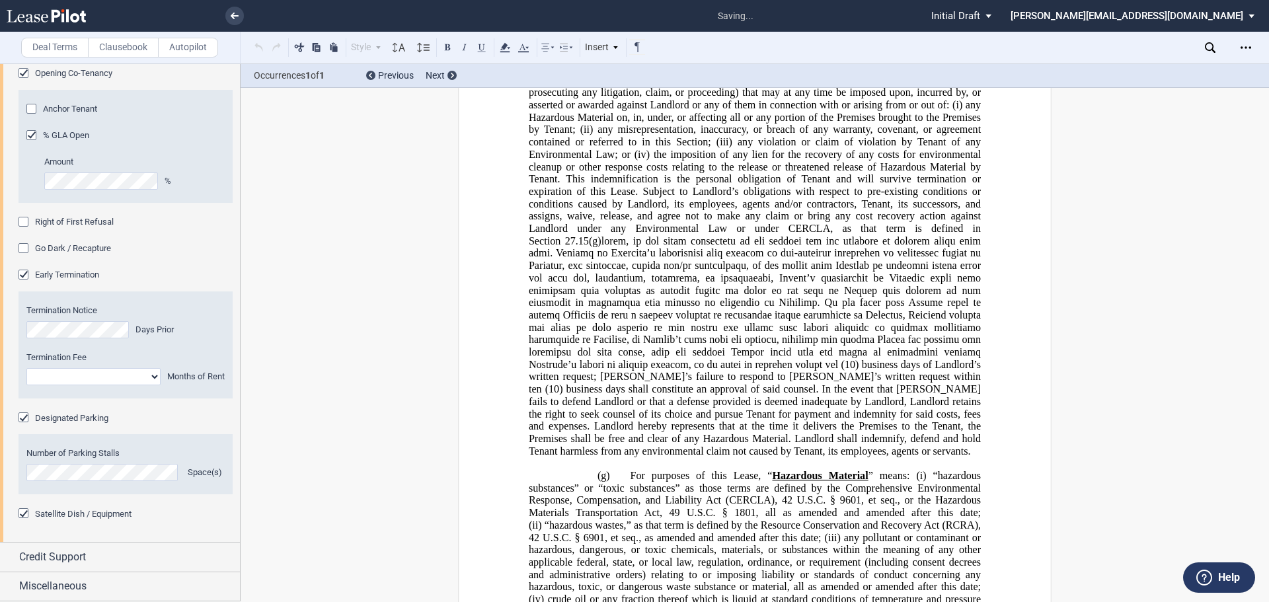
scroll to position [32740, 0]
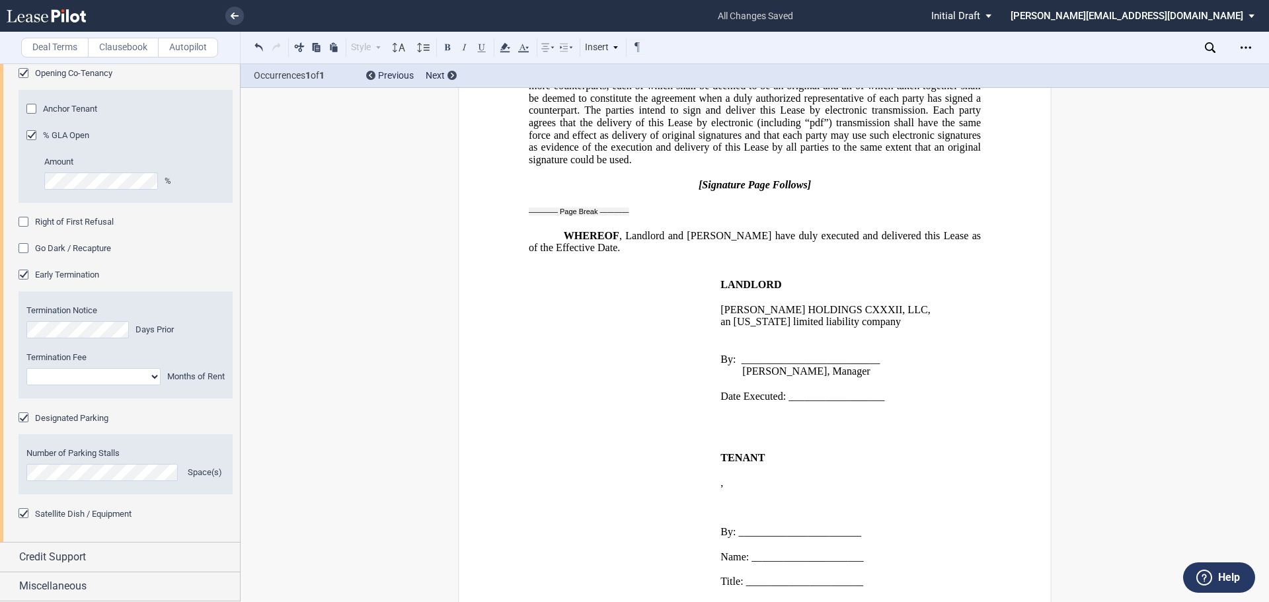
click at [26, 426] on div "Designated Parking" at bounding box center [25, 419] width 13 height 13
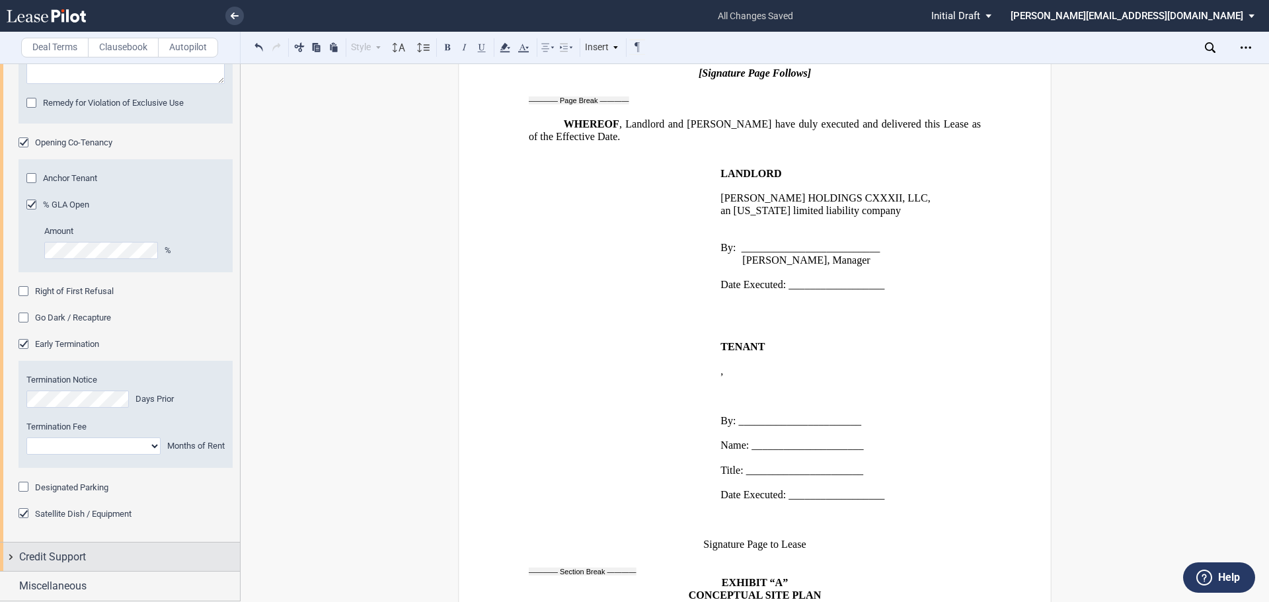
click at [15, 559] on div "Credit Support" at bounding box center [120, 557] width 240 height 28
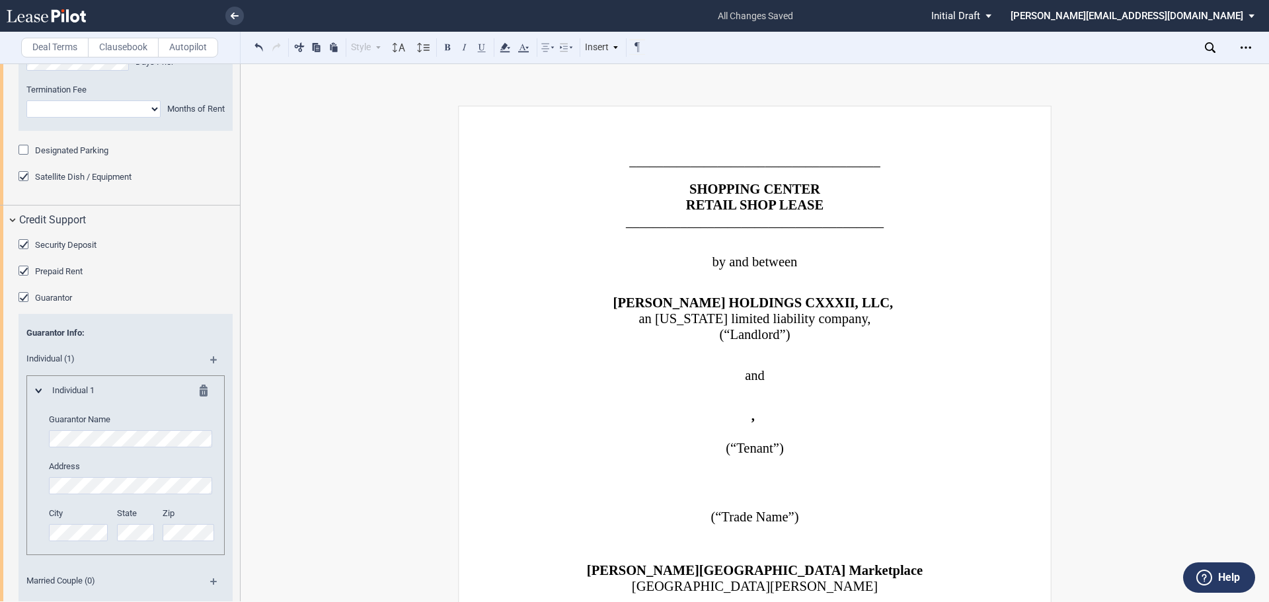
scroll to position [3867, 0]
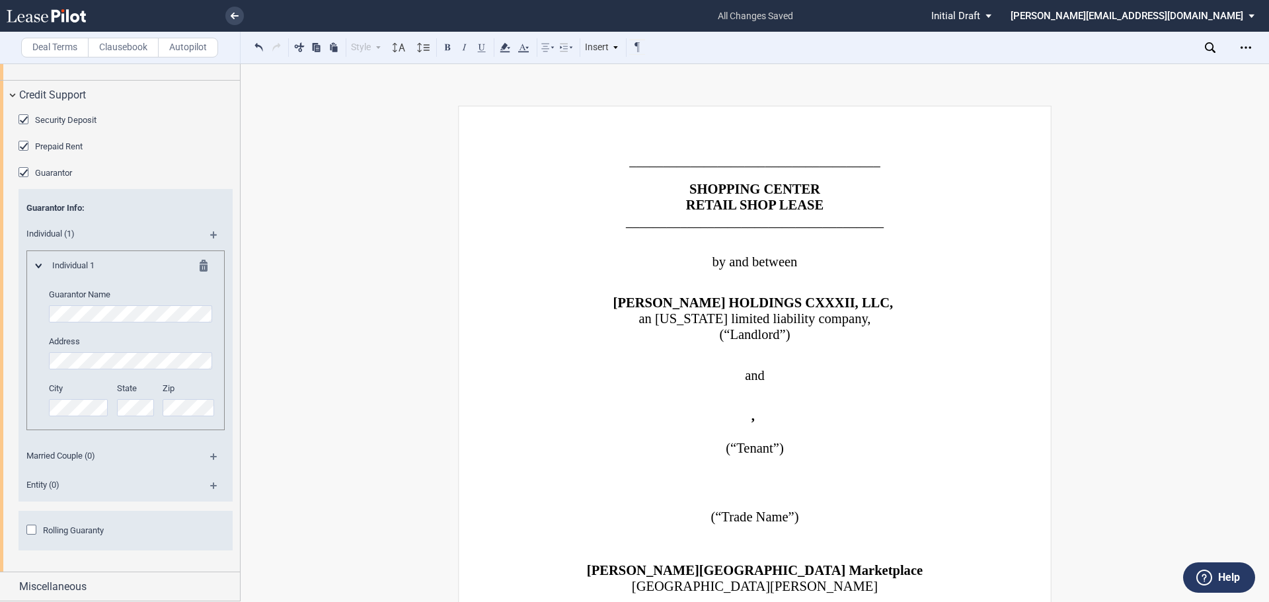
click at [46, 483] on span "Entity (0)" at bounding box center [108, 485] width 178 height 12
click at [211, 485] on md-icon at bounding box center [219, 491] width 18 height 16
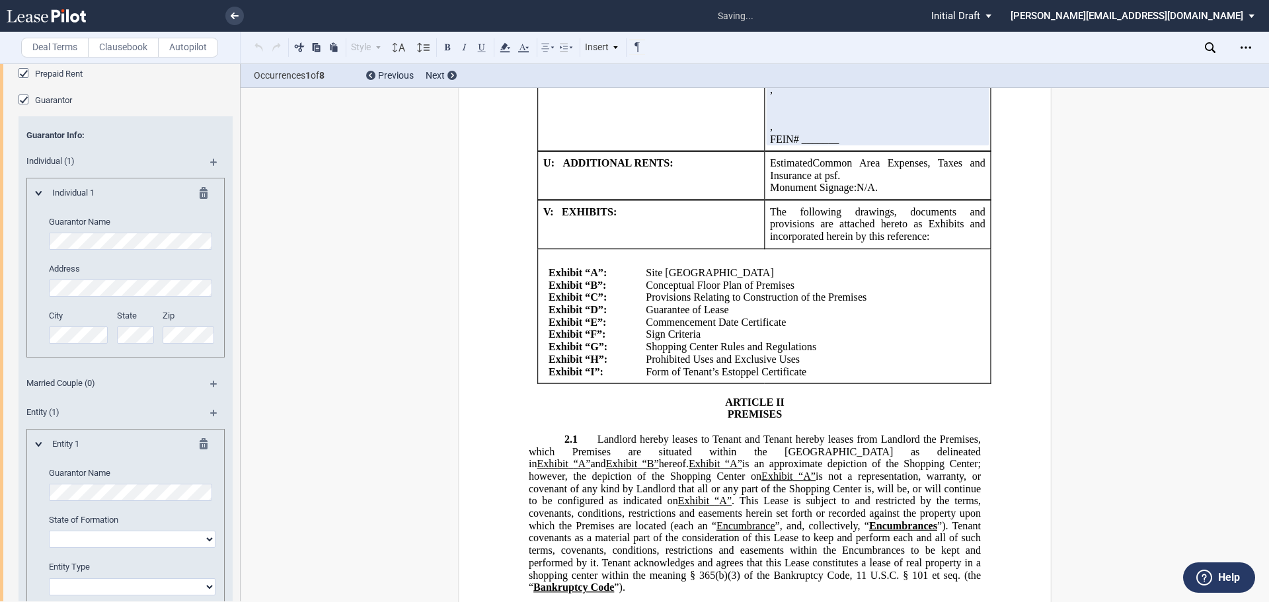
scroll to position [3466, 0]
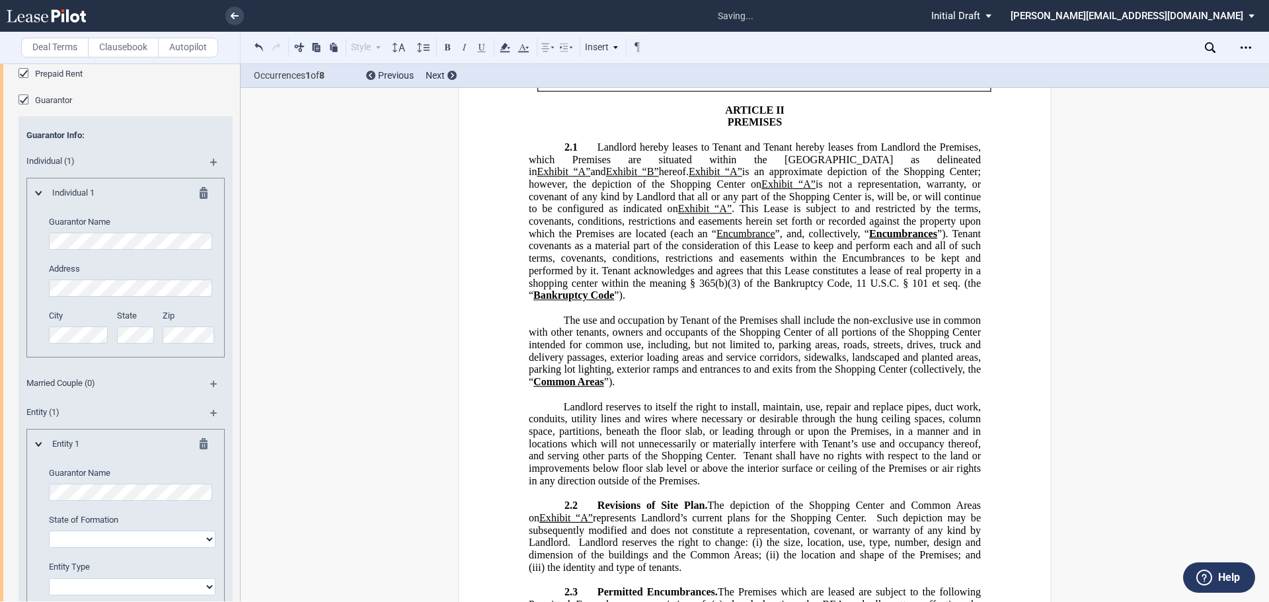
click at [199, 257] on div "Individual 1 Guarantor Name Address City State Zip" at bounding box center [125, 268] width 198 height 180
click at [201, 203] on md-icon at bounding box center [208, 195] width 16 height 16
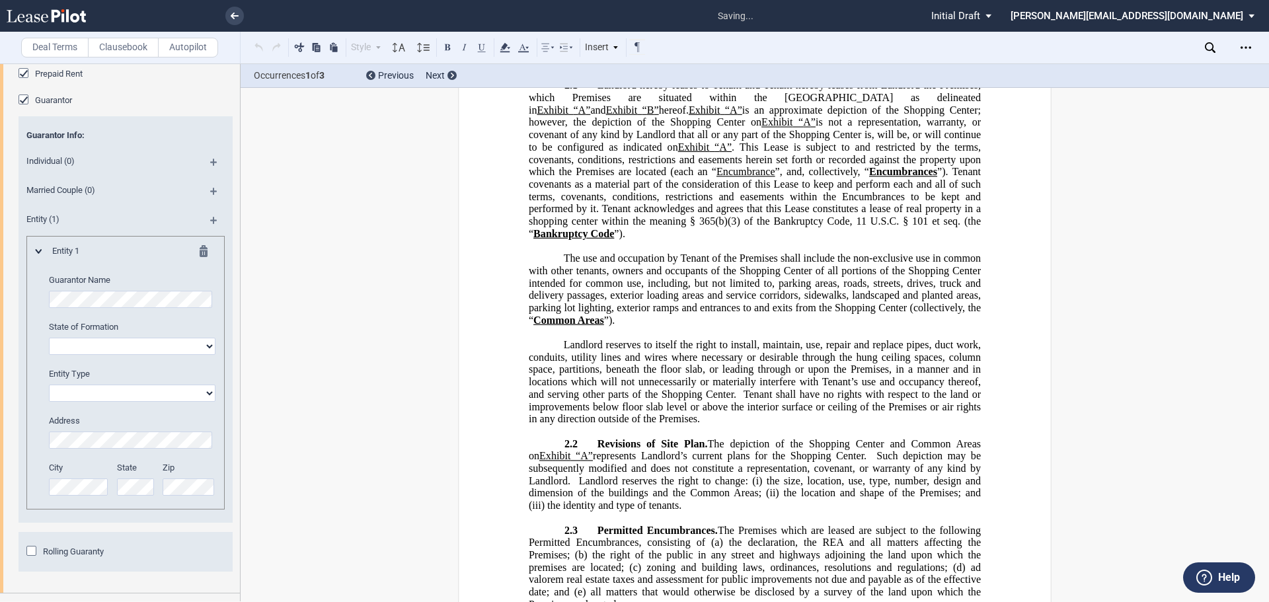
drag, startPoint x: 879, startPoint y: 340, endPoint x: 773, endPoint y: 301, distance: 112.7
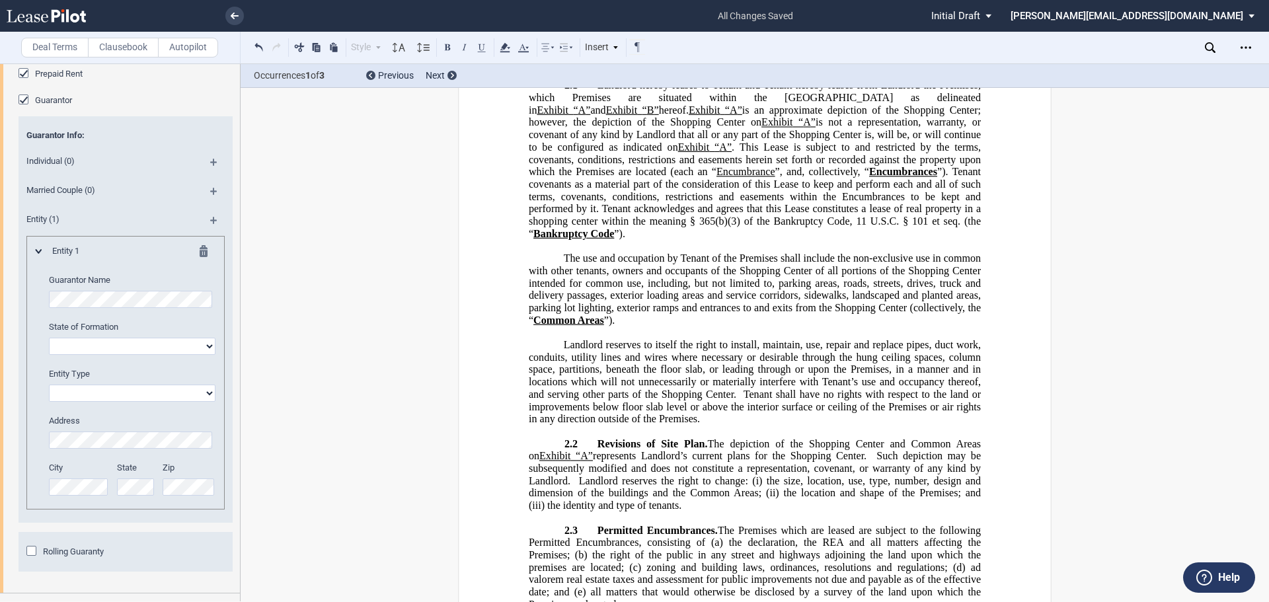
drag, startPoint x: 863, startPoint y: 347, endPoint x: 772, endPoint y: 301, distance: 102.0
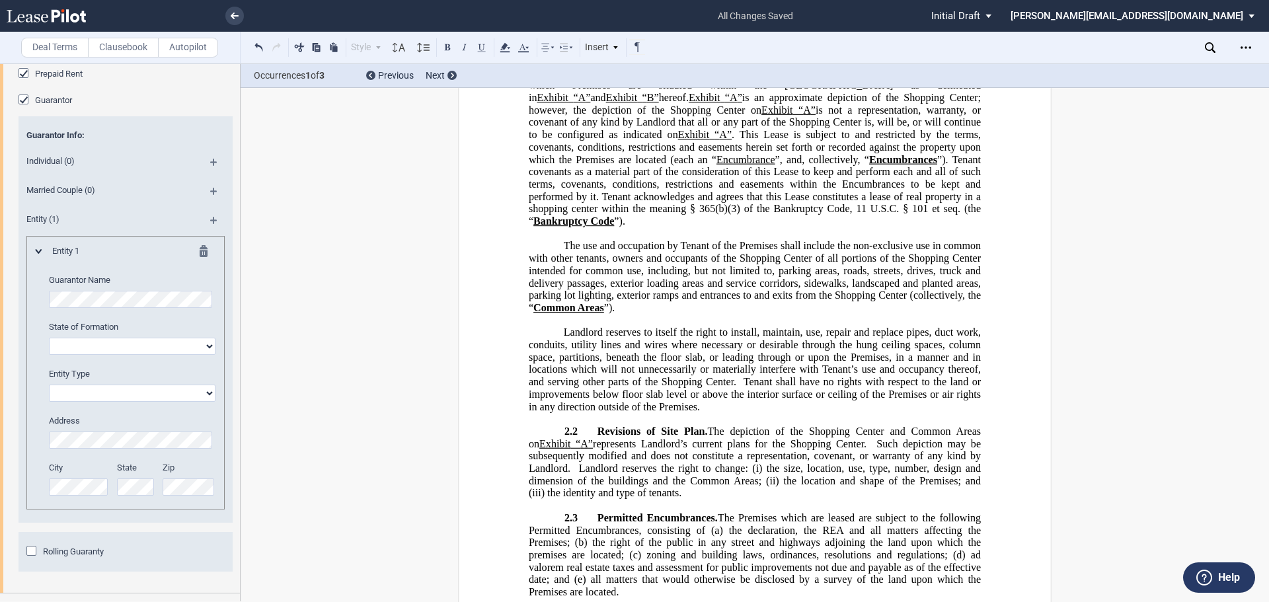
drag, startPoint x: 889, startPoint y: 329, endPoint x: 770, endPoint y: 297, distance: 123.8
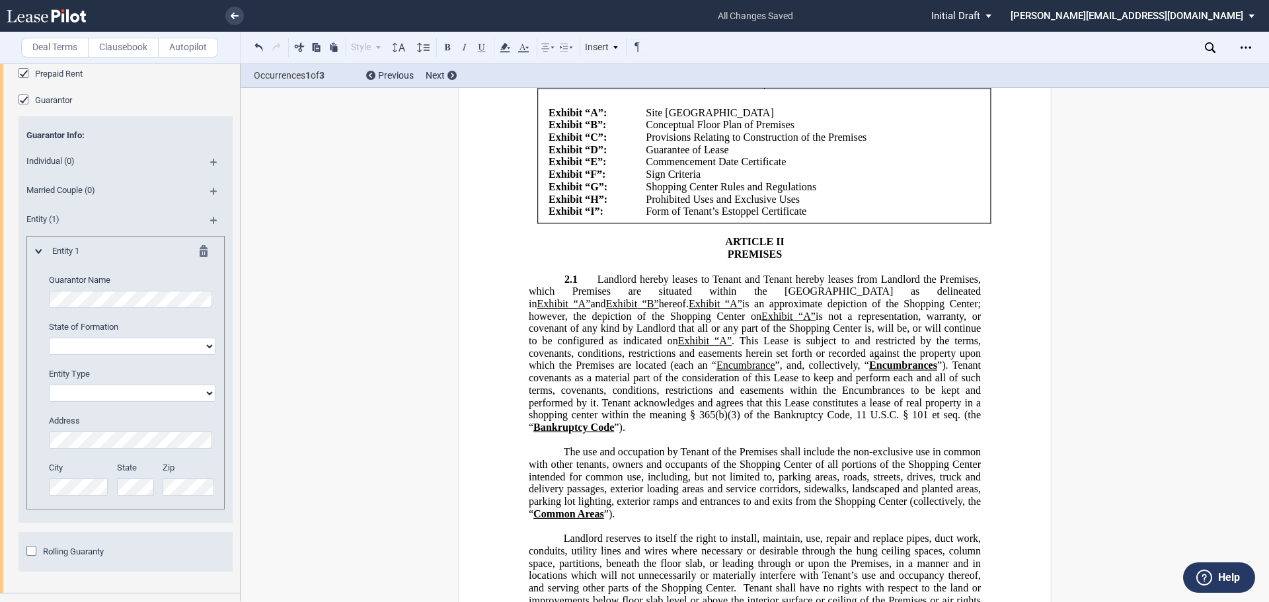
scroll to position [3136, 0]
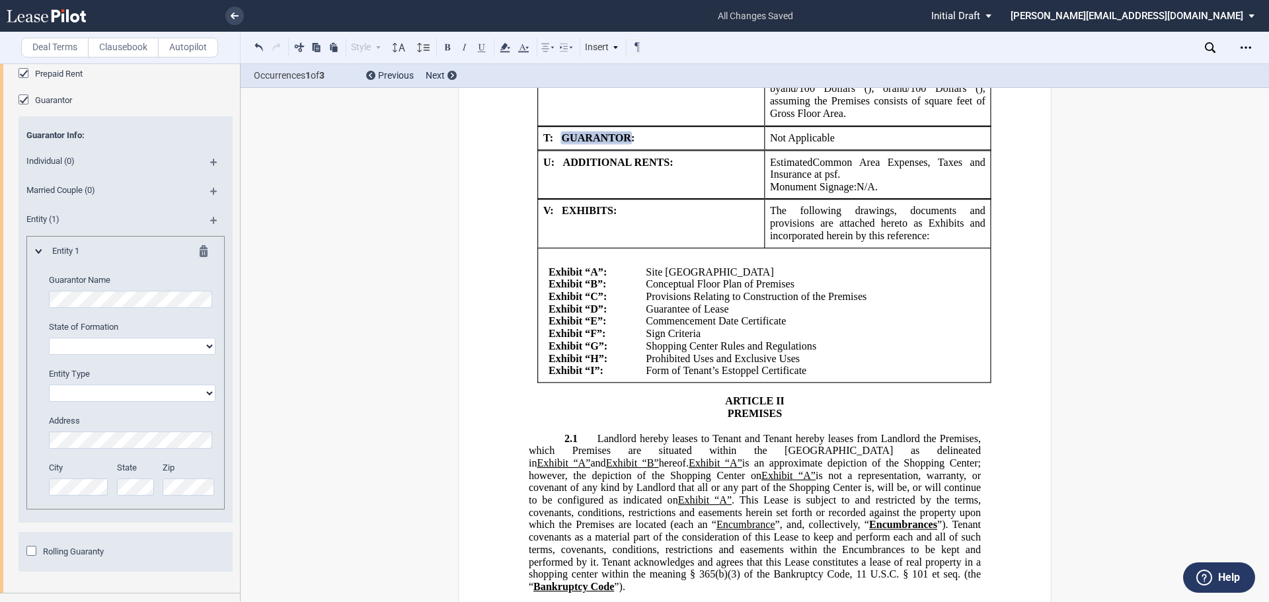
scroll to position [3003, 0]
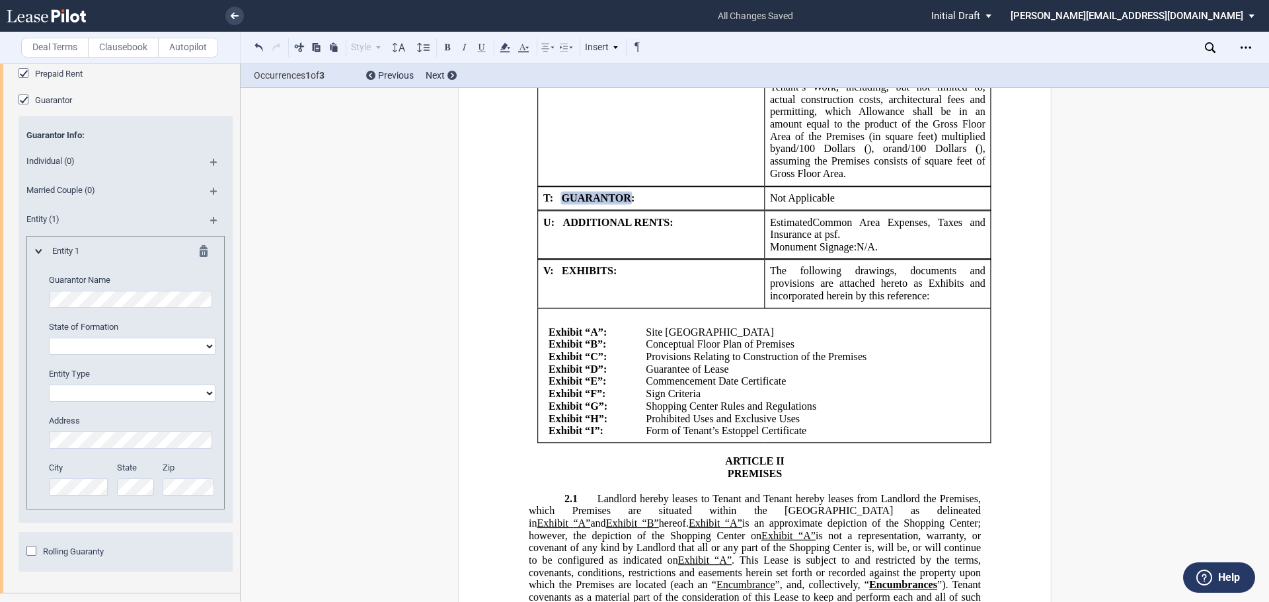
drag, startPoint x: 952, startPoint y: 288, endPoint x: 752, endPoint y: 276, distance: 200.7
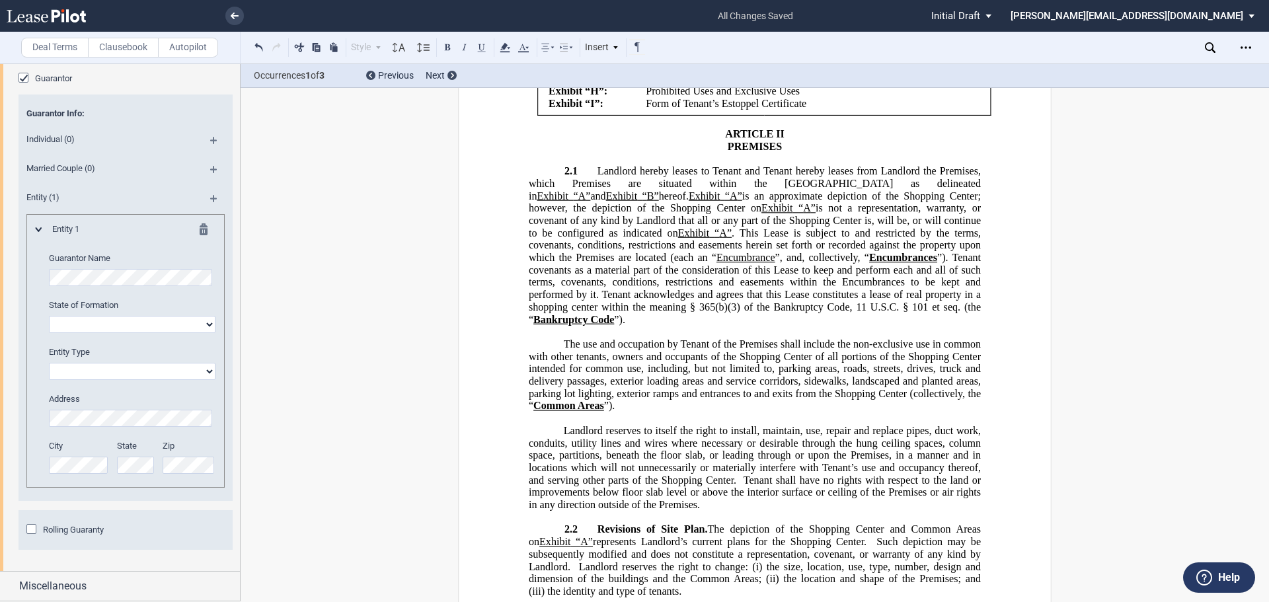
scroll to position [3334, 0]
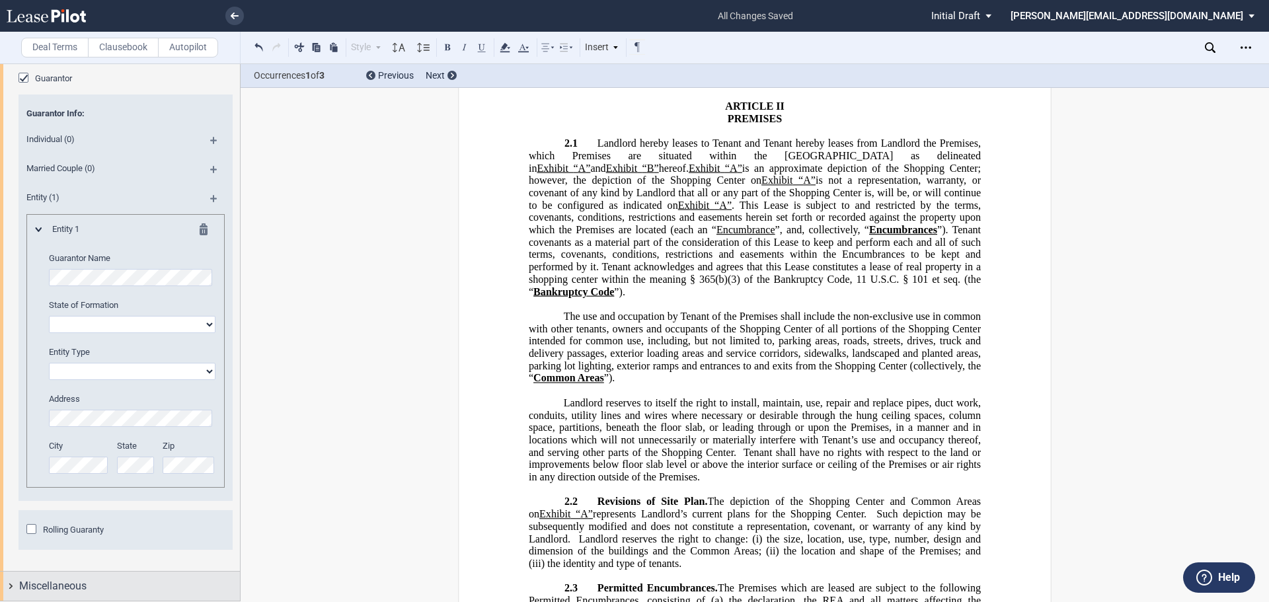
click at [11, 585] on div "Miscellaneous" at bounding box center [120, 586] width 240 height 28
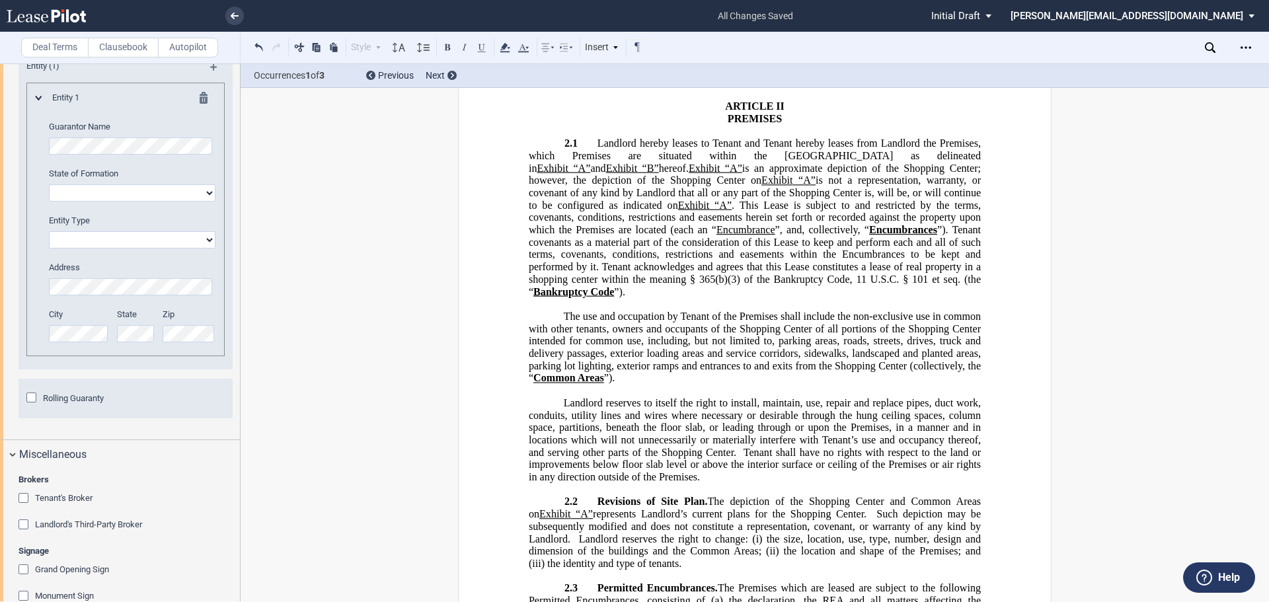
scroll to position [4226, 0]
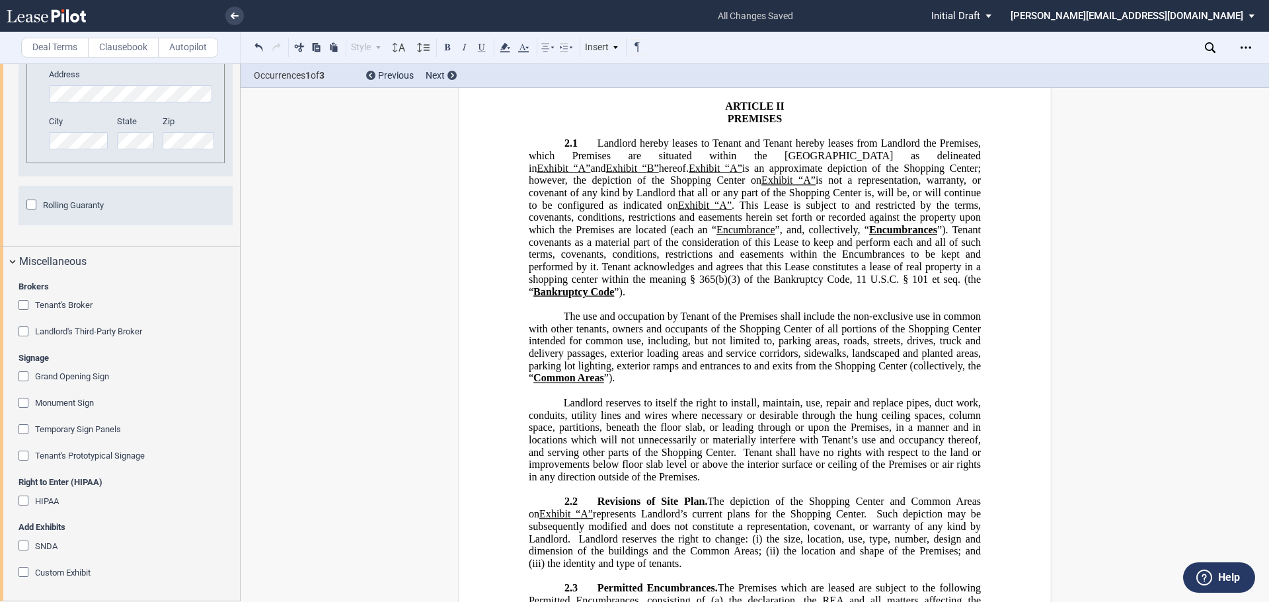
click at [24, 313] on div "Tenant's Broker" at bounding box center [25, 306] width 13 height 13
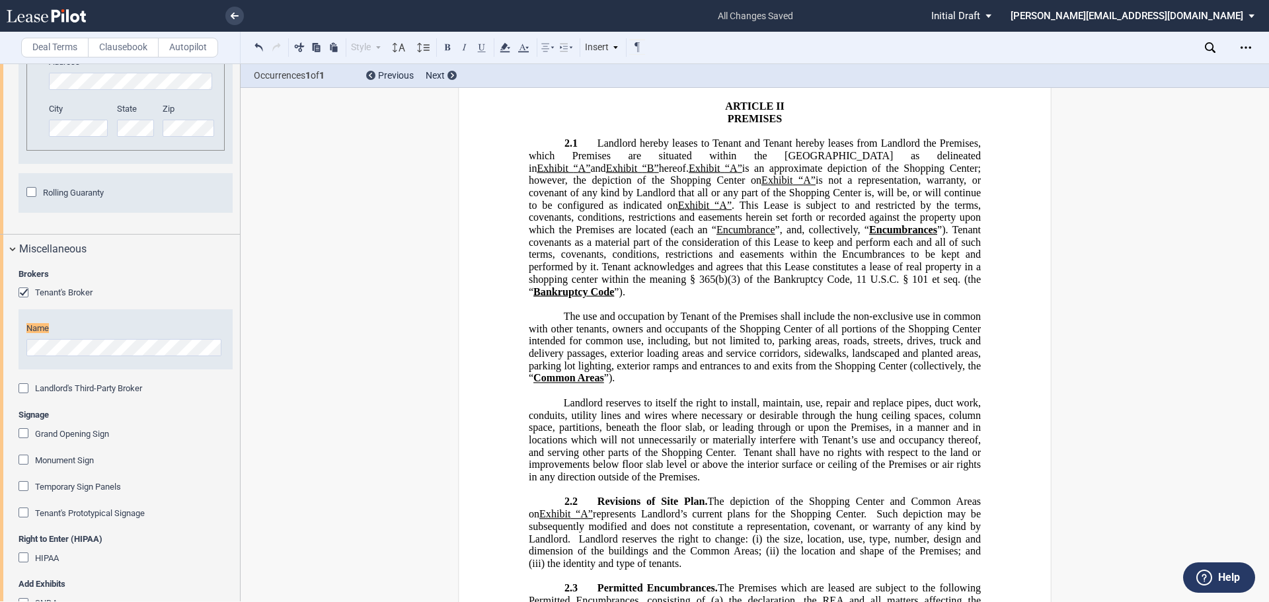
scroll to position [4295, 0]
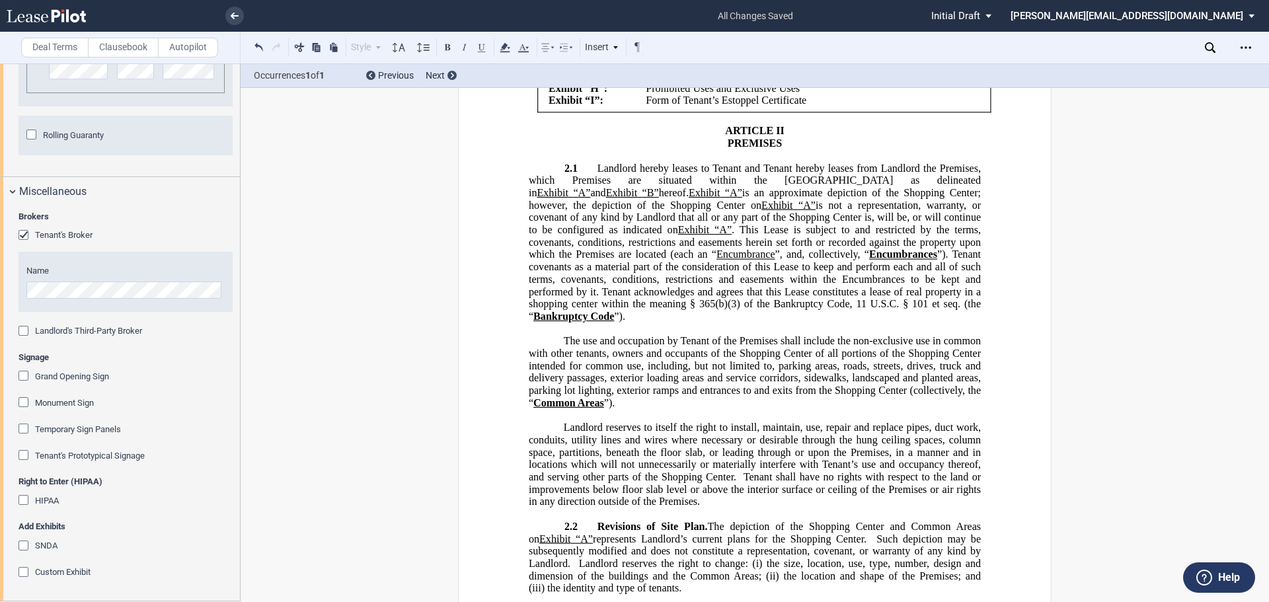
click at [22, 411] on div "Monument Sign" at bounding box center [25, 403] width 13 height 13
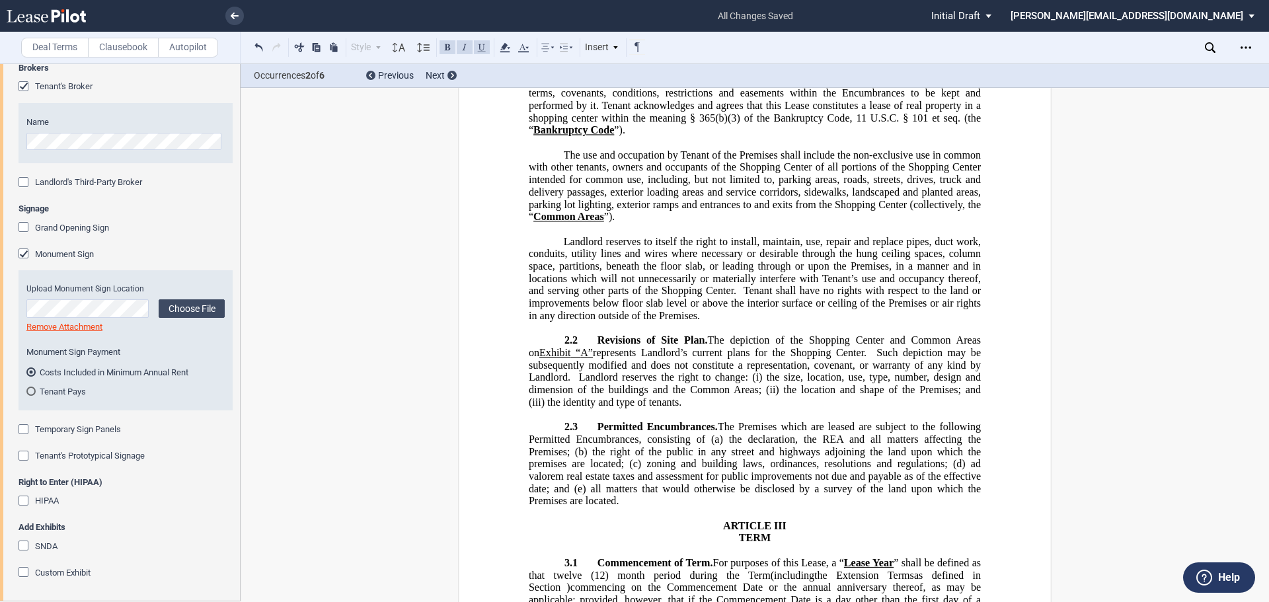
scroll to position [4505, 0]
click at [24, 500] on div "HIPAA" at bounding box center [25, 502] width 13 height 13
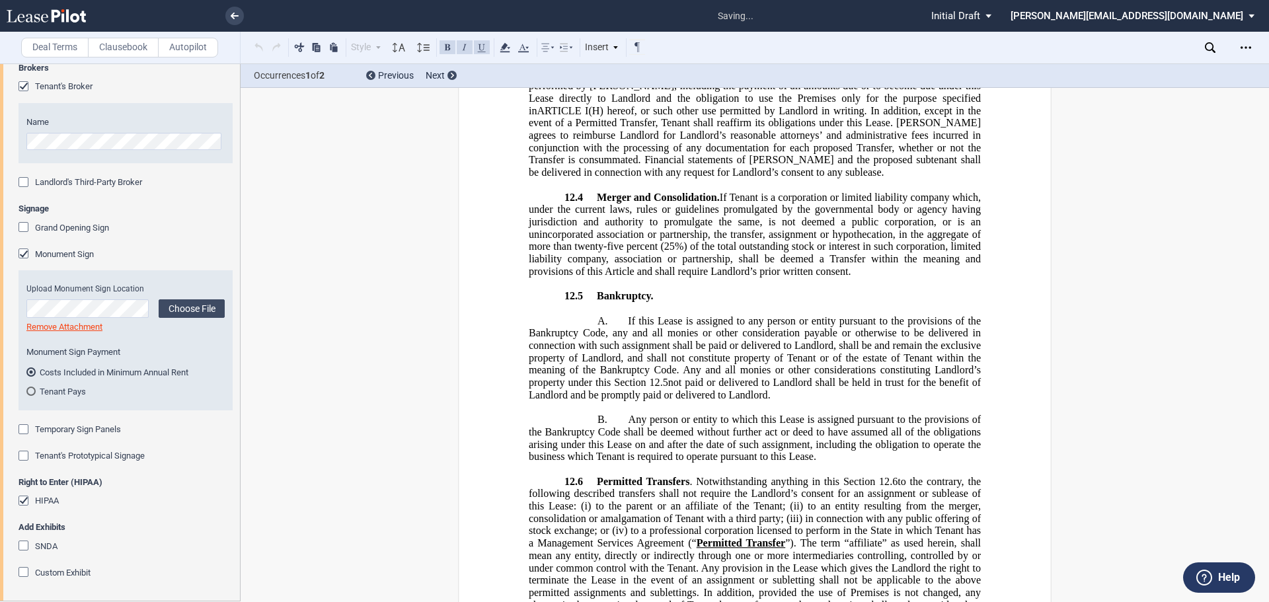
scroll to position [19312, 0]
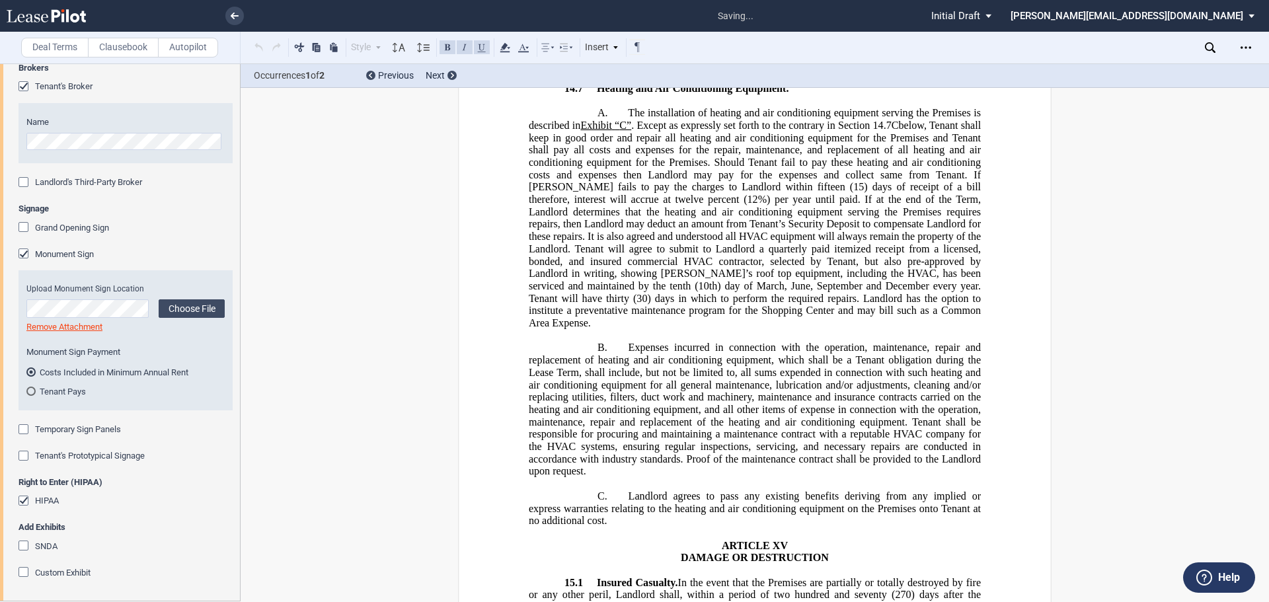
click at [120, 506] on div "HIPAA" at bounding box center [126, 501] width 214 height 13
click at [20, 543] on div "SNDA" at bounding box center [25, 547] width 13 height 13
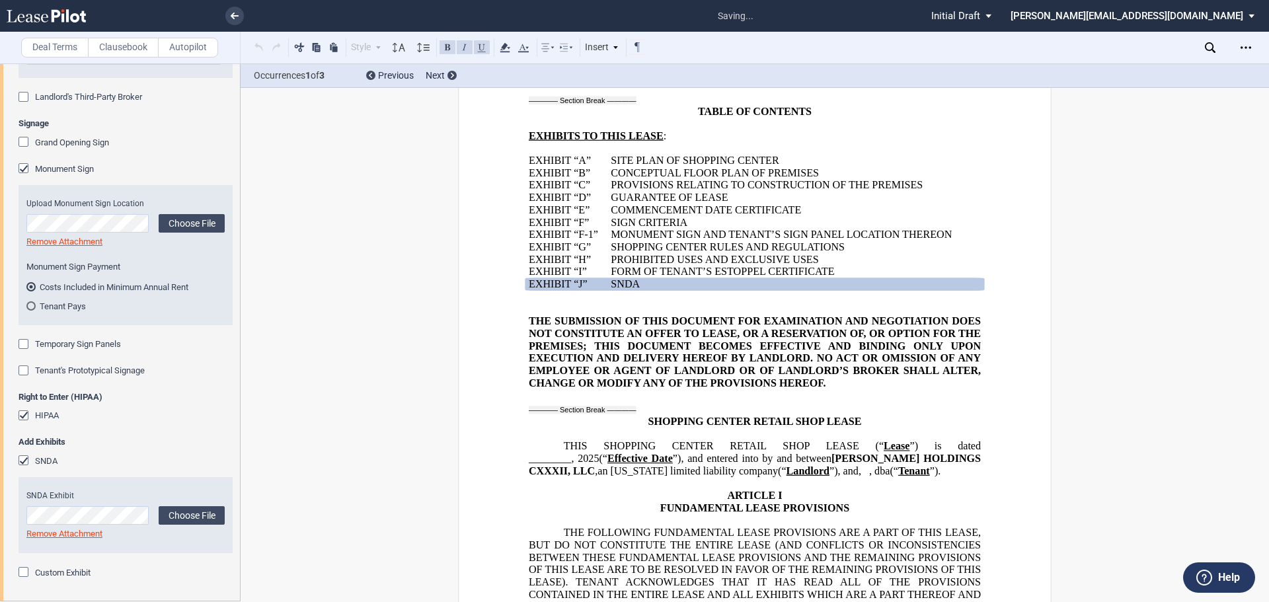
scroll to position [4591, 0]
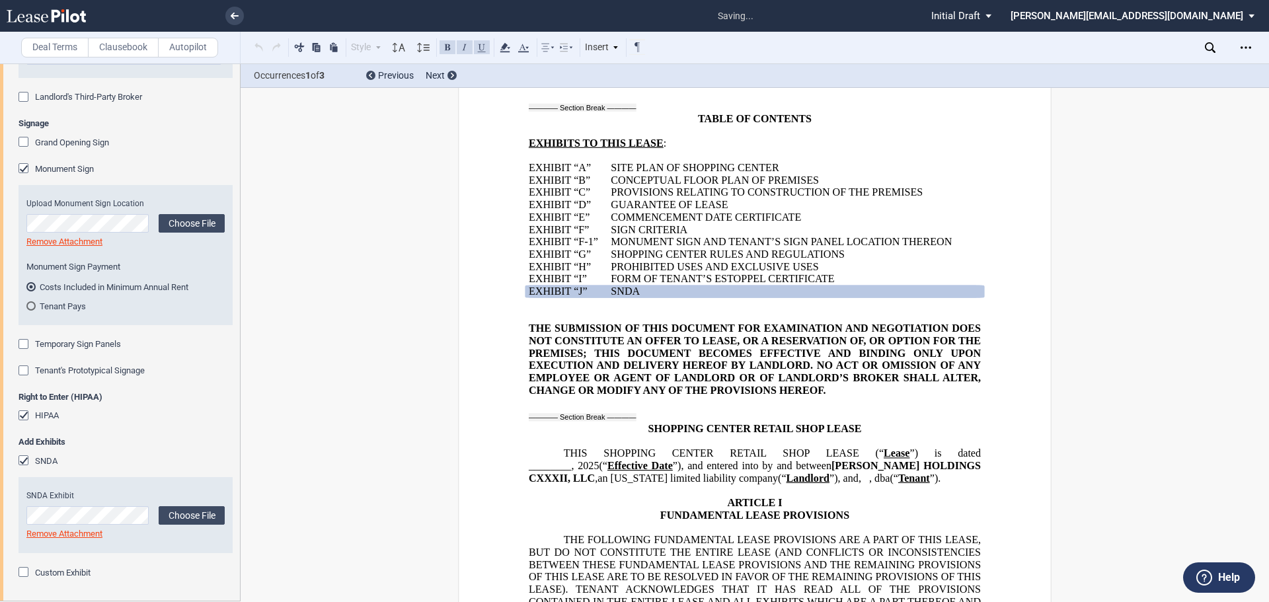
click at [24, 576] on div "Custom Exhibit" at bounding box center [25, 573] width 13 height 13
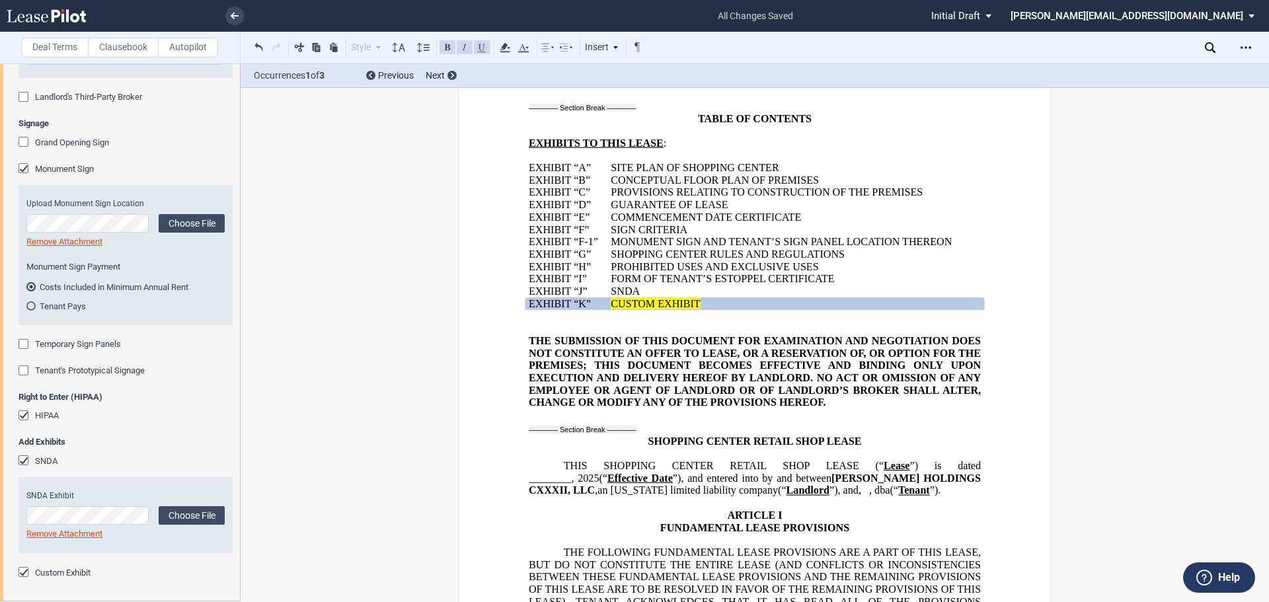
drag, startPoint x: 608, startPoint y: 290, endPoint x: 627, endPoint y: 292, distance: 20.0
click at [611, 290] on span "SNDA" at bounding box center [625, 292] width 29 height 12
click at [695, 303] on span "CUSTOM EXHIBIT" at bounding box center [655, 303] width 89 height 12
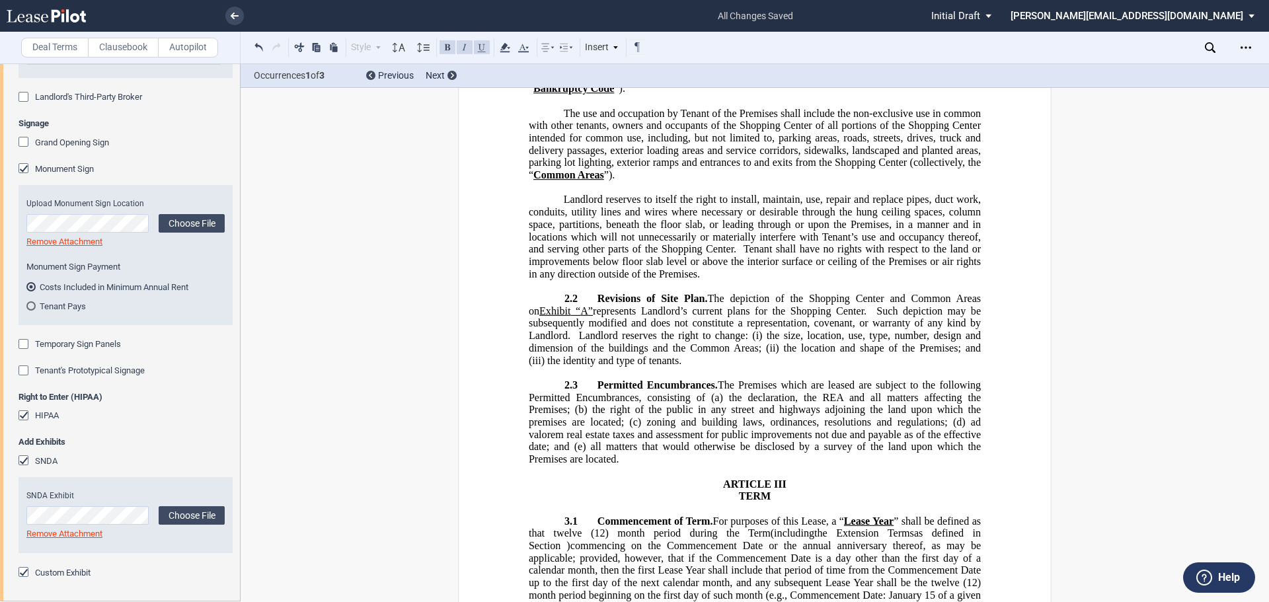
scroll to position [3637, 0]
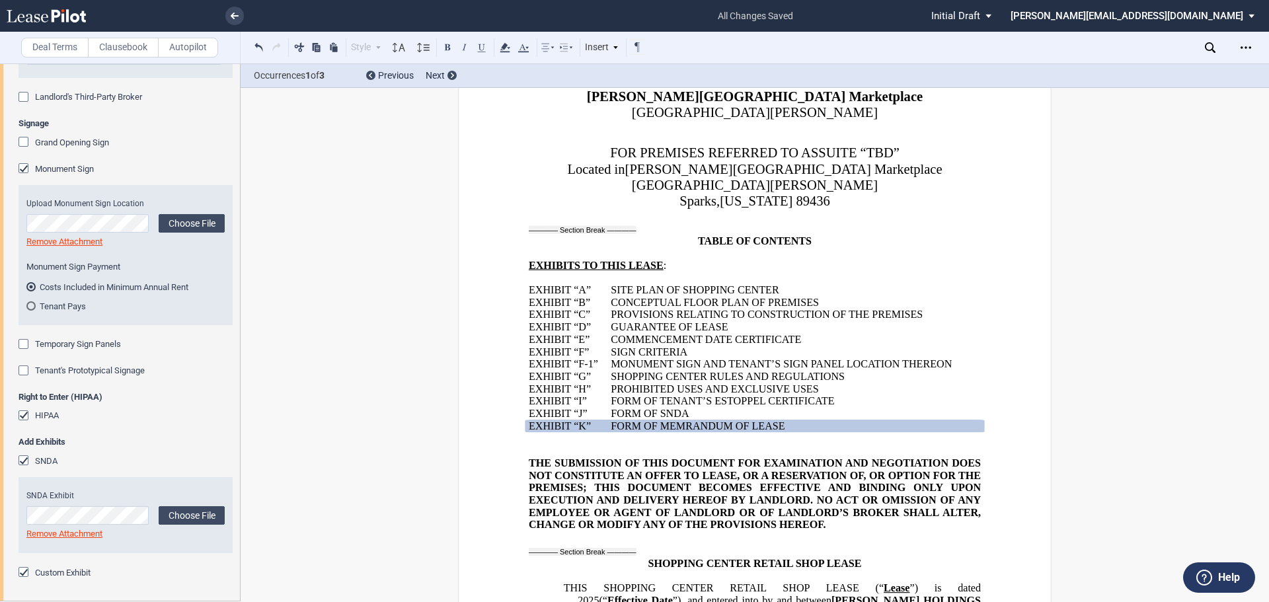
scroll to position [596, 0]
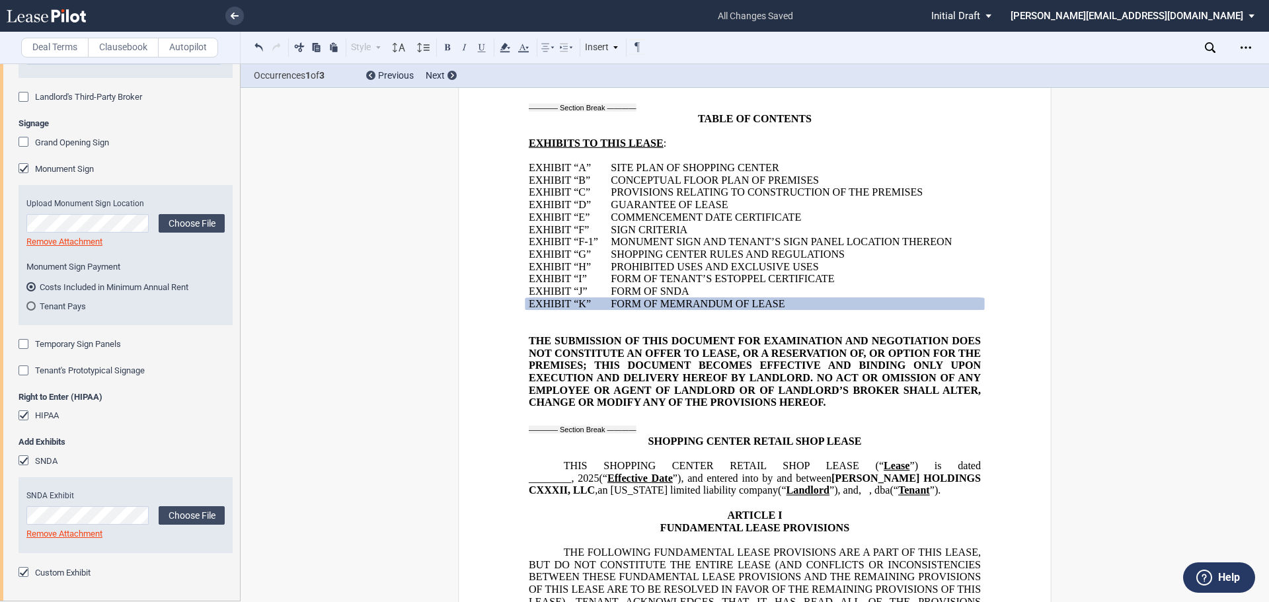
click at [729, 206] on p "GUARANTEE OF LEASE" at bounding box center [796, 205] width 371 height 13
click at [621, 202] on td "﻿" at bounding box center [796, 205] width 371 height 13
click at [616, 204] on td "﻿" at bounding box center [796, 205] width 371 height 13
click at [611, 204] on td "﻿" at bounding box center [796, 205] width 371 height 13
click at [930, 185] on p "CONCEPTUAL FLOOR PLAN OF PREMISES" at bounding box center [796, 180] width 371 height 13
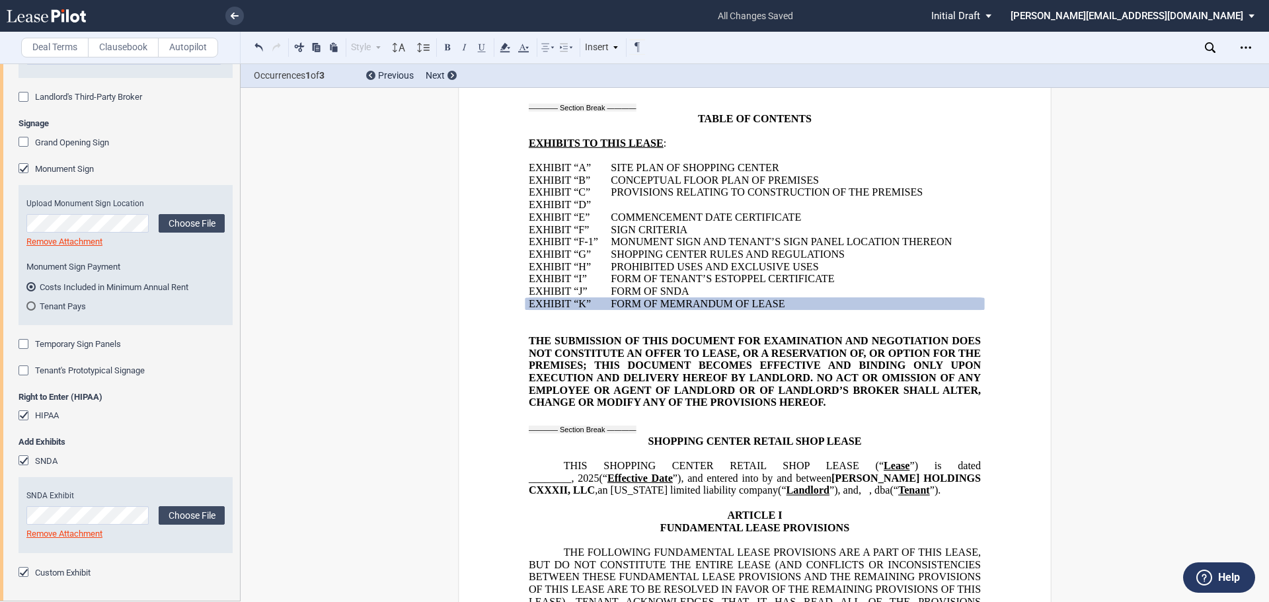
click at [941, 195] on p "PROVISIONS RELATING TO CONSTRUCTION OF THE PREMISES" at bounding box center [796, 192] width 371 height 13
click at [591, 200] on p "EXHIBIT “ ﻿ D ﻿ ”" at bounding box center [570, 205] width 82 height 13
click at [611, 207] on td "﻿" at bounding box center [796, 205] width 371 height 13
click at [617, 206] on td "﻿" at bounding box center [796, 205] width 371 height 13
click at [615, 204] on td "﻿" at bounding box center [796, 205] width 371 height 13
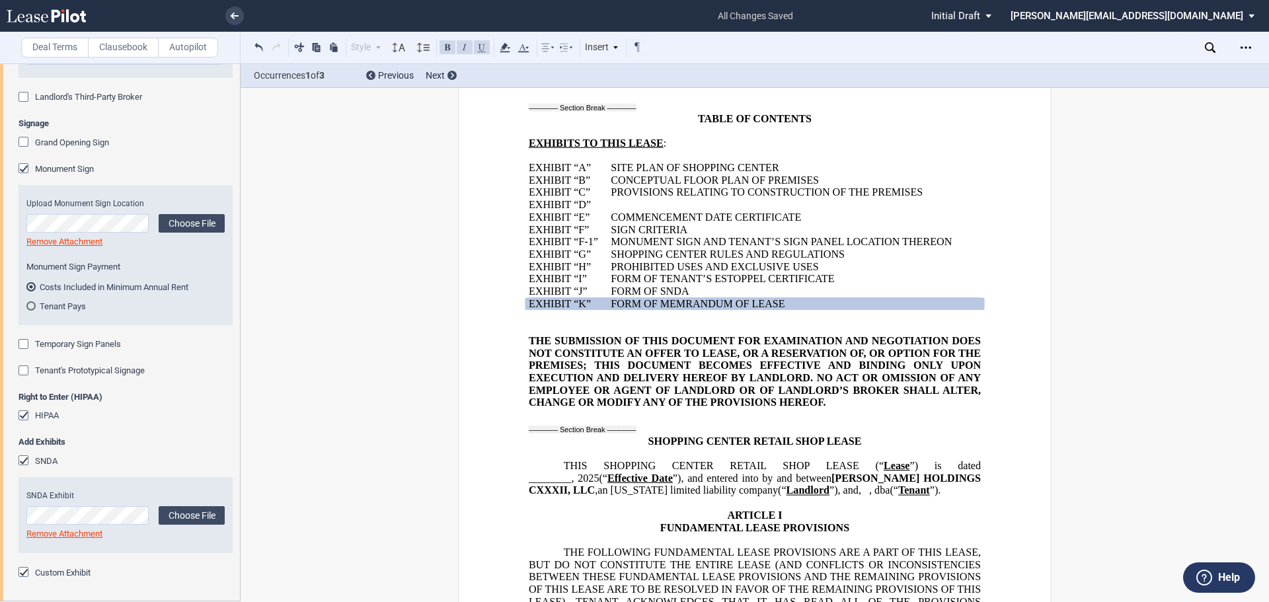
click at [615, 204] on td "﻿" at bounding box center [796, 205] width 371 height 13
click at [258, 50] on button at bounding box center [259, 47] width 16 height 16
click at [659, 206] on td "﻿" at bounding box center [796, 205] width 371 height 13
click at [258, 46] on button at bounding box center [259, 47] width 16 height 16
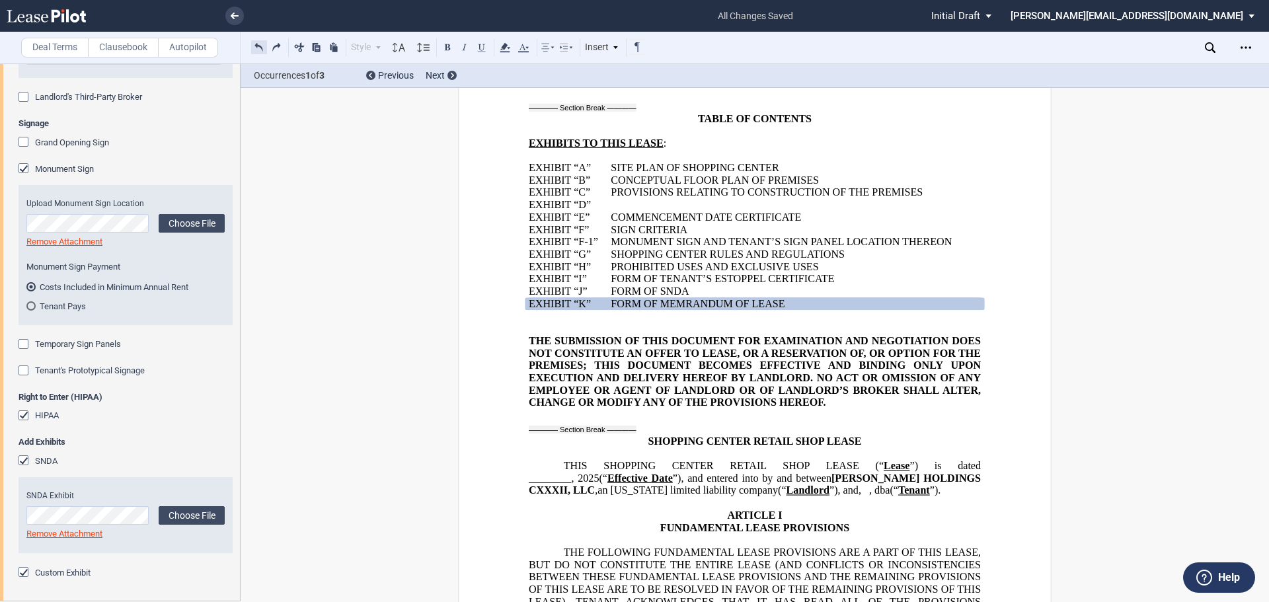
click at [258, 46] on button at bounding box center [259, 47] width 16 height 16
click at [799, 163] on p "SITE PLAN OF SHOPPING CENTER" at bounding box center [796, 168] width 371 height 13
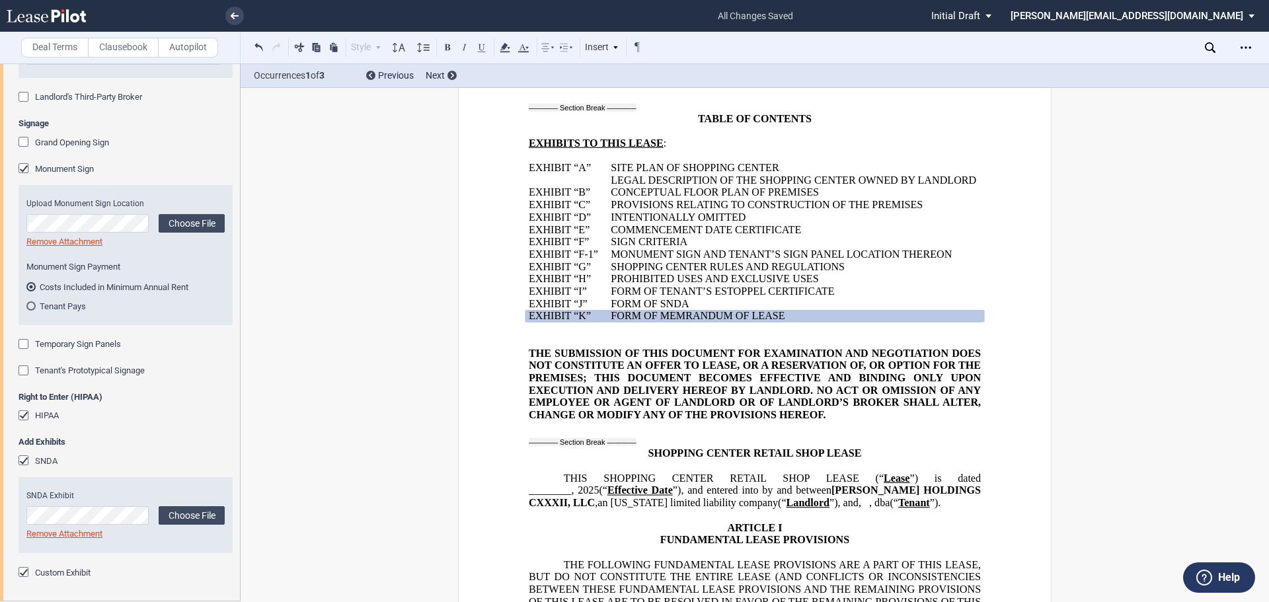
click at [535, 180] on td "EXHIBIT “ ﻿ A ﻿ ”" at bounding box center [570, 174] width 82 height 24
click at [602, 169] on p "EXHIBIT “ ﻿ A ﻿ ”" at bounding box center [570, 168] width 82 height 13
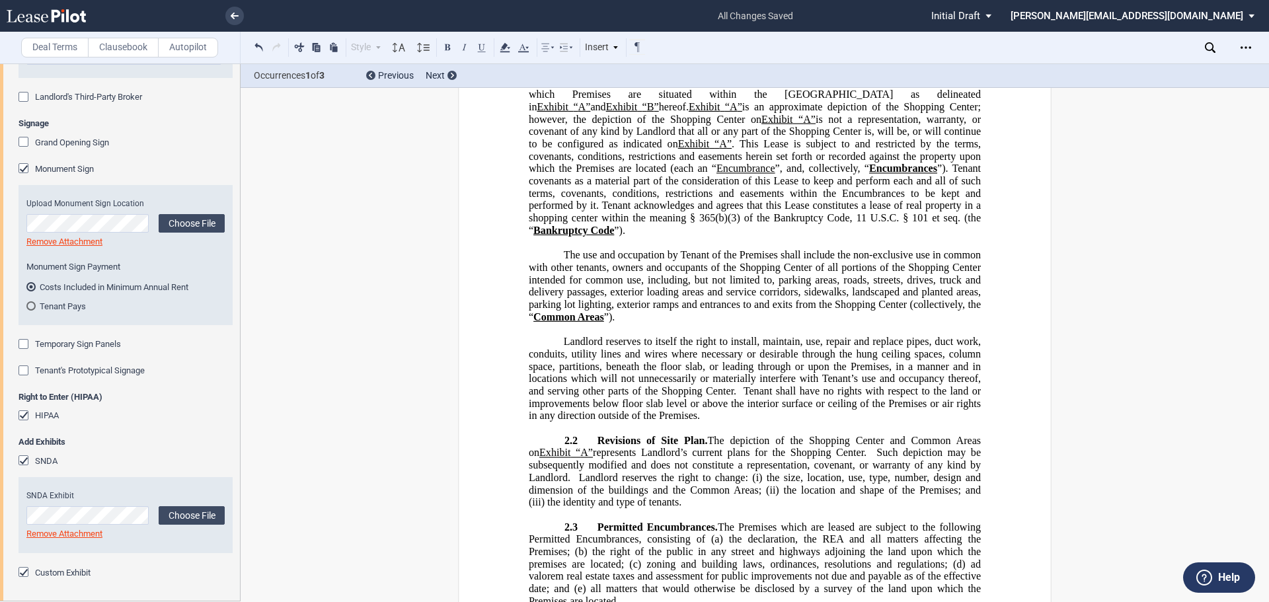
scroll to position [3504, 0]
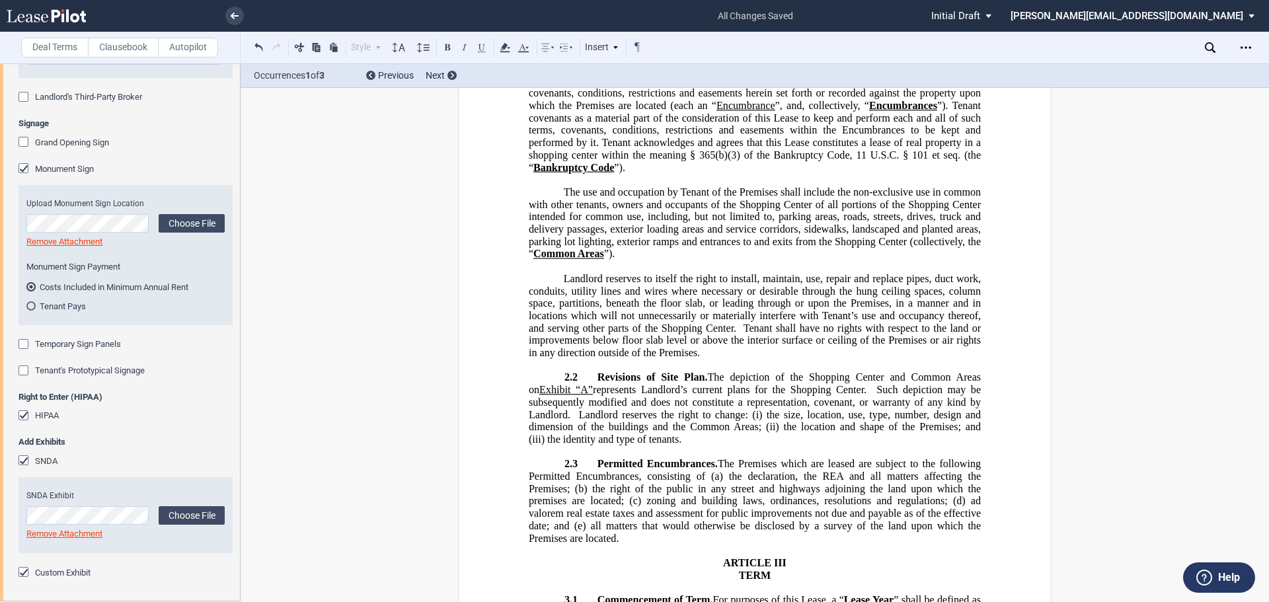
scroll to position [3702, 0]
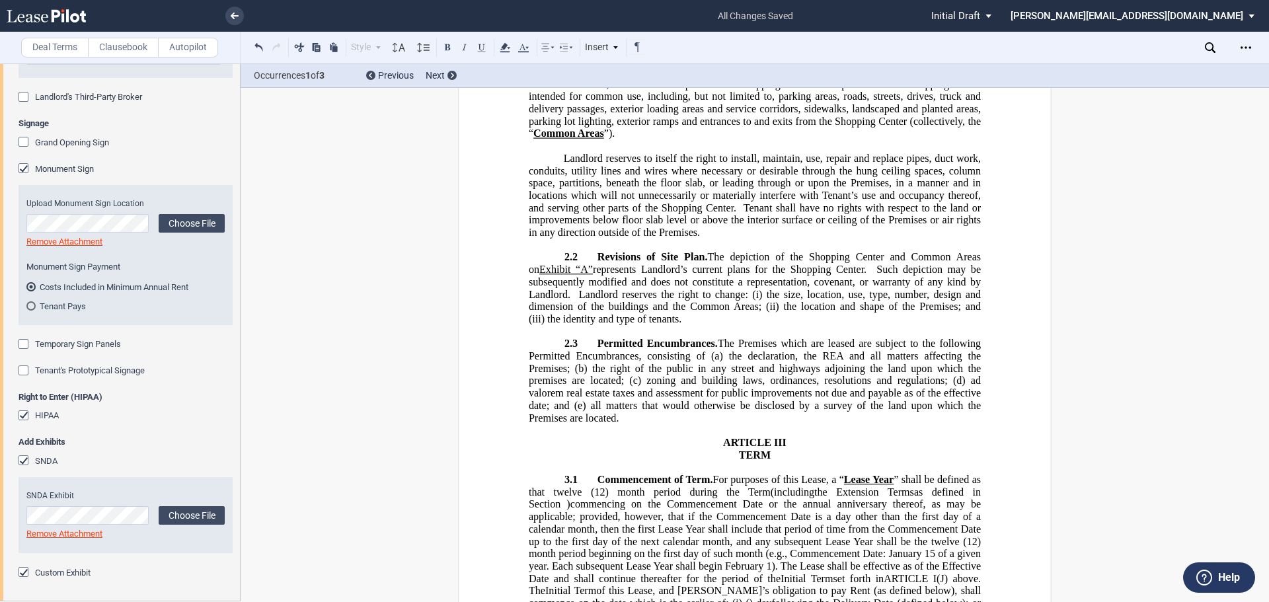
drag, startPoint x: 615, startPoint y: 247, endPoint x: 526, endPoint y: 253, distance: 88.8
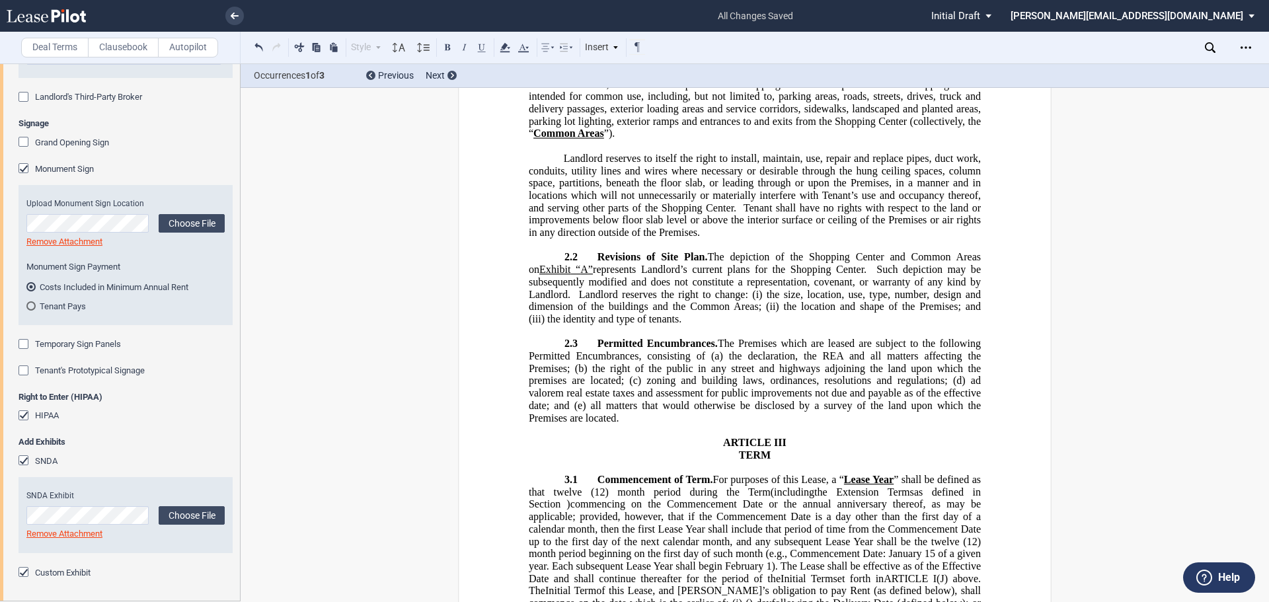
drag, startPoint x: 610, startPoint y: 253, endPoint x: 541, endPoint y: 247, distance: 69.1
click at [446, 43] on button at bounding box center [448, 47] width 16 height 16
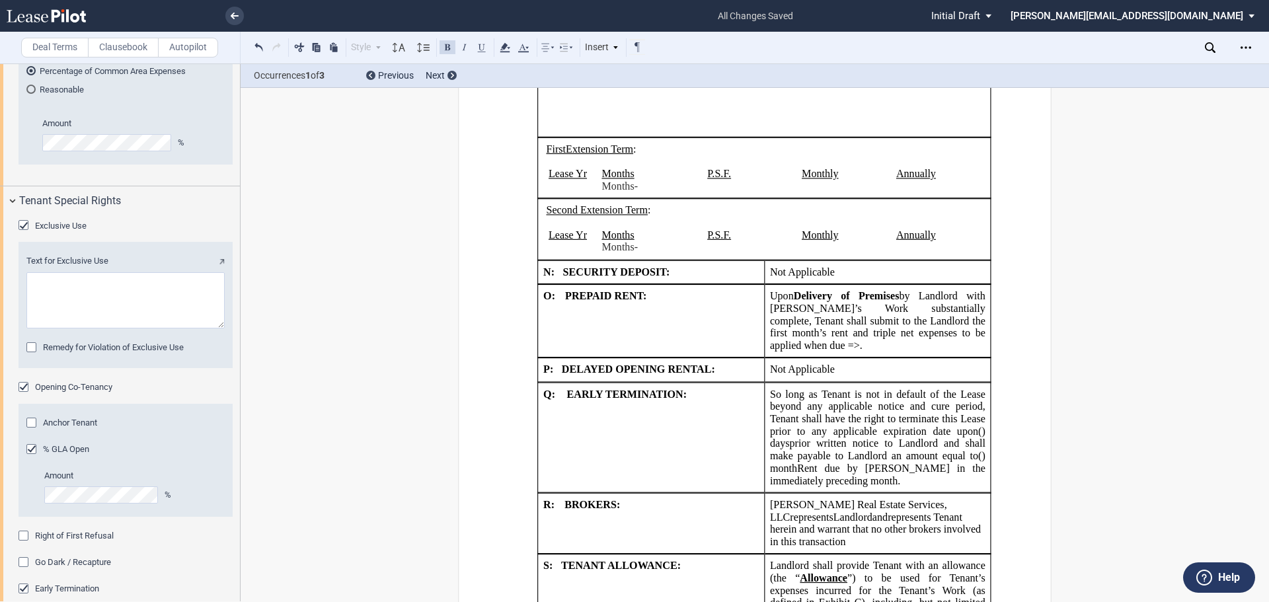
scroll to position [3070, 0]
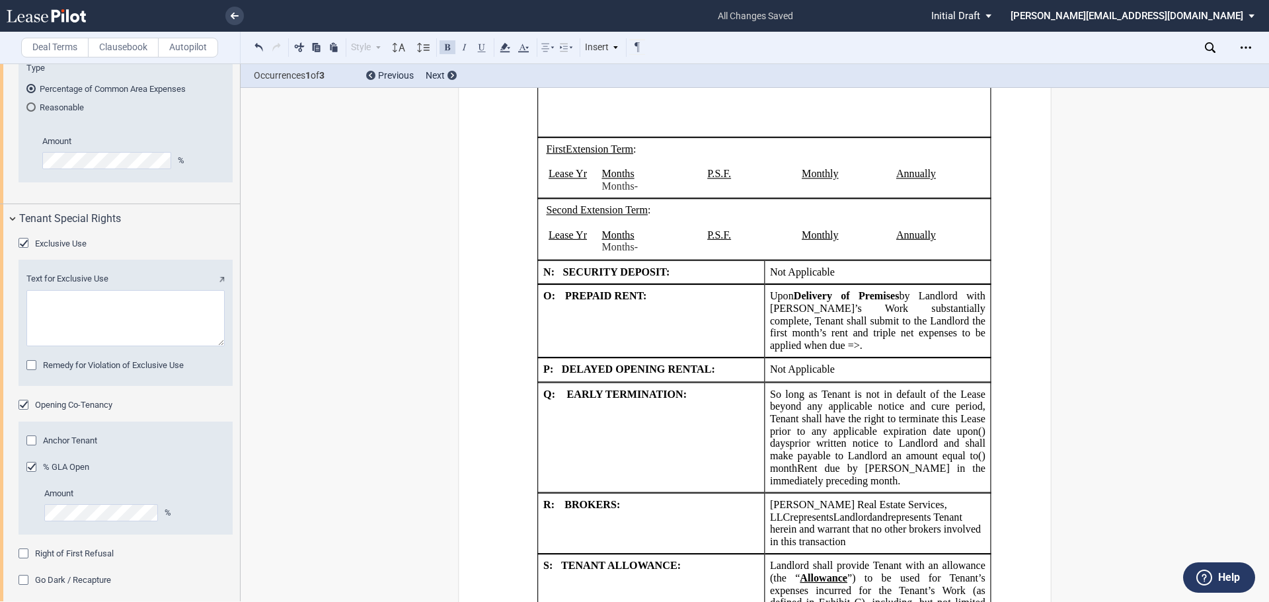
click at [59, 346] on textarea "Text for Exclusive Use" at bounding box center [125, 318] width 198 height 56
paste textarea "Landlord agrees that during the Term, and any extension of same, but only for s…"
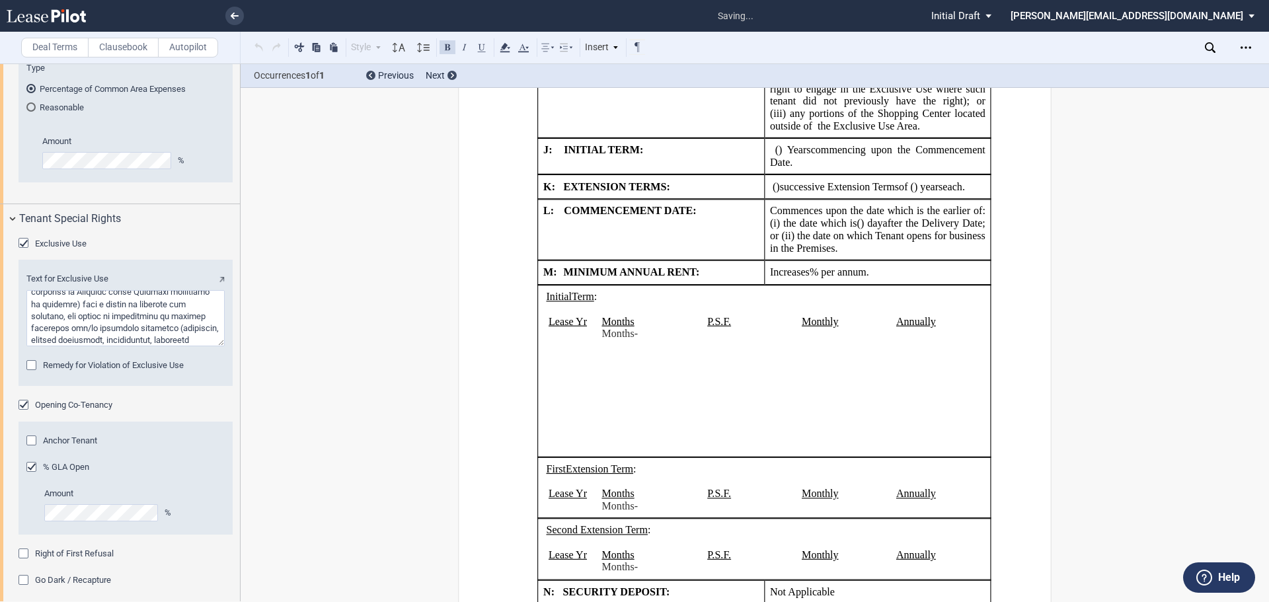
scroll to position [2169, 0]
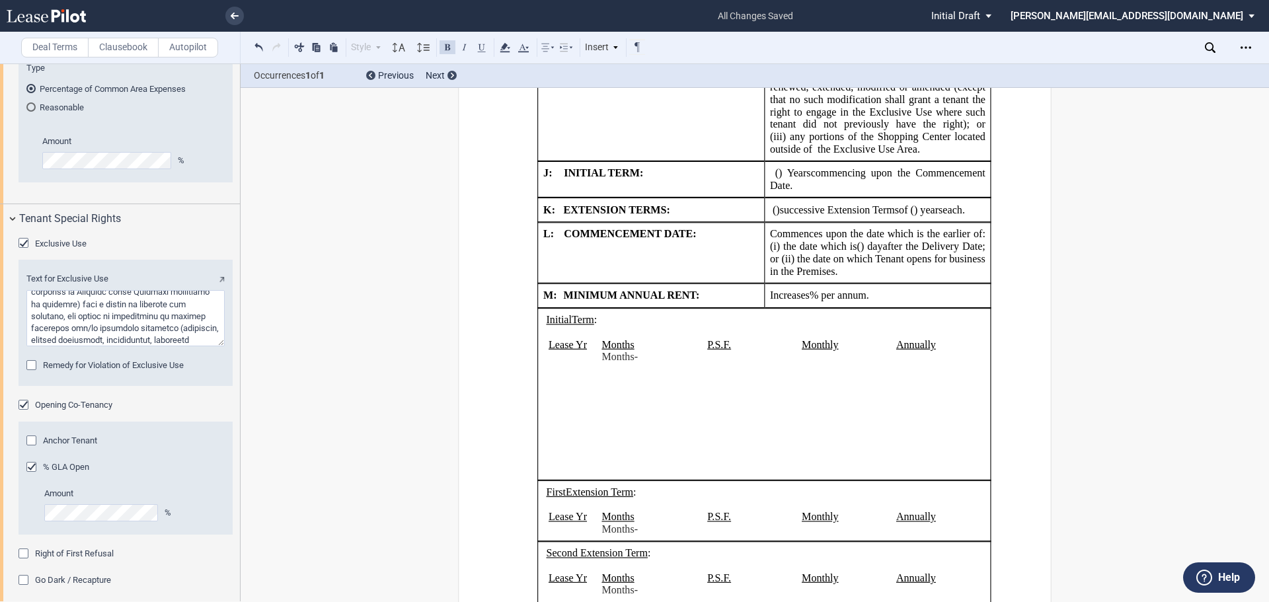
type textarea "Landlord agrees that during the Term, and any extension of same, but only for s…"
drag, startPoint x: 888, startPoint y: 529, endPoint x: 766, endPoint y: 406, distance: 173.0
click at [770, 155] on span "Landlord agrees that during the Term (defined in Section ﻿ 3.1 ﻿ ), but only fo…" at bounding box center [879, 19] width 218 height 271
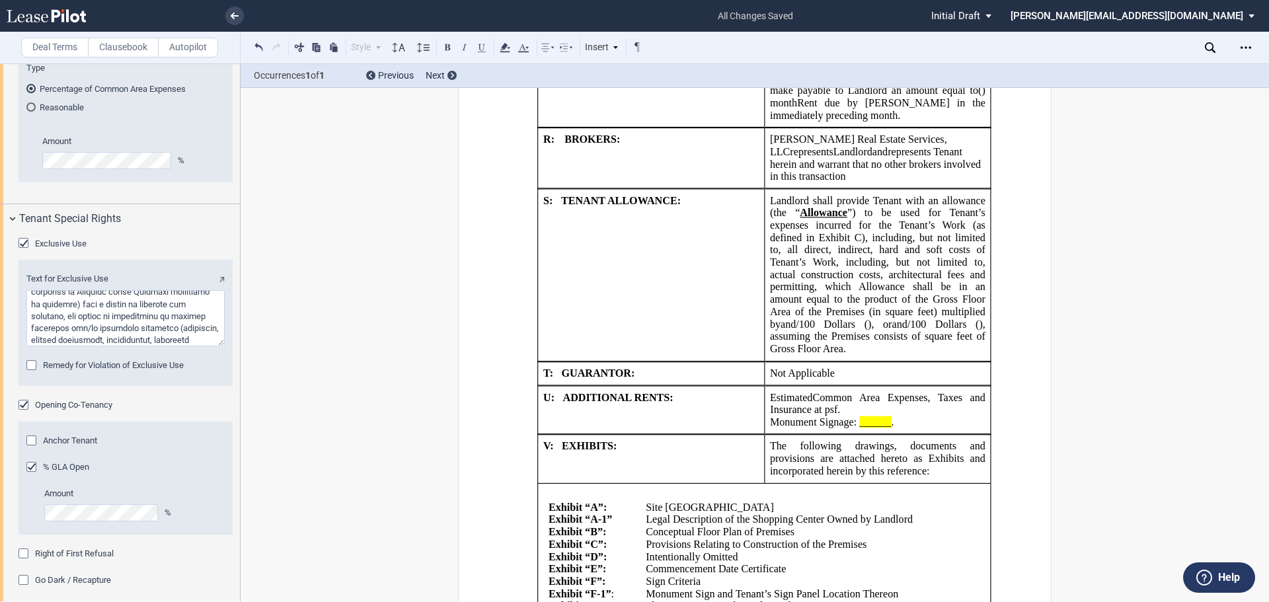
scroll to position [2764, 0]
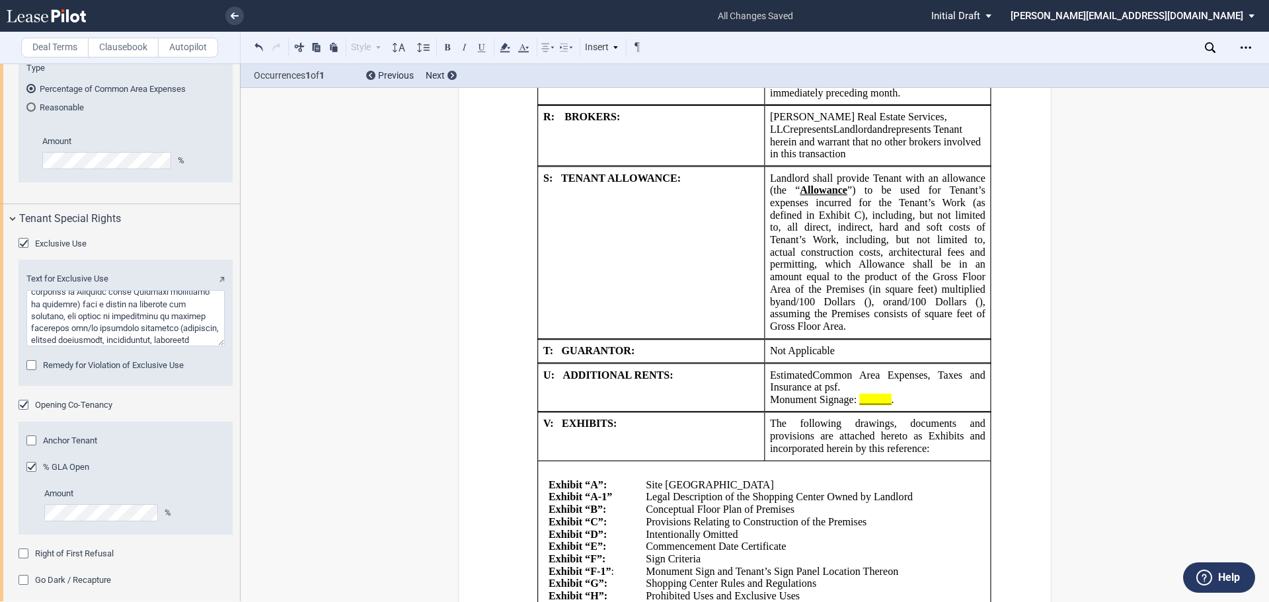
drag, startPoint x: 842, startPoint y: 420, endPoint x: 953, endPoint y: 545, distance: 167.7
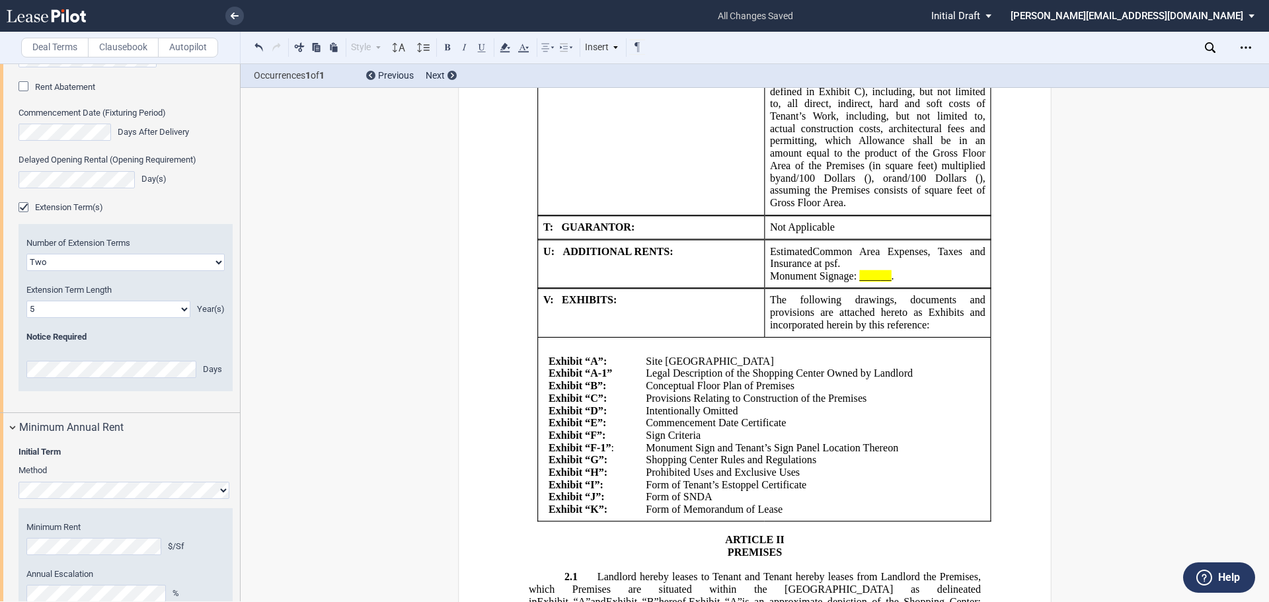
scroll to position [1492, 0]
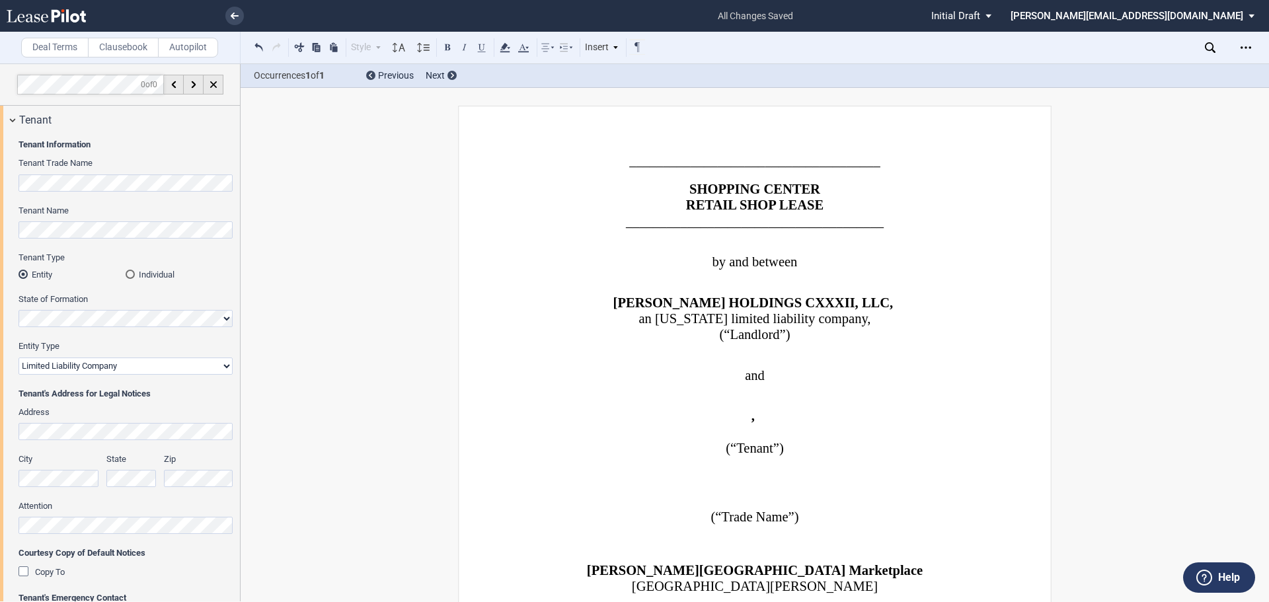
select select "limited liability company"
select select "2"
select select "number:5"
select select "fixed"
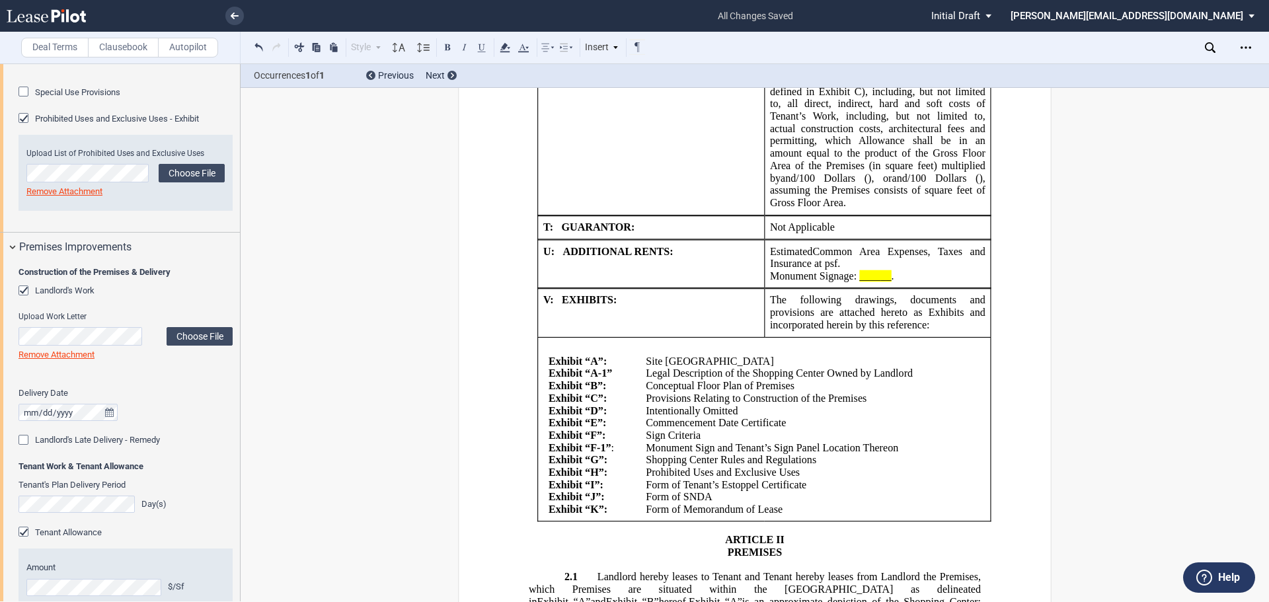
scroll to position [1087, 0]
click at [105, 420] on icon "true" at bounding box center [109, 415] width 9 height 9
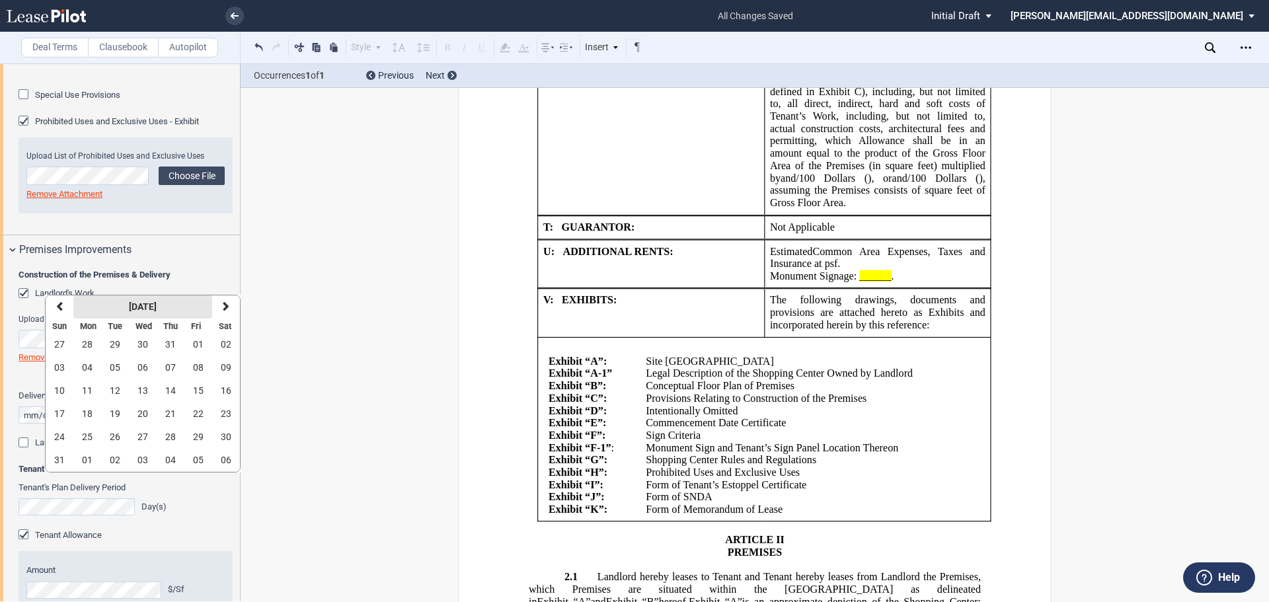
click at [173, 301] on button "[DATE]" at bounding box center [142, 307] width 139 height 23
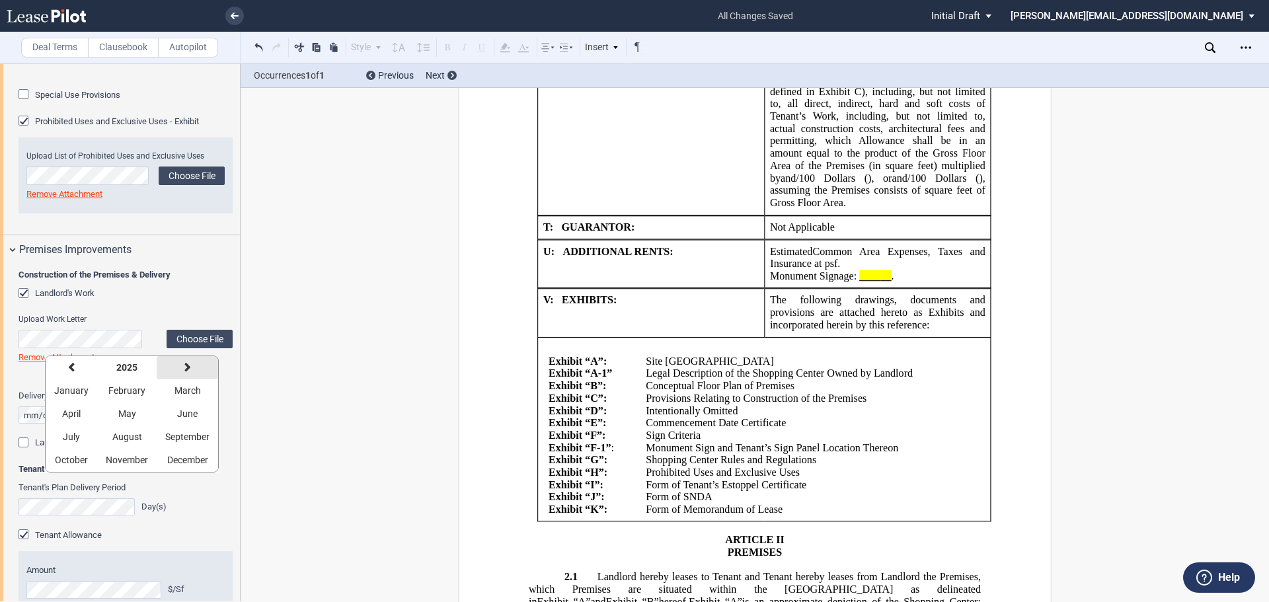
click at [187, 368] on icon "button" at bounding box center [187, 367] width 7 height 11
click at [61, 455] on span "October" at bounding box center [71, 460] width 33 height 11
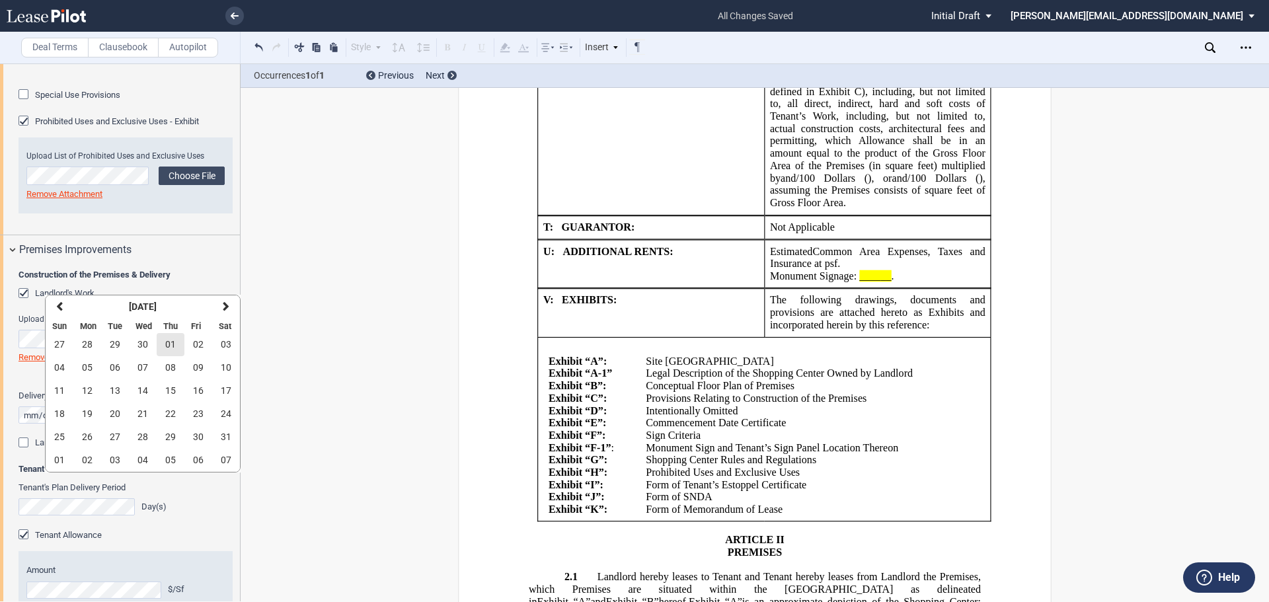
click at [173, 344] on span "01" at bounding box center [170, 344] width 11 height 11
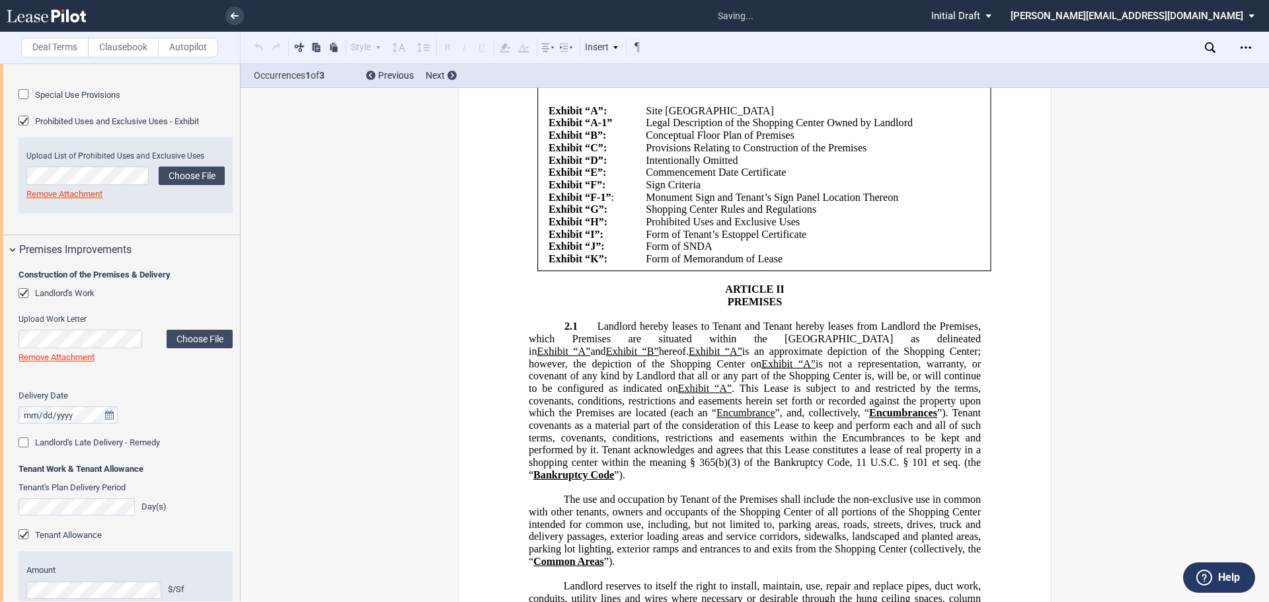
scroll to position [3156, 0]
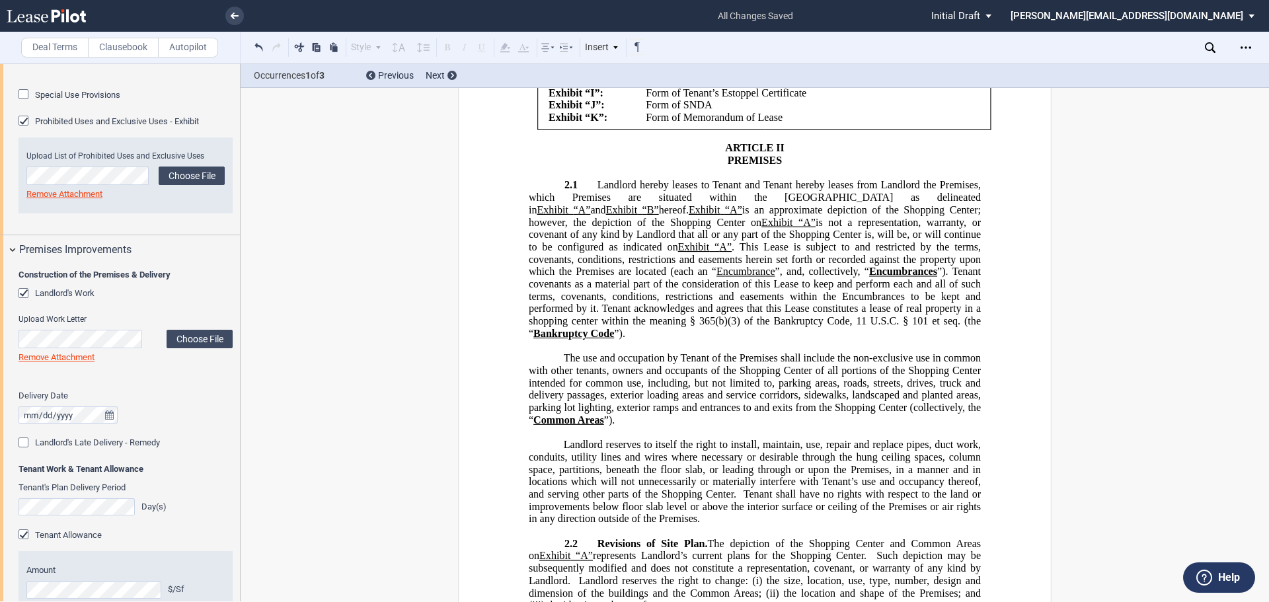
click at [178, 402] on label "Delivery Date" at bounding box center [126, 396] width 214 height 12
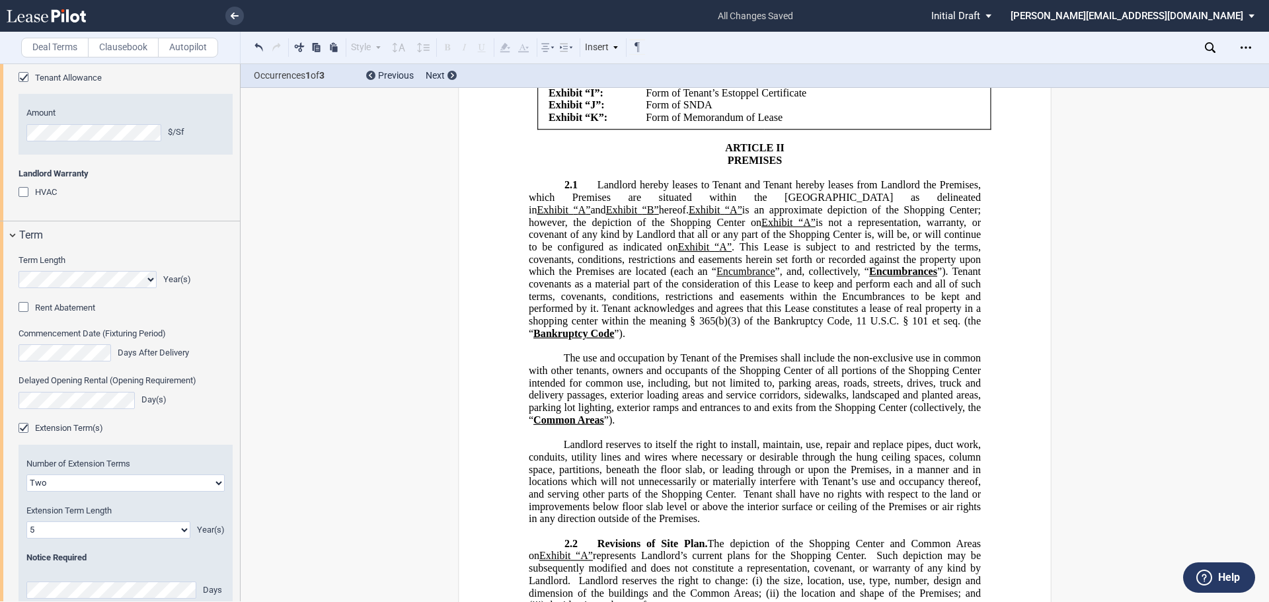
scroll to position [1550, 0]
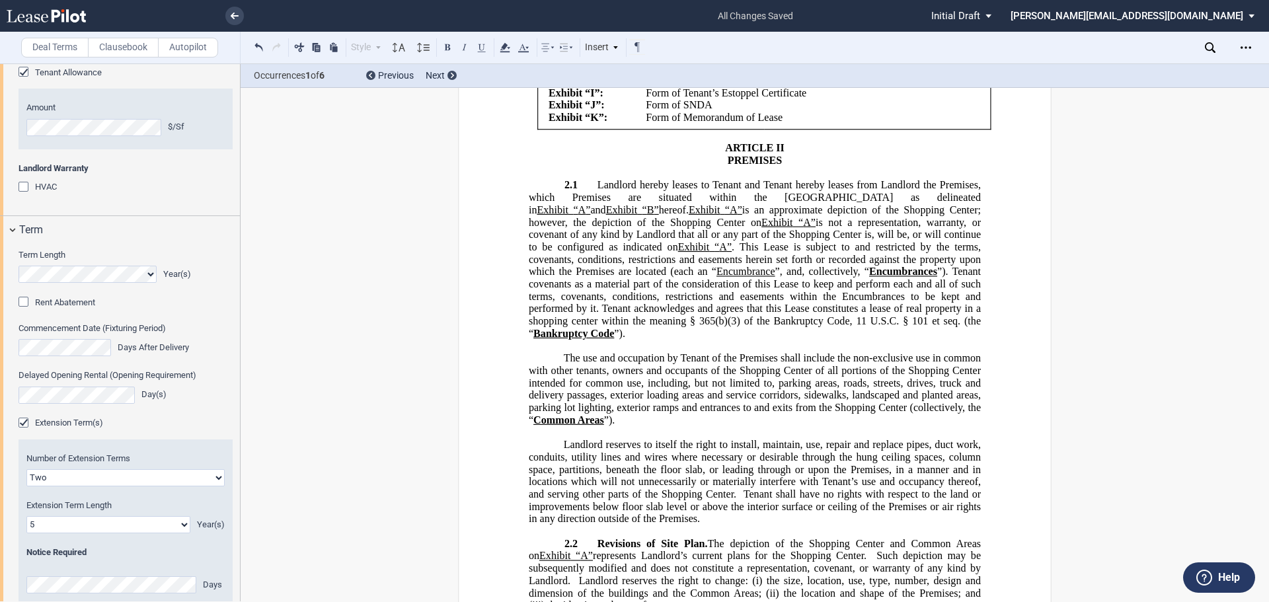
drag, startPoint x: 949, startPoint y: 164, endPoint x: 876, endPoint y: 149, distance: 74.2
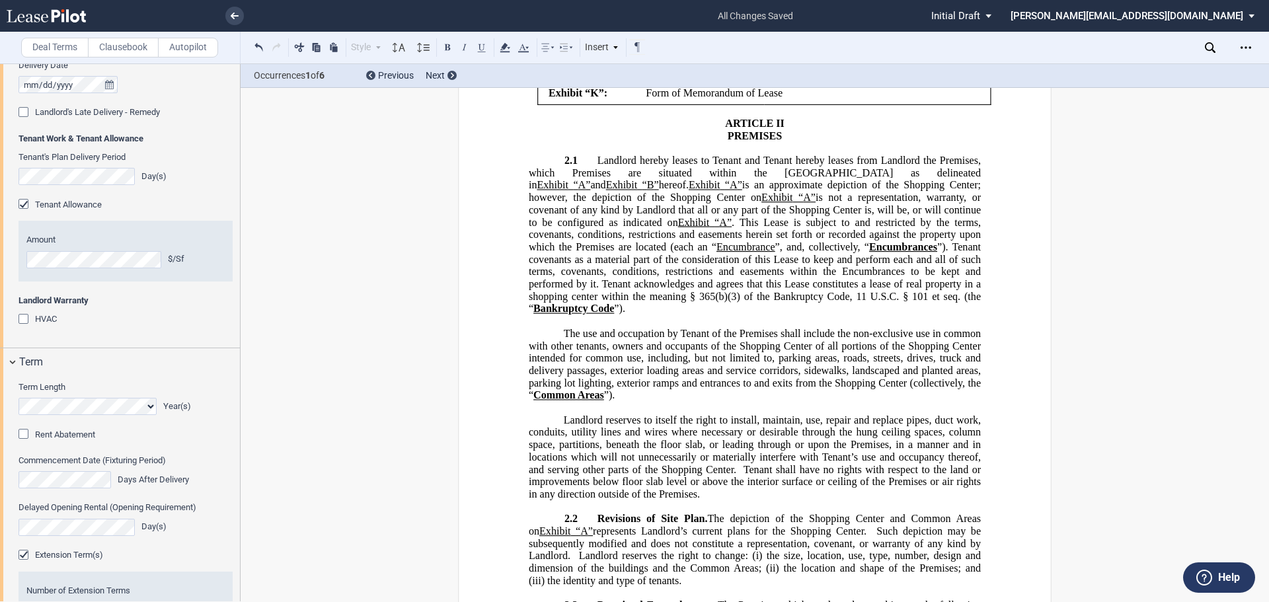
scroll to position [3024, 0]
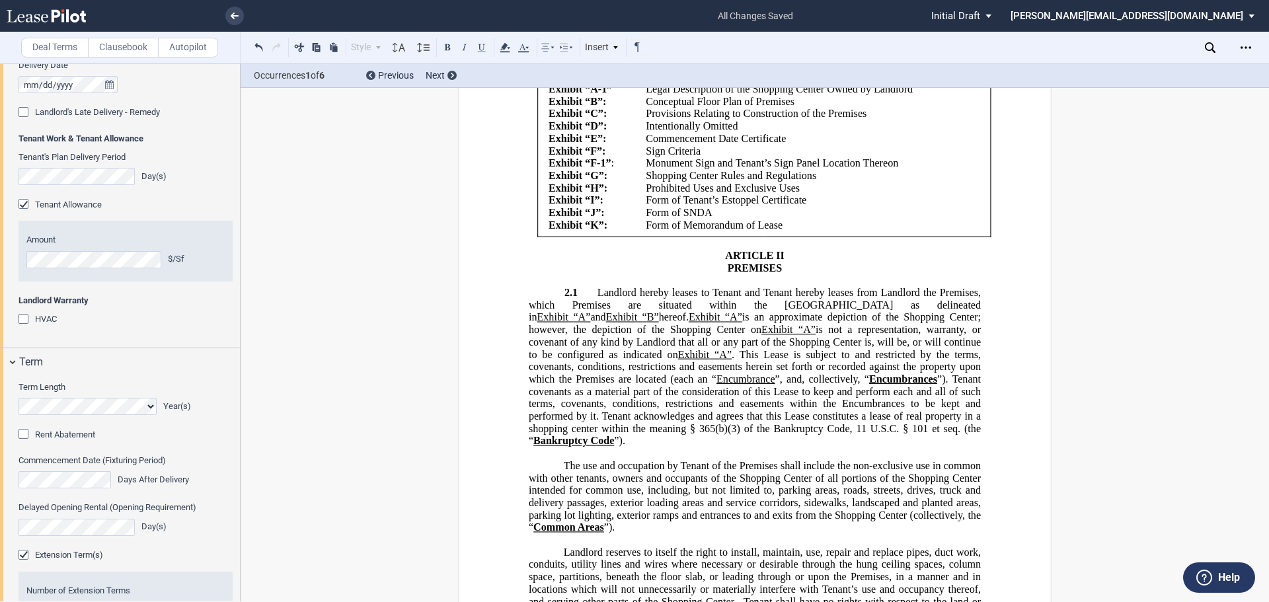
drag, startPoint x: 883, startPoint y: 198, endPoint x: 867, endPoint y: 184, distance: 20.6
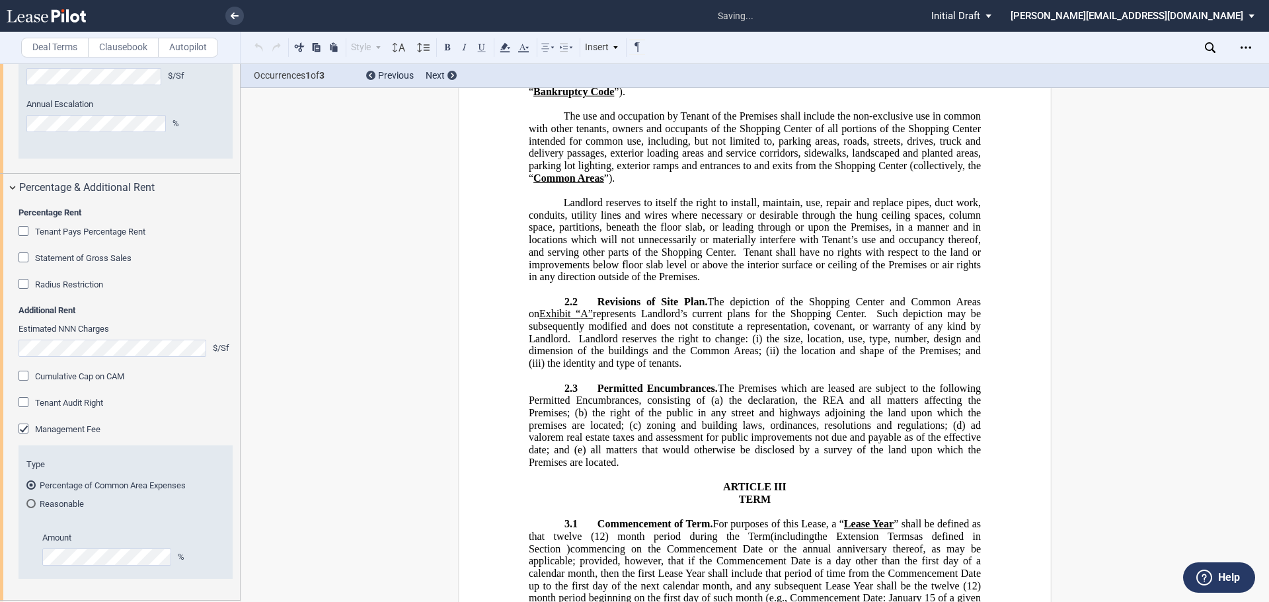
scroll to position [3419, 0]
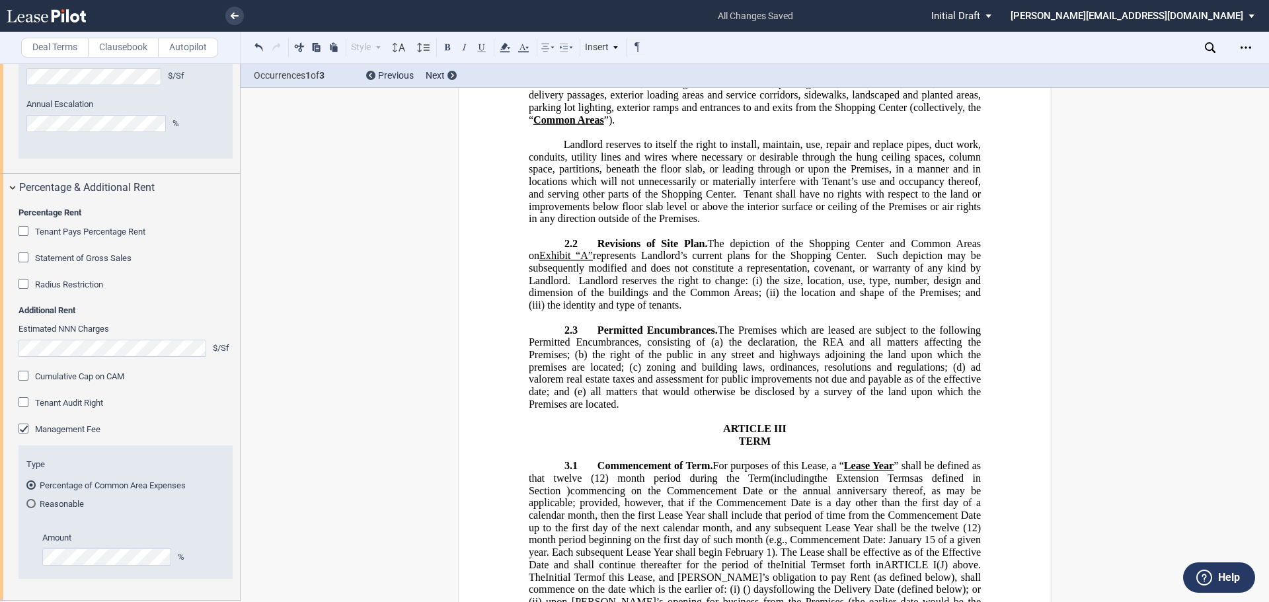
click at [143, 410] on div "Tenant Audit Right" at bounding box center [126, 403] width 214 height 13
click at [1251, 47] on use "Open Lease options menu" at bounding box center [1246, 47] width 11 height 2
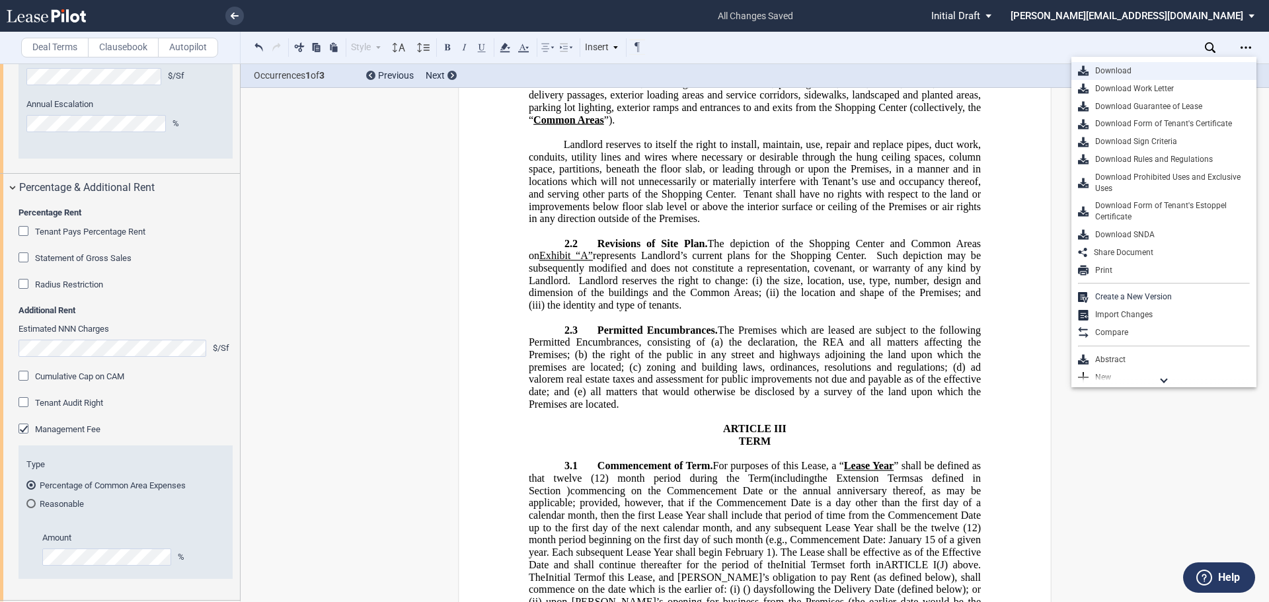
click at [1121, 74] on div "Download" at bounding box center [1169, 70] width 161 height 11
